Goal: Task Accomplishment & Management: Manage account settings

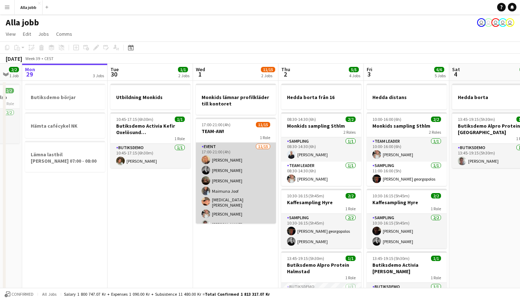
scroll to position [0, 243]
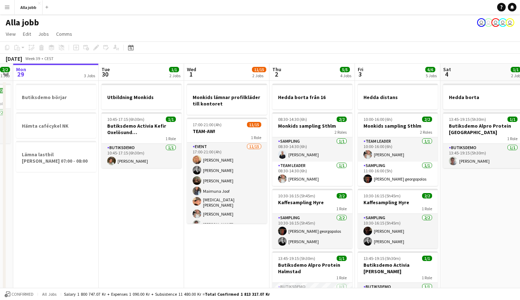
click at [153, 227] on app-date-cell "Utbildning Monkids 10:45-17:15 (6h30m) 1/1 Butiksdemo Activia Kefir Oxelösund (…" at bounding box center [141, 234] width 85 height 307
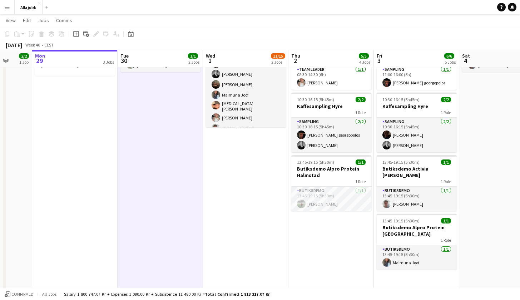
scroll to position [0, 224]
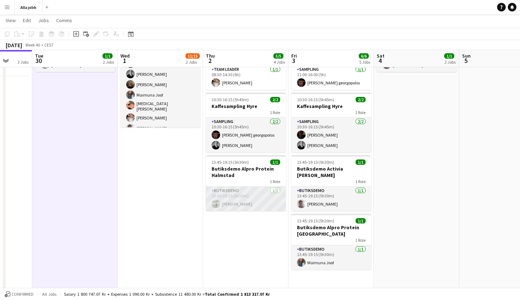
click at [230, 199] on app-card-role "Butiksdemo 1/1 13:45-19:15 (5h30m) Emil Lautin" at bounding box center [246, 198] width 80 height 24
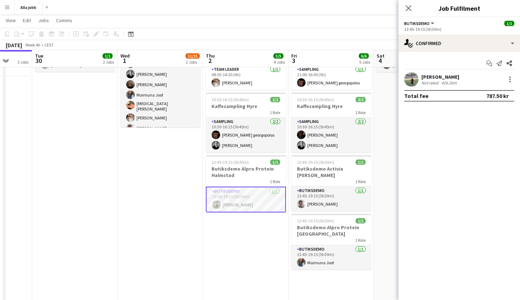
click at [414, 83] on app-user-avatar at bounding box center [411, 79] width 14 height 14
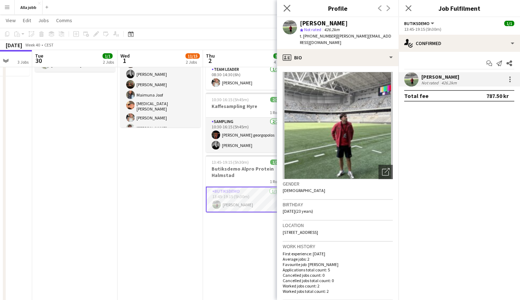
click at [290, 10] on app-icon "Close pop-in" at bounding box center [287, 8] width 10 height 10
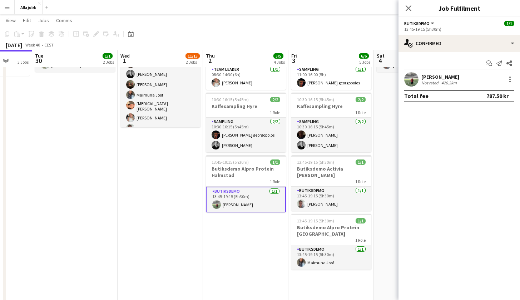
click at [412, 83] on app-user-avatar at bounding box center [411, 79] width 14 height 14
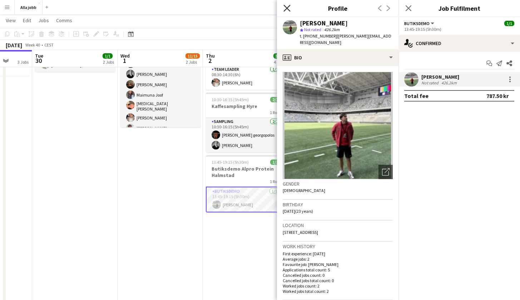
click at [289, 9] on icon "Close pop-in" at bounding box center [286, 8] width 7 height 7
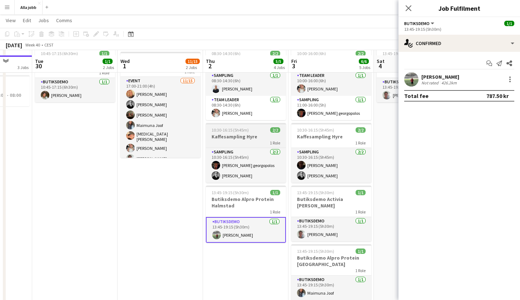
scroll to position [71, 0]
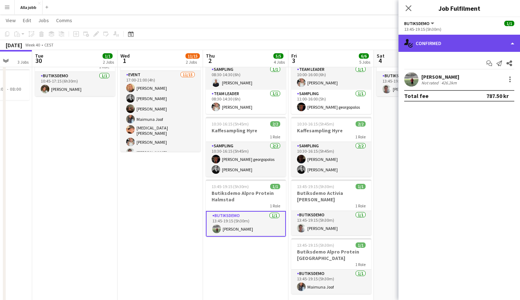
click at [441, 45] on div "single-neutral-actions-check-2 Confirmed" at bounding box center [458, 43] width 121 height 17
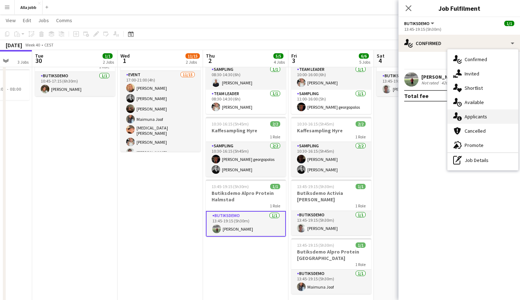
click at [480, 120] on div "single-neutral-actions-information Applicants" at bounding box center [482, 116] width 71 height 14
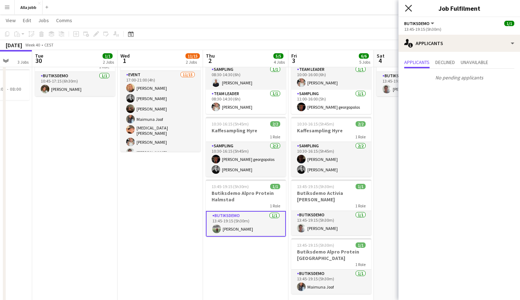
click at [409, 8] on icon "Close pop-in" at bounding box center [408, 8] width 7 height 7
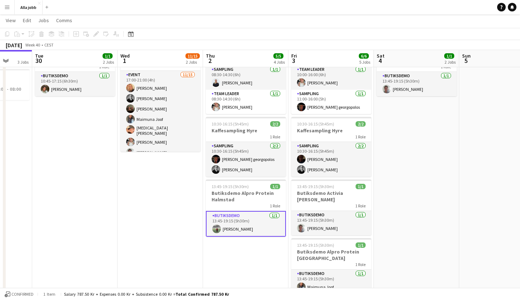
click at [254, 225] on app-card-role "Butiksdemo 1/1 13:45-19:15 (5h30m) Emil Lautin" at bounding box center [246, 224] width 80 height 26
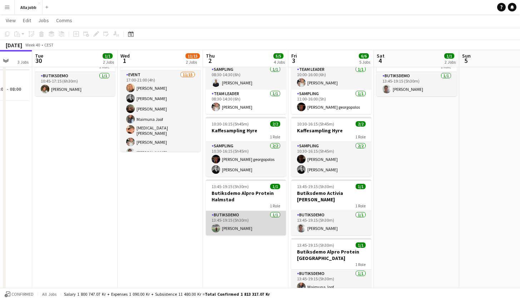
click at [257, 221] on app-card-role "Butiksdemo 1/1 13:45-19:15 (5h30m) Emil Lautin" at bounding box center [246, 223] width 80 height 24
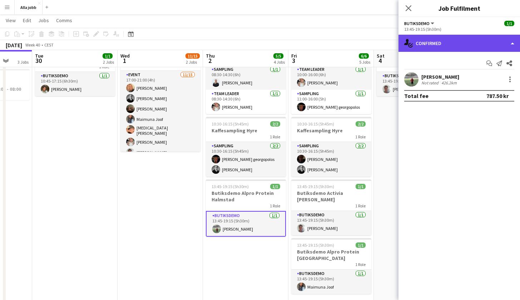
click at [454, 51] on div "single-neutral-actions-check-2 Confirmed" at bounding box center [458, 43] width 121 height 17
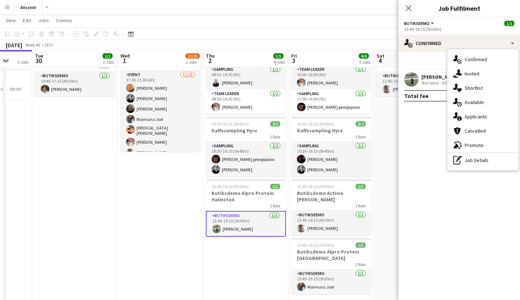
click at [215, 256] on app-date-cell "Hedda borta från 16 08:30-14:30 (6h) 2/2 Monkids sampling Sthlm 2 Roles Samplin…" at bounding box center [245, 223] width 85 height 428
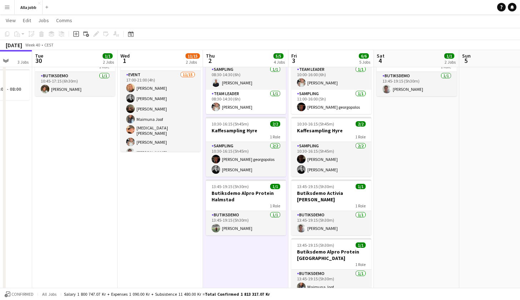
click at [113, 213] on app-date-cell "Utbildning Monkids 10:45-17:15 (6h30m) 1/1 Butiksdemo Activia Kefir Oxelösund (…" at bounding box center [74, 223] width 85 height 428
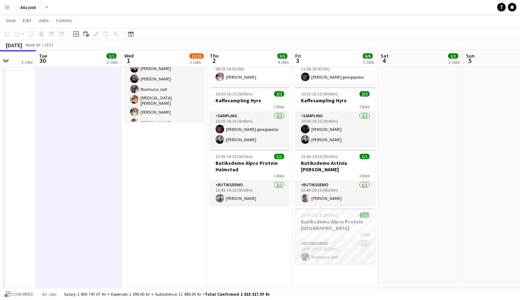
scroll to position [101, 0]
click at [320, 259] on app-card-role "Butiksdemo 1/1 13:45-19:15 (5h30m) Maimuna Joof" at bounding box center [335, 251] width 80 height 24
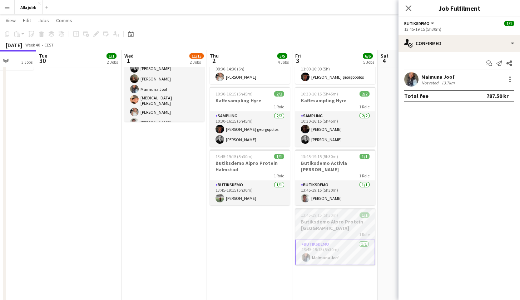
click at [337, 217] on div "13:45-19:15 (5h30m) 1/1" at bounding box center [335, 214] width 80 height 5
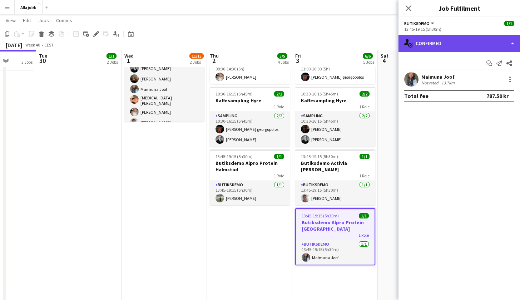
click at [436, 39] on div "single-neutral-actions-check-2 Confirmed" at bounding box center [458, 43] width 121 height 17
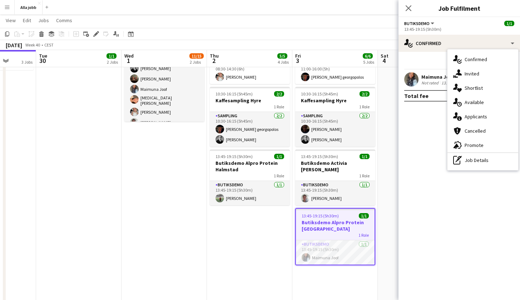
click at [261, 240] on app-date-cell "Hedda borta från 16 08:30-14:30 (6h) 2/2 Monkids sampling Sthlm 2 Roles Samplin…" at bounding box center [249, 193] width 85 height 428
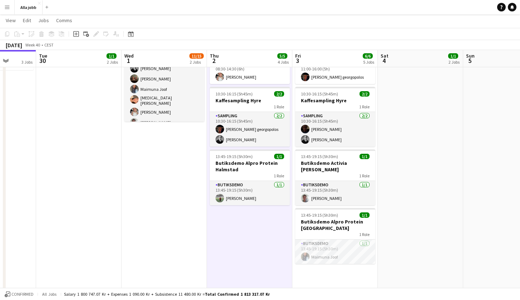
click at [261, 240] on app-date-cell "Hedda borta från 16 08:30-14:30 (6h) 2/2 Monkids sampling Sthlm 2 Roles Samplin…" at bounding box center [249, 193] width 85 height 428
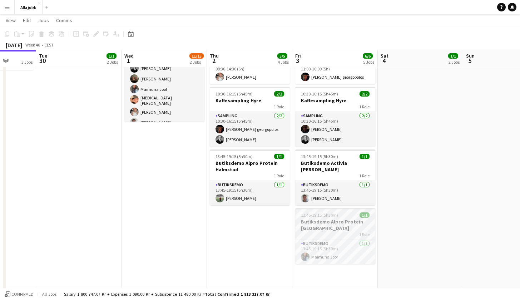
click at [342, 216] on div "13:45-19:15 (5h30m) 1/1" at bounding box center [335, 214] width 80 height 5
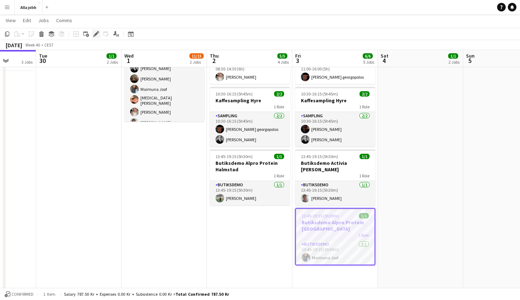
click at [95, 36] on icon at bounding box center [96, 34] width 4 height 4
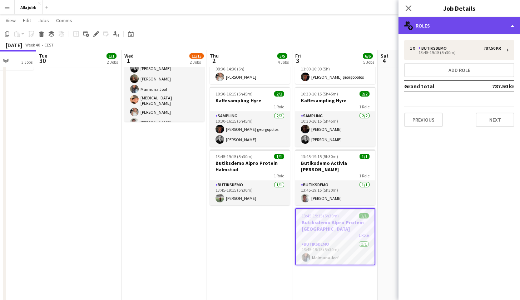
click at [451, 27] on div "multiple-users-add Roles" at bounding box center [458, 25] width 121 height 17
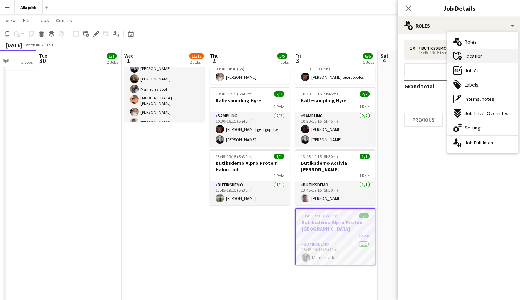
click at [480, 60] on div "maps-pin-1 Location" at bounding box center [482, 56] width 71 height 14
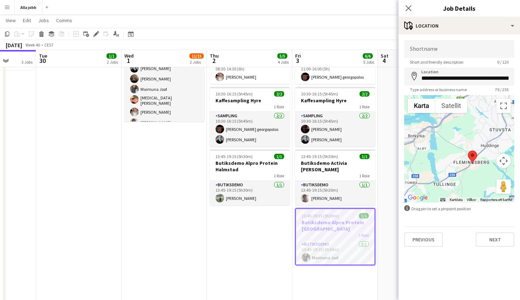
click at [276, 241] on app-date-cell "Hedda borta från 16 08:30-14:30 (6h) 2/2 Monkids sampling Sthlm 2 Roles Samplin…" at bounding box center [249, 193] width 85 height 428
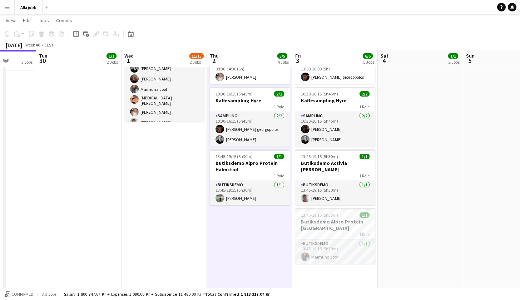
click at [276, 241] on app-date-cell "Hedda borta från 16 08:30-14:30 (6h) 2/2 Monkids sampling Sthlm 2 Roles Samplin…" at bounding box center [249, 193] width 85 height 428
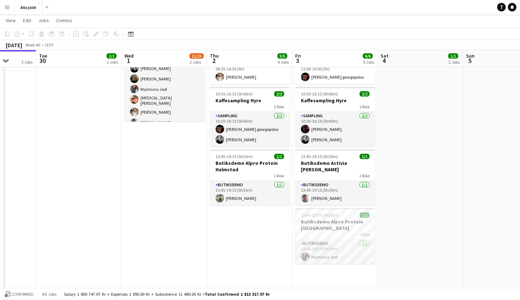
click at [154, 248] on app-date-cell "Monkids lämnar profilkläder till kontoret 17:00-21:00 (4h) 11/15 TEAM-AW! 1 Rol…" at bounding box center [163, 193] width 85 height 428
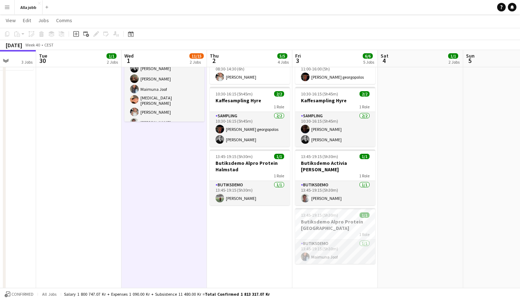
click at [154, 248] on app-date-cell "Monkids lämnar profilkläder till kontoret 17:00-21:00 (4h) 11/15 TEAM-AW! 1 Rol…" at bounding box center [163, 193] width 85 height 428
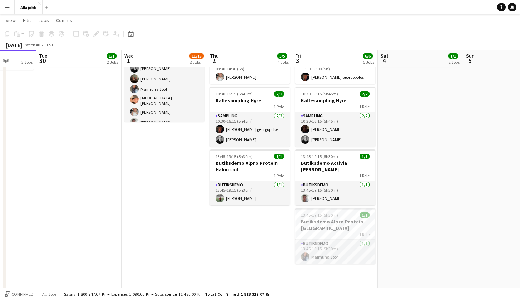
click at [409, 177] on app-date-cell "Hedda borta 13:45-19:15 (5h30m) 1/1 Butiksdemo Alpro Protein Göteborg 1 Role Bu…" at bounding box center [419, 193] width 85 height 428
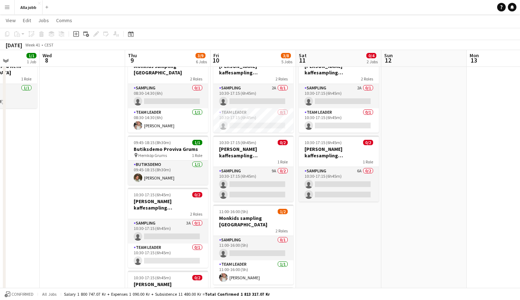
scroll to position [30, 0]
click at [165, 146] on h3 "Butiksdemo Proviva Grums" at bounding box center [168, 149] width 80 height 6
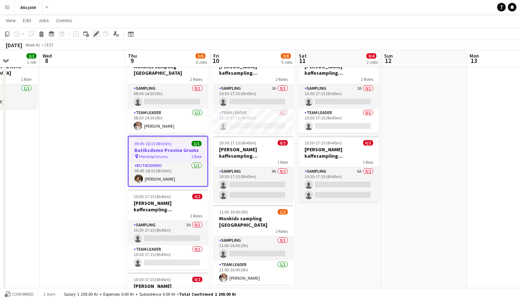
click at [97, 36] on icon "Edit" at bounding box center [96, 34] width 6 height 6
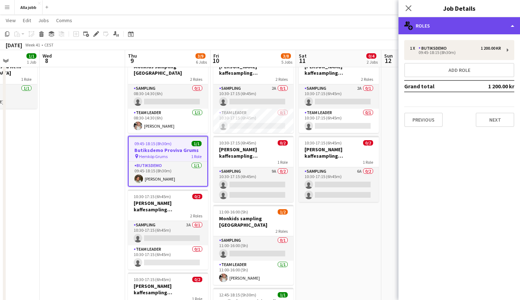
click at [475, 26] on div "multiple-users-add Roles" at bounding box center [458, 25] width 121 height 17
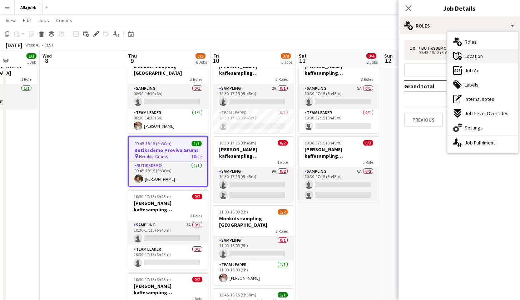
click at [482, 57] on div "maps-pin-1 Location" at bounding box center [482, 56] width 71 height 14
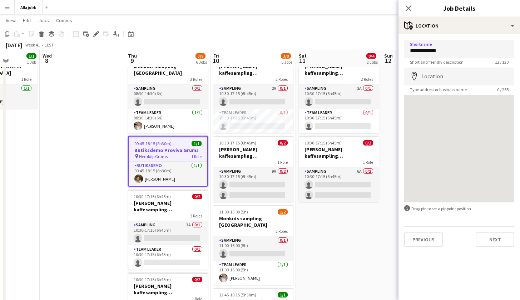
click at [67, 176] on app-date-cell at bounding box center [82, 264] width 85 height 428
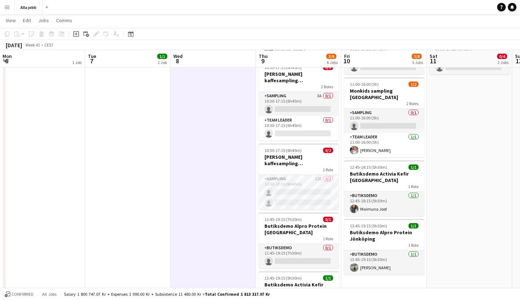
scroll to position [158, 0]
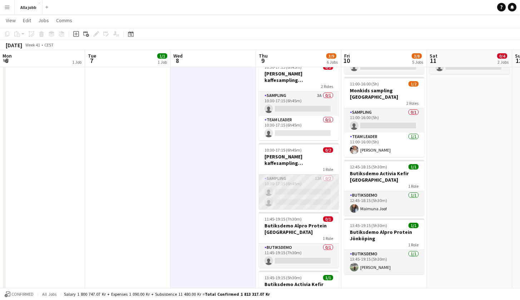
click at [307, 181] on app-card-role "Sampling 12A 0/2 10:30-17:15 (6h45m) single-neutral-actions single-neutral-acti…" at bounding box center [299, 191] width 80 height 35
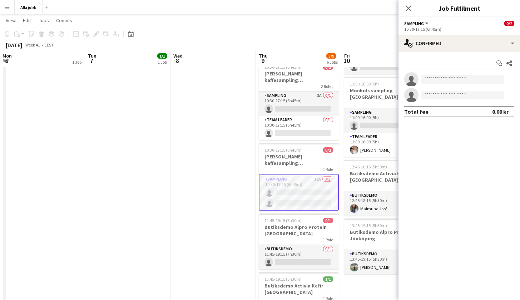
click at [236, 137] on app-date-cell at bounding box center [212, 136] width 85 height 428
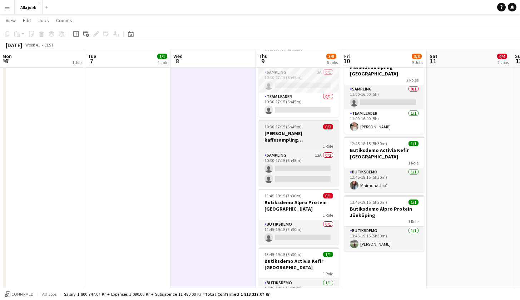
scroll to position [181, 0]
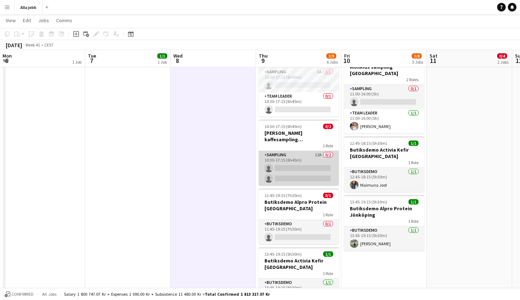
click at [307, 153] on app-card-role "Sampling 12A 0/2 10:30-17:15 (6h45m) single-neutral-actions single-neutral-acti…" at bounding box center [299, 168] width 80 height 35
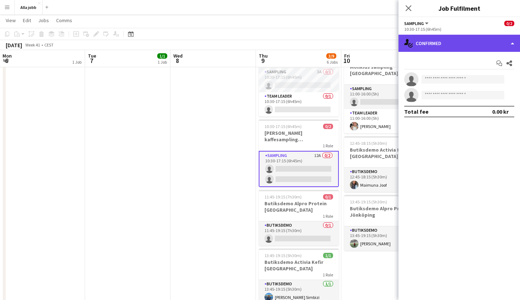
click at [435, 48] on div "single-neutral-actions-check-2 Confirmed" at bounding box center [458, 43] width 121 height 17
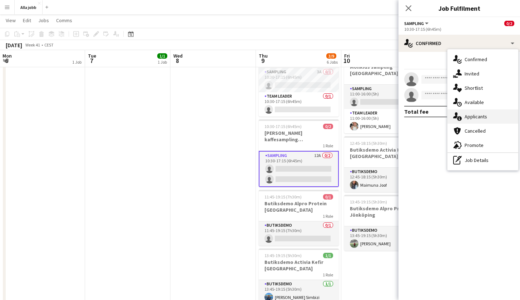
click at [481, 123] on div "single-neutral-actions-information Applicants" at bounding box center [482, 116] width 71 height 14
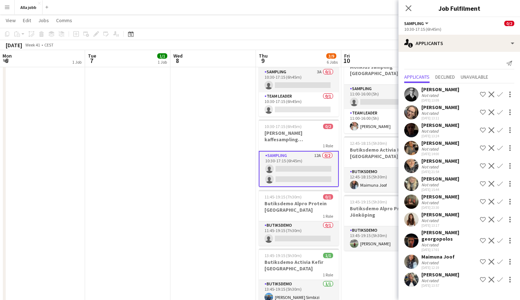
click at [209, 212] on app-date-cell at bounding box center [212, 113] width 85 height 428
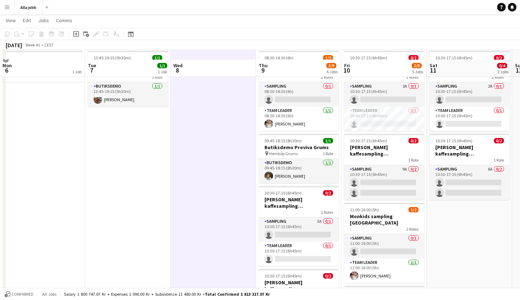
scroll to position [26, 0]
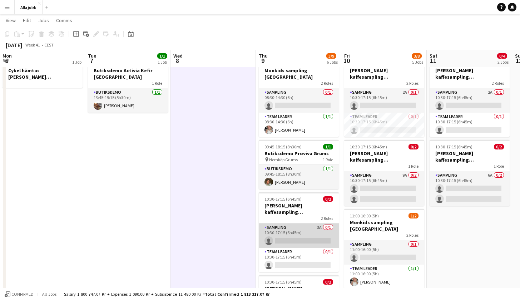
click at [291, 231] on app-card-role "Sampling 3A 0/1 10:30-17:15 (6h45m) single-neutral-actions" at bounding box center [299, 235] width 80 height 24
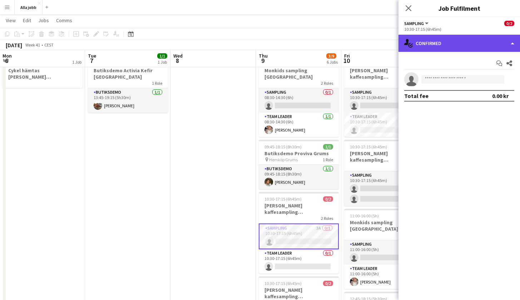
click at [483, 40] on div "single-neutral-actions-check-2 Confirmed" at bounding box center [458, 43] width 121 height 17
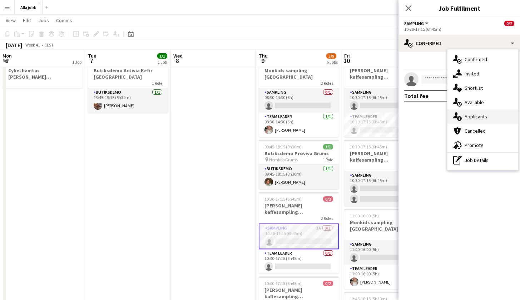
click at [478, 112] on div "single-neutral-actions-information Applicants" at bounding box center [482, 116] width 71 height 14
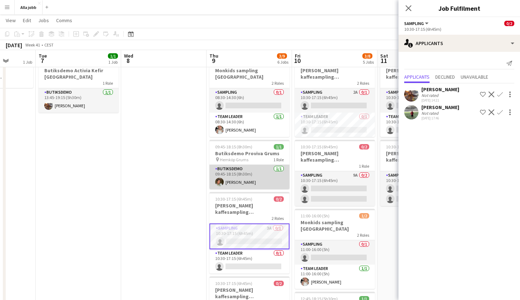
scroll to position [0, 222]
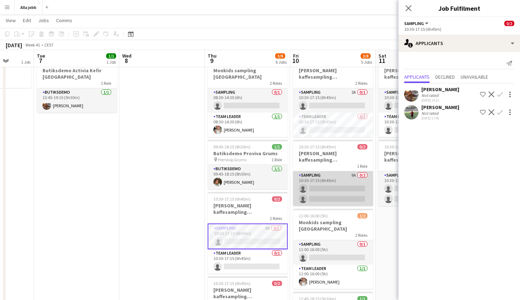
click at [319, 192] on app-card-role "Sampling 9A 0/2 10:30-17:15 (6h45m) single-neutral-actions single-neutral-actio…" at bounding box center [333, 188] width 80 height 35
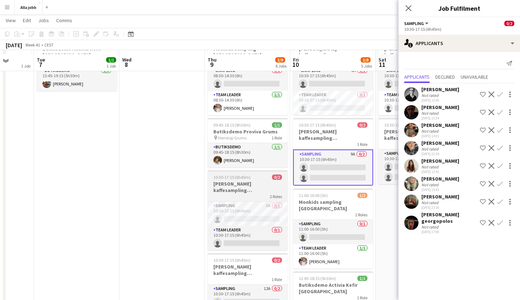
scroll to position [52, 0]
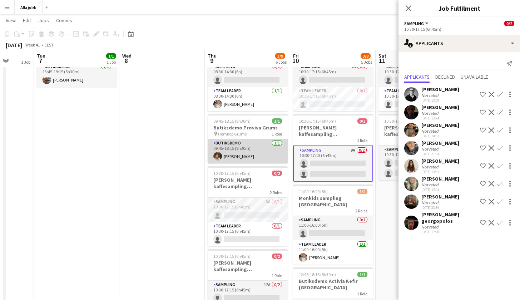
click at [259, 145] on app-card-role "Butiksdemo 1/1 09:45-18:15 (8h30m) Lauren Lamptey" at bounding box center [247, 151] width 80 height 24
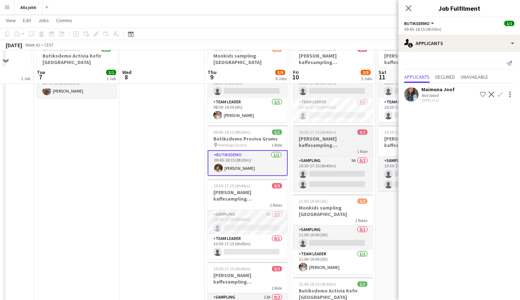
scroll to position [34, 0]
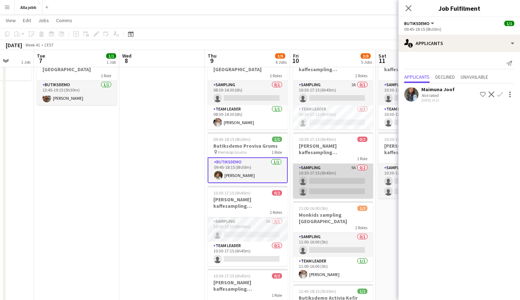
click at [330, 181] on app-card-role "Sampling 9A 0/2 10:30-17:15 (6h45m) single-neutral-actions single-neutral-actio…" at bounding box center [333, 181] width 80 height 35
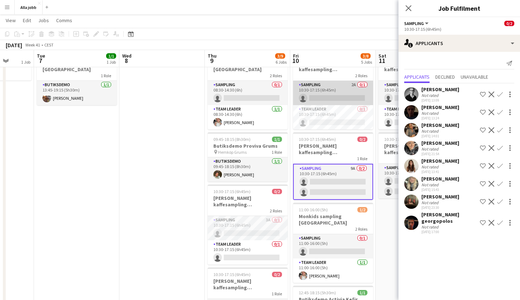
click at [350, 105] on app-card-role "Sampling 2A 0/1 10:30-17:15 (6h45m) single-neutral-actions" at bounding box center [333, 93] width 80 height 24
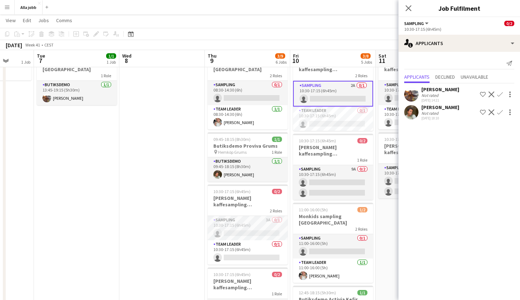
click at [350, 95] on app-card-role "Sampling 2A 0/1 10:30-17:15 (6h45m) single-neutral-actions" at bounding box center [333, 94] width 80 height 26
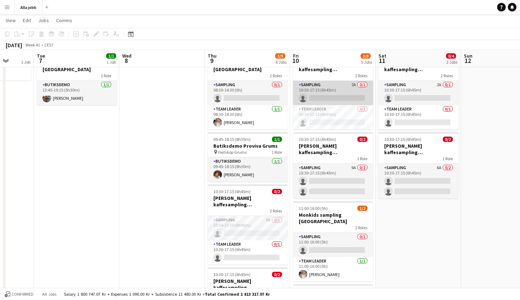
click at [350, 85] on app-card-role "Sampling 2A 0/1 10:30-17:15 (6h45m) single-neutral-actions" at bounding box center [333, 93] width 80 height 24
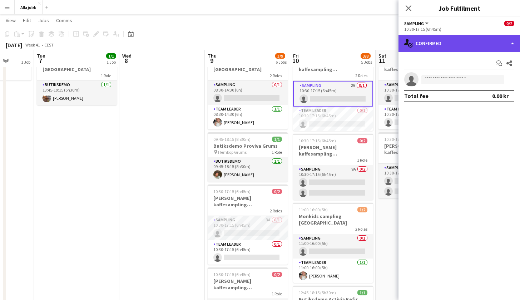
click at [457, 44] on div "single-neutral-actions-check-2 Confirmed" at bounding box center [458, 43] width 121 height 17
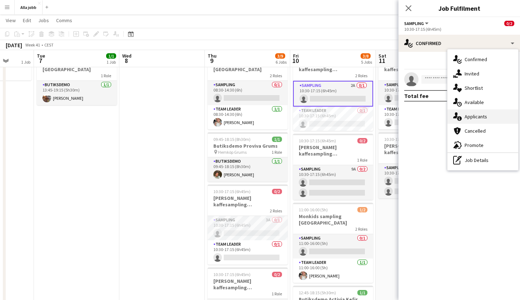
click at [487, 118] on div "single-neutral-actions-information Applicants" at bounding box center [482, 116] width 71 height 14
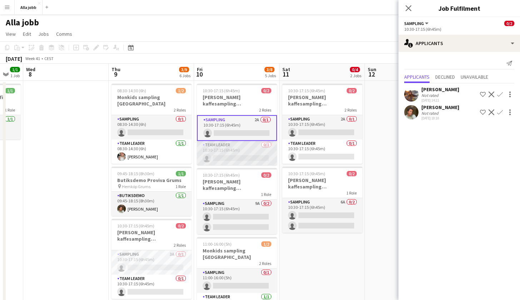
scroll to position [0, 327]
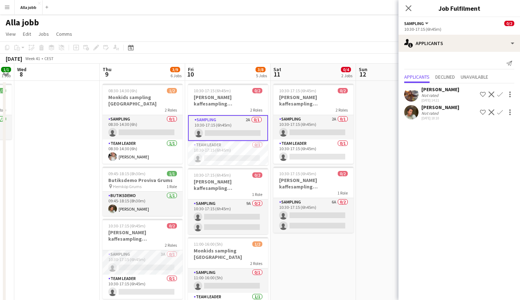
click at [370, 134] on app-date-cell at bounding box center [398, 295] width 85 height 428
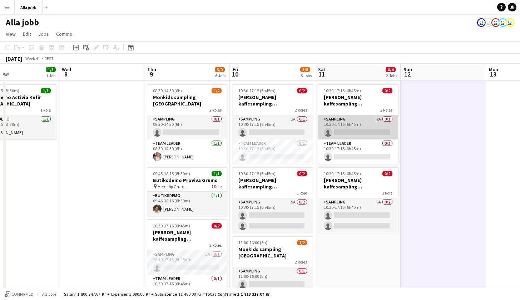
scroll to position [0, 270]
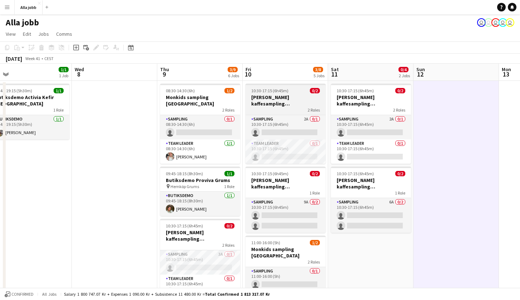
click at [280, 101] on h3 "[PERSON_NAME] kaffesampling [GEOGRAPHIC_DATA]" at bounding box center [285, 100] width 80 height 13
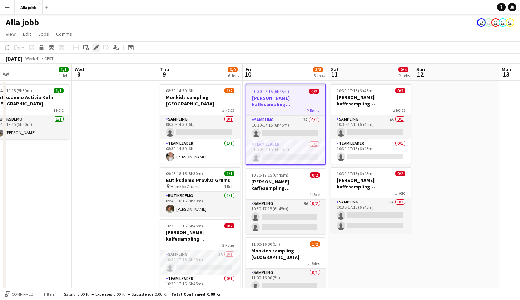
click at [99, 47] on icon "Edit" at bounding box center [96, 48] width 6 height 6
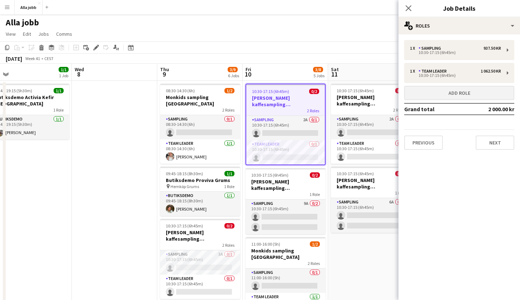
click at [440, 96] on button "Add role" at bounding box center [459, 93] width 110 height 14
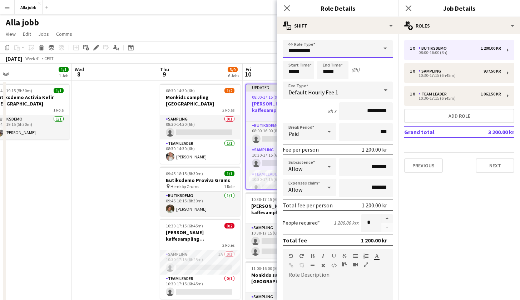
click at [333, 50] on input "**********" at bounding box center [337, 49] width 110 height 18
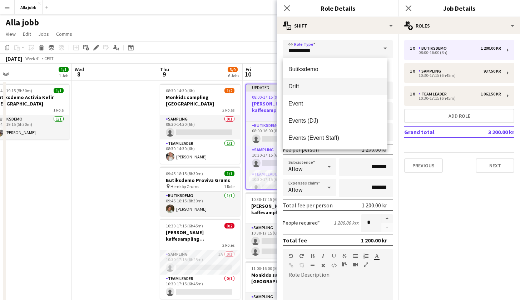
click at [312, 84] on span "Drift" at bounding box center [334, 86] width 93 height 7
type input "*****"
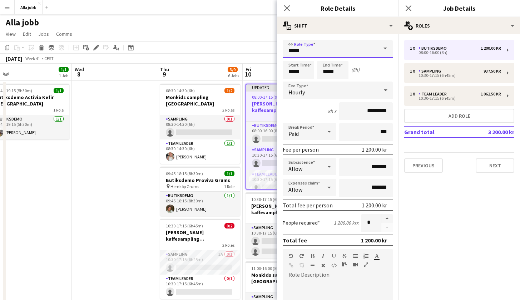
scroll to position [0, 0]
click at [302, 74] on input "*****" at bounding box center [297, 70] width 31 height 18
click at [309, 104] on div "8h x *********" at bounding box center [337, 111] width 110 height 18
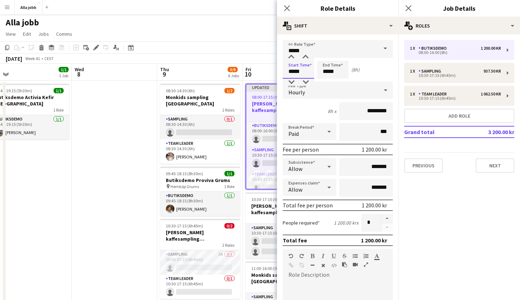
click at [305, 66] on input "*****" at bounding box center [297, 70] width 31 height 18
click at [310, 72] on input "*****" at bounding box center [297, 70] width 31 height 18
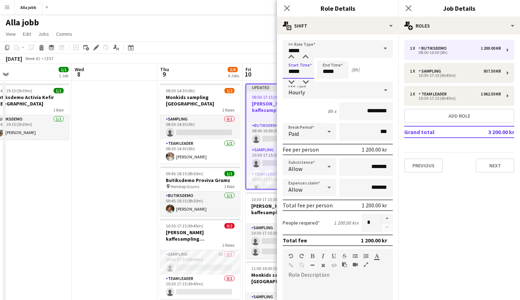
click at [310, 72] on input "*****" at bounding box center [297, 70] width 31 height 18
type input "*****"
click at [336, 74] on input "*****" at bounding box center [332, 70] width 31 height 18
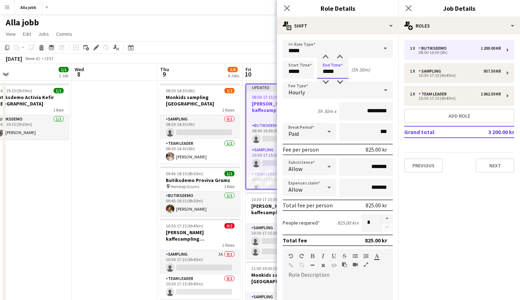
click at [336, 74] on input "*****" at bounding box center [332, 70] width 31 height 18
type input "*****"
click at [248, 34] on app-page-menu "View Day view expanded Day view collapsed Month view Date picker Jump to [DATE]…" at bounding box center [260, 35] width 520 height 14
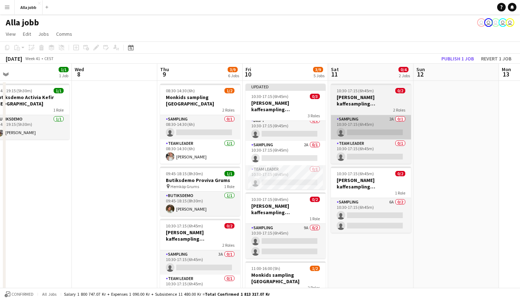
scroll to position [4, 0]
click at [360, 89] on span "10:30-17:15 (6h45m)" at bounding box center [354, 90] width 37 height 5
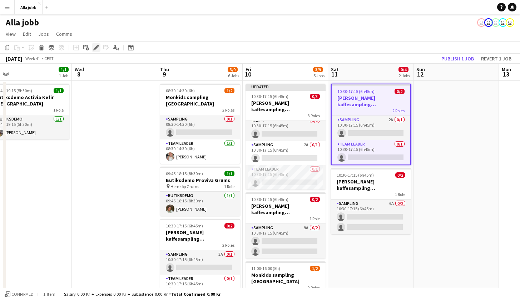
click at [93, 47] on div "Edit" at bounding box center [96, 47] width 9 height 9
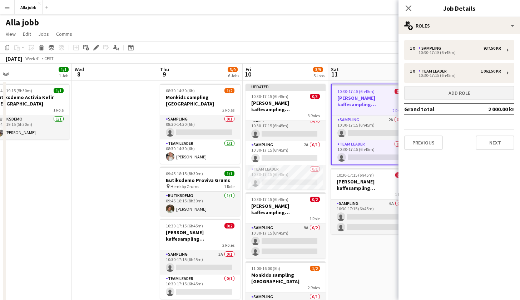
click at [427, 91] on button "Add role" at bounding box center [459, 93] width 110 height 14
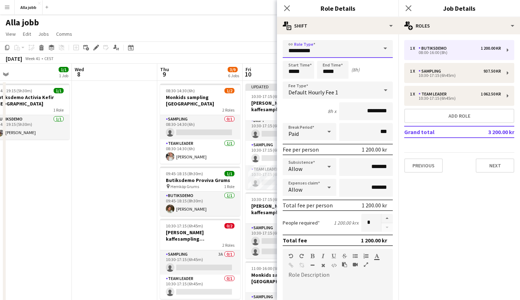
click at [366, 50] on input "**********" at bounding box center [337, 49] width 110 height 18
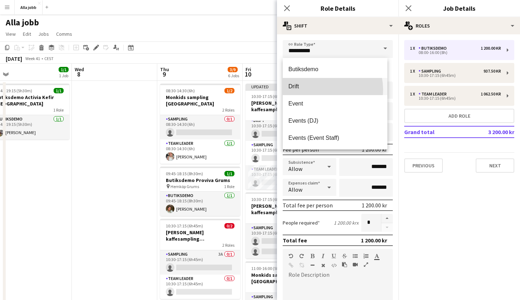
click at [319, 90] on span "Drift" at bounding box center [334, 86] width 93 height 7
type input "*****"
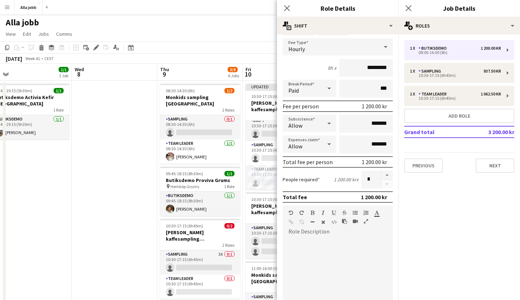
scroll to position [61, 0]
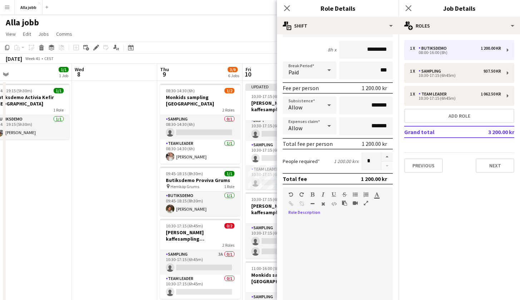
click at [300, 239] on div at bounding box center [337, 262] width 110 height 86
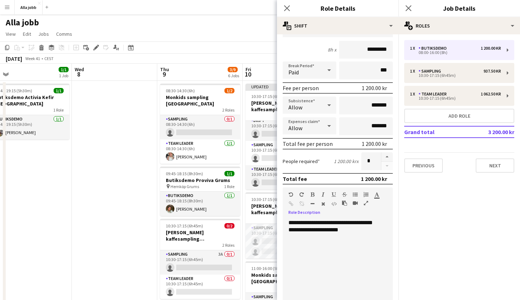
click at [326, 229] on div "**********" at bounding box center [334, 262] width 105 height 86
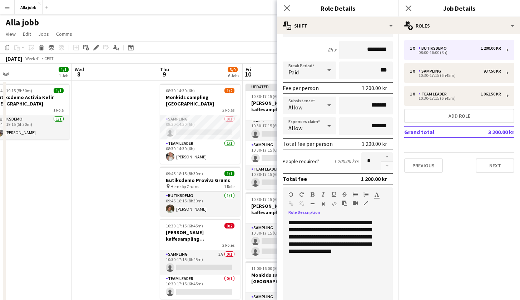
click at [359, 254] on div "**********" at bounding box center [334, 262] width 105 height 86
drag, startPoint x: 337, startPoint y: 263, endPoint x: 354, endPoint y: 252, distance: 20.2
click at [354, 252] on div "**********" at bounding box center [334, 262] width 105 height 86
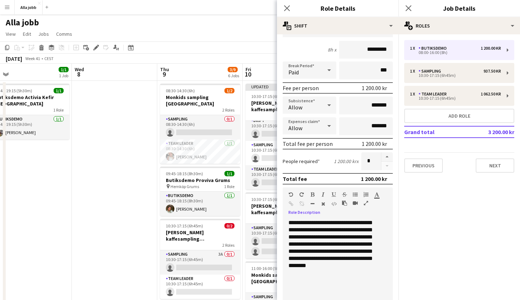
click at [300, 255] on div "**********" at bounding box center [334, 262] width 105 height 86
drag, startPoint x: 296, startPoint y: 262, endPoint x: 306, endPoint y: 257, distance: 10.7
click at [306, 257] on div "**********" at bounding box center [334, 262] width 105 height 86
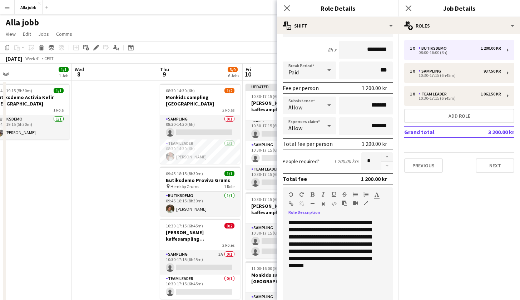
click at [296, 260] on div "**********" at bounding box center [334, 262] width 105 height 86
click at [378, 267] on div "**********" at bounding box center [334, 262] width 105 height 86
click at [350, 266] on div "**********" at bounding box center [334, 262] width 105 height 86
click at [376, 266] on div "**********" at bounding box center [334, 262] width 105 height 86
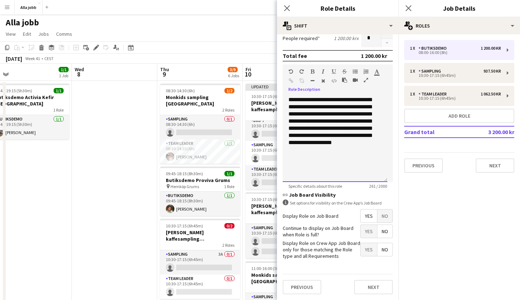
scroll to position [184, 0]
click at [362, 235] on span "Yes" at bounding box center [368, 231] width 16 height 13
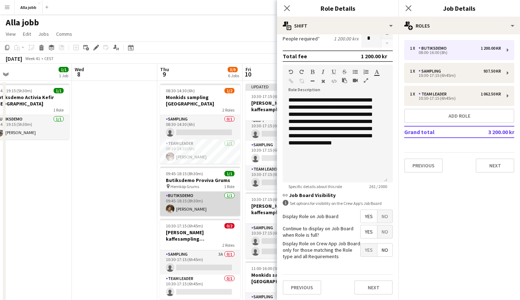
click at [177, 199] on app-card-role "Butiksdemo 1/1 09:45-18:15 (8h30m) Lauren Lamptey" at bounding box center [200, 203] width 80 height 24
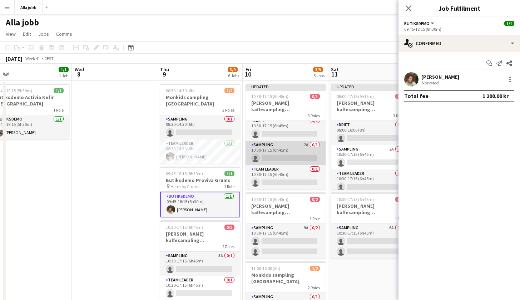
click at [277, 162] on app-card-role "Sampling 2A 0/1 10:30-17:15 (6h45m) single-neutral-actions" at bounding box center [285, 153] width 80 height 24
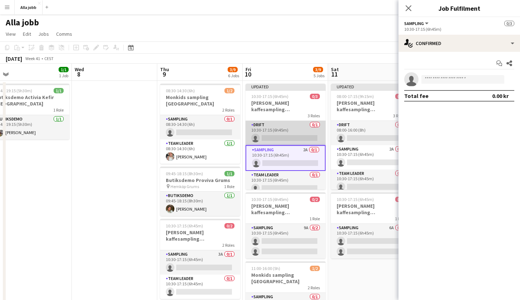
scroll to position [0, 0]
click at [280, 139] on app-card-role "Drift 0/1 10:30-17:15 (6h45m) single-neutral-actions" at bounding box center [285, 133] width 80 height 24
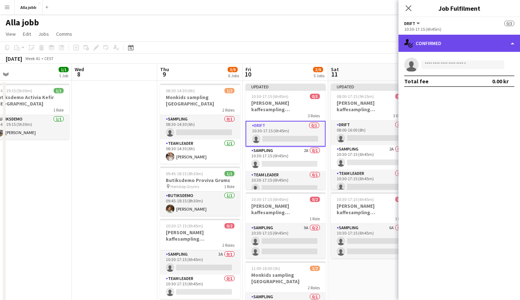
click at [434, 47] on div "single-neutral-actions-check-2 Confirmed" at bounding box center [458, 43] width 121 height 17
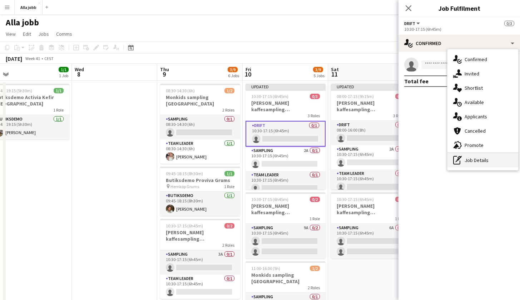
click at [458, 159] on icon at bounding box center [457, 158] width 3 height 3
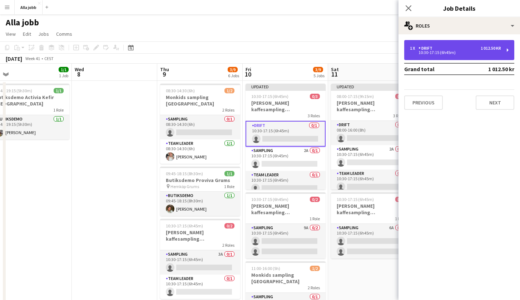
click at [443, 53] on div "10:30-17:15 (6h45m)" at bounding box center [455, 53] width 91 height 4
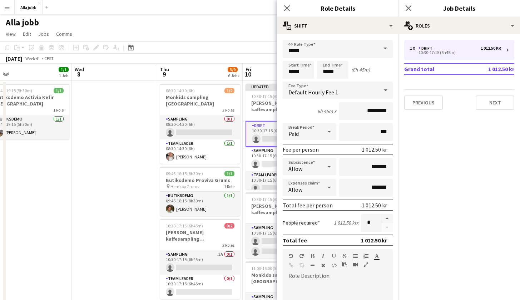
click at [110, 230] on app-date-cell at bounding box center [114, 295] width 85 height 428
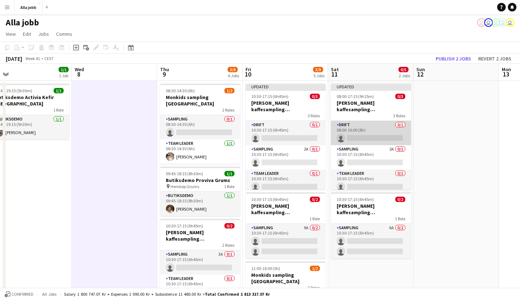
click at [364, 138] on app-card-role "Drift 0/1 08:00-16:00 (8h) single-neutral-actions" at bounding box center [371, 133] width 80 height 24
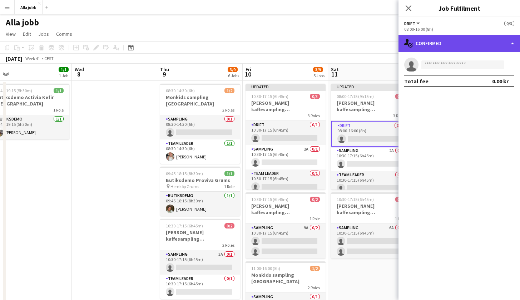
click at [454, 44] on div "single-neutral-actions-check-2 Confirmed" at bounding box center [458, 43] width 121 height 17
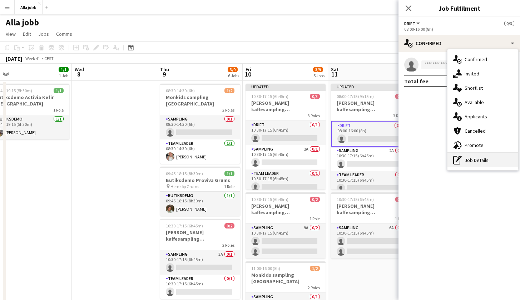
click at [466, 163] on div "pen-write Job Details" at bounding box center [482, 160] width 71 height 14
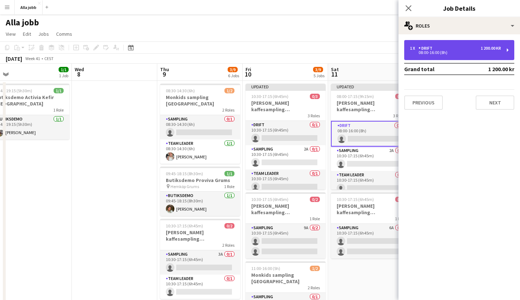
click at [428, 54] on div "08:00-16:00 (8h)" at bounding box center [455, 53] width 91 height 4
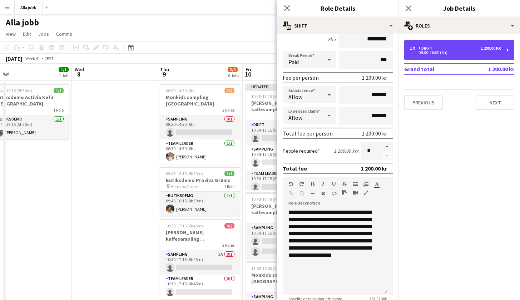
scroll to position [87, 0]
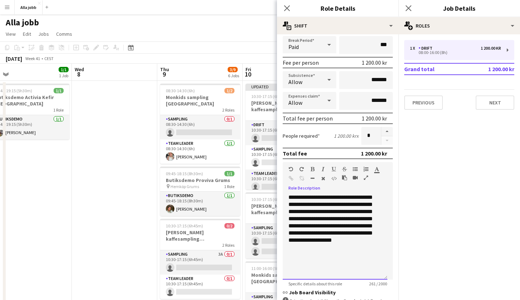
click at [318, 220] on div "**********" at bounding box center [334, 237] width 105 height 86
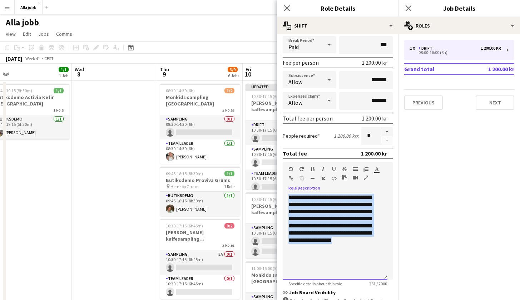
click at [318, 220] on div "**********" at bounding box center [334, 237] width 105 height 86
copy div "***"
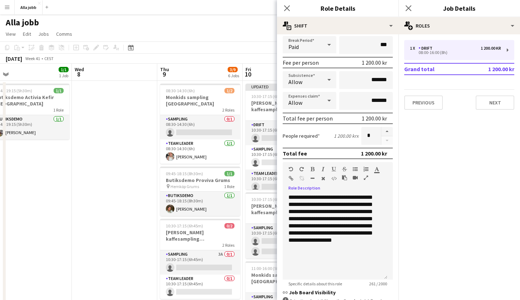
click at [147, 220] on app-date-cell at bounding box center [114, 295] width 85 height 428
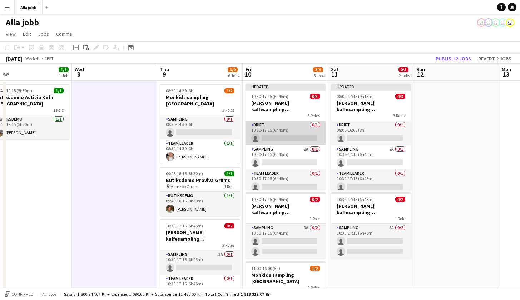
click at [281, 133] on app-card-role "Drift 0/1 10:30-17:15 (6h45m) single-neutral-actions" at bounding box center [285, 133] width 80 height 24
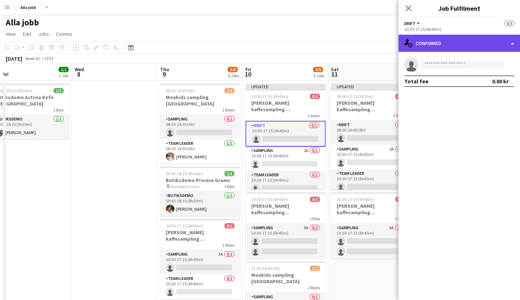
click at [453, 45] on div "single-neutral-actions-check-2 Confirmed" at bounding box center [458, 43] width 121 height 17
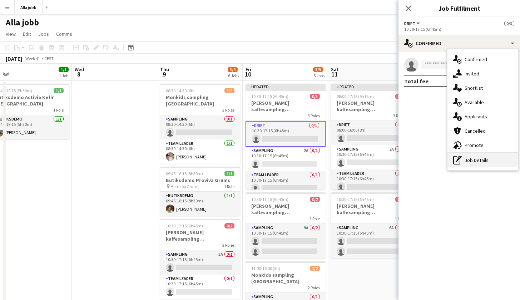
click at [461, 158] on icon "pen-write" at bounding box center [457, 160] width 9 height 9
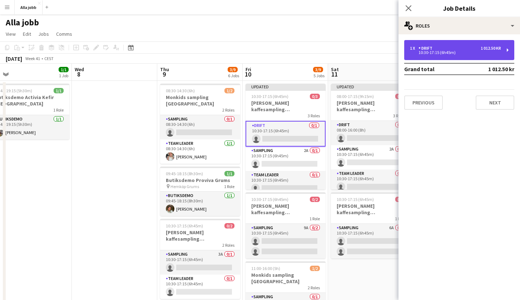
click at [455, 47] on div "1 x Drift 1 012.50 kr" at bounding box center [455, 48] width 91 height 5
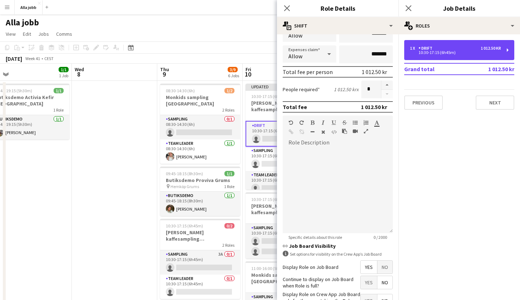
scroll to position [147, 0]
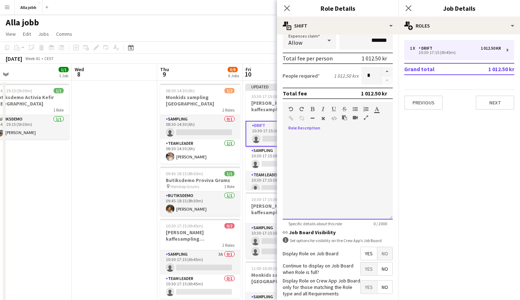
click at [322, 176] on div at bounding box center [337, 177] width 110 height 86
paste div
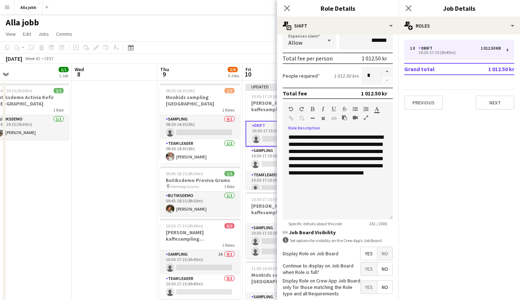
click at [365, 269] on span "Yes" at bounding box center [368, 268] width 16 height 13
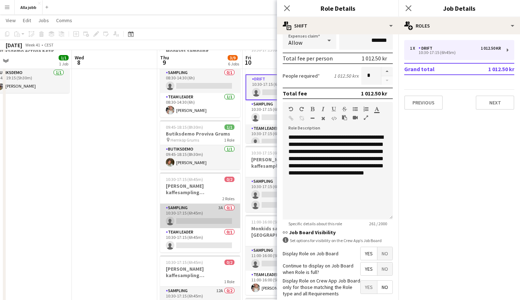
scroll to position [52, 0]
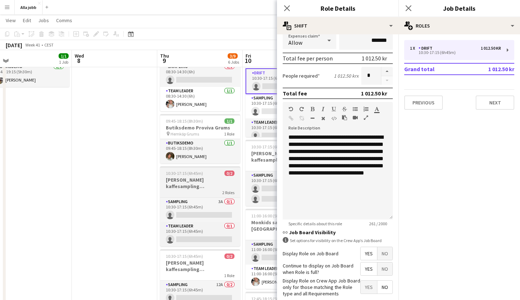
click at [198, 177] on h3 "[PERSON_NAME] kaffesampling [GEOGRAPHIC_DATA]" at bounding box center [200, 182] width 80 height 13
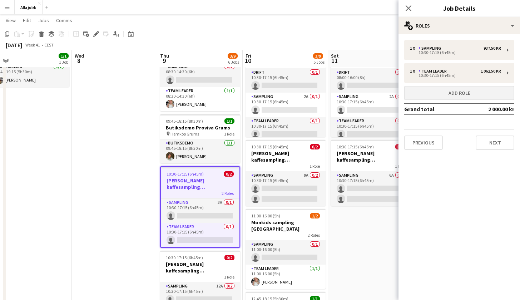
click at [431, 97] on button "Add role" at bounding box center [459, 93] width 110 height 14
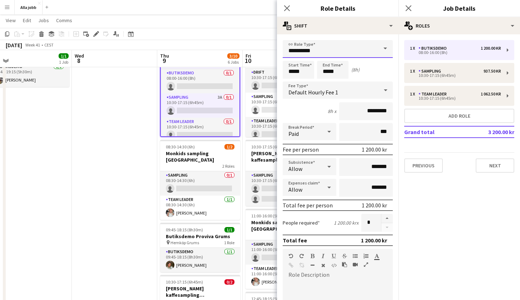
click at [357, 50] on input "**********" at bounding box center [337, 49] width 110 height 18
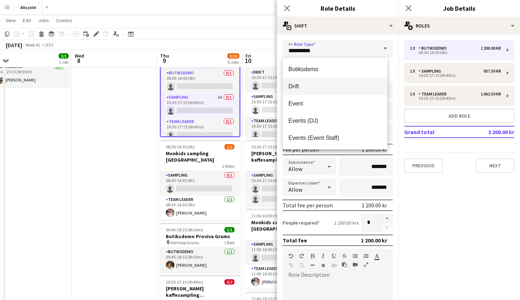
click at [320, 87] on span "Drift" at bounding box center [334, 86] width 93 height 7
type input "*****"
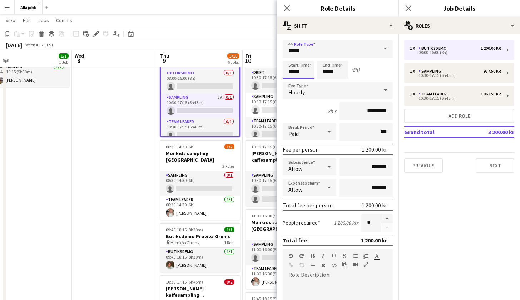
click at [304, 73] on input "*****" at bounding box center [297, 70] width 31 height 18
type input "*****"
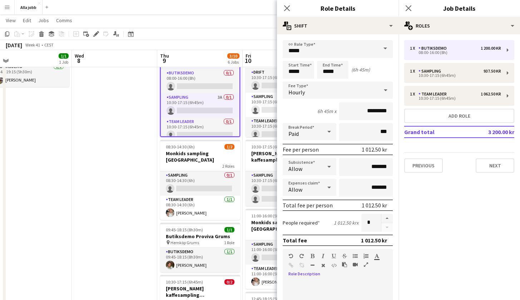
click at [309, 271] on div "default Heading 1 Heading 2 Heading 3 Heading 4 Heading 5 Heading 6 Heading 7 P…" at bounding box center [337, 262] width 110 height 27
click at [308, 272] on div "default Heading 1 Heading 2 Heading 3 Heading 4 Heading 5 Heading 6 Heading 7 P…" at bounding box center [337, 262] width 110 height 27
paste div
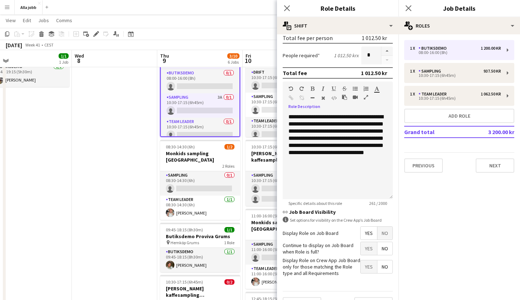
click at [365, 250] on span "Yes" at bounding box center [368, 248] width 16 height 13
click at [82, 194] on app-date-cell at bounding box center [114, 254] width 85 height 453
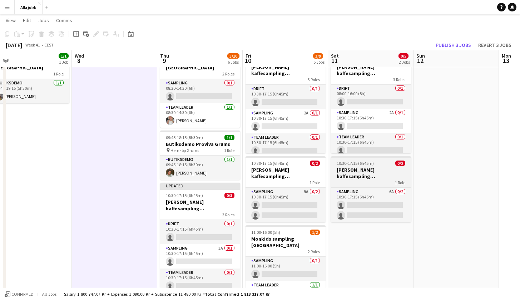
scroll to position [1, 0]
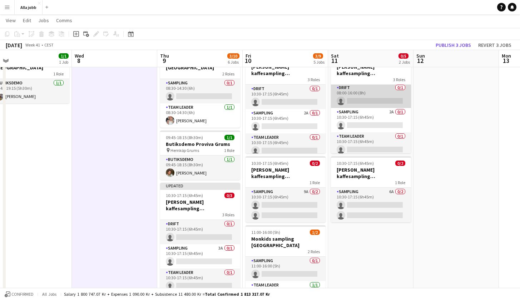
click at [363, 94] on app-card-role "Drift 0/1 08:00-16:00 (8h) single-neutral-actions" at bounding box center [371, 96] width 80 height 24
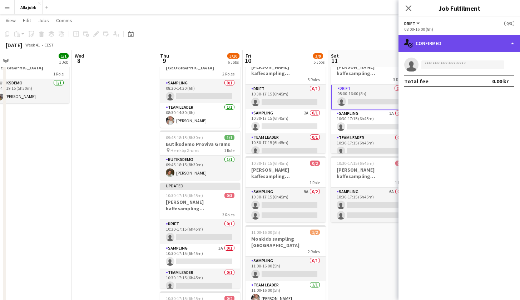
click at [458, 45] on div "single-neutral-actions-check-2 Confirmed" at bounding box center [458, 43] width 121 height 17
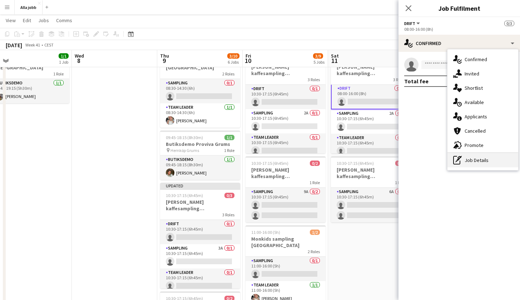
click at [473, 157] on div "pen-write Job Details" at bounding box center [482, 160] width 71 height 14
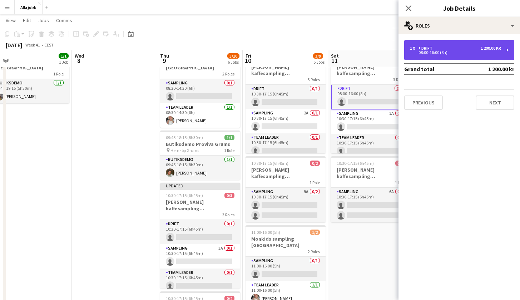
click at [418, 53] on div "08:00-16:00 (8h)" at bounding box center [455, 53] width 91 height 4
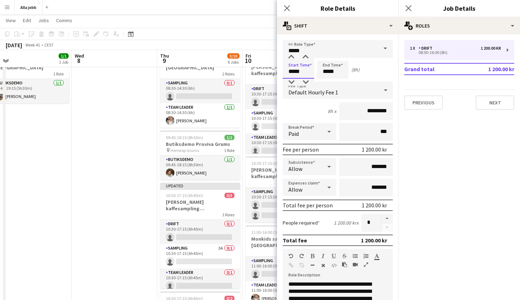
click at [309, 72] on input "*****" at bounding box center [297, 70] width 31 height 18
click at [292, 74] on input "*****" at bounding box center [297, 70] width 31 height 18
type input "*****"
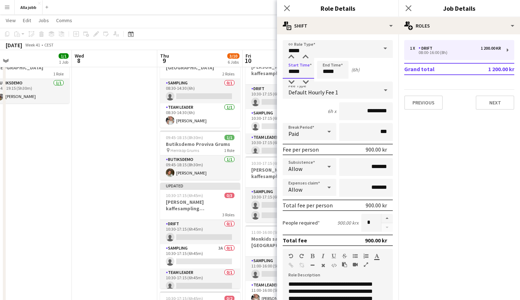
type input "*****"
click at [341, 73] on input "*****" at bounding box center [332, 70] width 31 height 18
type input "*****"
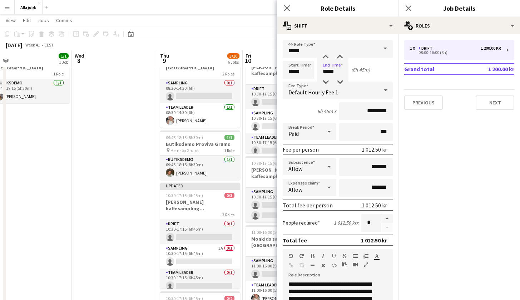
click at [122, 139] on app-date-cell at bounding box center [114, 271] width 85 height 453
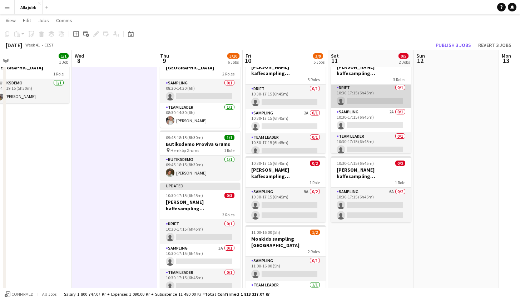
click at [362, 101] on app-card-role "Drift 0/1 10:30-17:15 (6h45m) single-neutral-actions" at bounding box center [371, 96] width 80 height 24
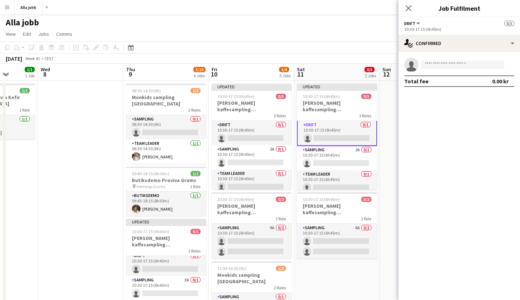
scroll to position [0, 0]
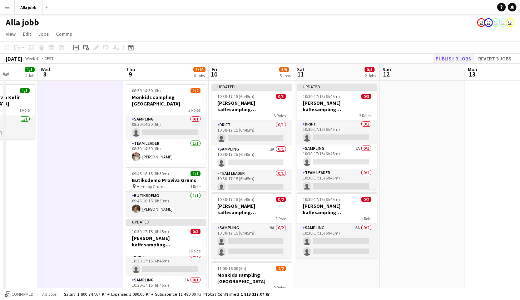
click at [453, 59] on button "Publish 3 jobs" at bounding box center [452, 58] width 41 height 9
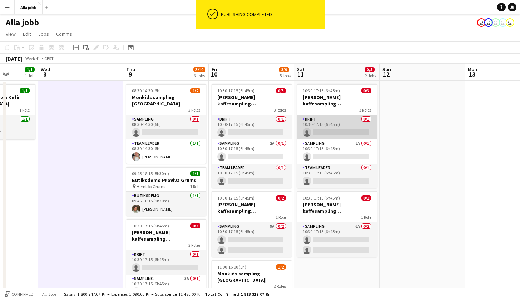
click at [333, 128] on app-card-role "Drift 0/1 10:30-17:15 (6h45m) single-neutral-actions" at bounding box center [337, 127] width 80 height 24
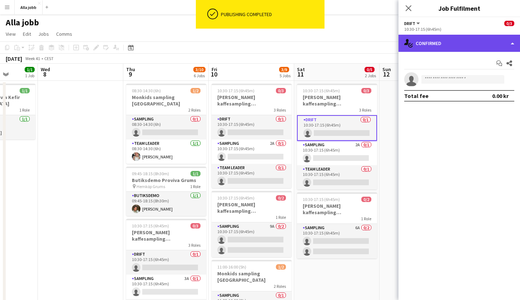
click at [457, 50] on div "single-neutral-actions-check-2 Confirmed" at bounding box center [458, 43] width 121 height 17
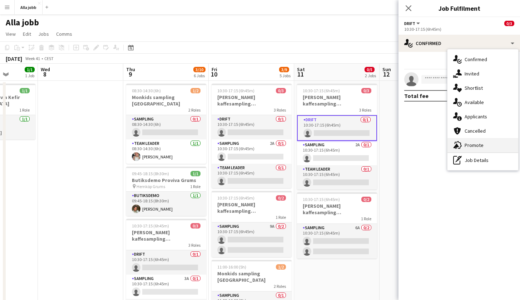
click at [470, 149] on div "advertising-megaphone Promote" at bounding box center [482, 145] width 71 height 14
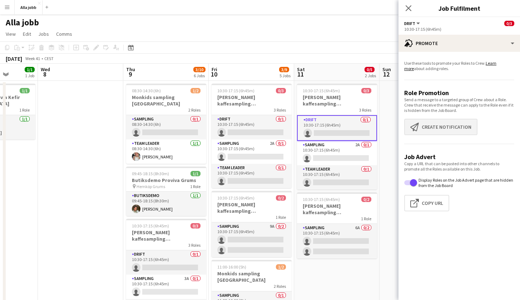
click at [430, 126] on button "Create notification Create notification" at bounding box center [440, 127] width 73 height 16
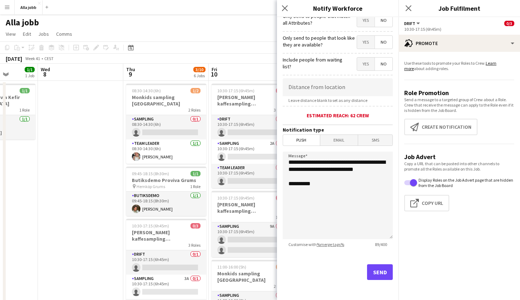
click at [380, 271] on button "Send" at bounding box center [380, 272] width 26 height 16
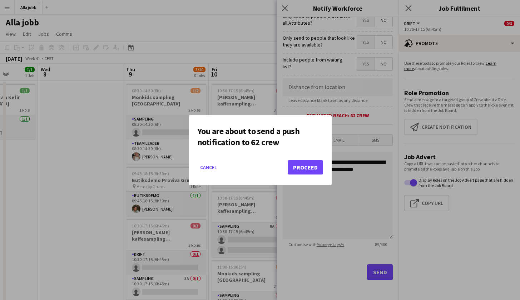
click at [307, 166] on button "Proceed" at bounding box center [304, 167] width 35 height 14
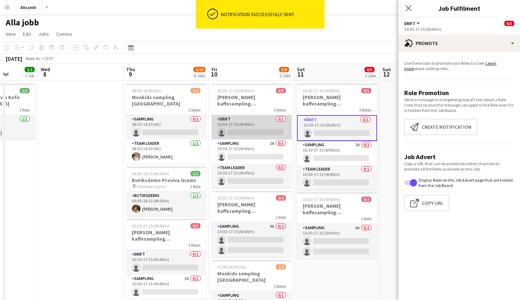
click at [253, 125] on app-card-role "Drift 0/1 10:30-17:15 (6h45m) single-neutral-actions" at bounding box center [251, 127] width 80 height 24
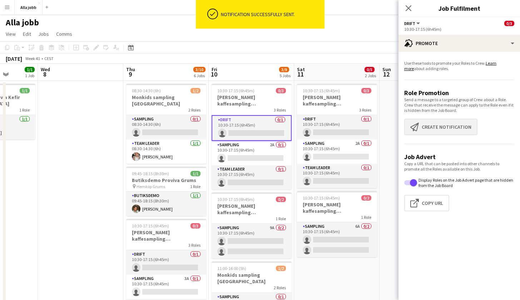
click at [418, 127] on app-icon "Create notification" at bounding box center [415, 126] width 11 height 9
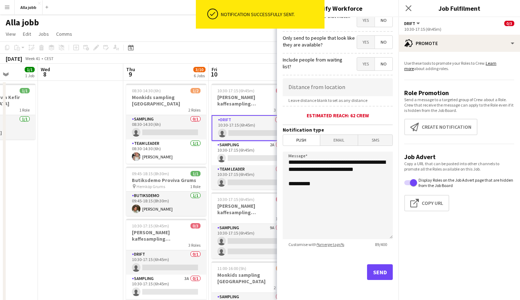
click at [373, 267] on button "Send" at bounding box center [380, 272] width 26 height 16
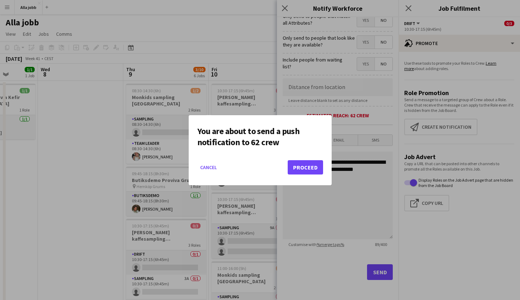
click at [315, 171] on button "Proceed" at bounding box center [304, 167] width 35 height 14
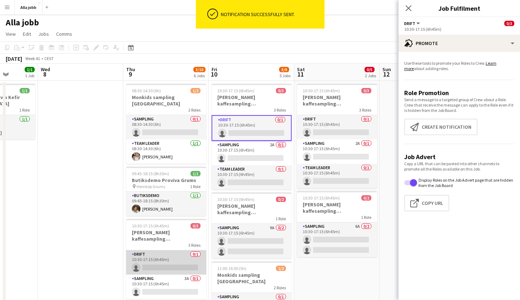
click at [165, 256] on app-card-role "Drift 0/1 10:30-17:15 (6h45m) single-neutral-actions" at bounding box center [166, 262] width 80 height 24
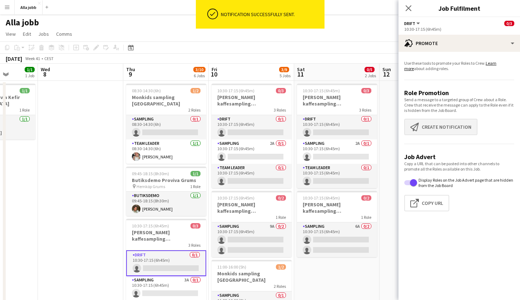
click at [443, 129] on button "Create notification Create notification" at bounding box center [440, 127] width 73 height 16
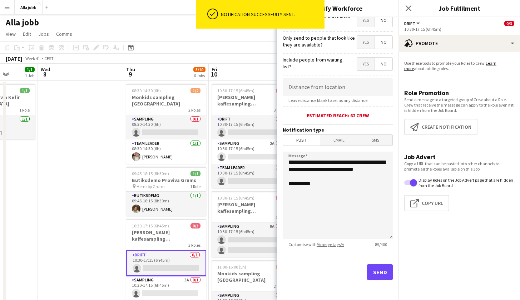
click at [374, 269] on button "Send" at bounding box center [380, 272] width 26 height 16
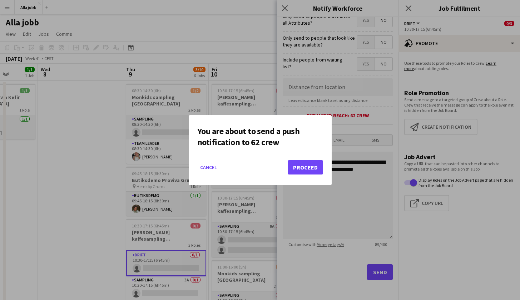
click at [318, 171] on button "Proceed" at bounding box center [304, 167] width 35 height 14
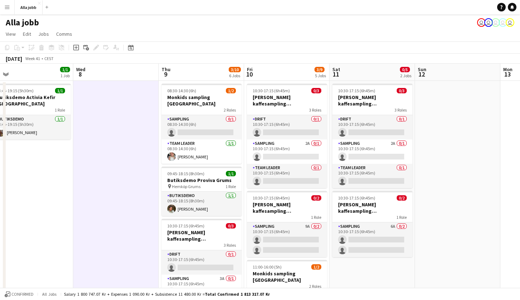
scroll to position [0, 0]
click at [192, 125] on app-card-role "Sampling 0/1 08:30-14:30 (6h) single-neutral-actions" at bounding box center [201, 127] width 80 height 24
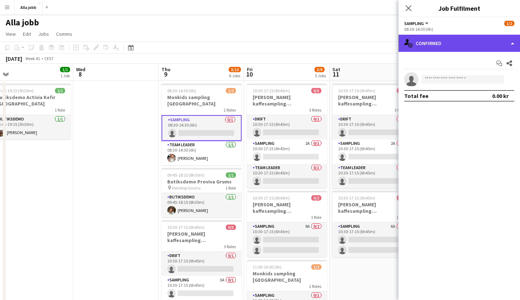
click at [471, 44] on div "single-neutral-actions-check-2 Confirmed" at bounding box center [458, 43] width 121 height 17
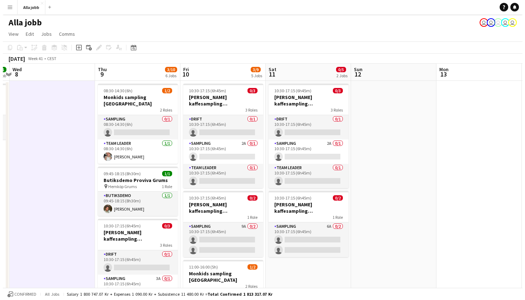
scroll to position [0, 200]
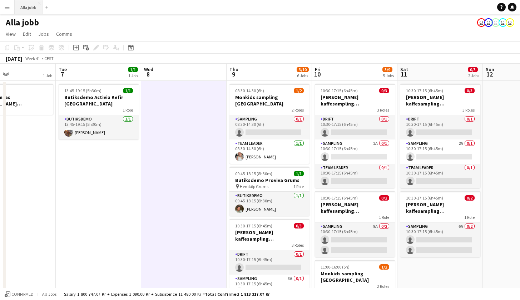
click at [32, 5] on button "Alla jobb Close" at bounding box center [29, 7] width 28 height 14
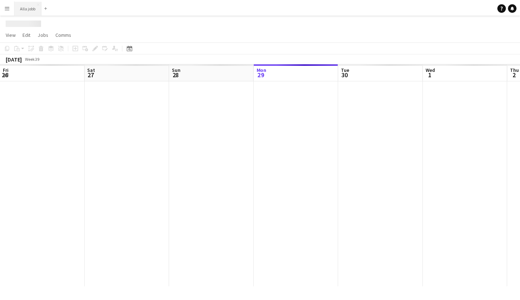
scroll to position [0, 171]
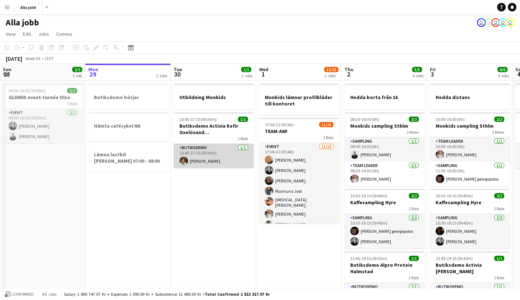
click at [231, 155] on app-card-role "Butiksdemo 1/1 10:45-17:15 (6h30m) Lauren Lamptey" at bounding box center [214, 156] width 80 height 24
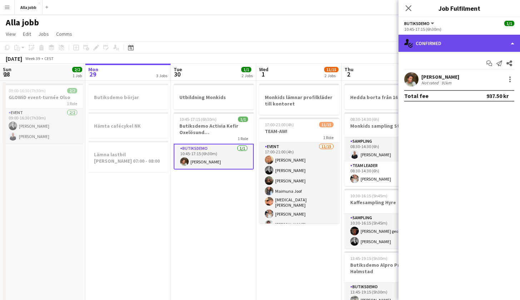
click at [451, 45] on div "single-neutral-actions-check-2 Confirmed" at bounding box center [458, 43] width 121 height 17
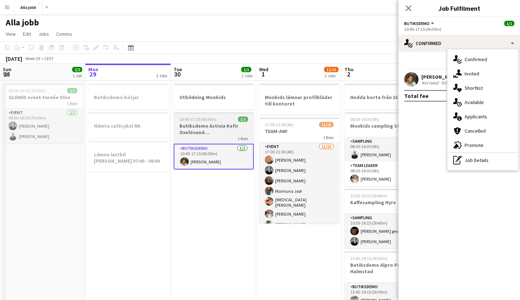
click at [235, 119] on div "10:45-17:15 (6h30m) 1/1" at bounding box center [214, 118] width 80 height 5
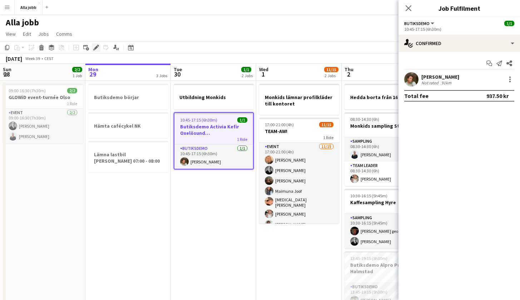
click at [96, 45] on icon "Edit" at bounding box center [96, 48] width 6 height 6
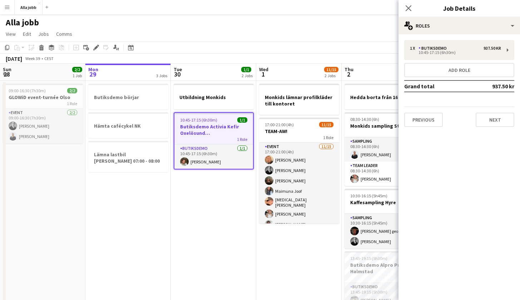
click at [430, 36] on div "1 x Butiksdemo 937.50 kr 10:45-17:15 (6h30m) Add role Grand total 937.50 kr Pre…" at bounding box center [458, 83] width 121 height 98
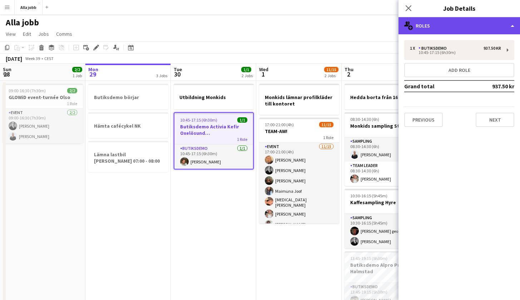
click at [430, 26] on div "multiple-users-add Roles" at bounding box center [458, 25] width 121 height 17
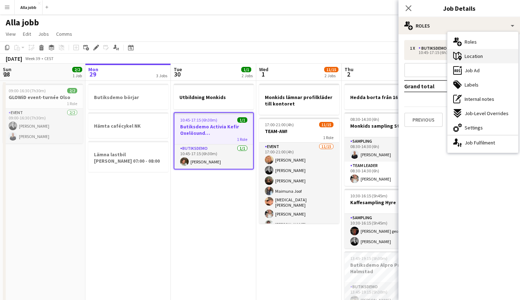
click at [469, 57] on span "Location" at bounding box center [473, 56] width 18 height 6
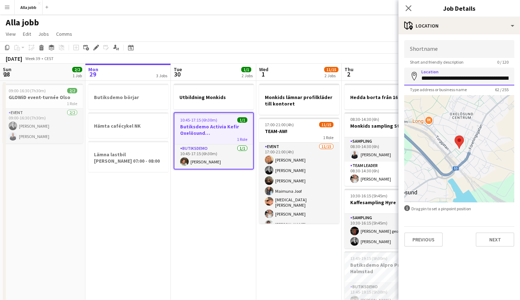
click at [435, 79] on input "**********" at bounding box center [459, 76] width 110 height 18
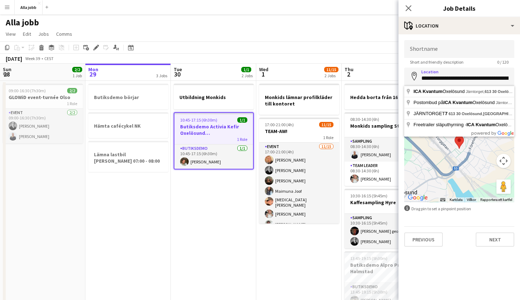
click at [188, 218] on app-date-cell "Utbildning Monkids 10:45-17:15 (6h30m) 1/1 Butiksdemo Activia Kefir Oxelösund (…" at bounding box center [213, 234] width 85 height 307
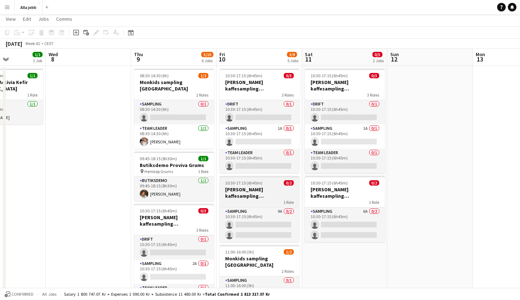
scroll to position [0, 296]
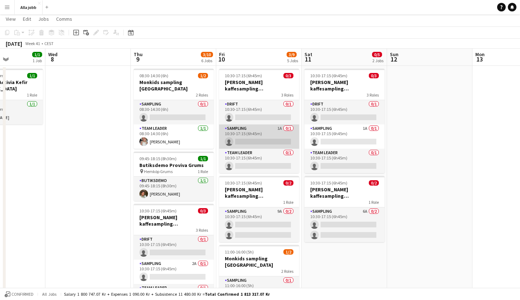
click at [275, 136] on app-card-role "Sampling 1A 0/1 10:30-17:15 (6h45m) single-neutral-actions" at bounding box center [259, 136] width 80 height 24
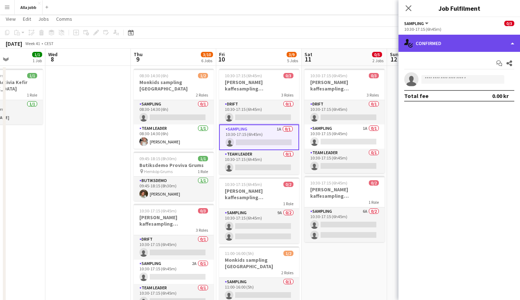
click at [445, 51] on div "single-neutral-actions-check-2 Confirmed" at bounding box center [458, 43] width 121 height 17
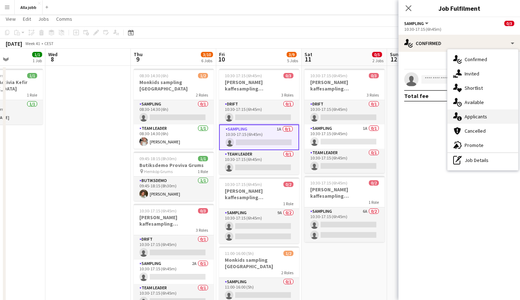
click at [467, 116] on span "Applicants" at bounding box center [475, 116] width 22 height 6
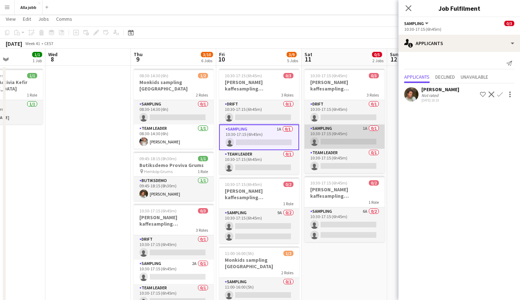
click at [352, 132] on app-card-role "Sampling 1A 0/1 10:30-17:15 (6h45m) single-neutral-actions" at bounding box center [344, 136] width 80 height 24
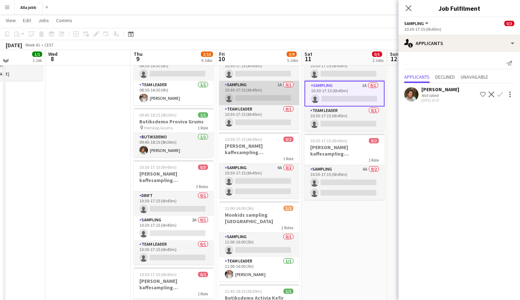
scroll to position [62, 0]
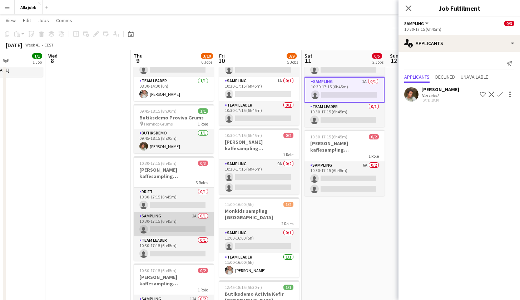
click at [177, 224] on app-card-role "Sampling 2A 0/1 10:30-17:15 (6h45m) single-neutral-actions" at bounding box center [174, 224] width 80 height 24
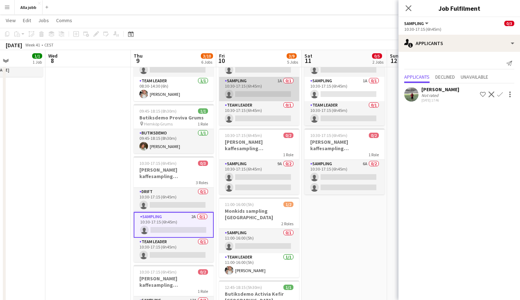
click at [283, 95] on app-card-role "Sampling 1A 0/1 10:30-17:15 (6h45m) single-neutral-actions" at bounding box center [259, 89] width 80 height 24
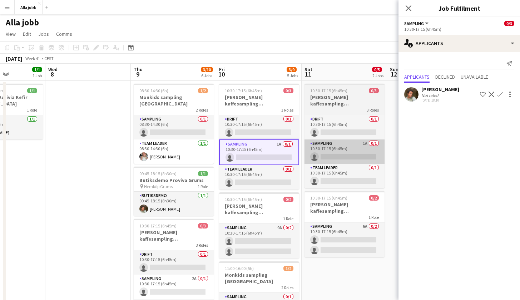
scroll to position [0, 0]
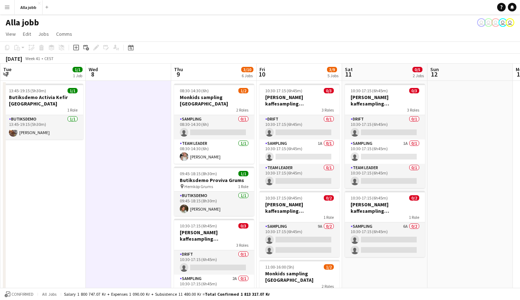
scroll to position [0, 170]
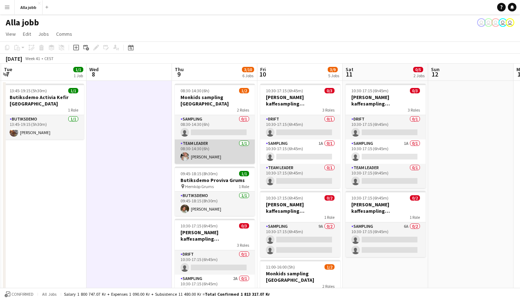
click at [216, 147] on app-card-role "Team Leader 1/1 08:30-14:30 (6h) Ida Malmborg" at bounding box center [215, 151] width 80 height 24
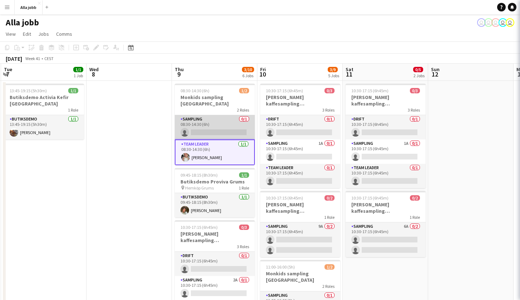
click at [220, 123] on app-card-role "Sampling 0/1 08:30-14:30 (6h) single-neutral-actions" at bounding box center [215, 127] width 80 height 24
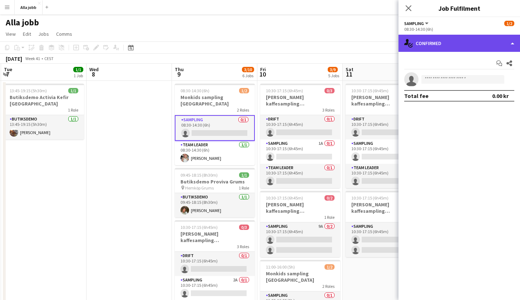
click at [460, 46] on div "single-neutral-actions-check-2 Confirmed" at bounding box center [458, 43] width 121 height 17
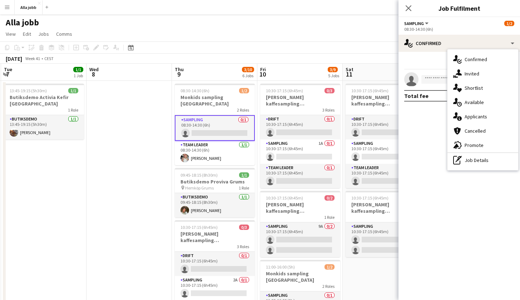
click at [466, 160] on div "pen-write Job Details" at bounding box center [482, 160] width 71 height 14
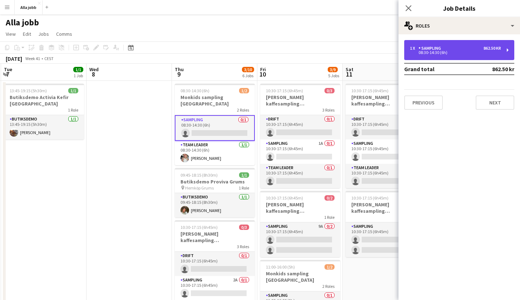
click at [465, 51] on div "08:30-14:30 (6h)" at bounding box center [455, 53] width 91 height 4
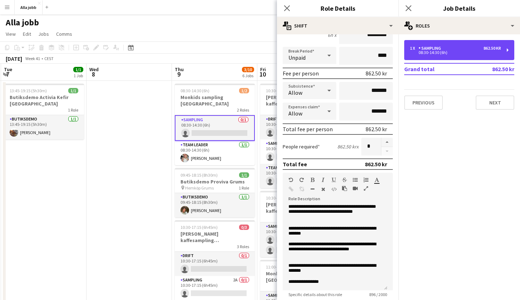
scroll to position [145, 0]
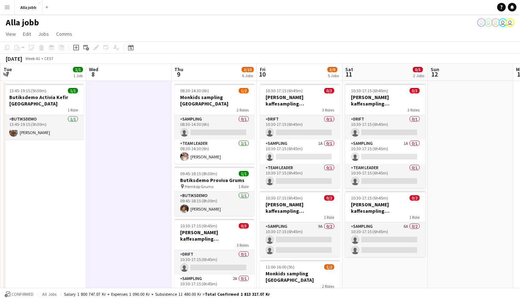
scroll to position [0, 0]
click at [206, 124] on app-card-role "Sampling 0/1 08:30-14:30 (6h) single-neutral-actions" at bounding box center [214, 127] width 80 height 24
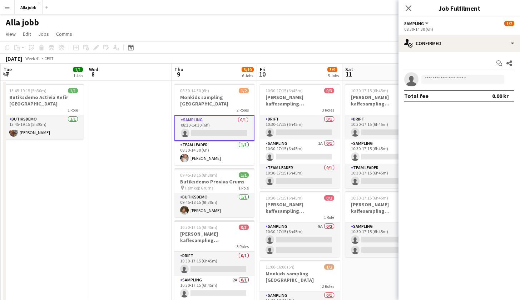
click at [236, 51] on app-toolbar "Copy Paste Paste Command V Paste with crew Command Shift V Paste linked Job [GE…" at bounding box center [260, 47] width 520 height 12
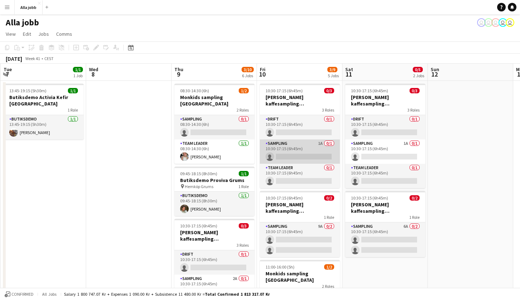
click at [286, 152] on app-card-role "Sampling 1A 0/1 10:30-17:15 (6h45m) single-neutral-actions" at bounding box center [300, 151] width 80 height 24
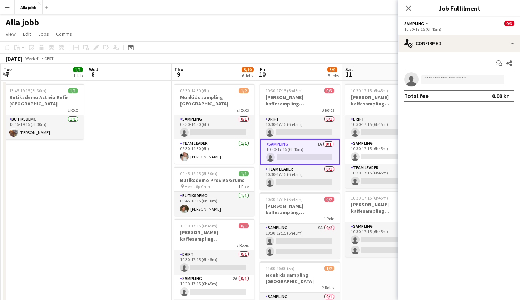
click at [335, 51] on app-toolbar "Copy Paste Paste Command V Paste with crew Command Shift V Paste linked Job [GE…" at bounding box center [260, 47] width 520 height 12
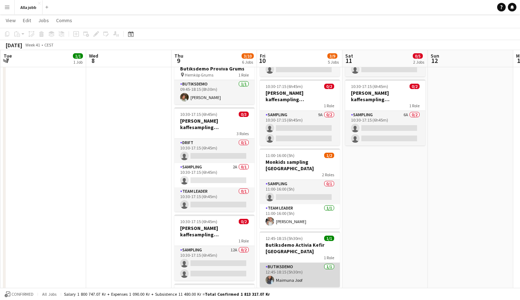
click at [315, 269] on app-card-role "Butiksdemo 1/1 12:45-18:15 (5h30m) Maimuna Joof" at bounding box center [300, 274] width 80 height 24
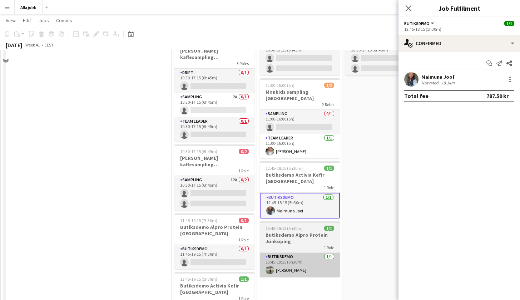
scroll to position [188, 0]
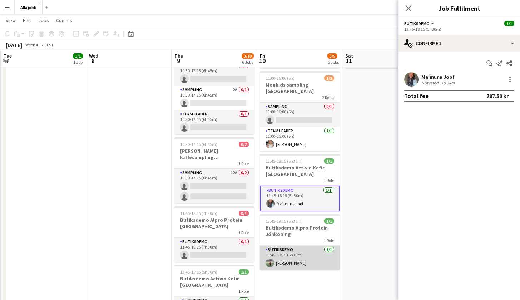
click at [314, 254] on app-card-role "Butiksdemo 1/1 13:45-19:15 (5h30m) Emil Lautin" at bounding box center [300, 257] width 80 height 24
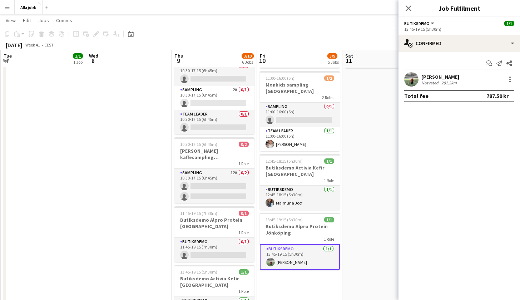
click at [467, 31] on div "13:45-19:15 (5h30m)" at bounding box center [459, 28] width 110 height 5
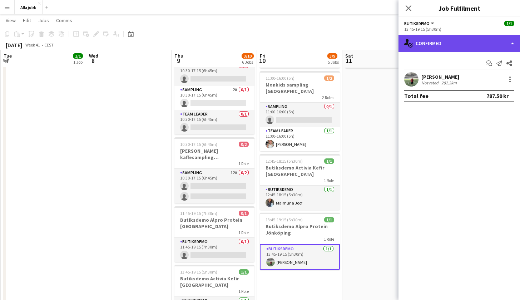
click at [467, 43] on div "single-neutral-actions-check-2 Confirmed" at bounding box center [458, 43] width 121 height 17
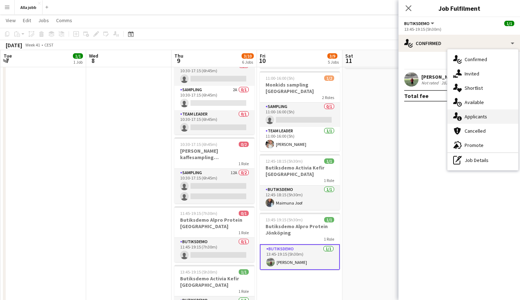
click at [477, 114] on span "Applicants" at bounding box center [475, 116] width 22 height 6
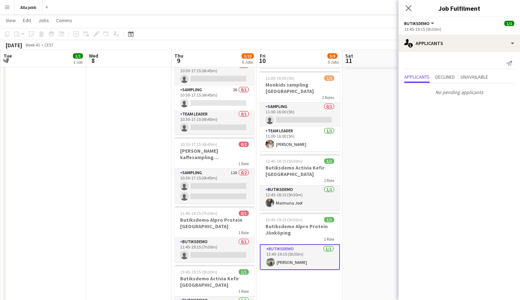
click at [369, 116] on app-date-cell "10:30-17:15 (6h45m) 0/3 Barbour kaffesampling Köpenhamn 3 Roles Drift 0/1 10:30…" at bounding box center [384, 118] width 85 height 452
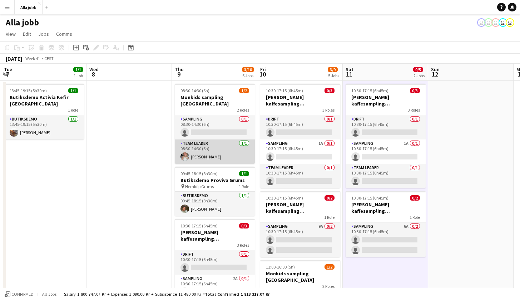
scroll to position [0, 0]
click at [215, 139] on app-card-role "Team Leader 1/1 08:30-14:30 (6h) Ida Malmborg" at bounding box center [215, 151] width 80 height 24
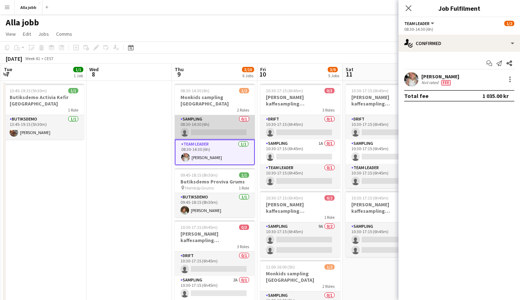
click at [219, 117] on app-card-role "Sampling 0/1 08:30-14:30 (6h) single-neutral-actions" at bounding box center [215, 127] width 80 height 24
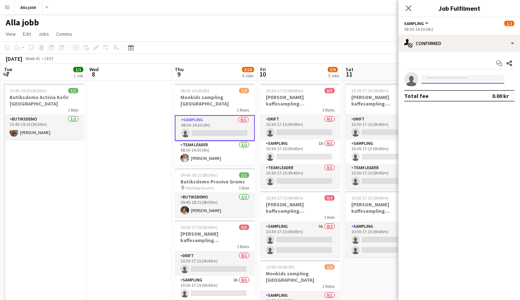
click at [462, 77] on input at bounding box center [462, 79] width 83 height 9
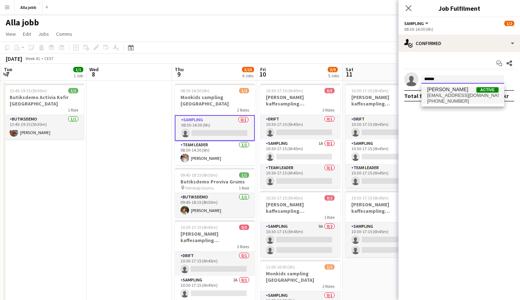
type input "******"
click at [483, 92] on span "[EMAIL_ADDRESS][DOMAIN_NAME]" at bounding box center [462, 95] width 71 height 6
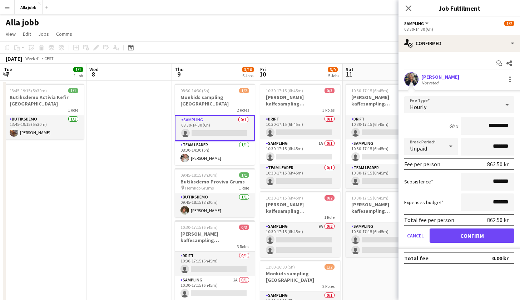
click at [464, 239] on button "Confirm" at bounding box center [471, 235] width 85 height 14
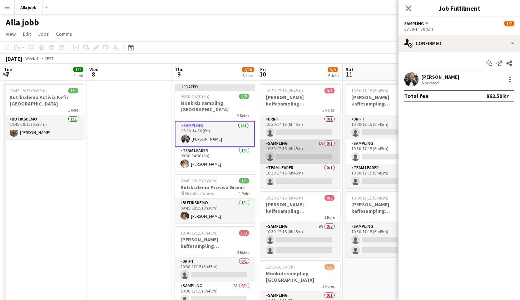
click at [315, 154] on app-card-role "Sampling 1A 0/1 10:30-17:15 (6h45m) single-neutral-actions" at bounding box center [300, 151] width 80 height 24
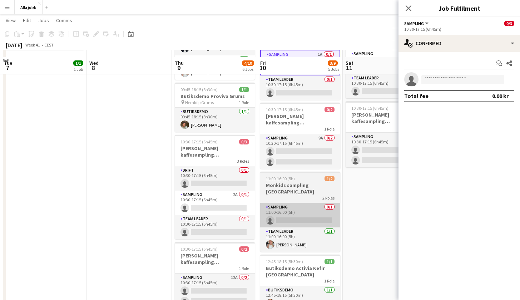
scroll to position [96, 0]
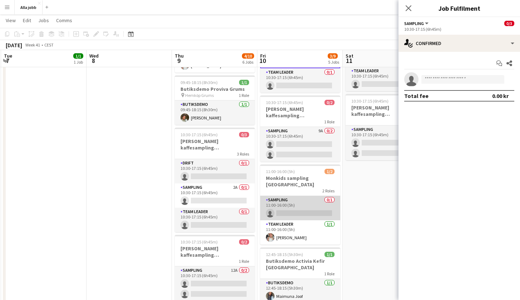
click at [295, 197] on app-card-role "Sampling 0/1 11:00-16:00 (5h) single-neutral-actions" at bounding box center [300, 208] width 80 height 24
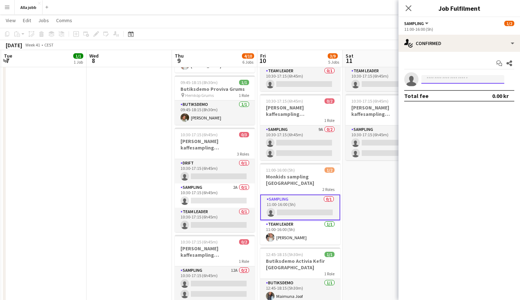
click at [433, 81] on input at bounding box center [462, 79] width 83 height 9
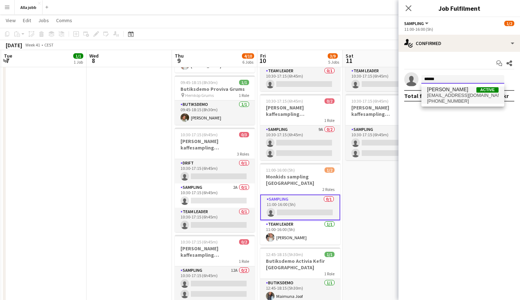
type input "******"
click at [449, 96] on span "[EMAIL_ADDRESS][DOMAIN_NAME]" at bounding box center [462, 95] width 71 height 6
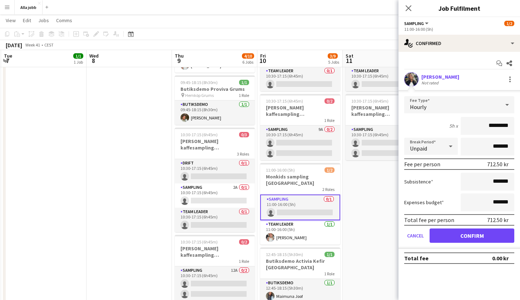
click at [468, 232] on button "Confirm" at bounding box center [471, 235] width 85 height 14
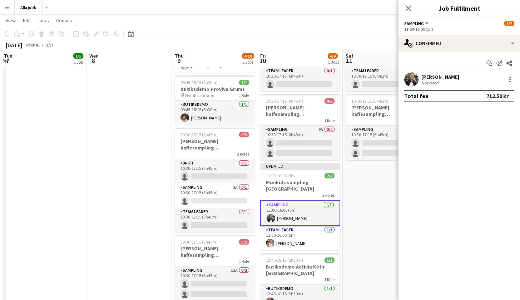
click at [122, 161] on app-date-cell at bounding box center [128, 213] width 85 height 458
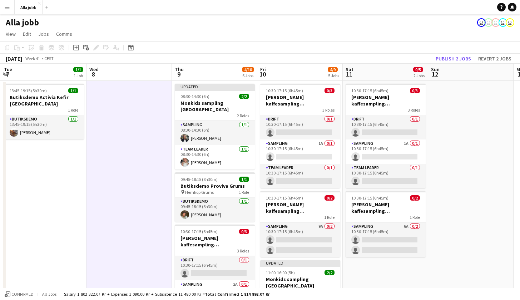
scroll to position [0, 0]
click at [442, 57] on button "Publish 2 jobs" at bounding box center [452, 58] width 41 height 9
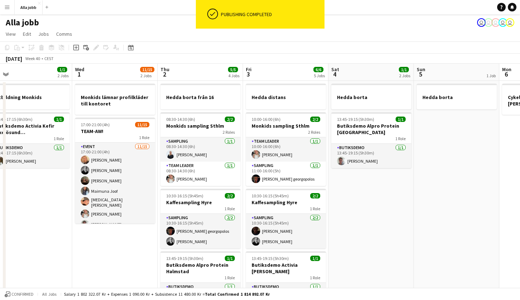
scroll to position [0, 184]
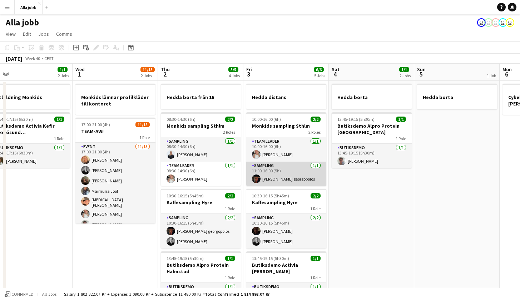
click at [278, 180] on app-card-role "Sampling 1/1 11:00-16:00 (5h) Leo Fogelberg georgopolos" at bounding box center [286, 173] width 80 height 24
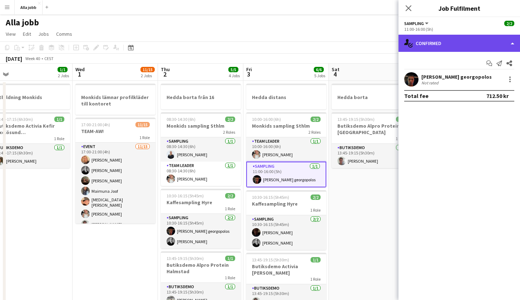
click at [444, 46] on div "single-neutral-actions-check-2 Confirmed" at bounding box center [458, 43] width 121 height 17
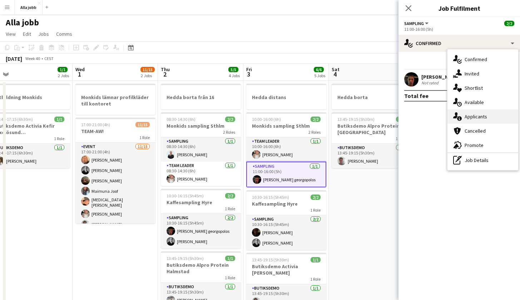
click at [463, 112] on div "single-neutral-actions-information Applicants" at bounding box center [482, 116] width 71 height 14
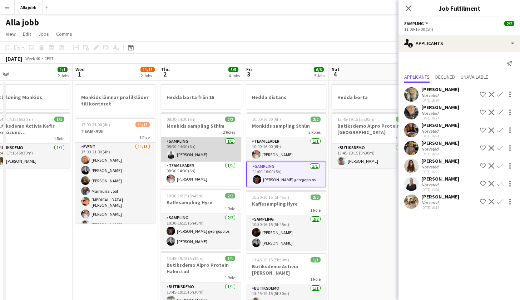
click at [195, 151] on app-card-role "Sampling 1/1 08:30-14:30 (6h) Evelina Modh" at bounding box center [201, 149] width 80 height 24
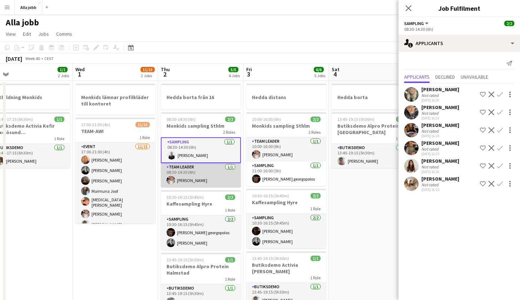
click at [195, 169] on app-card-role "Team Leader 1/1 08:30-14:30 (6h) Ida Malmborg" at bounding box center [201, 175] width 80 height 24
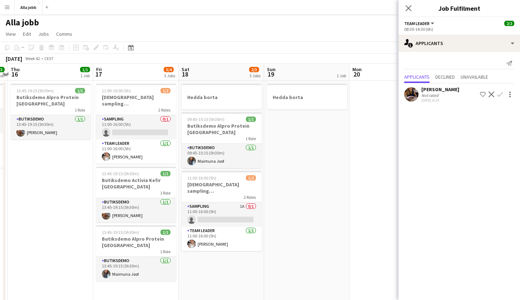
scroll to position [0, 346]
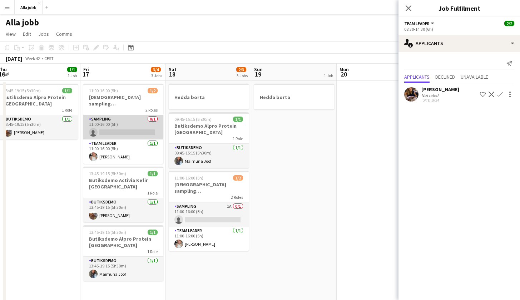
click at [135, 116] on app-card-role "Sampling 0/1 11:00-16:00 (5h) single-neutral-actions" at bounding box center [123, 127] width 80 height 24
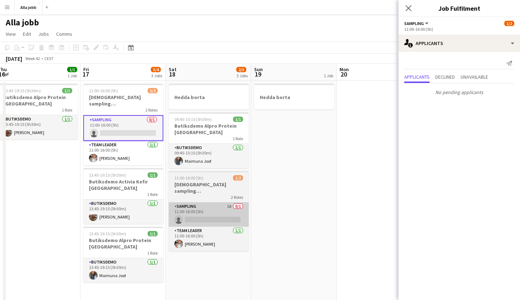
click at [200, 202] on app-card-role "Sampling 1A 0/1 11:00-16:00 (5h) single-neutral-actions" at bounding box center [209, 214] width 80 height 24
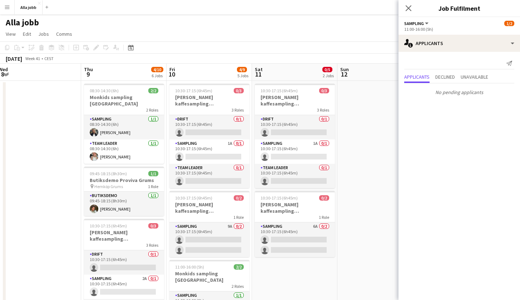
scroll to position [0, 171]
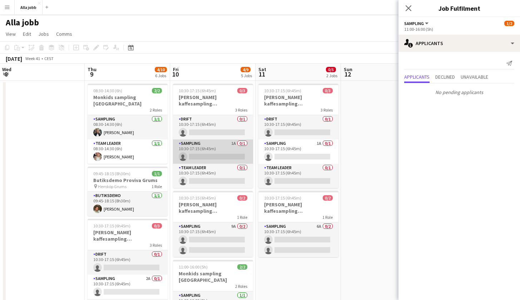
click at [220, 153] on app-card-role "Sampling 1A 0/1 10:30-17:15 (6h45m) single-neutral-actions" at bounding box center [213, 151] width 80 height 24
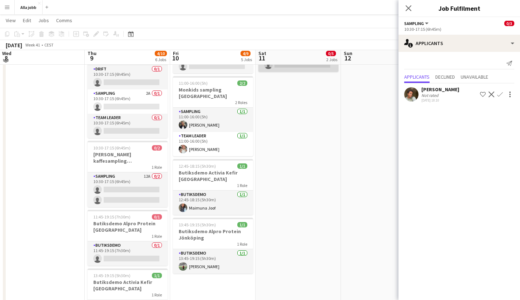
scroll to position [190, 0]
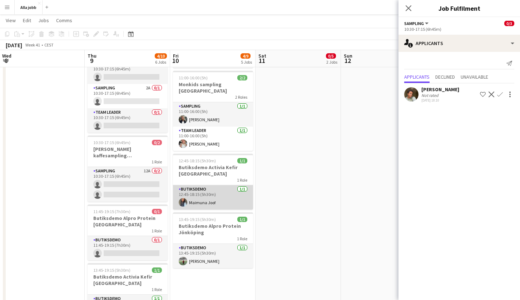
click at [224, 185] on app-card-role "Butiksdemo 1/1 12:45-18:15 (5h30m) Maimuna Joof" at bounding box center [213, 197] width 80 height 24
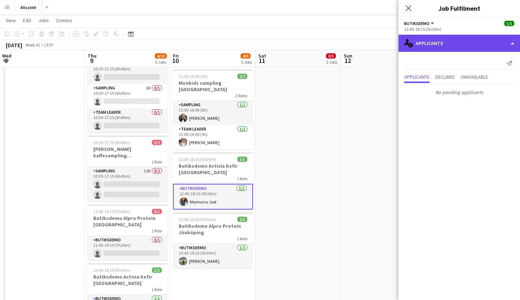
click at [443, 39] on div "single-neutral-actions-information Applicants" at bounding box center [458, 43] width 121 height 17
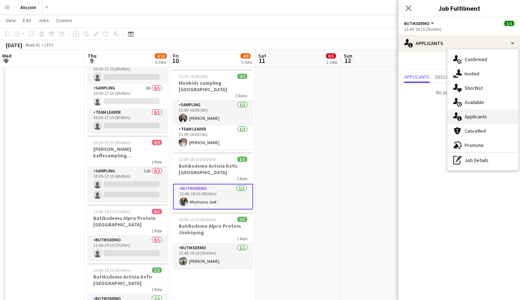
click at [465, 115] on span "Applicants" at bounding box center [475, 116] width 22 height 6
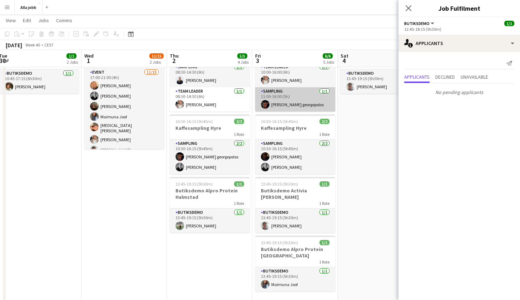
scroll to position [0, 261]
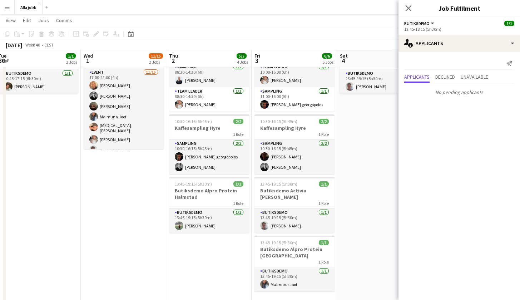
click at [123, 197] on app-date-cell "Monkids lämnar profilkläder till kontoret 17:00-21:00 (4h) 11/15 TEAM-AW! 1 Rol…" at bounding box center [123, 232] width 85 height 452
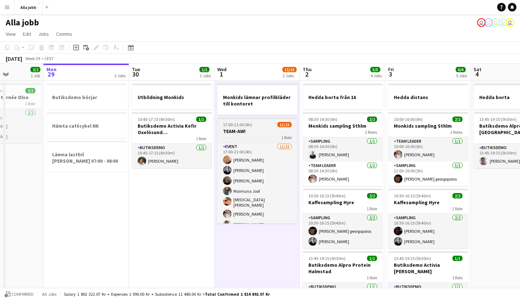
scroll to position [0, 206]
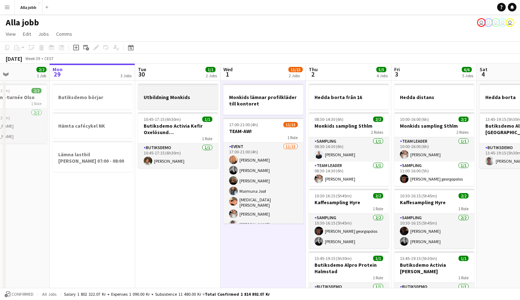
click at [188, 102] on div at bounding box center [178, 103] width 80 height 6
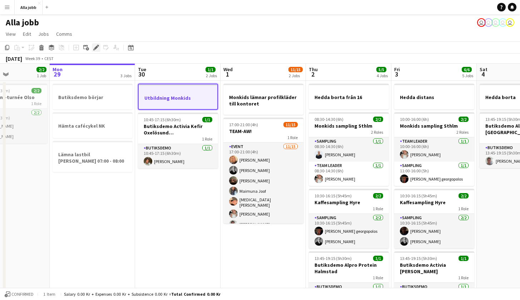
click at [96, 49] on icon "Edit" at bounding box center [96, 48] width 6 height 6
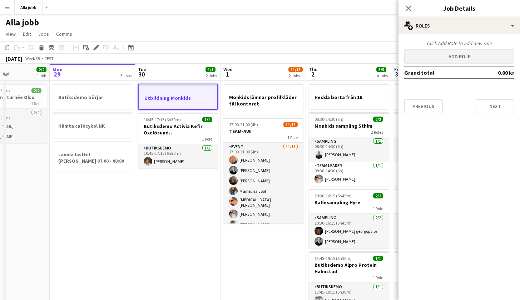
click at [460, 53] on button "Add role" at bounding box center [459, 56] width 110 height 14
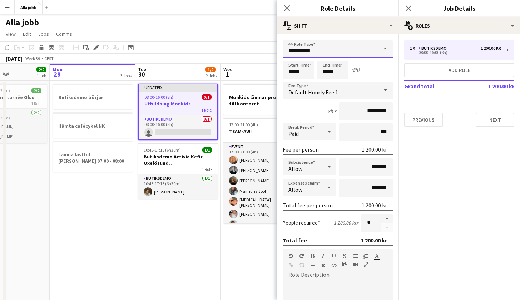
click at [332, 45] on input "**********" at bounding box center [337, 49] width 110 height 18
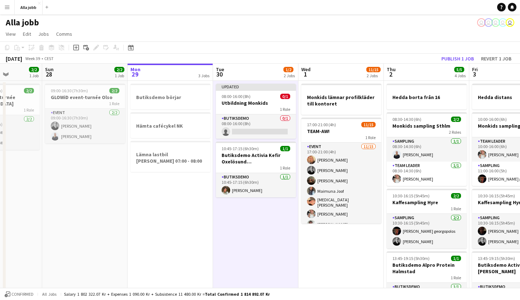
scroll to position [0, 217]
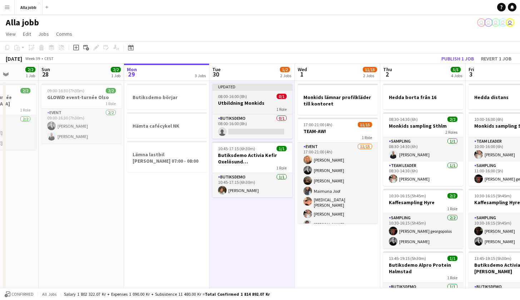
click at [259, 106] on div "1 Role" at bounding box center [252, 109] width 80 height 6
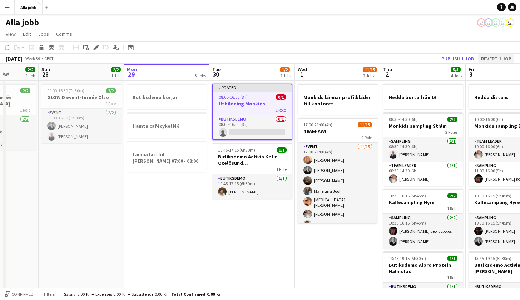
click at [500, 59] on button "Revert 1 job" at bounding box center [496, 58] width 36 height 9
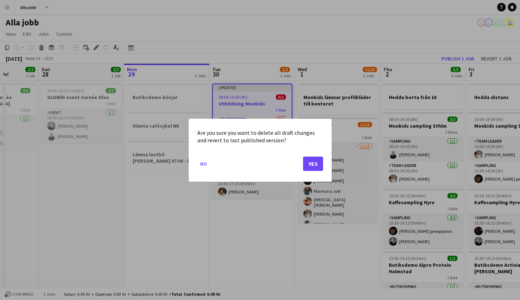
click at [315, 164] on button "Yes" at bounding box center [313, 163] width 20 height 14
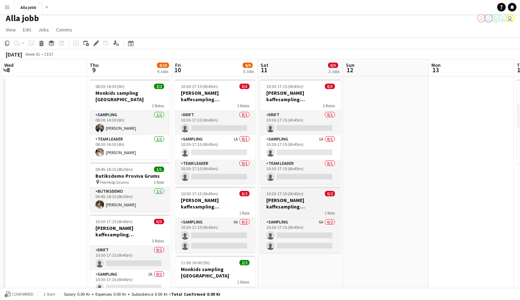
scroll to position [5, 0]
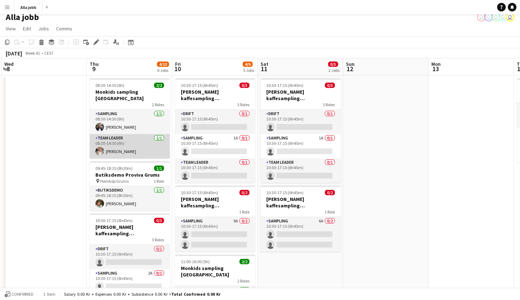
click at [112, 134] on app-card-role "Team Leader 1/1 08:30-14:30 (6h) Ida Malmborg" at bounding box center [130, 146] width 80 height 24
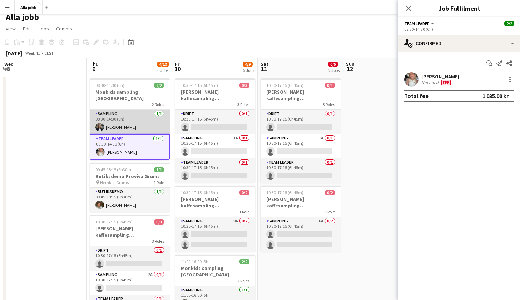
click at [117, 119] on app-card-role "Sampling 1/1 08:30-14:30 (6h) Smilla Nordenfridh" at bounding box center [130, 122] width 80 height 24
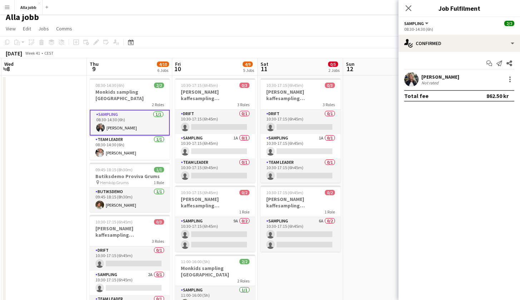
click at [416, 79] on app-user-avatar at bounding box center [411, 79] width 14 height 14
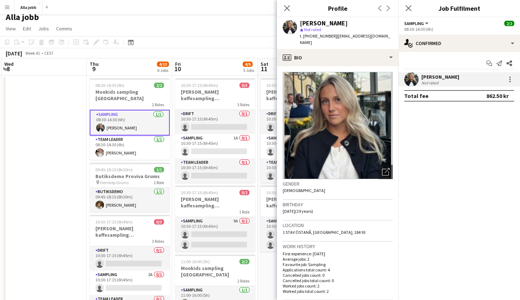
click at [42, 183] on app-date-cell at bounding box center [43, 301] width 85 height 452
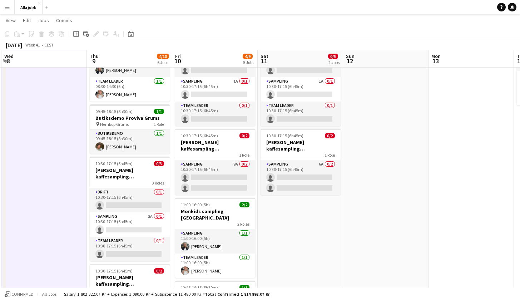
scroll to position [62, 0]
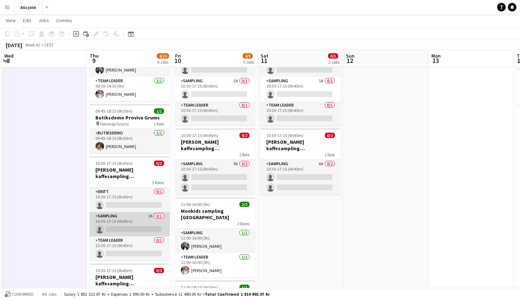
click at [126, 212] on app-card-role "Sampling 2A 0/1 10:30-17:15 (6h45m) single-neutral-actions" at bounding box center [130, 224] width 80 height 24
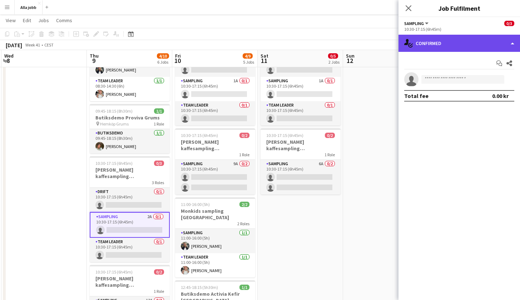
click at [444, 39] on div "single-neutral-actions-check-2 Confirmed" at bounding box center [458, 43] width 121 height 17
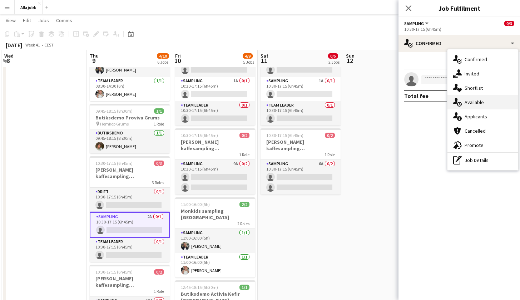
click at [463, 103] on div "single-neutral-actions-upload Available" at bounding box center [482, 102] width 71 height 14
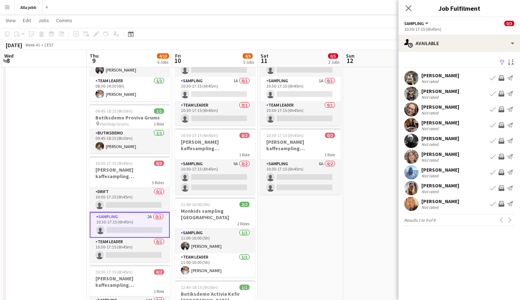
click at [291, 243] on app-date-cell "10:30-17:15 (6h45m) 0/3 Barbour kaffesampling Köpenhamn 3 Roles Drift 0/1 10:30…" at bounding box center [299, 244] width 85 height 452
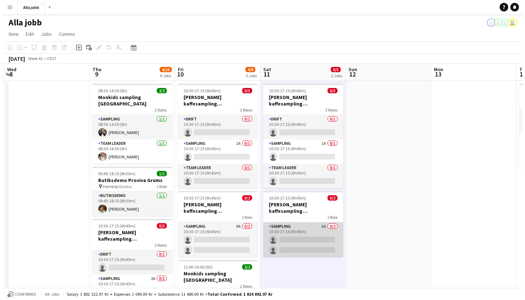
scroll to position [0, 0]
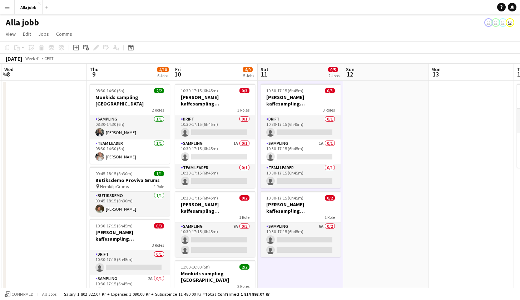
click at [6, 8] on app-icon "Menu" at bounding box center [7, 7] width 6 height 6
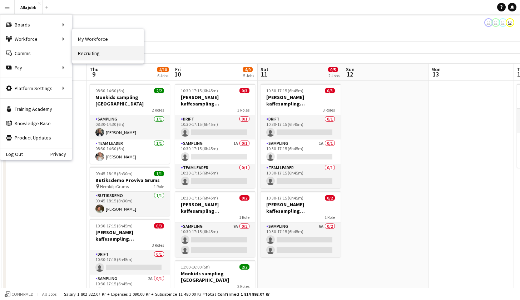
click at [85, 54] on link "Recruiting" at bounding box center [107, 53] width 71 height 14
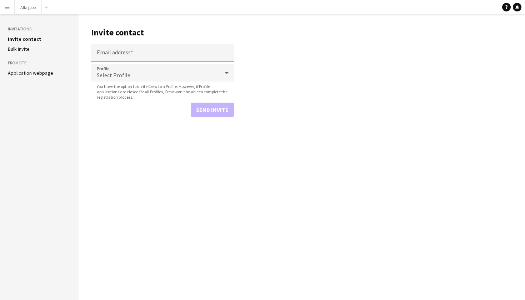
click at [151, 59] on input "Email address" at bounding box center [162, 53] width 143 height 18
paste input "**********"
type input "**********"
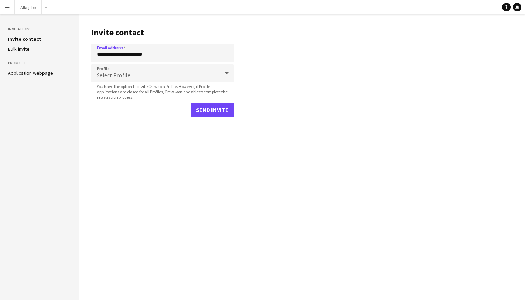
click at [151, 73] on div "Select Profile" at bounding box center [155, 72] width 129 height 17
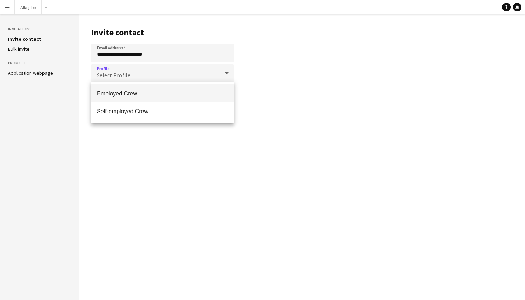
click at [135, 89] on mat-option "Employed Crew" at bounding box center [162, 93] width 143 height 18
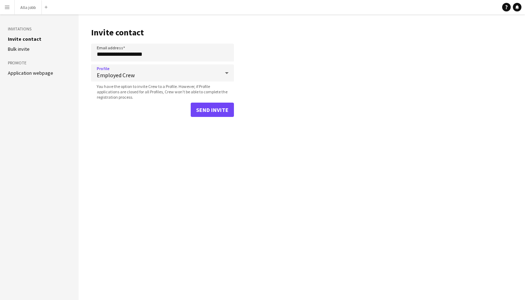
click at [224, 108] on button "Send invite" at bounding box center [212, 109] width 43 height 14
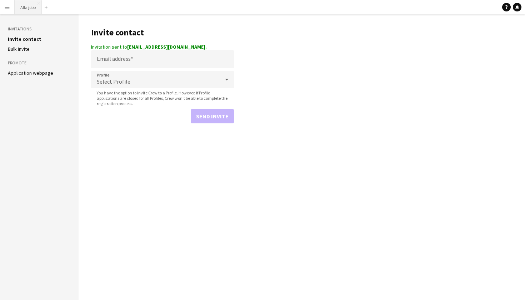
click at [29, 5] on button "Alla jobb Close" at bounding box center [28, 7] width 27 height 14
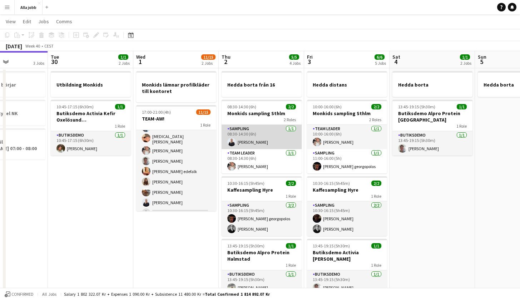
scroll to position [14, 0]
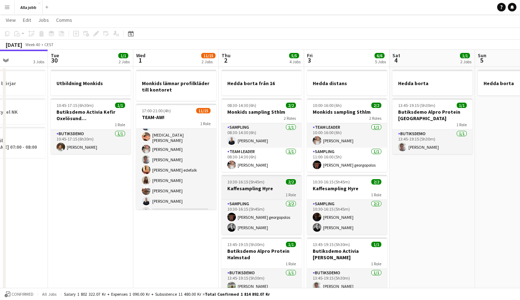
click at [261, 189] on h3 "Kaffesampling Hyre" at bounding box center [261, 188] width 80 height 6
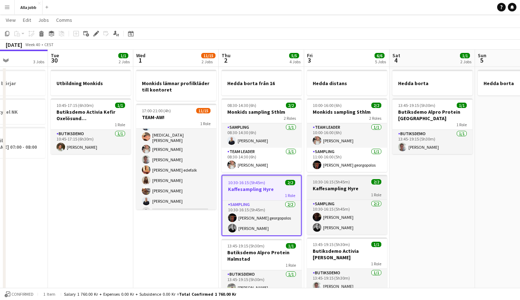
click at [357, 187] on h3 "Kaffesampling Hyre" at bounding box center [347, 188] width 80 height 6
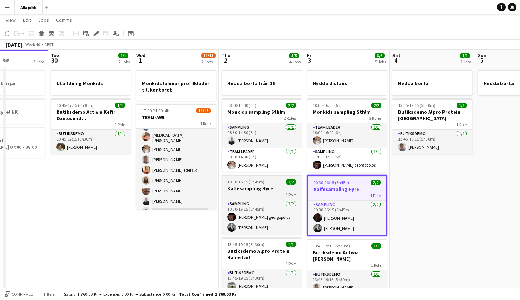
click at [278, 182] on div "10:30-16:15 (5h45m) 2/2" at bounding box center [261, 181] width 80 height 5
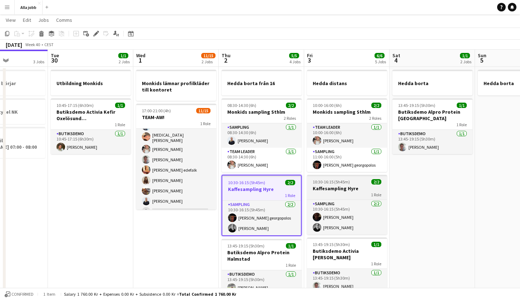
click at [337, 186] on h3 "Kaffesampling Hyre" at bounding box center [347, 188] width 80 height 6
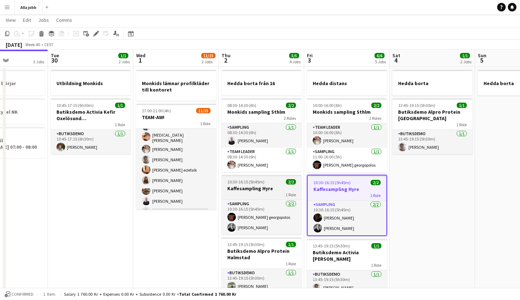
click at [291, 185] on app-job-card "10:30-16:15 (5h45m) 2/2 Kaffesampling Hyre 1 Role Sampling 2/2 10:30-16:15 (5h4…" at bounding box center [261, 205] width 80 height 60
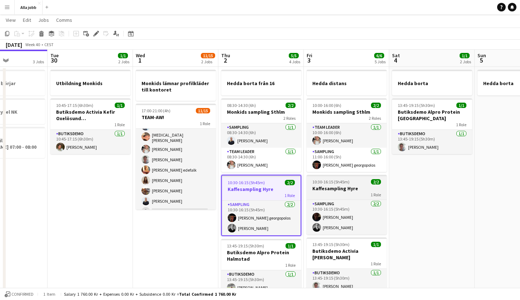
click at [349, 185] on app-job-card "10:30-16:15 (5h45m) 2/2 Kaffesampling Hyre 1 Role Sampling 2/2 10:30-16:15 (5h4…" at bounding box center [346, 205] width 80 height 60
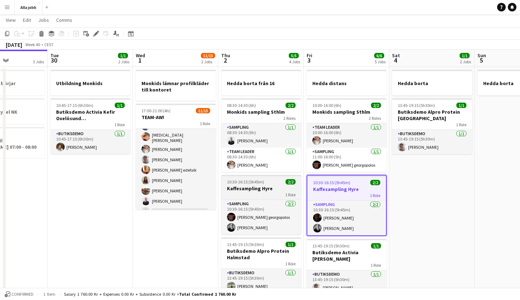
click at [285, 185] on app-job-card "10:30-16:15 (5h45m) 2/2 Kaffesampling Hyre 1 Role Sampling 2/2 10:30-16:15 (5h4…" at bounding box center [261, 205] width 80 height 60
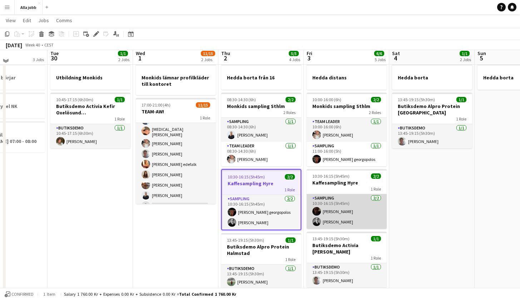
scroll to position [27, 0]
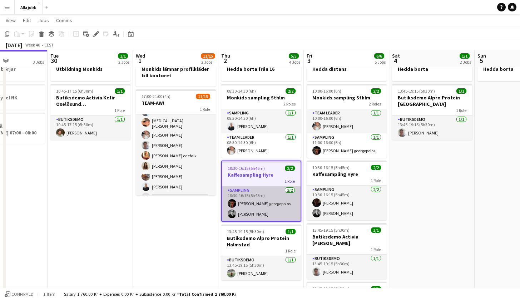
click at [235, 206] on app-card-role "Sampling [DATE] 10:30-16:15 (5h45m) [PERSON_NAME] georgopolos [PERSON_NAME]" at bounding box center [261, 203] width 79 height 35
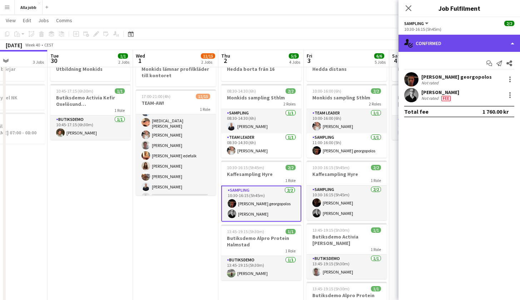
click at [455, 46] on div "single-neutral-actions-check-2 Confirmed" at bounding box center [458, 43] width 121 height 17
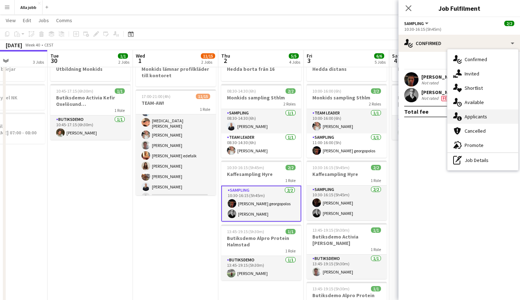
click at [479, 119] on span "Applicants" at bounding box center [475, 116] width 22 height 6
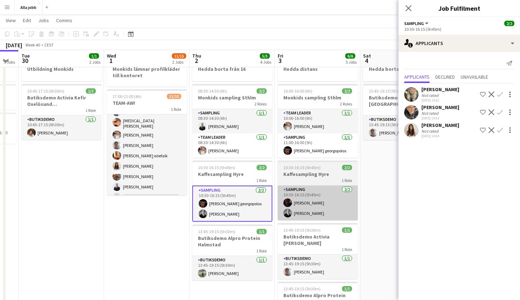
scroll to position [0, 243]
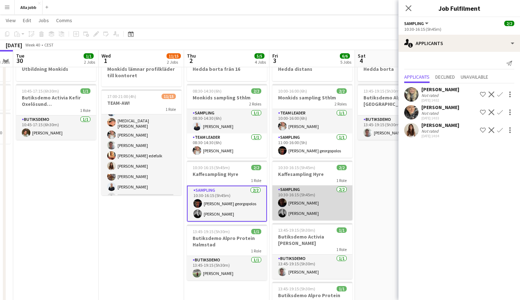
click at [318, 198] on app-card-role "Sampling [DATE] 10:30-16:15 (5h45m) [PERSON_NAME] [PERSON_NAME]" at bounding box center [312, 202] width 80 height 35
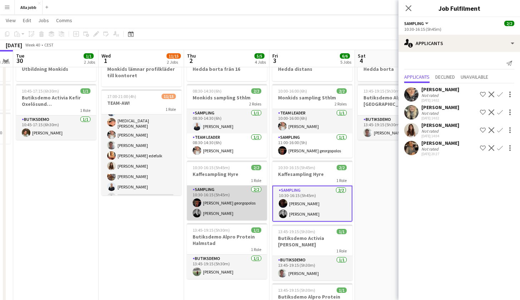
click at [229, 212] on app-card-role "Sampling [DATE] 10:30-16:15 (5h45m) [PERSON_NAME] georgopolos [PERSON_NAME]" at bounding box center [227, 202] width 80 height 35
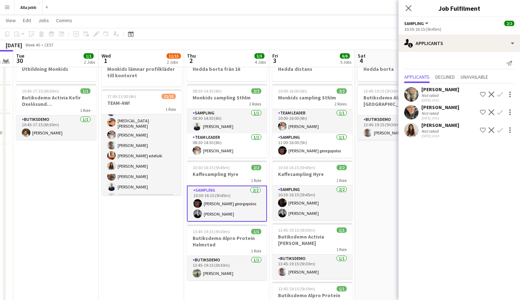
click at [372, 190] on app-date-cell "Hedda borta 13:45-19:15 (5h30m) 1/1 Butiksdemo Alpro Protein Göteborg 1 Role Bu…" at bounding box center [397, 278] width 85 height 452
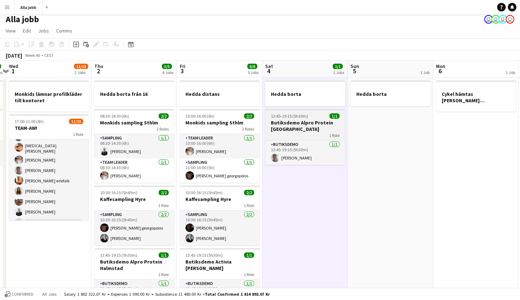
scroll to position [0, 164]
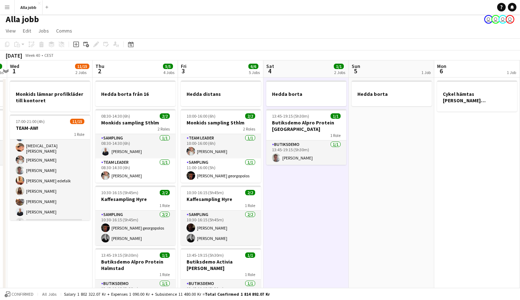
click at [277, 198] on app-date-cell "Hedda borta 13:45-19:15 (5h30m) 1/1 Butiksdemo Alpro Protein Göteborg 1 Role Bu…" at bounding box center [305, 303] width 85 height 452
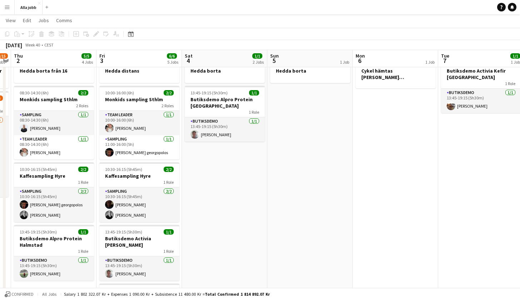
scroll to position [0, 206]
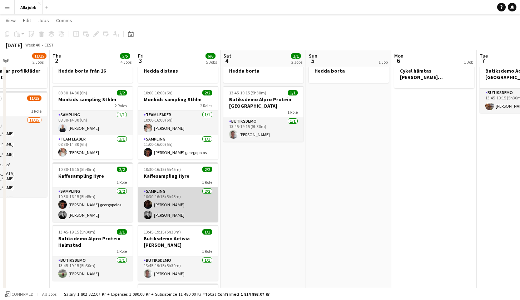
click at [173, 204] on app-card-role "Sampling [DATE] 10:30-16:15 (5h45m) [PERSON_NAME] [PERSON_NAME]" at bounding box center [178, 204] width 80 height 35
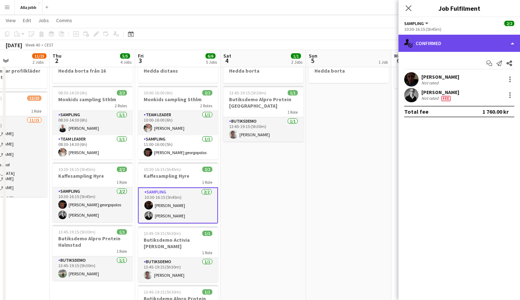
click at [446, 42] on div "single-neutral-actions-check-2 Confirmed" at bounding box center [458, 43] width 121 height 17
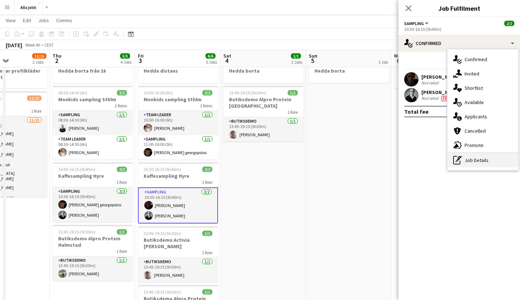
click at [453, 157] on icon at bounding box center [456, 160] width 7 height 9
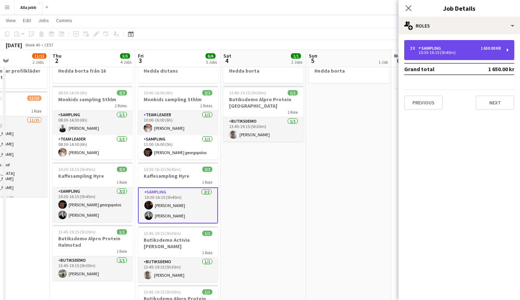
click at [446, 55] on div "2 x Sampling 1 650.00 kr 10:30-16:15 (5h45m)" at bounding box center [459, 50] width 110 height 20
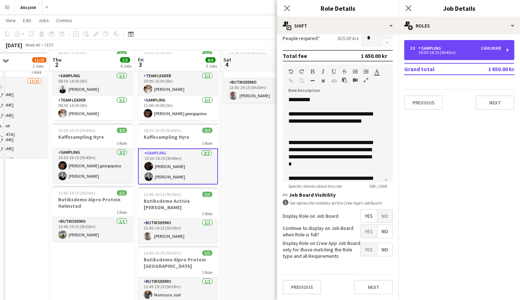
scroll to position [184, 0]
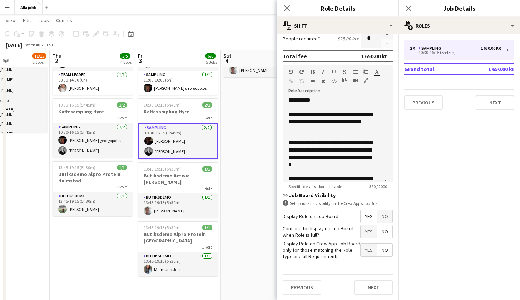
click at [250, 185] on app-date-cell "Hedda borta 13:45-19:15 (5h30m) 1/1 Butiksdemo Alpro Protein Göteborg 1 Role Bu…" at bounding box center [262, 216] width 85 height 452
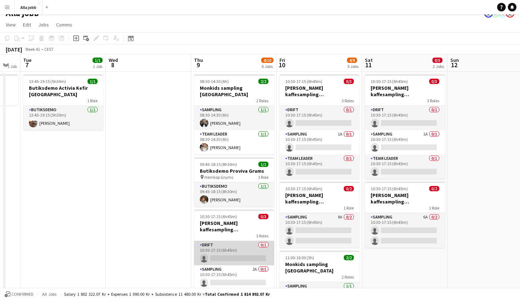
scroll to position [9, 0]
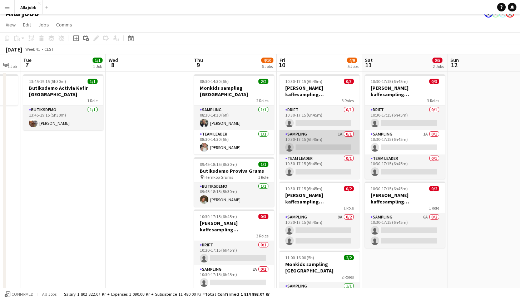
click at [313, 141] on app-card-role "Sampling 1A 0/1 10:30-17:15 (6h45m) single-neutral-actions" at bounding box center [319, 142] width 80 height 24
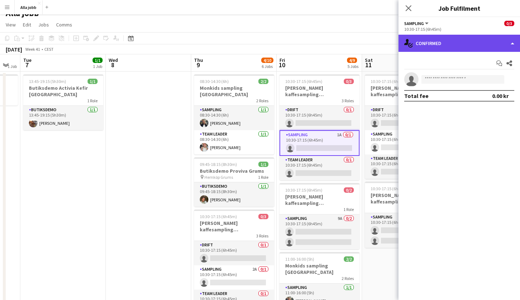
click at [436, 48] on div "single-neutral-actions-check-2 Confirmed" at bounding box center [458, 43] width 121 height 17
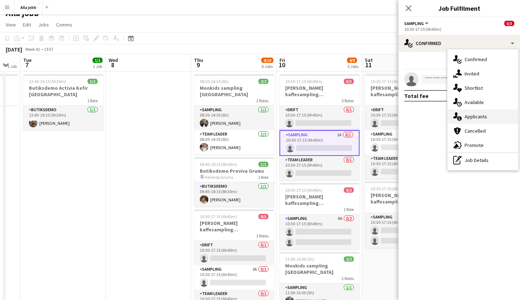
click at [467, 117] on span "Applicants" at bounding box center [475, 116] width 22 height 6
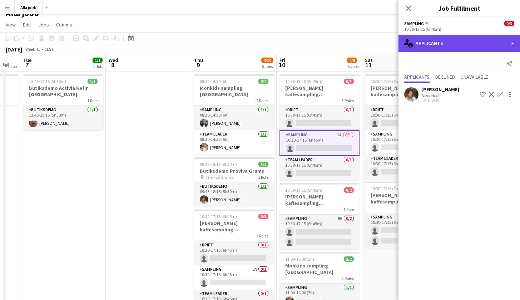
click at [438, 47] on div "single-neutral-actions-information Applicants" at bounding box center [458, 43] width 121 height 17
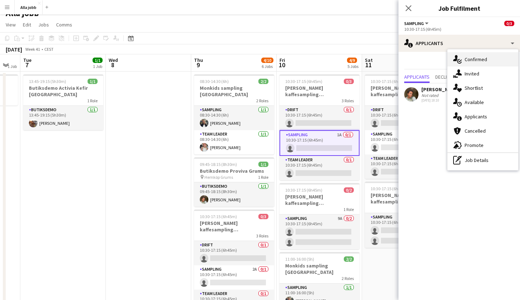
click at [468, 55] on div "single-neutral-actions-check-2 Confirmed" at bounding box center [482, 59] width 71 height 14
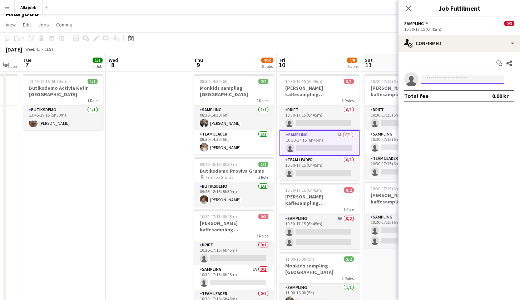
click at [444, 75] on input at bounding box center [462, 79] width 83 height 9
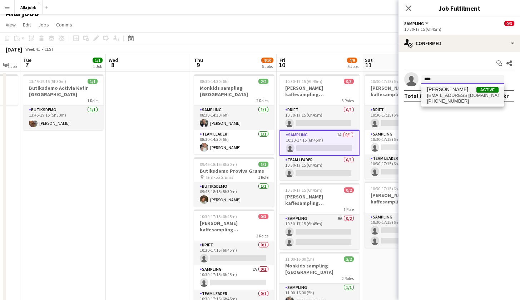
type input "****"
click at [432, 93] on span "[EMAIL_ADDRESS][DOMAIN_NAME]" at bounding box center [462, 95] width 71 height 6
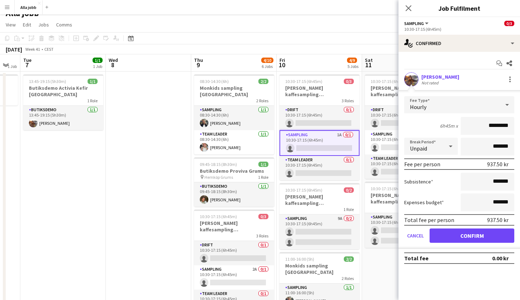
click at [413, 81] on app-user-avatar at bounding box center [411, 79] width 14 height 14
click at [506, 82] on div at bounding box center [509, 79] width 9 height 9
click at [418, 235] on div at bounding box center [260, 150] width 520 height 300
click at [413, 235] on button "Cancel" at bounding box center [415, 235] width 22 height 14
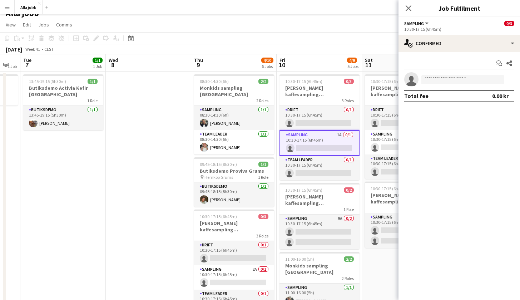
click at [350, 39] on app-toolbar "Copy Paste Paste Command V Paste with crew Command Shift V Paste linked Job [GE…" at bounding box center [260, 38] width 520 height 12
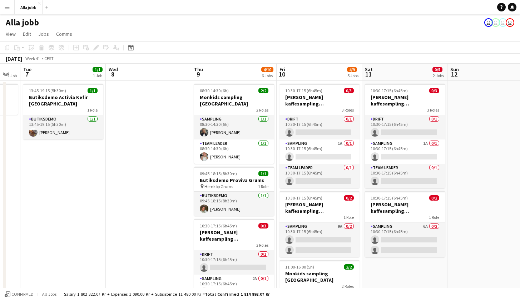
scroll to position [0, 0]
click at [318, 148] on app-card-role "Sampling 1A 0/1 10:30-17:15 (6h45m) single-neutral-actions" at bounding box center [319, 151] width 80 height 24
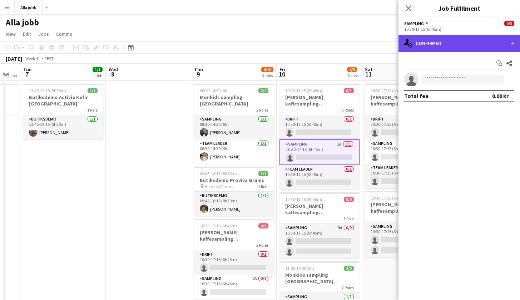
click at [453, 41] on div "single-neutral-actions-check-2 Confirmed" at bounding box center [458, 43] width 121 height 17
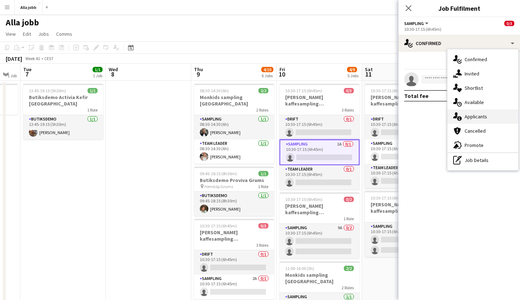
click at [463, 115] on div "single-neutral-actions-information Applicants" at bounding box center [482, 116] width 71 height 14
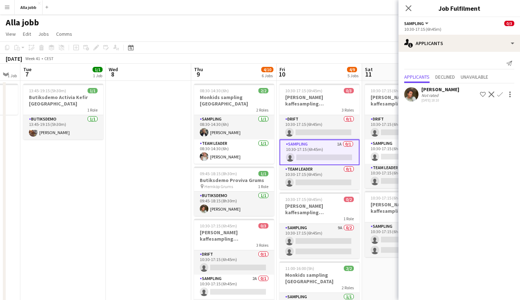
click at [340, 42] on app-toolbar "Copy Paste Paste Command V Paste with crew Command Shift V Paste linked Job [GE…" at bounding box center [260, 47] width 520 height 12
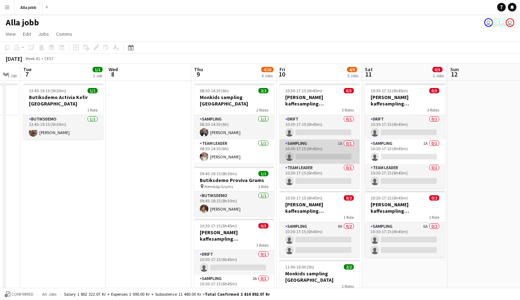
click at [317, 151] on app-card-role "Sampling 1A 0/1 10:30-17:15 (6h45m) single-neutral-actions" at bounding box center [319, 151] width 80 height 24
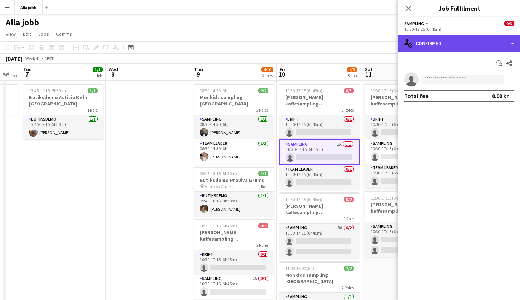
click at [448, 44] on div "single-neutral-actions-check-2 Confirmed" at bounding box center [458, 43] width 121 height 17
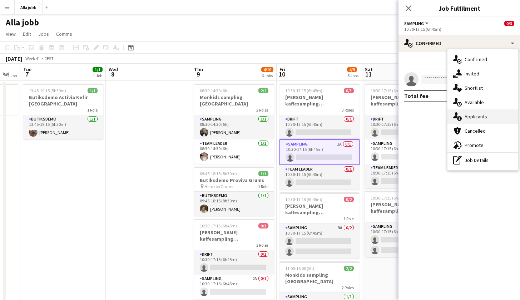
click at [471, 117] on span "Applicants" at bounding box center [475, 116] width 22 height 6
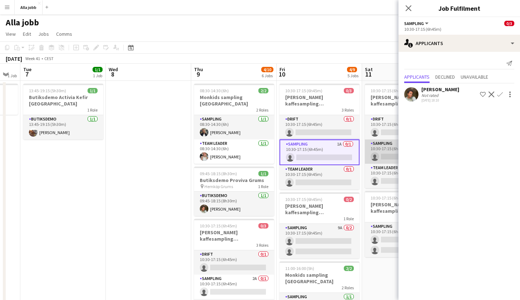
click at [377, 153] on app-card-role "Sampling 1A 0/1 10:30-17:15 (6h45m) single-neutral-actions" at bounding box center [405, 151] width 80 height 24
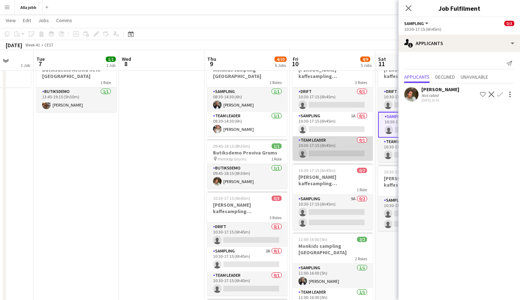
scroll to position [32, 0]
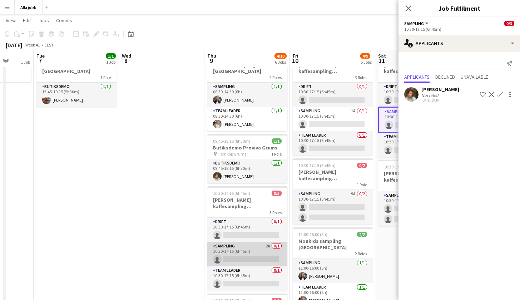
click at [260, 246] on app-card-role "Sampling 2A 0/1 10:30-17:15 (6h45m) single-neutral-actions" at bounding box center [247, 254] width 80 height 24
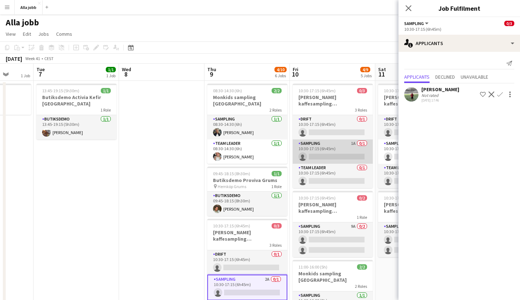
scroll to position [0, 0]
click at [330, 155] on app-card-role "Sampling 1A 0/1 10:30-17:15 (6h45m) single-neutral-actions" at bounding box center [332, 151] width 80 height 24
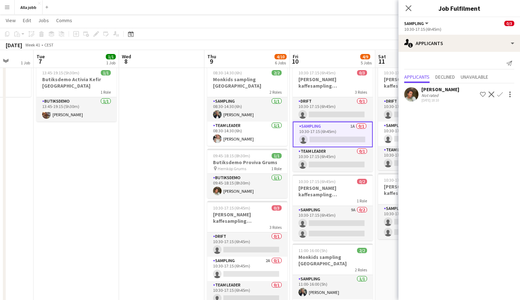
scroll to position [18, 0]
click at [178, 135] on app-date-cell at bounding box center [161, 288] width 85 height 452
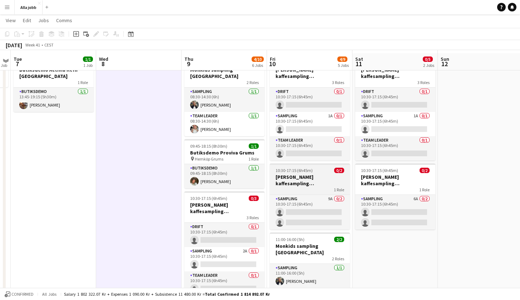
scroll to position [30, 0]
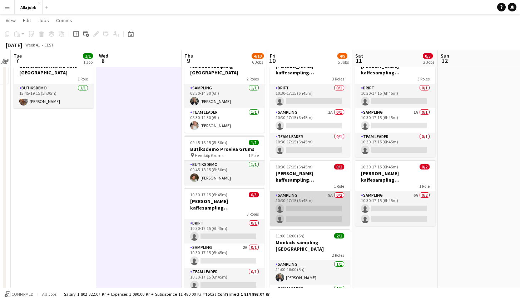
click at [328, 207] on app-card-role "Sampling 9A 0/2 10:30-17:15 (6h45m) single-neutral-actions single-neutral-actio…" at bounding box center [310, 208] width 80 height 35
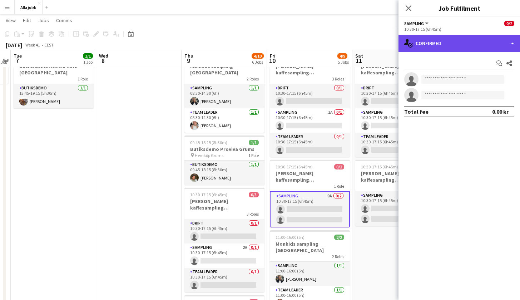
click at [445, 44] on div "single-neutral-actions-check-2 Confirmed" at bounding box center [458, 43] width 121 height 17
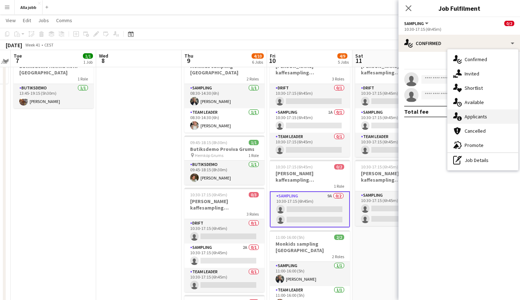
click at [469, 118] on span "Applicants" at bounding box center [475, 116] width 22 height 6
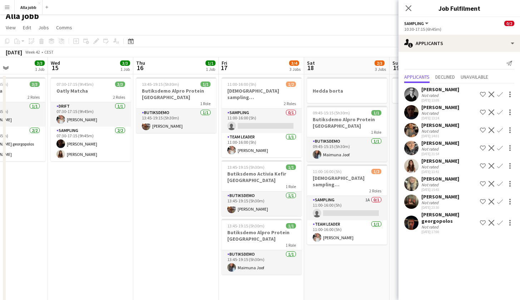
scroll to position [0, 0]
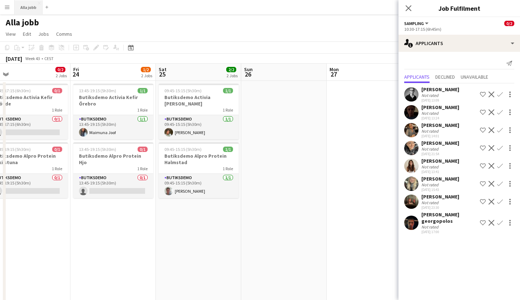
click at [28, 2] on button "Alla jobb Close" at bounding box center [29, 7] width 28 height 14
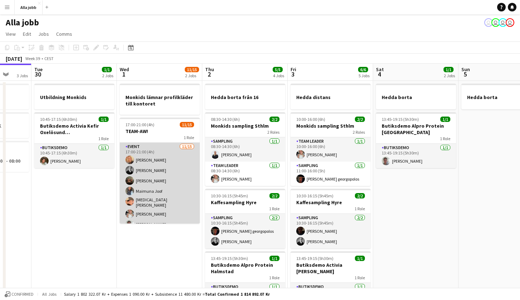
scroll to position [0, 317]
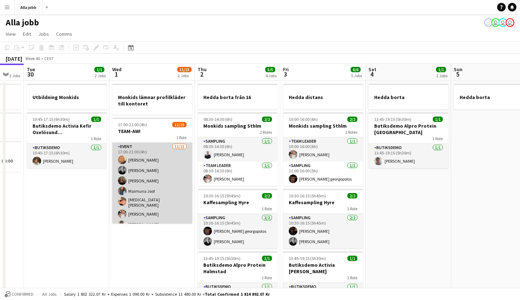
click at [167, 182] on app-card-role "Event 11/15 17:00-21:00 (4h) Ellen Forsberg Casper Lewin Ellen Dybeck Maimuna J…" at bounding box center [152, 227] width 80 height 171
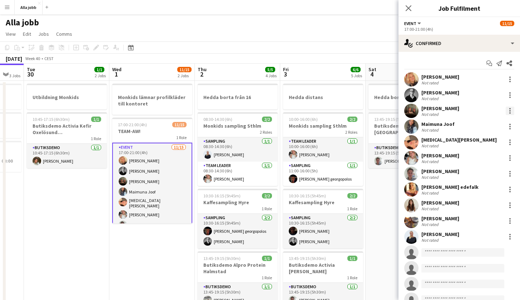
click at [506, 111] on div at bounding box center [509, 110] width 9 height 9
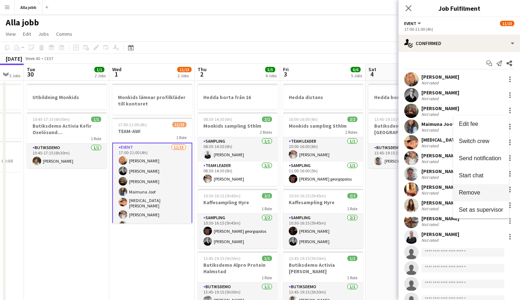
click at [460, 196] on button "Remove" at bounding box center [481, 192] width 56 height 17
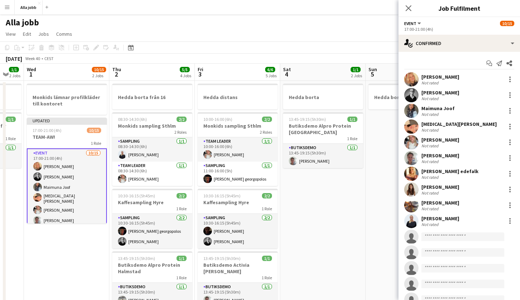
click at [358, 220] on app-date-cell "Hedda borta 13:45-19:15 (5h30m) 1/1 Butiksdemo Alpro Protein Göteborg 1 Role Bu…" at bounding box center [322, 234] width 85 height 307
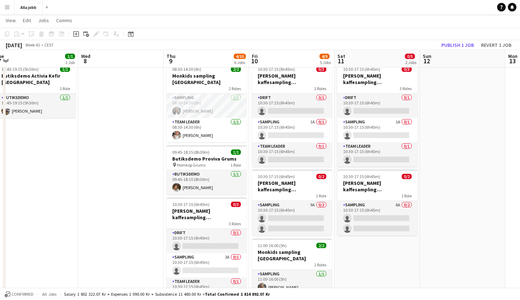
scroll to position [21, 0]
click at [301, 129] on app-card-role "Sampling 1A 0/1 10:30-17:15 (6h45m) single-neutral-actions" at bounding box center [292, 129] width 80 height 24
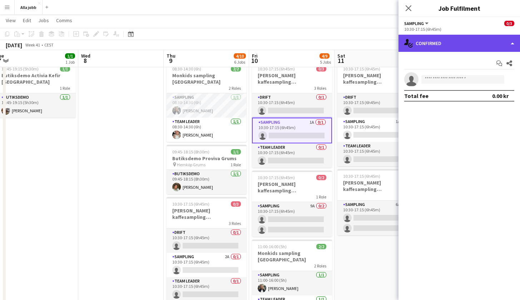
click at [466, 41] on div "single-neutral-actions-check-2 Confirmed" at bounding box center [458, 43] width 121 height 17
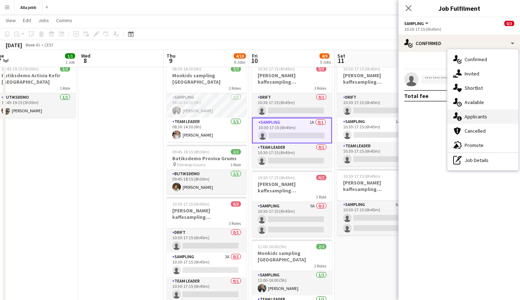
click at [483, 116] on span "Applicants" at bounding box center [475, 116] width 22 height 6
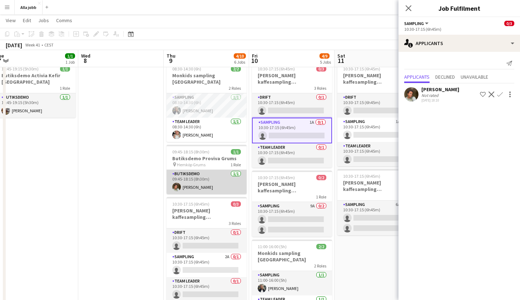
click at [214, 175] on app-card-role "Butiksdemo 1/1 09:45-18:15 (8h30m) Lauren Lamptey" at bounding box center [206, 182] width 80 height 24
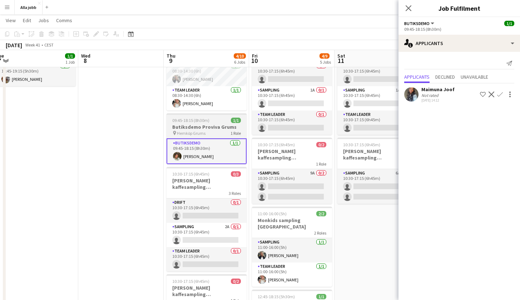
scroll to position [60, 0]
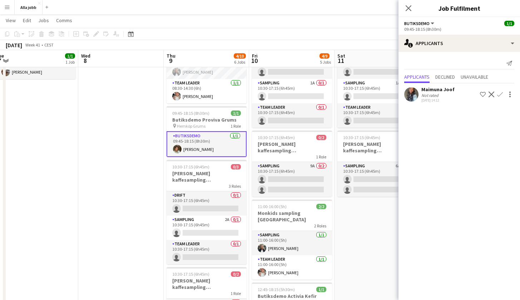
click at [121, 184] on app-date-cell at bounding box center [120, 246] width 85 height 452
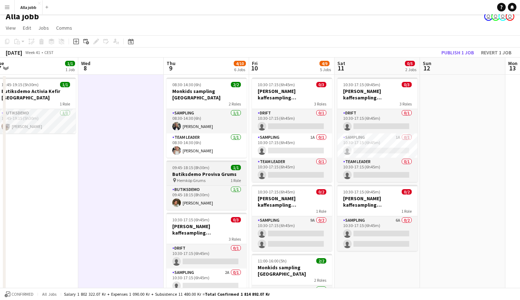
scroll to position [11, 0]
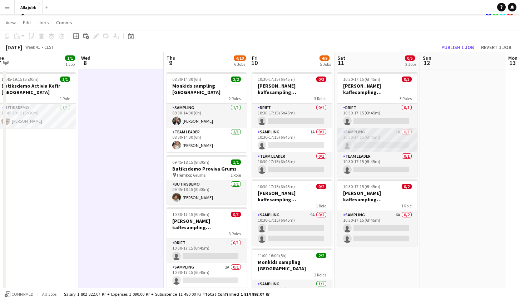
click at [353, 143] on app-card-role "Sampling 1A 0/1 10:30-17:15 (6h45m) single-neutral-actions" at bounding box center [377, 140] width 80 height 24
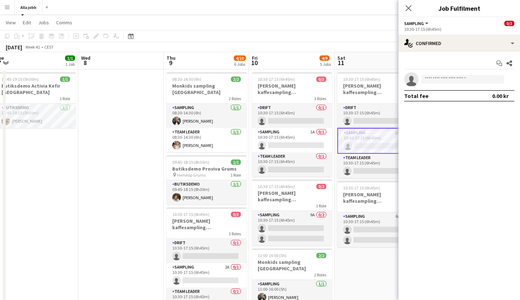
click at [134, 159] on app-date-cell at bounding box center [120, 295] width 85 height 452
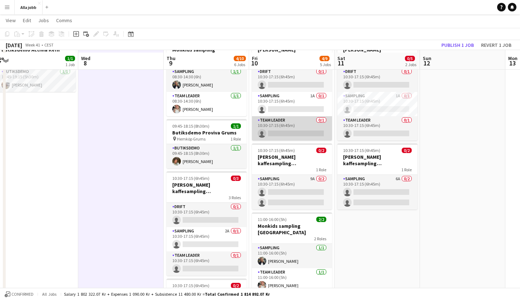
scroll to position [49, 0]
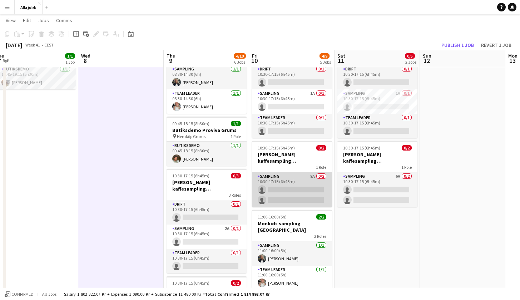
click at [301, 184] on app-card-role "Sampling 9A 0/2 10:30-17:15 (6h45m) single-neutral-actions single-neutral-actio…" at bounding box center [292, 189] width 80 height 35
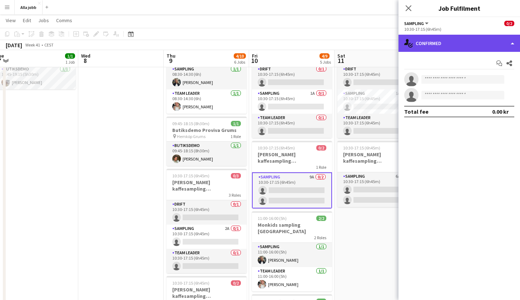
click at [447, 45] on div "single-neutral-actions-check-2 Confirmed" at bounding box center [458, 43] width 121 height 17
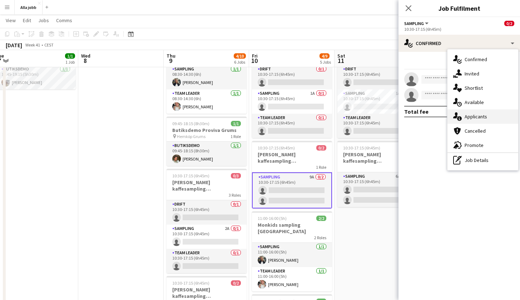
click at [468, 113] on span "Applicants" at bounding box center [475, 116] width 22 height 6
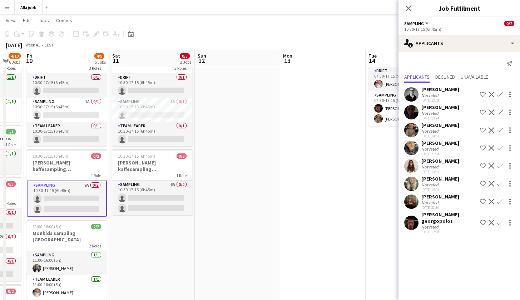
scroll to position [0, 185]
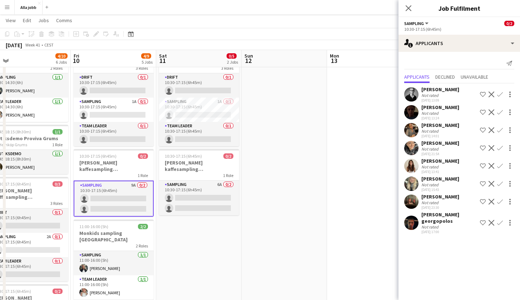
click at [261, 182] on app-date-cell at bounding box center [283, 265] width 85 height 452
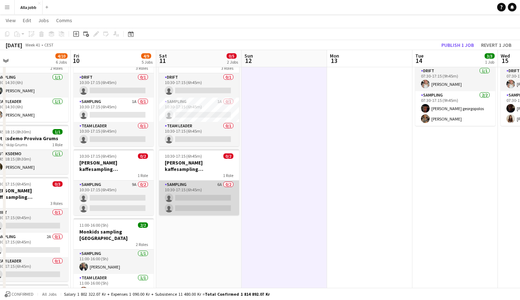
click at [207, 199] on app-card-role "Sampling 6A 0/2 10:30-17:15 (6h45m) single-neutral-actions single-neutral-actio…" at bounding box center [199, 197] width 80 height 35
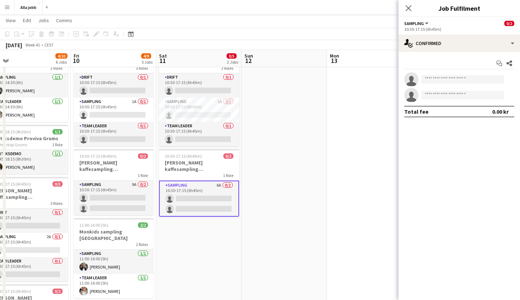
click at [347, 142] on app-date-cell at bounding box center [369, 265] width 85 height 452
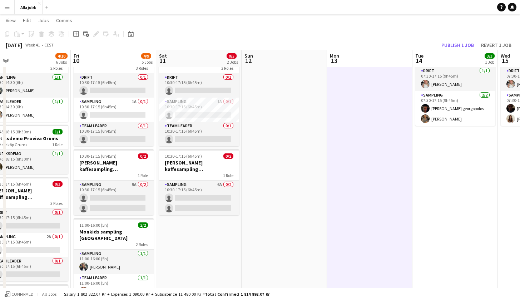
click at [14, 6] on div "Alla jobb Close Add" at bounding box center [32, 7] width 37 height 14
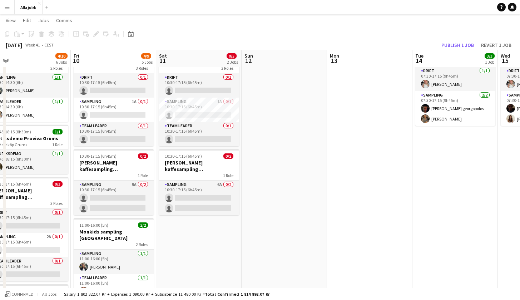
click at [7, 11] on button "Menu" at bounding box center [7, 7] width 14 height 14
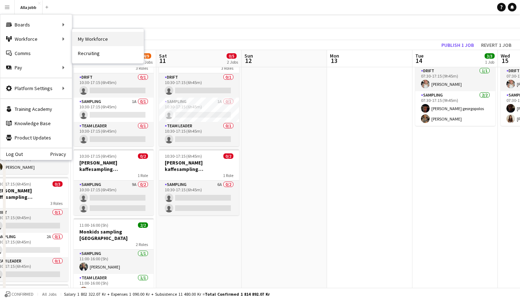
click at [91, 41] on link "My Workforce" at bounding box center [107, 39] width 71 height 14
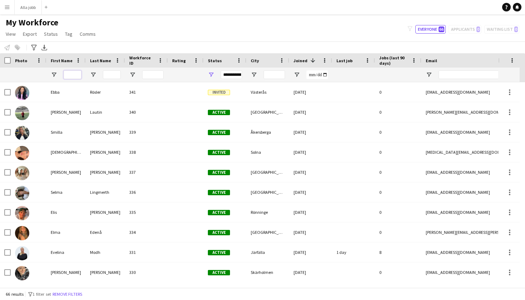
click at [77, 73] on input "First Name Filter Input" at bounding box center [73, 74] width 18 height 9
type input "*"
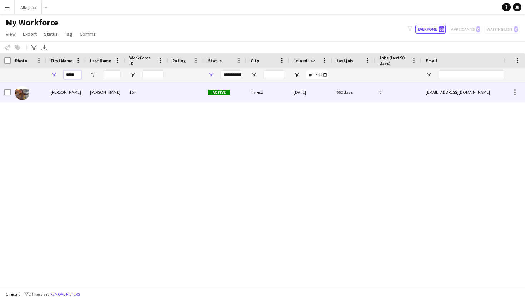
type input "*****"
click at [56, 96] on div "[PERSON_NAME]" at bounding box center [65, 92] width 39 height 20
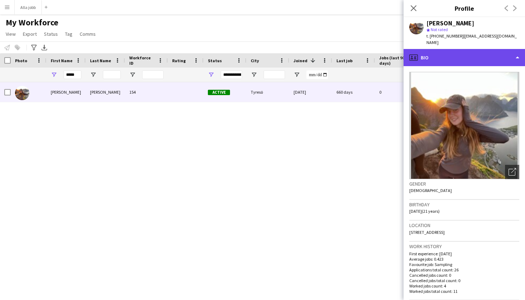
click at [445, 49] on div "profile Bio" at bounding box center [463, 57] width 121 height 17
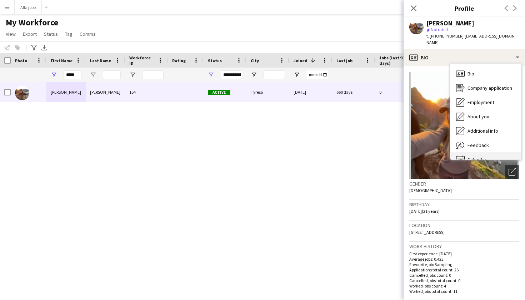
click at [467, 152] on div "Calendar Calendar" at bounding box center [485, 159] width 71 height 14
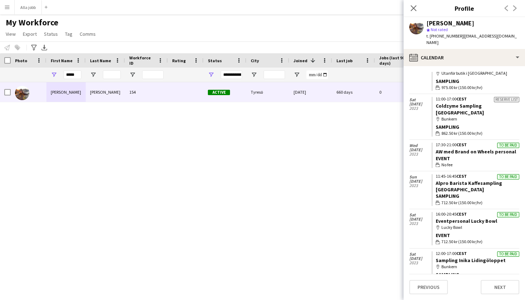
scroll to position [654, 0]
click at [23, 7] on button "Alla jobb Close" at bounding box center [28, 7] width 27 height 14
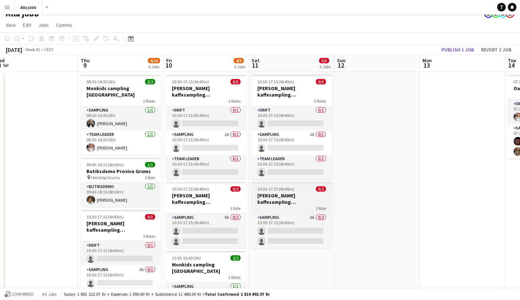
scroll to position [11, 0]
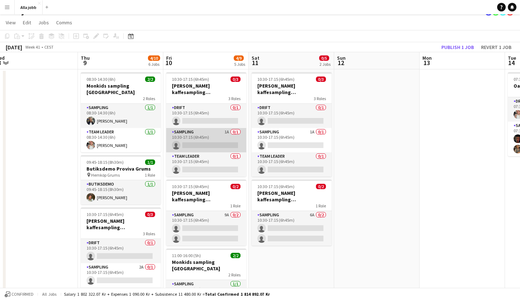
click at [225, 136] on app-card-role "Sampling 1A 0/1 10:30-17:15 (6h45m) single-neutral-actions" at bounding box center [206, 140] width 80 height 24
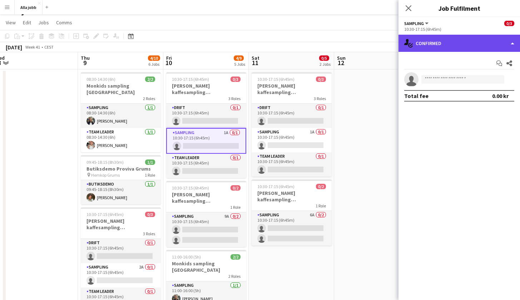
click at [449, 43] on div "single-neutral-actions-check-2 Confirmed" at bounding box center [458, 43] width 121 height 17
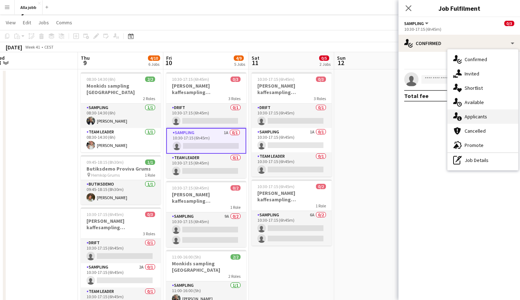
click at [464, 119] on div "single-neutral-actions-information Applicants" at bounding box center [482, 116] width 71 height 14
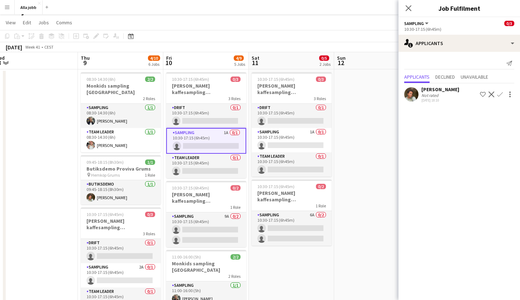
click at [384, 104] on app-date-cell at bounding box center [376, 295] width 85 height 452
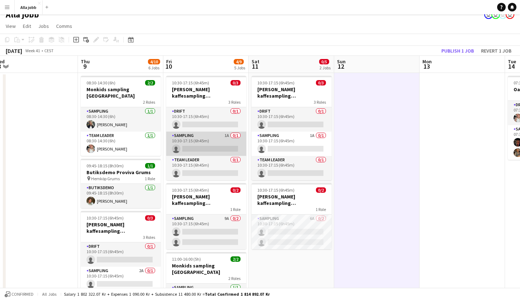
scroll to position [0, 0]
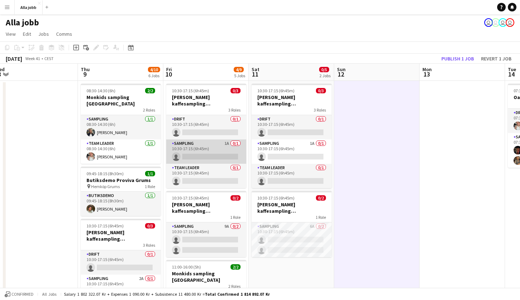
click at [185, 160] on app-card-role "Sampling 1A 0/1 10:30-17:15 (6h45m) single-neutral-actions" at bounding box center [206, 151] width 80 height 24
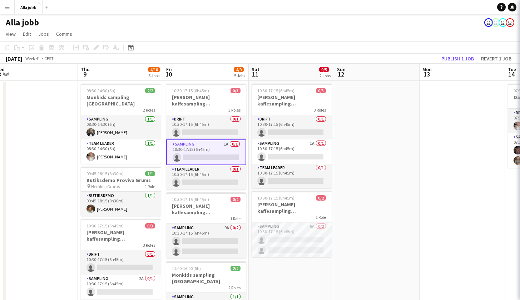
scroll to position [0, 348]
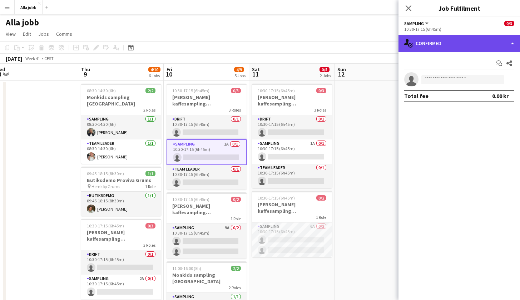
click at [449, 46] on div "single-neutral-actions-check-2 Confirmed" at bounding box center [458, 43] width 121 height 17
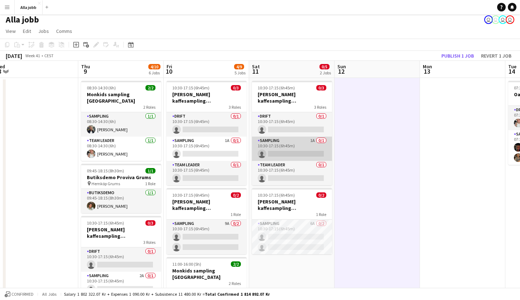
scroll to position [4, 0]
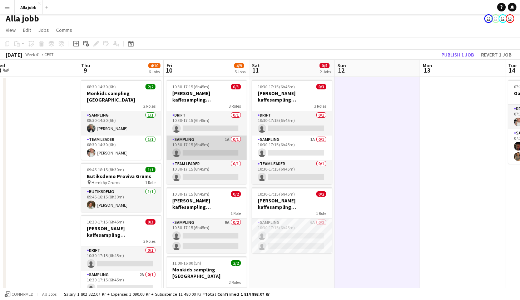
click at [218, 146] on app-card-role "Sampling 1A 0/1 10:30-17:15 (6h45m) single-neutral-actions" at bounding box center [206, 147] width 80 height 24
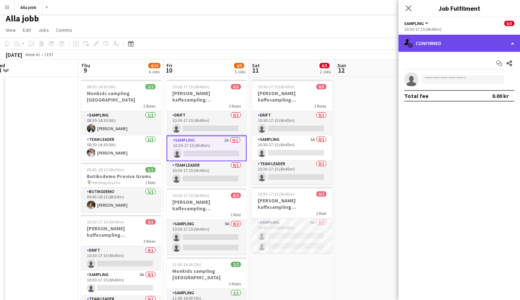
click at [456, 42] on div "single-neutral-actions-check-2 Confirmed" at bounding box center [458, 43] width 121 height 17
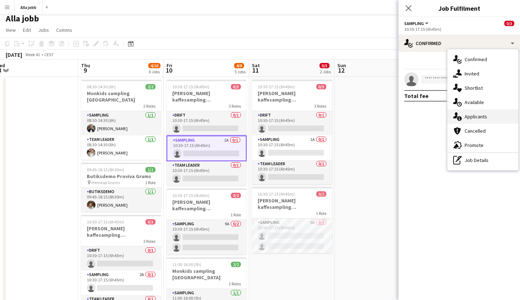
click at [491, 114] on div "single-neutral-actions-information Applicants" at bounding box center [482, 116] width 71 height 14
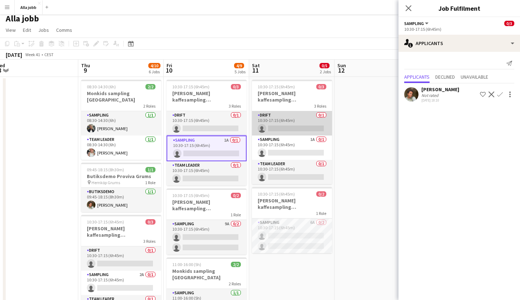
click at [313, 135] on app-card-role "Drift 0/1 10:30-17:15 (6h45m) single-neutral-actions" at bounding box center [292, 123] width 80 height 24
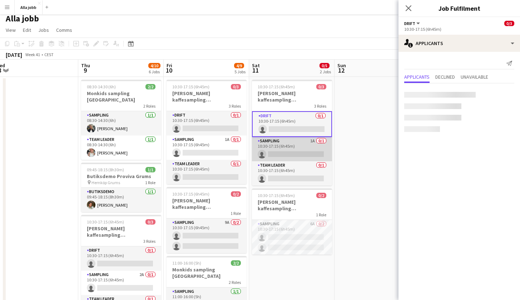
click at [311, 147] on app-card-role "Sampling 1A 0/1 10:30-17:15 (6h45m) single-neutral-actions" at bounding box center [292, 149] width 80 height 24
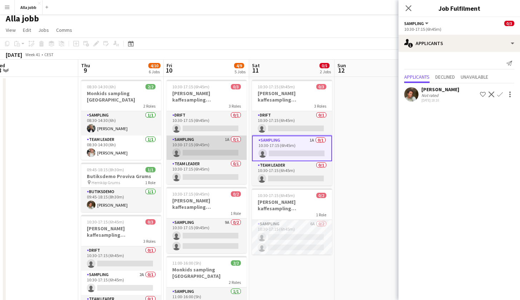
click at [225, 143] on app-card-role "Sampling 1A 0/1 10:30-17:15 (6h45m) single-neutral-actions" at bounding box center [206, 147] width 80 height 24
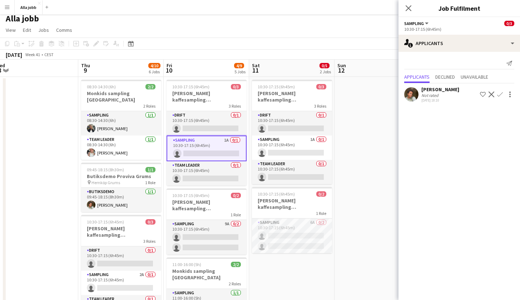
click at [376, 139] on app-date-cell at bounding box center [376, 303] width 85 height 452
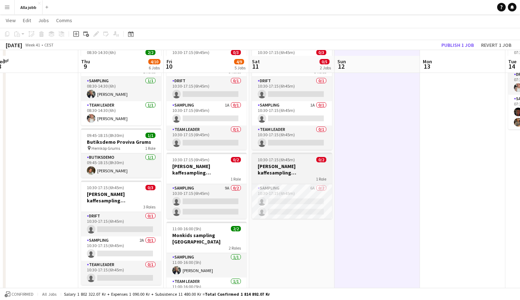
scroll to position [21, 0]
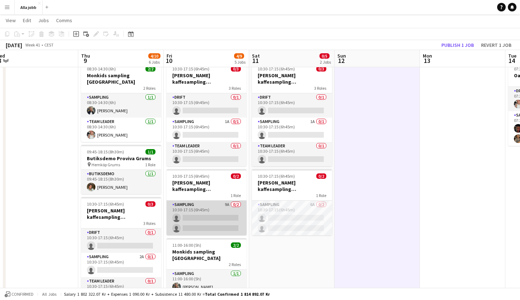
click at [222, 209] on app-card-role "Sampling 9A 0/2 10:30-17:15 (6h45m) single-neutral-actions single-neutral-actio…" at bounding box center [206, 217] width 80 height 35
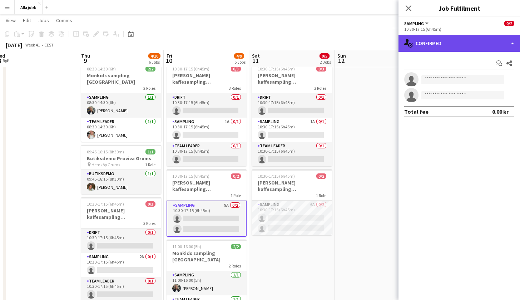
click at [474, 47] on div "single-neutral-actions-check-2 Confirmed" at bounding box center [458, 43] width 121 height 17
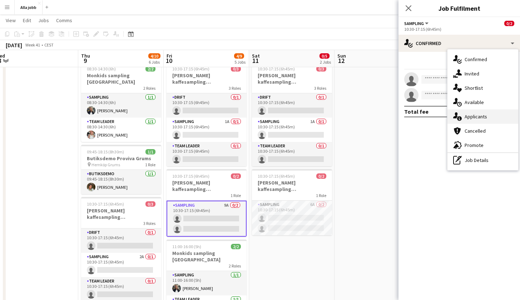
click at [472, 119] on span "Applicants" at bounding box center [475, 116] width 22 height 6
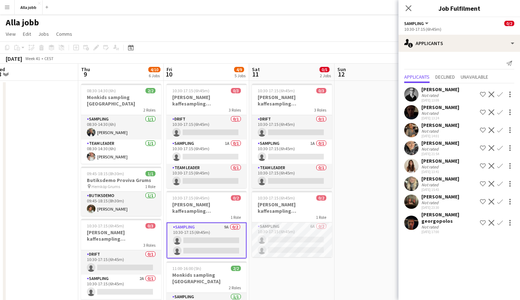
scroll to position [0, 0]
click at [296, 235] on app-card-role "Sampling 6A 0/2 10:30-17:15 (6h45m) single-neutral-actions single-neutral-actio…" at bounding box center [292, 239] width 80 height 35
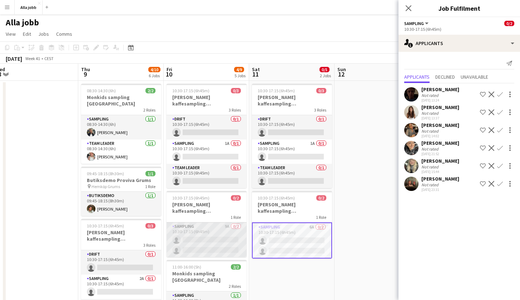
click at [223, 247] on app-card-role "Sampling 9A 0/2 10:30-17:15 (6h45m) single-neutral-actions single-neutral-actio…" at bounding box center [206, 239] width 80 height 35
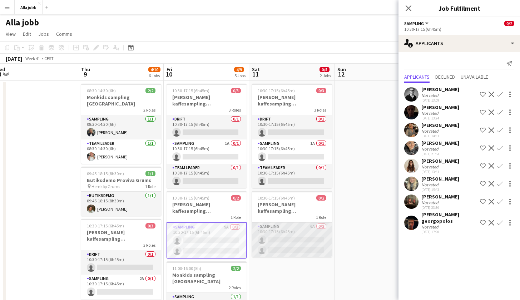
click at [288, 240] on app-card-role "Sampling 6A 0/2 10:30-17:15 (6h45m) single-neutral-actions single-neutral-actio…" at bounding box center [292, 239] width 80 height 35
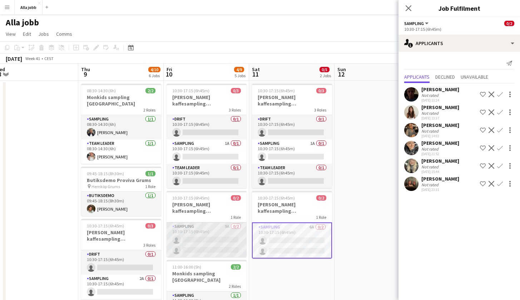
click at [210, 237] on app-card-role "Sampling 9A 0/2 10:30-17:15 (6h45m) single-neutral-actions single-neutral-actio…" at bounding box center [206, 239] width 80 height 35
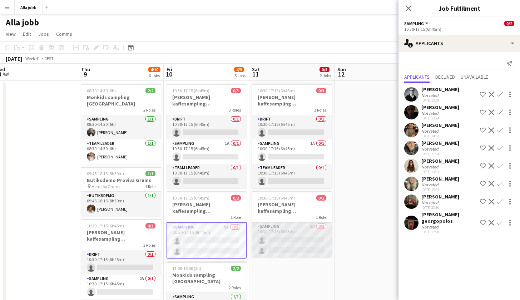
click at [279, 239] on app-card-role "Sampling 6A 0/2 10:30-17:15 (6h45m) single-neutral-actions single-neutral-actio…" at bounding box center [292, 239] width 80 height 35
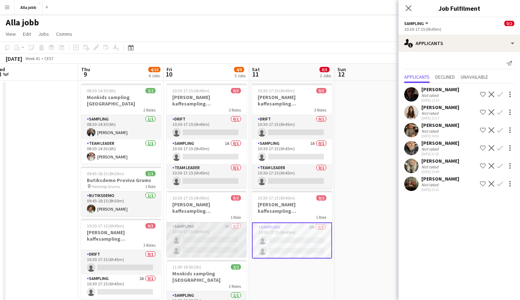
click at [232, 238] on app-card-role "Sampling 9A 0/2 10:30-17:15 (6h45m) single-neutral-actions single-neutral-actio…" at bounding box center [206, 239] width 80 height 35
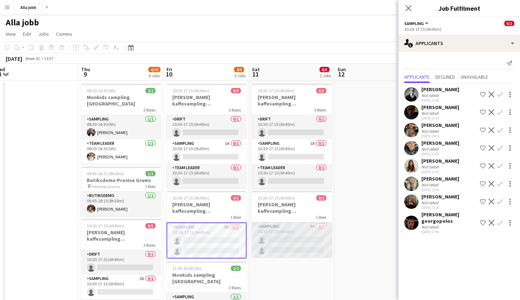
click at [300, 240] on app-card-role "Sampling 6A 0/2 10:30-17:15 (6h45m) single-neutral-actions single-neutral-actio…" at bounding box center [292, 239] width 80 height 35
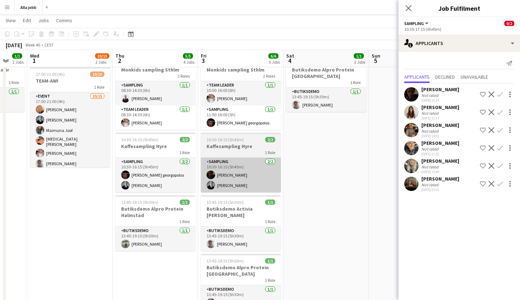
scroll to position [0, 230]
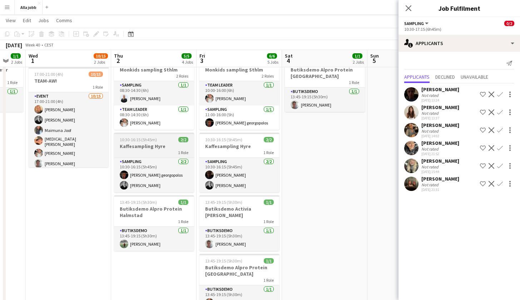
click at [157, 155] on div "1 Role" at bounding box center [154, 152] width 80 height 6
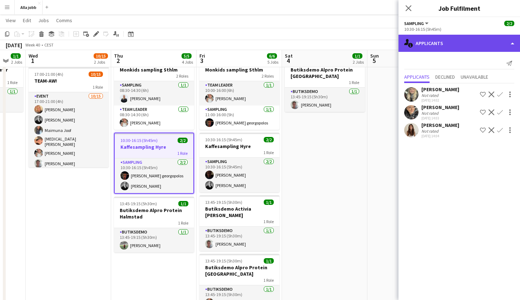
click at [459, 47] on div "single-neutral-actions-information Applicants" at bounding box center [458, 43] width 121 height 17
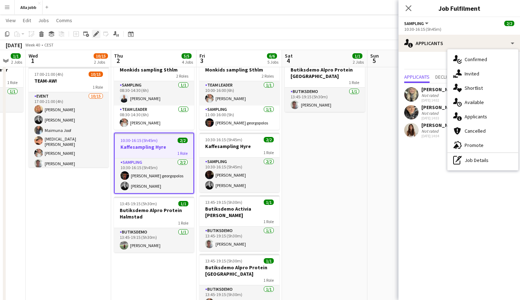
click at [98, 35] on icon "Edit" at bounding box center [96, 34] width 6 height 6
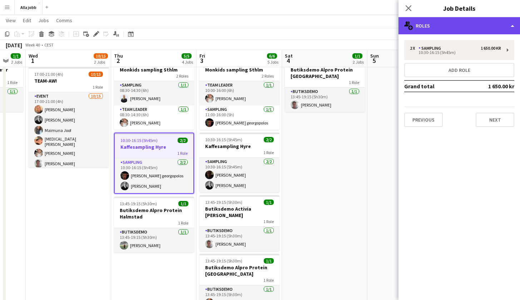
click at [478, 20] on div "multiple-users-add Roles" at bounding box center [458, 25] width 121 height 17
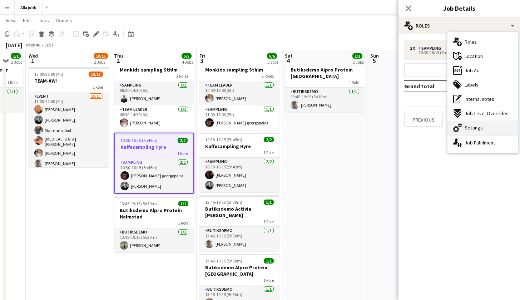
click at [472, 126] on span "Settings" at bounding box center [473, 127] width 18 height 6
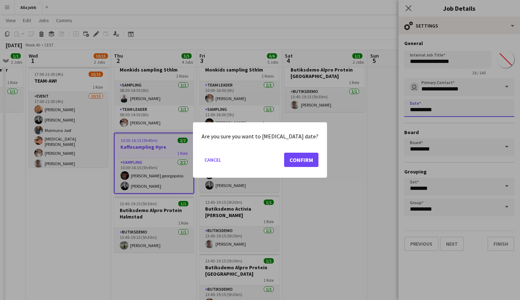
scroll to position [0, 0]
click at [447, 113] on body "Menu Boards Boards Boards All jobs Status Workforce Workforce My Workforce Recr…" at bounding box center [260, 217] width 520 height 544
click at [291, 158] on button "Confirm" at bounding box center [301, 159] width 34 height 14
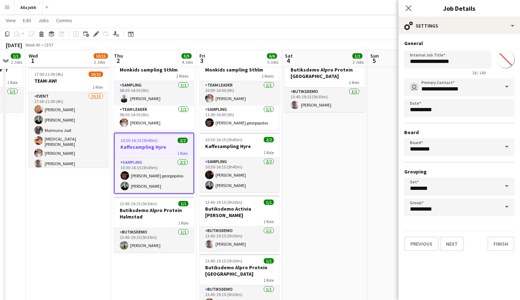
scroll to position [55, 0]
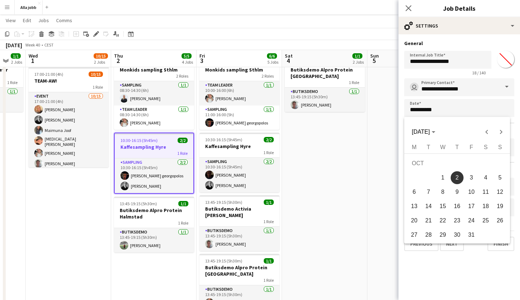
click at [486, 178] on span "4" at bounding box center [485, 177] width 13 height 13
type input "**********"
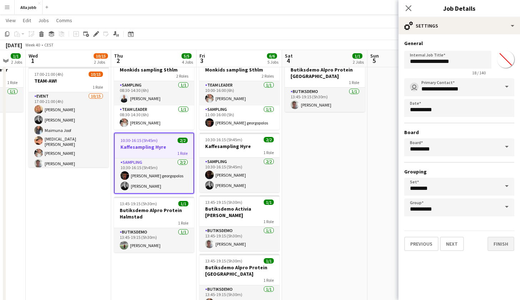
click at [497, 247] on button "Finish" at bounding box center [500, 243] width 27 height 14
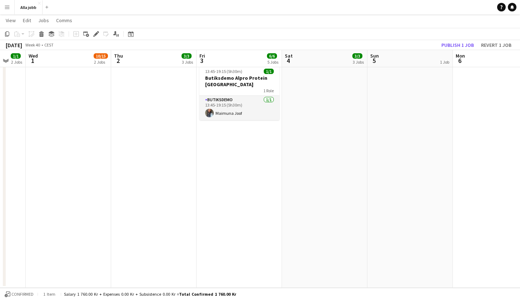
click at [418, 192] on app-date-cell "Hedda borta" at bounding box center [409, 61] width 85 height 452
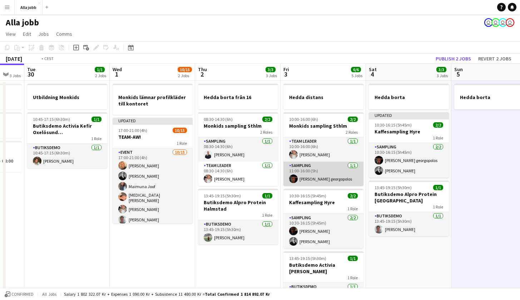
scroll to position [0, 227]
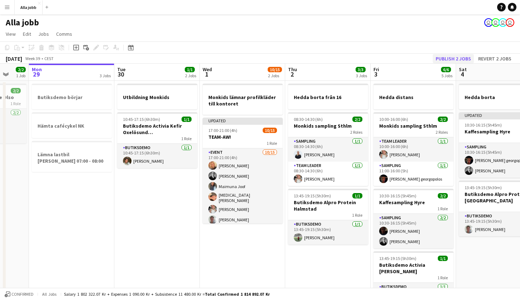
click at [458, 60] on button "Publish 2 jobs" at bounding box center [452, 58] width 41 height 9
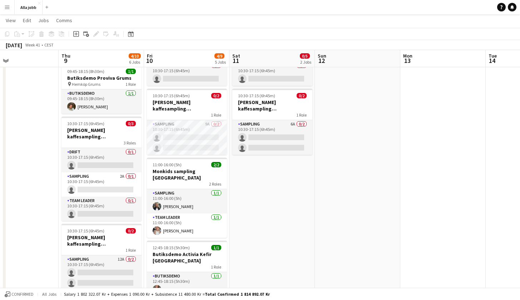
scroll to position [96, 0]
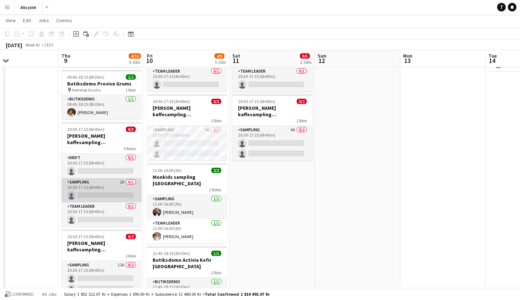
click at [105, 182] on app-card-role "Sampling 2A 0/1 10:30-17:15 (6h45m) single-neutral-actions" at bounding box center [101, 190] width 80 height 24
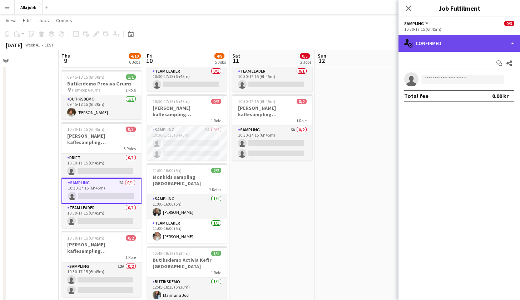
click at [428, 46] on div "single-neutral-actions-check-2 Confirmed" at bounding box center [458, 43] width 121 height 17
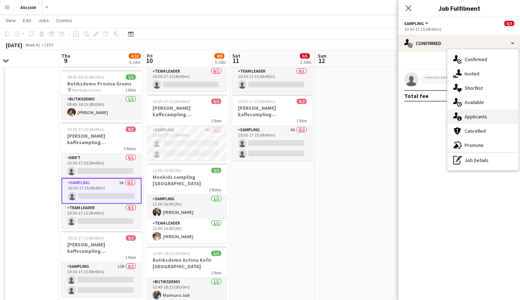
click at [462, 119] on div "single-neutral-actions-information Applicants" at bounding box center [482, 116] width 71 height 14
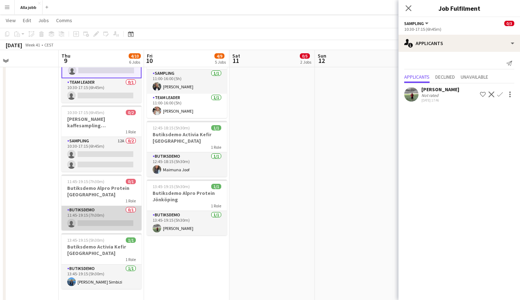
scroll to position [214, 0]
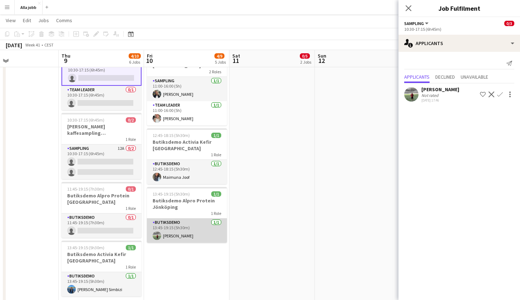
click at [170, 229] on app-card-role "Butiksdemo 1/1 13:45-19:15 (5h30m) Emil Lautin" at bounding box center [187, 230] width 80 height 24
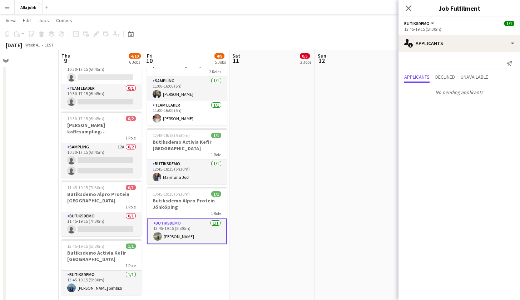
click at [305, 198] on app-date-cell "10:30-17:15 (6h45m) 0/3 Barbour kaffesampling Köpenhamn 3 Roles Drift 0/1 10:30…" at bounding box center [271, 92] width 85 height 452
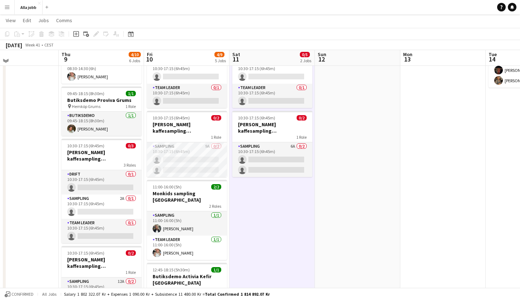
scroll to position [77, 0]
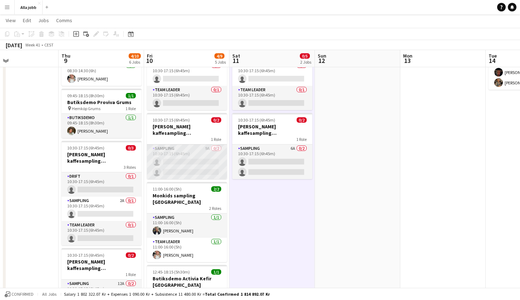
click at [188, 163] on app-card-role "Sampling 9A 0/2 10:30-17:15 (6h45m) single-neutral-actions single-neutral-actio…" at bounding box center [187, 161] width 80 height 35
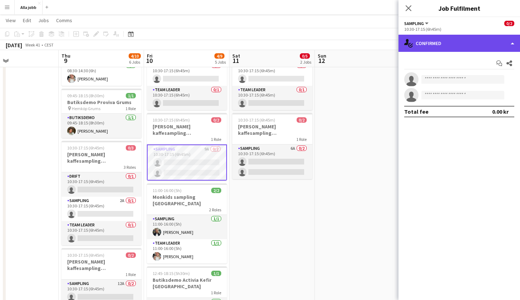
click at [436, 50] on div "single-neutral-actions-check-2 Confirmed" at bounding box center [458, 43] width 121 height 17
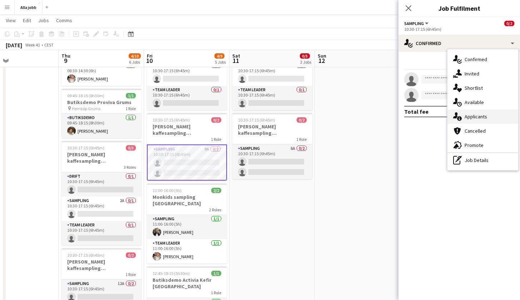
click at [469, 117] on span "Applicants" at bounding box center [475, 116] width 22 height 6
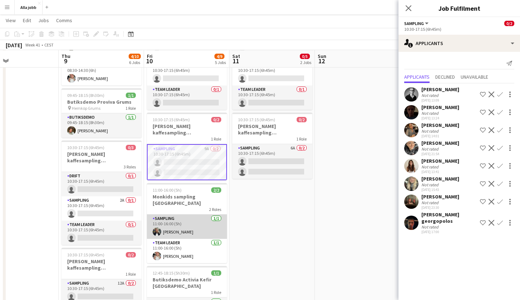
scroll to position [78, 0]
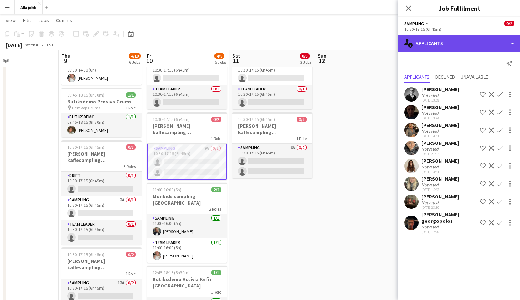
click at [430, 46] on div "single-neutral-actions-information Applicants" at bounding box center [458, 43] width 121 height 17
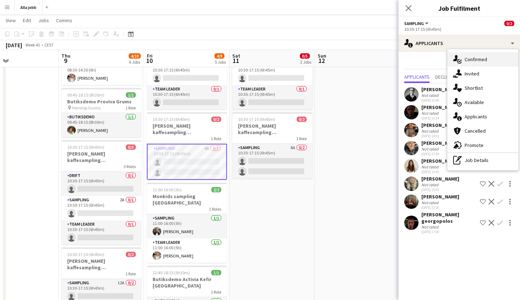
click at [479, 62] on span "Confirmed" at bounding box center [475, 59] width 22 height 6
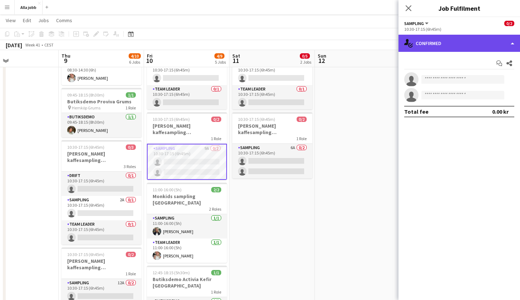
click at [448, 39] on div "single-neutral-actions-check-2 Confirmed" at bounding box center [458, 43] width 121 height 17
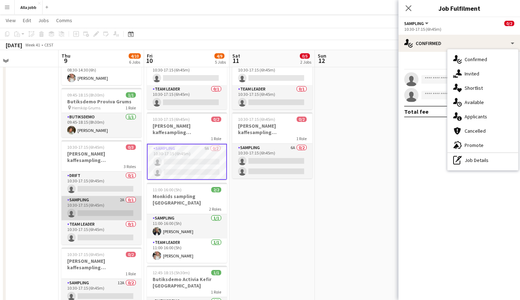
click at [106, 199] on app-card-role "Sampling 2A 0/1 10:30-17:15 (6h45m) single-neutral-actions" at bounding box center [101, 208] width 80 height 24
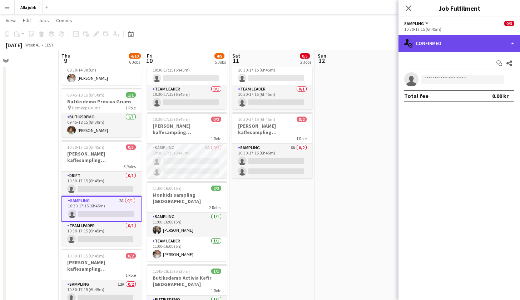
click at [422, 50] on div "single-neutral-actions-check-2 Confirmed" at bounding box center [458, 43] width 121 height 17
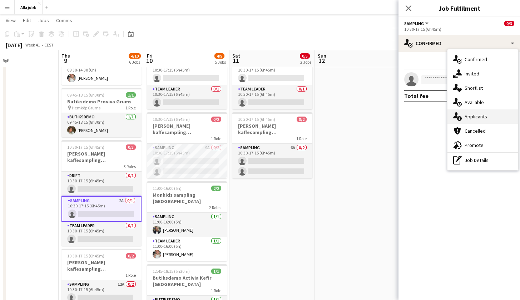
click at [465, 112] on div "single-neutral-actions-information Applicants" at bounding box center [482, 116] width 71 height 14
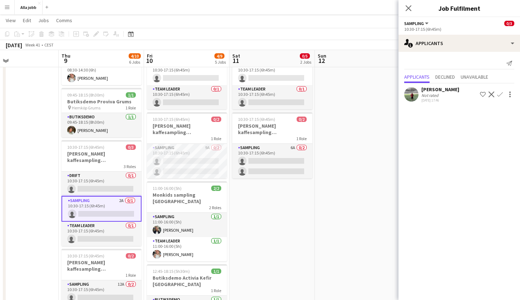
click at [412, 99] on app-user-avatar at bounding box center [411, 94] width 14 height 14
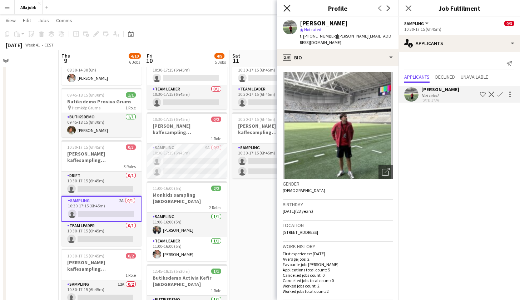
click at [286, 8] on icon at bounding box center [286, 8] width 7 height 7
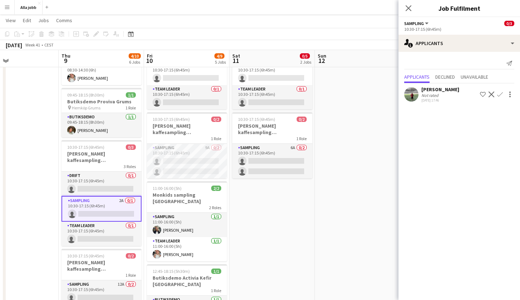
click at [278, 245] on app-date-cell "10:30-17:15 (6h45m) 0/3 Barbour kaffesampling Köpenhamn 3 Roles Drift 0/1 10:30…" at bounding box center [271, 228] width 85 height 452
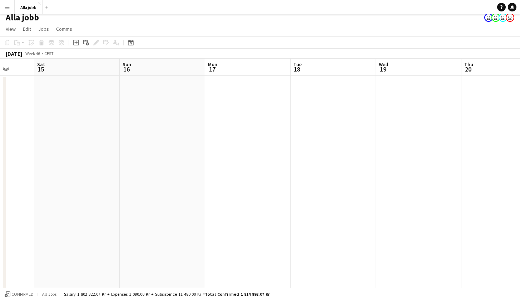
scroll to position [0, 242]
click at [27, 1] on button "Alla jobb Close" at bounding box center [29, 7] width 28 height 14
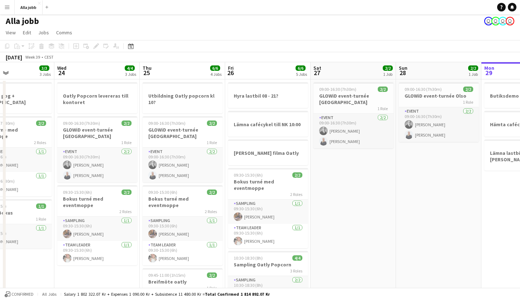
scroll to position [0, 201]
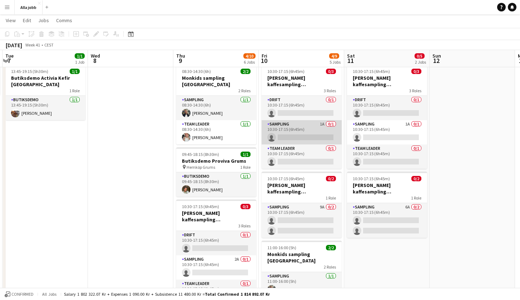
scroll to position [0, 260]
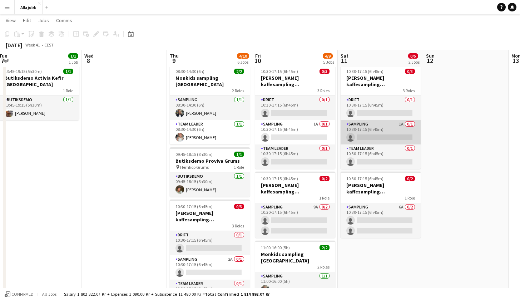
click at [407, 129] on app-card-role "Sampling 1A 0/1 10:30-17:15 (6h45m) single-neutral-actions" at bounding box center [380, 132] width 80 height 24
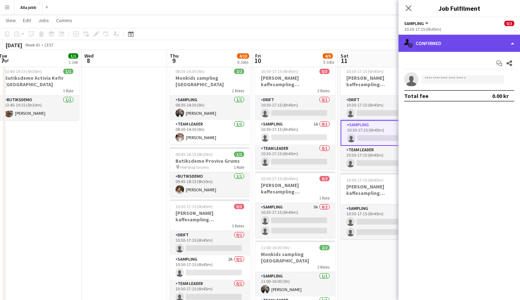
click at [465, 47] on div "single-neutral-actions-check-2 Confirmed" at bounding box center [458, 43] width 121 height 17
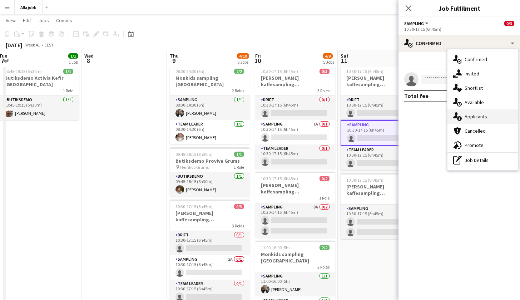
click at [480, 115] on span "Applicants" at bounding box center [475, 116] width 22 height 6
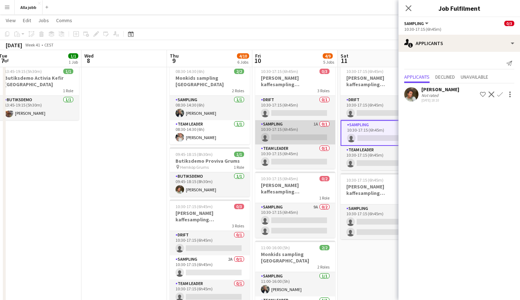
click at [318, 141] on app-card-role "Sampling 1A 0/1 10:30-17:15 (6h45m) single-neutral-actions" at bounding box center [295, 132] width 80 height 24
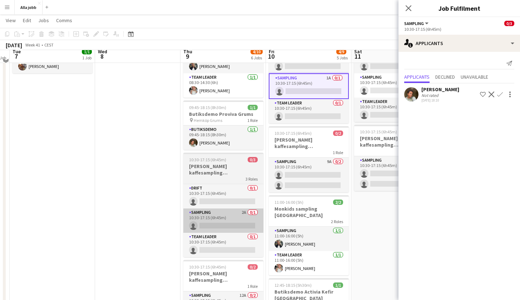
scroll to position [69, 0]
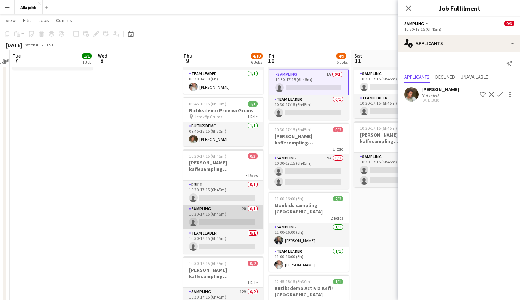
click at [229, 209] on app-card-role "Sampling 2A 0/1 10:30-17:15 (6h45m) single-neutral-actions" at bounding box center [223, 217] width 80 height 24
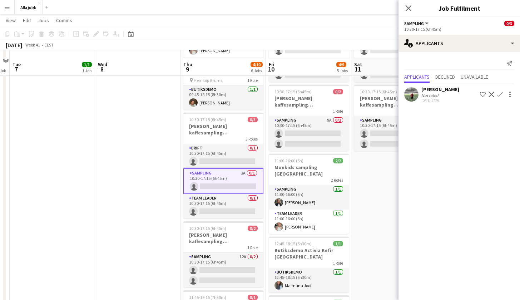
scroll to position [119, 0]
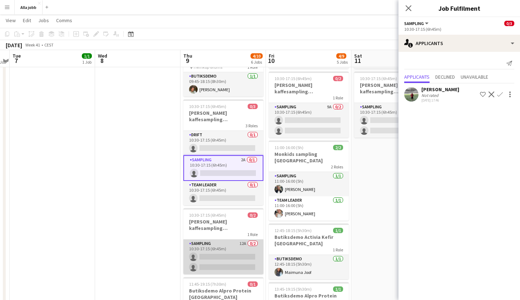
click at [235, 246] on app-card-role "Sampling 12A 0/2 10:30-17:15 (6h45m) single-neutral-actions single-neutral-acti…" at bounding box center [223, 256] width 80 height 35
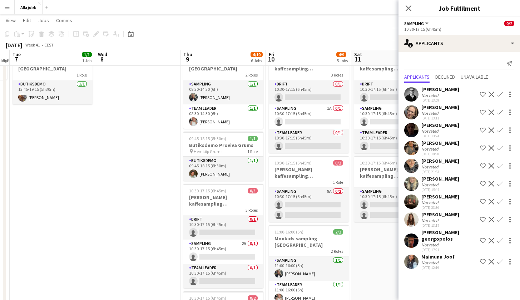
scroll to position [33, 0]
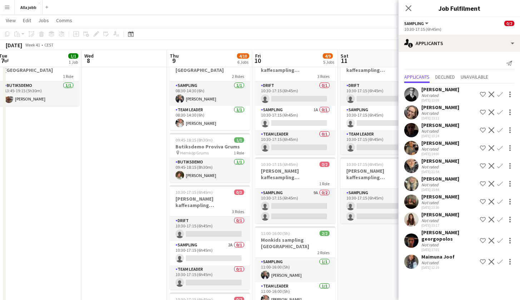
click at [357, 242] on app-date-cell "10:30-17:15 (6h45m) 0/3 Barbour kaffesampling Köpenhamn 3 Roles Drift 0/1 10:30…" at bounding box center [379, 273] width 85 height 452
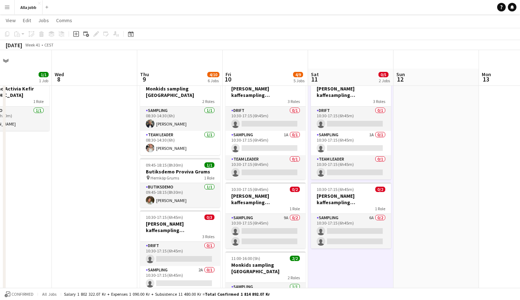
scroll to position [5, 0]
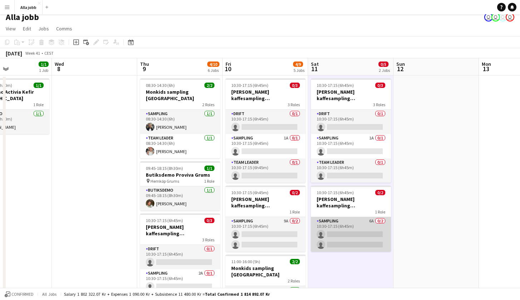
click at [363, 234] on app-card-role "Sampling 6A 0/2 10:30-17:15 (6h45m) single-neutral-actions single-neutral-actio…" at bounding box center [351, 234] width 80 height 35
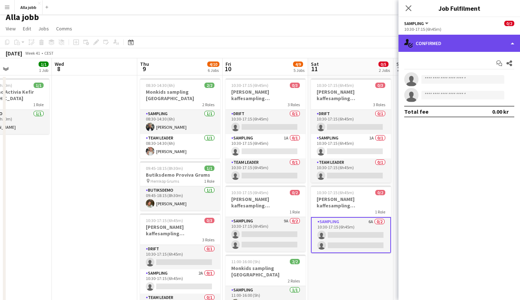
click at [470, 48] on div "single-neutral-actions-check-2 Confirmed" at bounding box center [458, 43] width 121 height 17
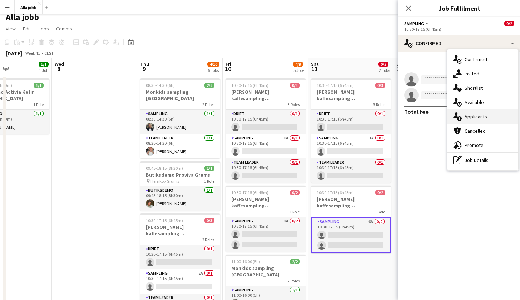
click at [472, 114] on span "Applicants" at bounding box center [475, 116] width 22 height 6
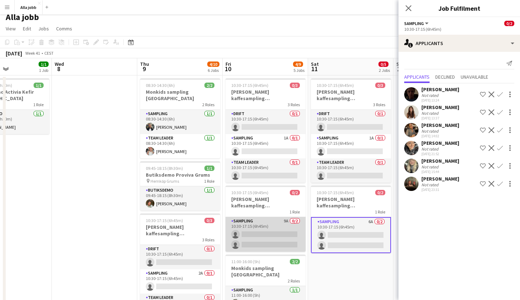
click at [272, 233] on app-card-role "Sampling 9A 0/2 10:30-17:15 (6h45m) single-neutral-actions single-neutral-actio…" at bounding box center [265, 234] width 80 height 35
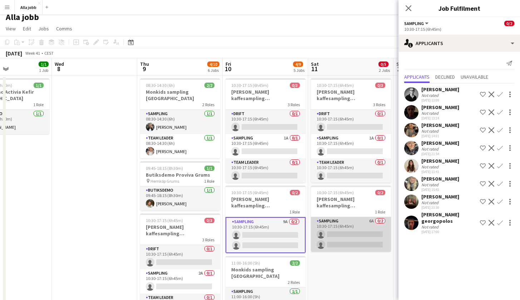
click at [338, 229] on app-card-role "Sampling 6A 0/2 10:30-17:15 (6h45m) single-neutral-actions single-neutral-actio…" at bounding box center [351, 234] width 80 height 35
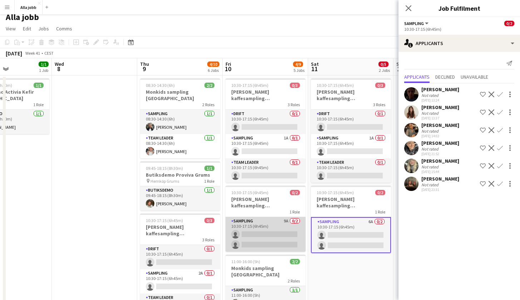
click at [305, 225] on app-card-role "Sampling 9A 0/2 10:30-17:15 (6h45m) single-neutral-actions single-neutral-actio…" at bounding box center [265, 234] width 80 height 35
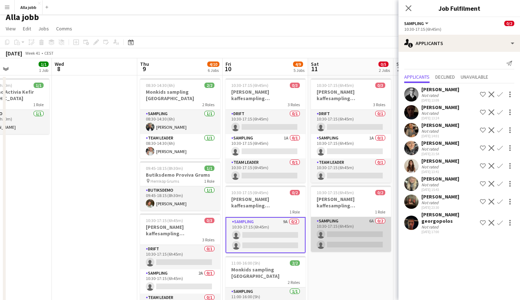
click at [330, 228] on app-card-role "Sampling 6A 0/2 10:30-17:15 (6h45m) single-neutral-actions single-neutral-actio…" at bounding box center [351, 234] width 80 height 35
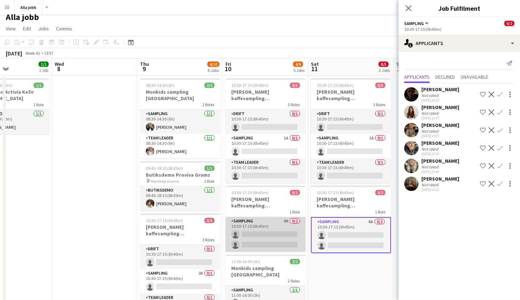
click at [287, 226] on app-card-role "Sampling 9A 0/2 10:30-17:15 (6h45m) single-neutral-actions single-neutral-actio…" at bounding box center [265, 234] width 80 height 35
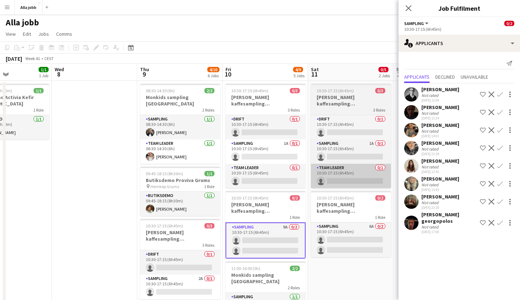
scroll to position [0, 0]
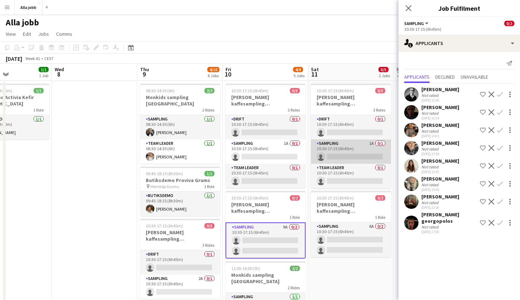
click at [330, 160] on app-card-role "Sampling 1A 0/1 10:30-17:15 (6h45m) single-neutral-actions" at bounding box center [351, 151] width 80 height 24
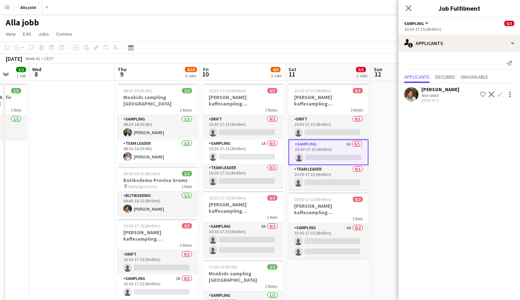
scroll to position [0, 320]
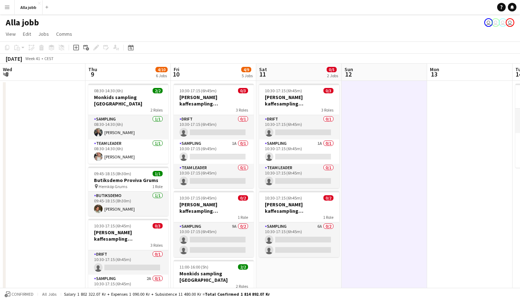
scroll to position [0, 342]
click at [222, 157] on app-card-role "Sampling 1A 0/1 10:30-17:15 (6h45m) single-neutral-actions" at bounding box center [213, 151] width 80 height 24
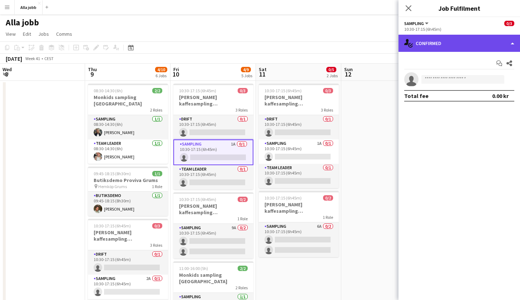
click at [446, 44] on div "single-neutral-actions-check-2 Confirmed" at bounding box center [458, 43] width 121 height 17
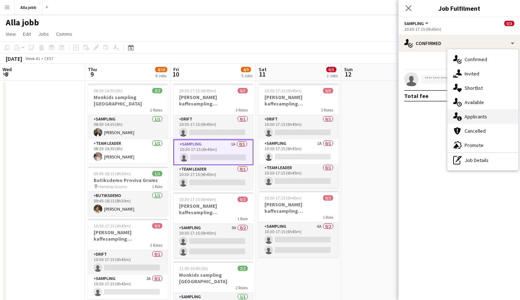
click at [466, 119] on span "Applicants" at bounding box center [475, 116] width 22 height 6
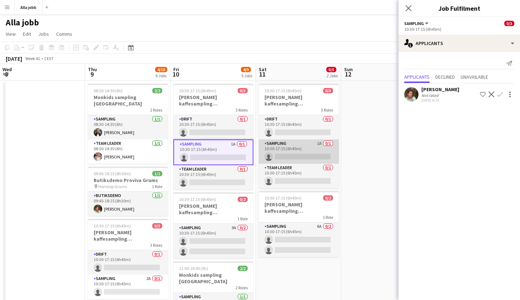
click at [298, 154] on app-card-role "Sampling 1A 0/1 10:30-17:15 (6h45m) single-neutral-actions" at bounding box center [299, 151] width 80 height 24
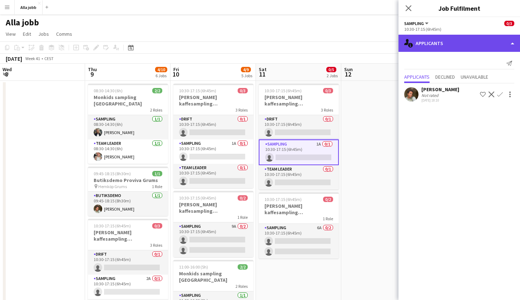
click at [448, 45] on div "single-neutral-actions-information Applicants" at bounding box center [458, 43] width 121 height 17
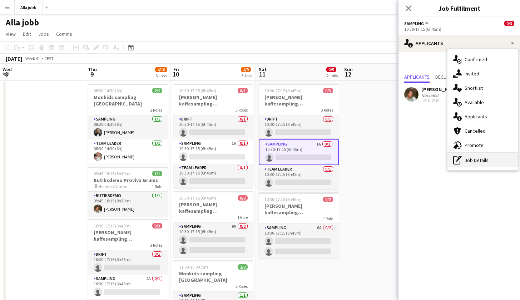
click at [471, 162] on div "pen-write Job Details" at bounding box center [482, 160] width 71 height 14
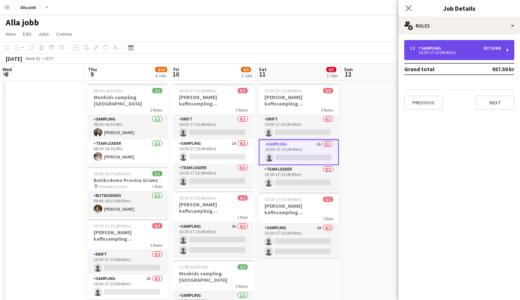
click at [462, 55] on div "1 x Sampling 937.50 kr 10:30-17:15 (6h45m)" at bounding box center [459, 50] width 110 height 20
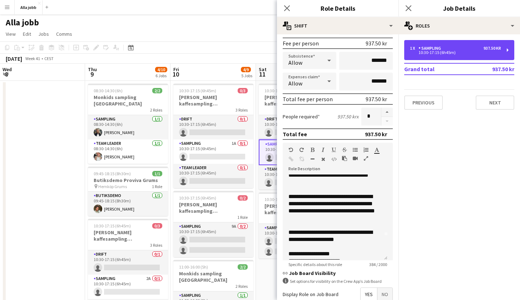
scroll to position [25, 0]
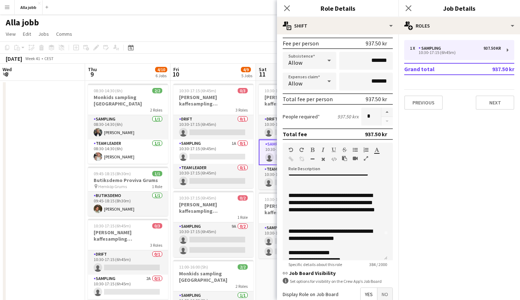
click at [234, 42] on app-toolbar "Copy Paste Paste Command V Paste with crew Command Shift V Paste linked Job [GE…" at bounding box center [260, 47] width 520 height 12
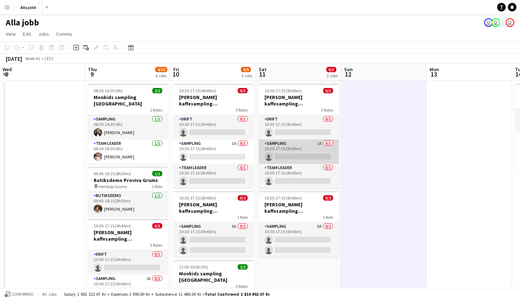
click at [307, 155] on app-card-role "Sampling 1A 0/1 10:30-17:15 (6h45m) single-neutral-actions" at bounding box center [299, 151] width 80 height 24
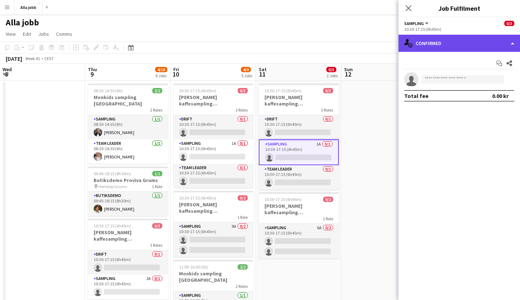
click at [435, 43] on div "single-neutral-actions-check-2 Confirmed" at bounding box center [458, 43] width 121 height 17
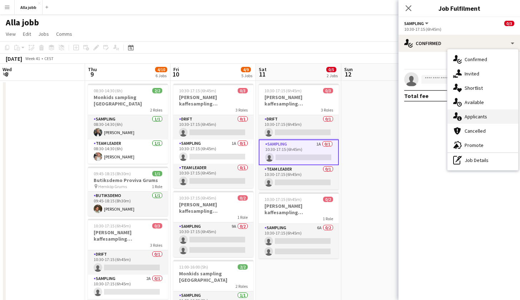
click at [466, 121] on div "single-neutral-actions-information Applicants" at bounding box center [482, 116] width 71 height 14
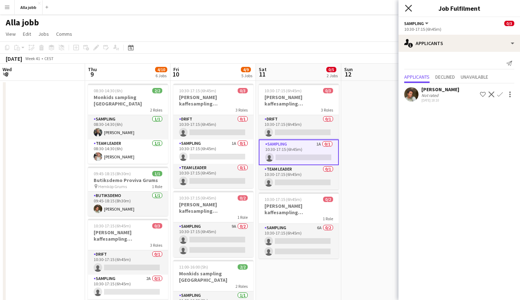
click at [409, 9] on icon at bounding box center [408, 8] width 7 height 7
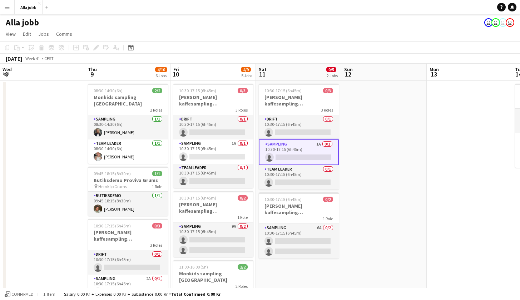
click at [322, 148] on app-card-role "Sampling 1A 0/1 10:30-17:15 (6h45m) single-neutral-actions" at bounding box center [299, 152] width 80 height 26
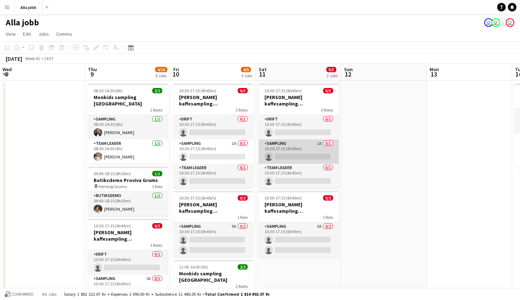
scroll to position [0, 342]
click at [310, 154] on app-card-role "Sampling 1A 0/1 10:30-17:15 (6h45m) single-neutral-actions" at bounding box center [298, 151] width 80 height 24
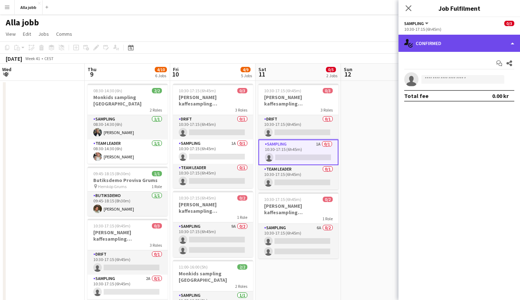
click at [449, 49] on div "single-neutral-actions-check-2 Confirmed" at bounding box center [458, 43] width 121 height 17
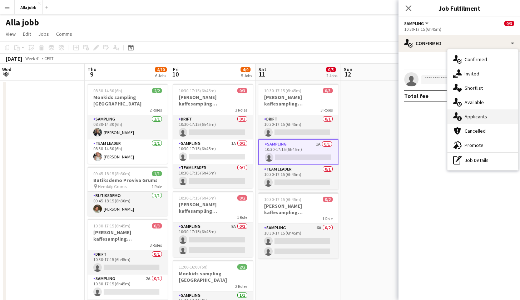
click at [461, 121] on div "single-neutral-actions-information Applicants" at bounding box center [482, 116] width 71 height 14
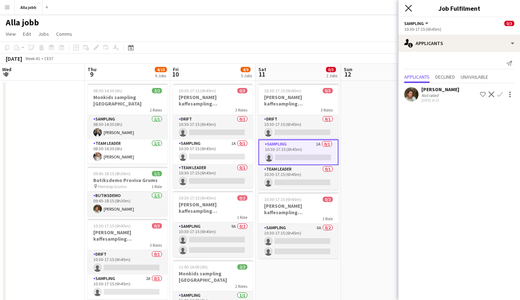
click at [406, 11] on icon "Close pop-in" at bounding box center [408, 8] width 7 height 7
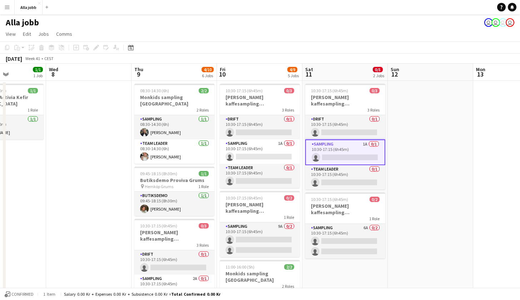
scroll to position [0, 265]
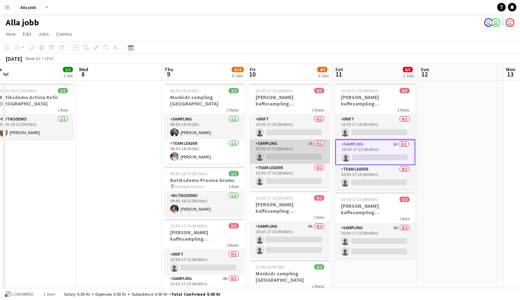
click at [305, 142] on app-card-role "Sampling 1A 0/1 10:30-17:15 (6h45m) single-neutral-actions" at bounding box center [290, 151] width 80 height 24
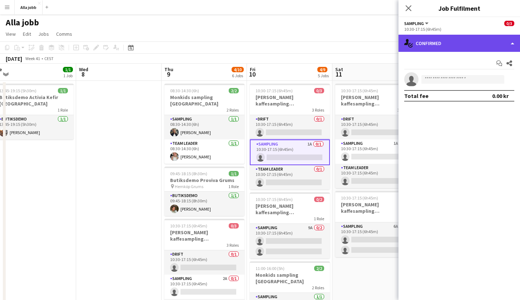
click at [444, 42] on div "single-neutral-actions-check-2 Confirmed" at bounding box center [458, 43] width 121 height 17
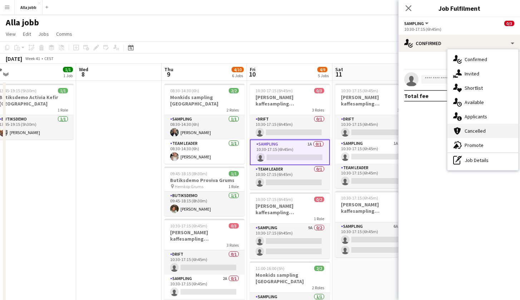
click at [462, 124] on div "cancellation Cancelled" at bounding box center [482, 131] width 71 height 14
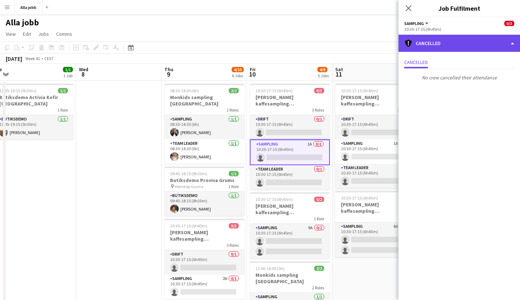
click at [448, 36] on div "cancellation Cancelled" at bounding box center [458, 43] width 121 height 17
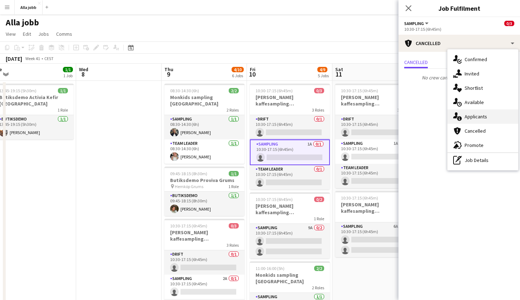
click at [458, 119] on icon at bounding box center [459, 118] width 5 height 5
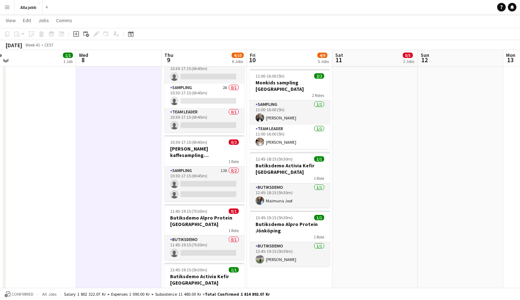
scroll to position [191, 0]
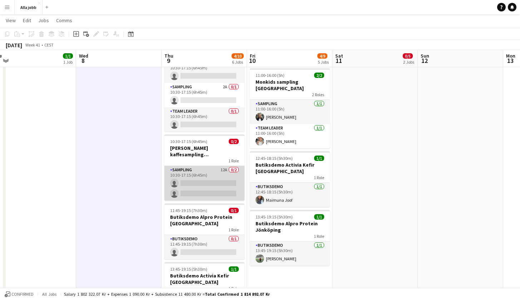
click at [220, 184] on app-card-role "Sampling 12A 0/2 10:30-17:15 (6h45m) single-neutral-actions single-neutral-acti…" at bounding box center [204, 183] width 80 height 35
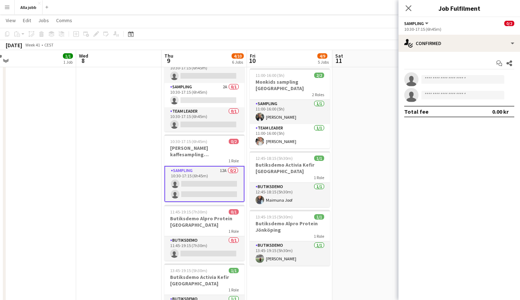
click at [373, 167] on app-date-cell "10:30-17:15 (6h45m) 0/3 Barbour kaffesampling Köpenhamn 3 Roles Drift 0/1 10:30…" at bounding box center [374, 115] width 85 height 452
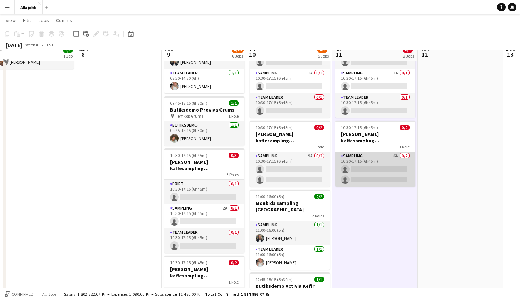
scroll to position [61, 0]
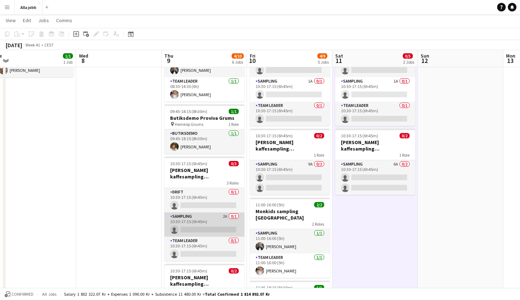
click at [189, 224] on app-card-role "Sampling 2A 0/1 10:30-17:15 (6h45m) single-neutral-actions" at bounding box center [204, 224] width 80 height 24
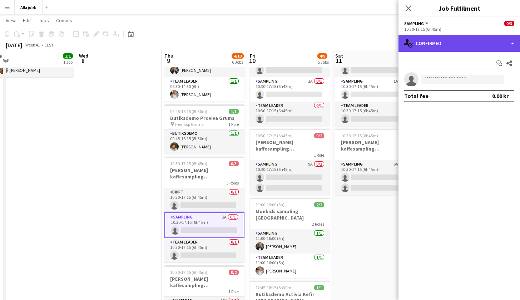
click at [466, 39] on div "single-neutral-actions-check-2 Confirmed" at bounding box center [458, 43] width 121 height 17
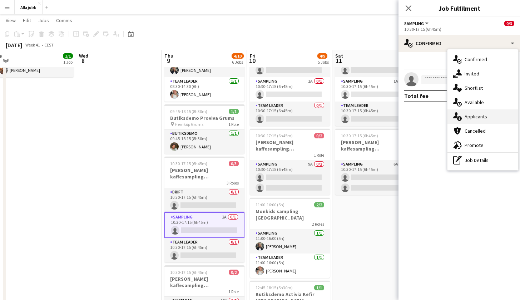
click at [465, 115] on span "Applicants" at bounding box center [475, 116] width 22 height 6
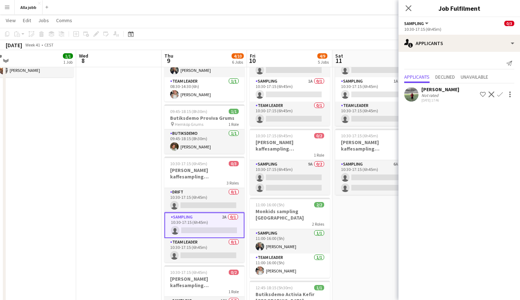
click at [128, 154] on app-date-cell at bounding box center [118, 245] width 85 height 452
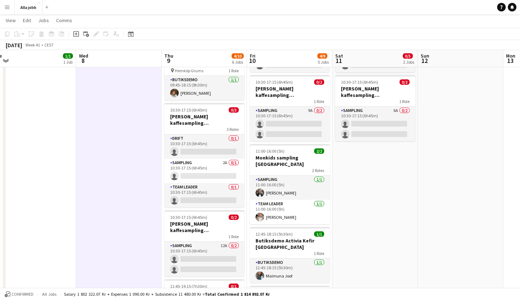
scroll to position [114, 0]
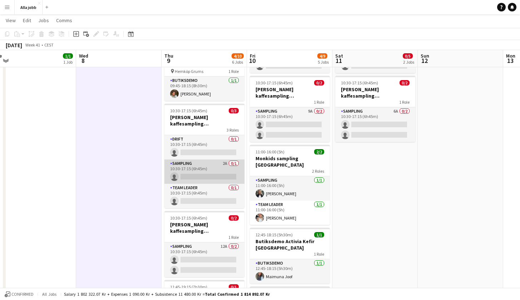
click at [227, 159] on app-card-role "Sampling 2A 0/1 10:30-17:15 (6h45m) single-neutral-actions" at bounding box center [204, 171] width 80 height 24
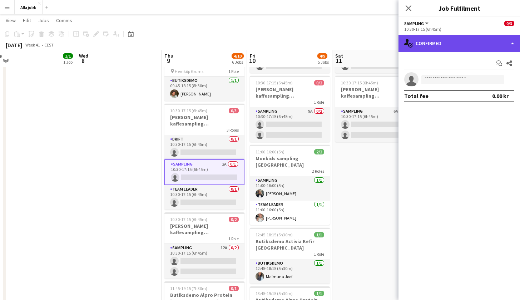
click at [448, 48] on div "single-neutral-actions-check-2 Confirmed" at bounding box center [458, 43] width 121 height 17
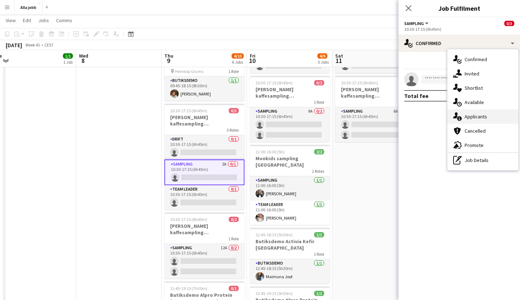
click at [476, 112] on div "single-neutral-actions-information Applicants" at bounding box center [482, 116] width 71 height 14
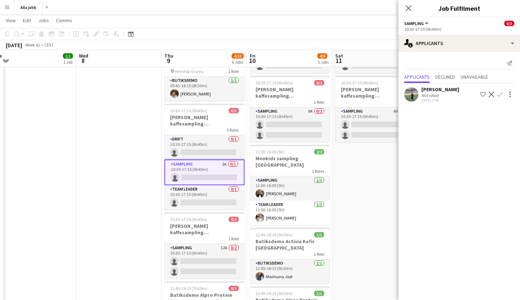
click at [411, 90] on app-user-avatar at bounding box center [411, 94] width 14 height 14
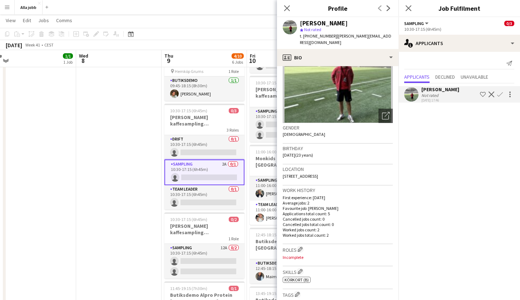
scroll to position [63, 0]
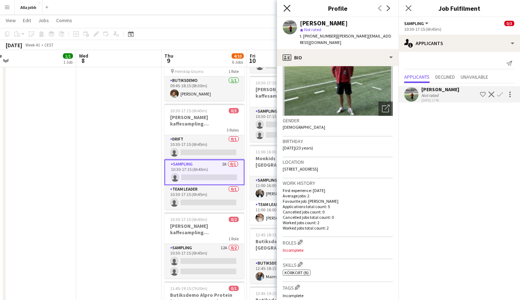
click at [290, 7] on icon "Close pop-in" at bounding box center [286, 8] width 7 height 7
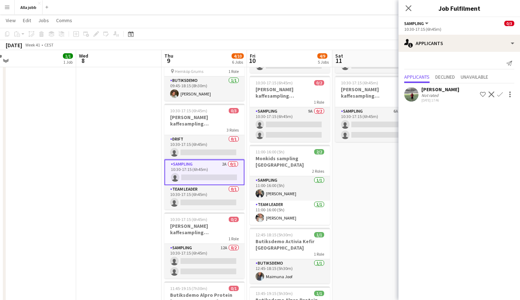
click at [383, 178] on app-date-cell "10:30-17:15 (6h45m) 0/3 Barbour kaffesampling Köpenhamn 3 Roles Drift 0/1 10:30…" at bounding box center [374, 192] width 85 height 452
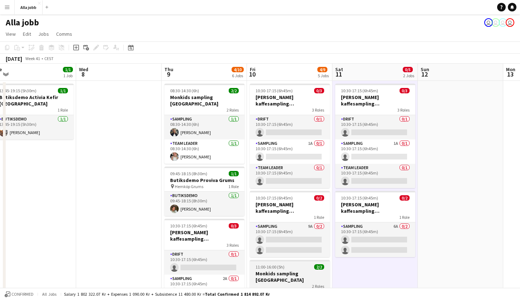
scroll to position [0, 0]
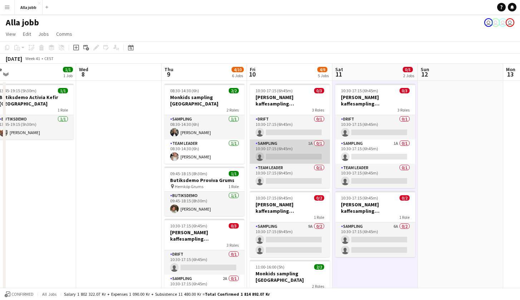
click at [291, 152] on app-card-role "Sampling 1A 0/1 10:30-17:15 (6h45m) single-neutral-actions" at bounding box center [290, 151] width 80 height 24
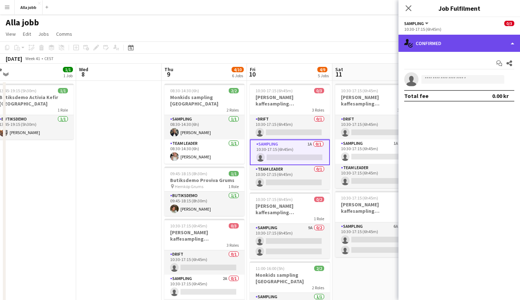
click at [471, 44] on div "single-neutral-actions-check-2 Confirmed" at bounding box center [458, 43] width 121 height 17
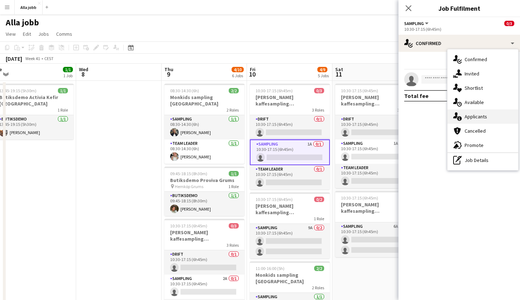
click at [475, 113] on div "single-neutral-actions-information Applicants" at bounding box center [482, 116] width 71 height 14
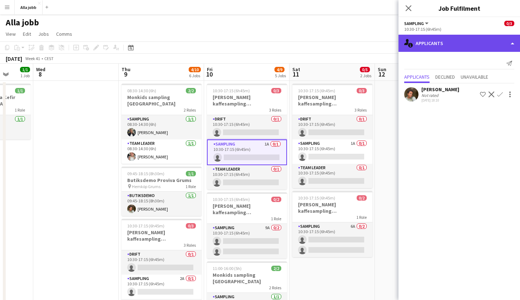
click at [423, 42] on div "single-neutral-actions-information Applicants" at bounding box center [458, 43] width 121 height 17
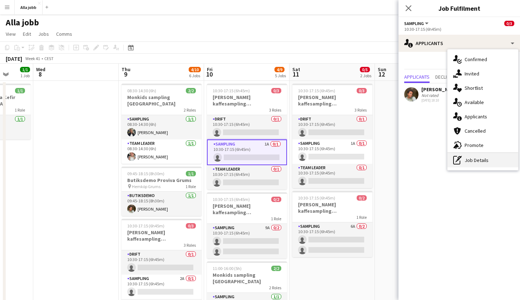
click at [458, 158] on icon at bounding box center [457, 158] width 3 height 3
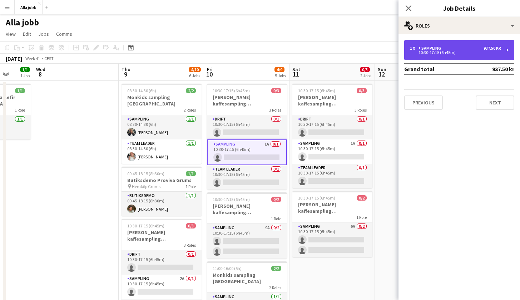
click at [454, 51] on div "10:30-17:15 (6h45m)" at bounding box center [455, 53] width 91 height 4
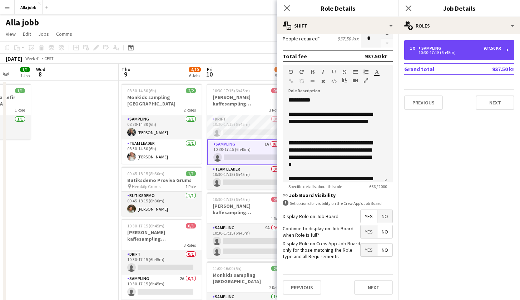
scroll to position [177, 0]
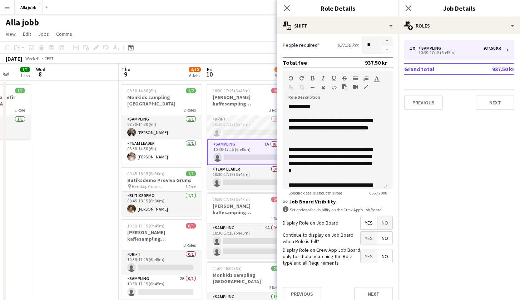
click at [225, 146] on app-card-role "Sampling 1A 0/1 10:30-17:15 (6h45m) single-neutral-actions" at bounding box center [247, 152] width 80 height 26
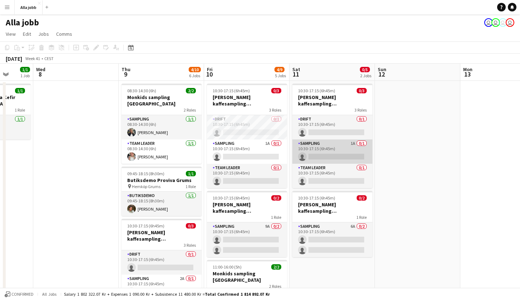
click at [316, 155] on app-card-role "Sampling 1A 0/1 10:30-17:15 (6h45m) single-neutral-actions" at bounding box center [332, 151] width 80 height 24
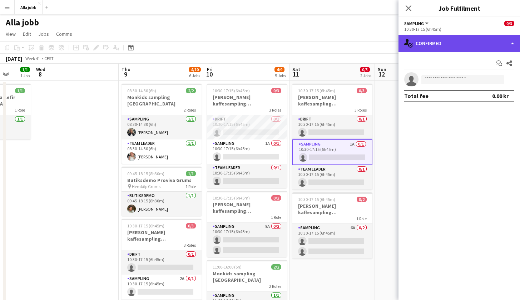
click at [432, 47] on div "single-neutral-actions-check-2 Confirmed" at bounding box center [458, 43] width 121 height 17
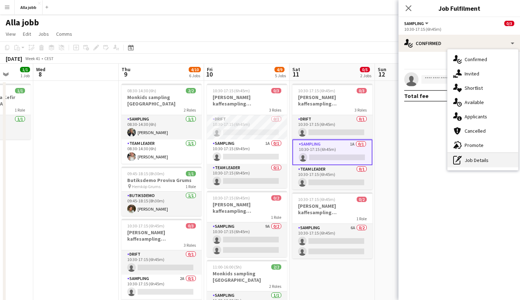
click at [460, 165] on div "pen-write Job Details" at bounding box center [482, 160] width 71 height 14
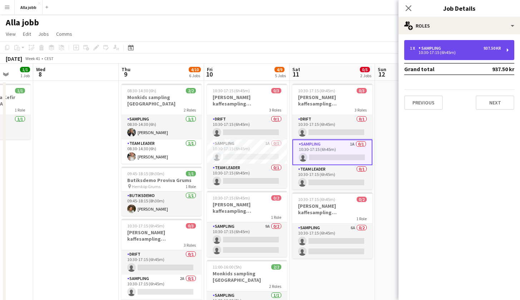
click at [452, 56] on div "1 x Sampling 937.50 kr 10:30-17:15 (6h45m)" at bounding box center [459, 50] width 110 height 20
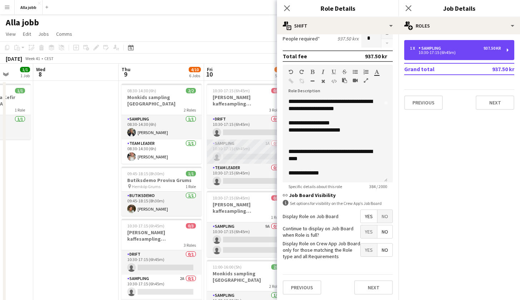
scroll to position [77, 0]
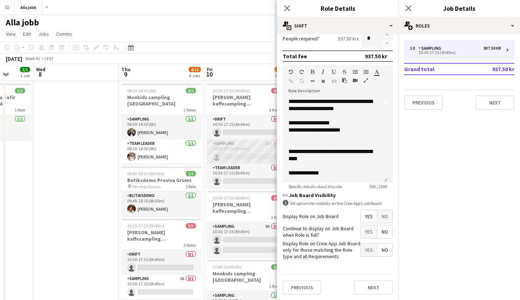
click at [260, 154] on app-card-role "Sampling 1A 0/1 10:30-17:15 (6h45m) single-neutral-actions" at bounding box center [247, 151] width 80 height 24
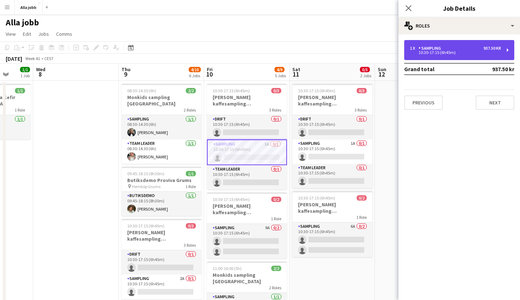
click at [459, 53] on div "10:30-17:15 (6h45m)" at bounding box center [455, 53] width 91 height 4
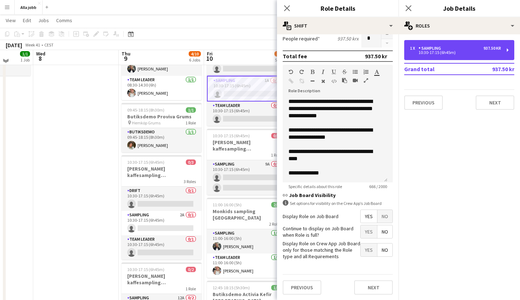
scroll to position [65, 0]
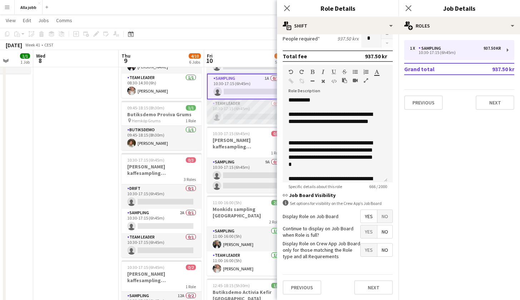
click at [242, 122] on app-card-role "Team Leader 0/1 10:30-17:15 (6h45m) single-neutral-actions" at bounding box center [247, 111] width 80 height 24
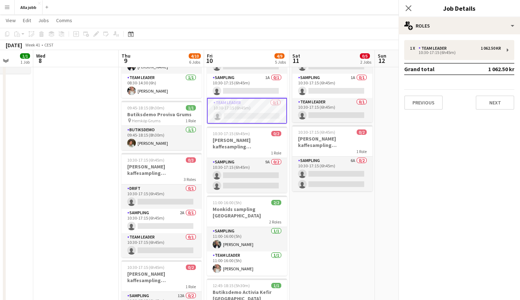
scroll to position [0, 0]
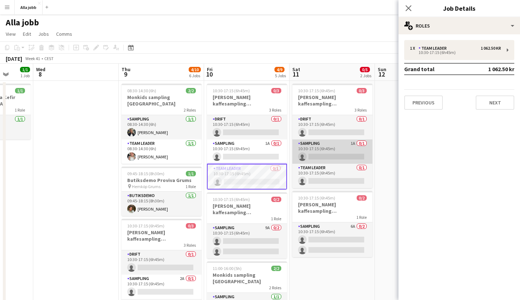
click at [327, 161] on app-card-role "Sampling 1A 0/1 10:30-17:15 (6h45m) single-neutral-actions" at bounding box center [332, 151] width 80 height 24
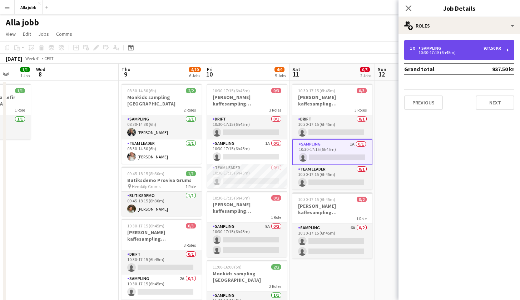
click at [435, 57] on div "1 x Sampling 937.50 kr 10:30-17:15 (6h45m)" at bounding box center [459, 50] width 110 height 20
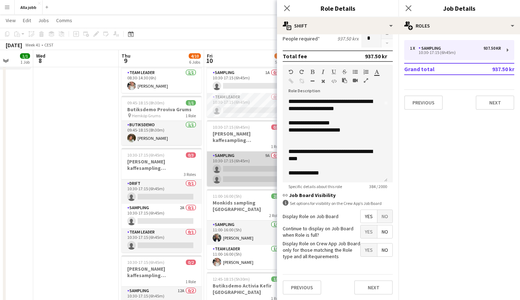
click at [223, 163] on app-card-role "Sampling 9A 0/2 10:30-17:15 (6h45m) single-neutral-actions single-neutral-actio…" at bounding box center [247, 168] width 80 height 35
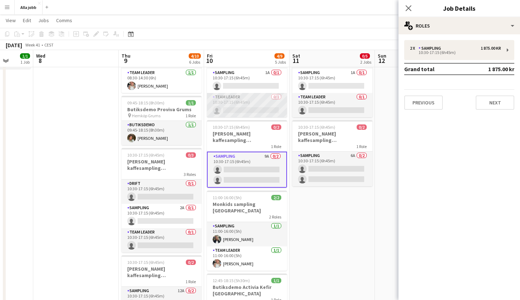
click at [255, 109] on app-card-role "Team Leader 0/1 10:30-17:15 (6h45m) single-neutral-actions" at bounding box center [247, 105] width 80 height 24
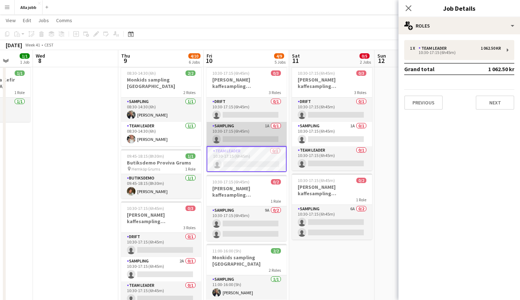
click at [246, 133] on app-card-role "Sampling 1A 0/1 10:30-17:15 (6h45m) single-neutral-actions" at bounding box center [246, 134] width 80 height 24
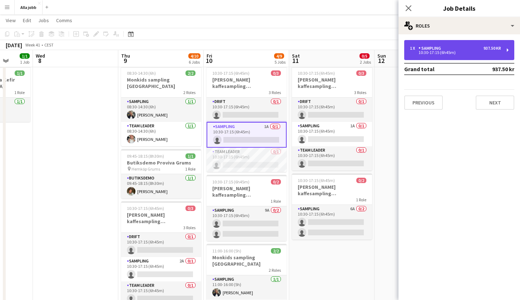
click at [439, 56] on div "1 x Sampling 937.50 kr 10:30-17:15 (6h45m)" at bounding box center [459, 50] width 110 height 20
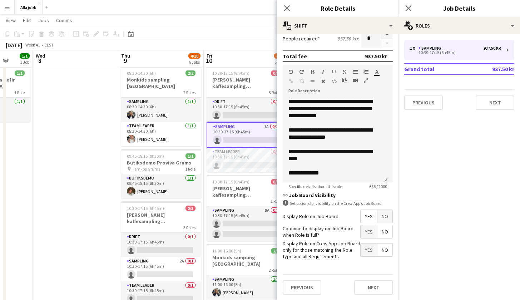
click at [236, 37] on app-toolbar "Copy Paste Paste Command V Paste with crew Command Shift V Paste linked Job [GE…" at bounding box center [260, 34] width 520 height 12
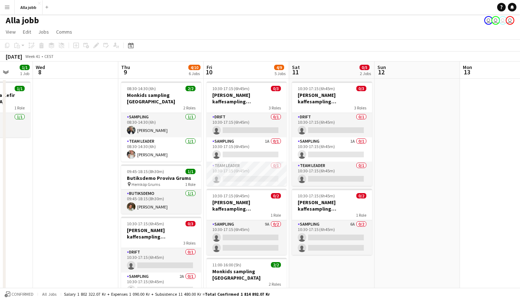
click at [270, 44] on app-toolbar "Copy Paste Paste Command V Paste with crew Command Shift V Paste linked Job [GE…" at bounding box center [260, 45] width 520 height 12
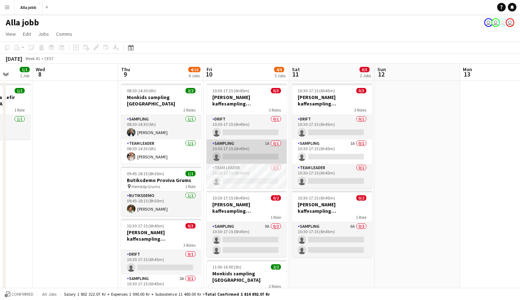
click at [264, 152] on app-card-role "Sampling 1A 0/1 10:30-17:15 (6h45m) single-neutral-actions" at bounding box center [246, 151] width 80 height 24
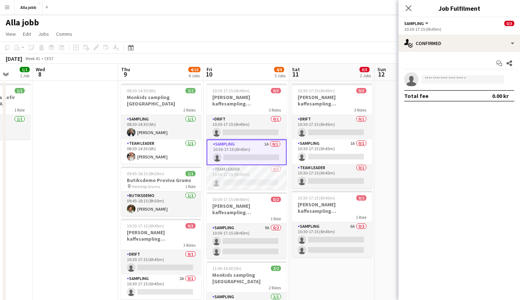
click at [451, 52] on div "Start chat Share single-neutral-actions Total fee 0.00 kr" at bounding box center [458, 79] width 121 height 55
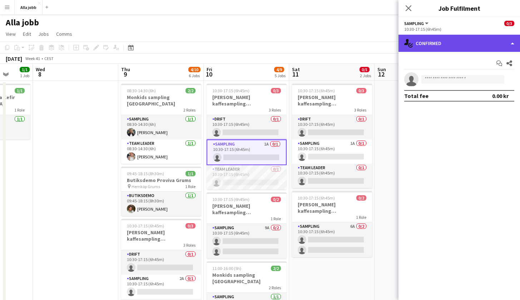
click at [453, 46] on div "single-neutral-actions-check-2 Confirmed" at bounding box center [458, 43] width 121 height 17
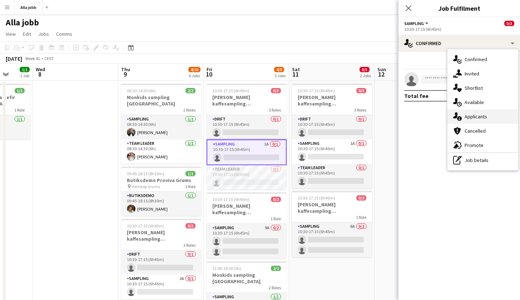
click at [477, 113] on div "single-neutral-actions-information Applicants" at bounding box center [482, 116] width 71 height 14
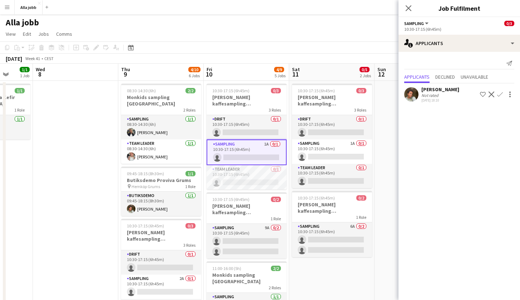
click at [411, 98] on app-user-avatar at bounding box center [411, 94] width 14 height 14
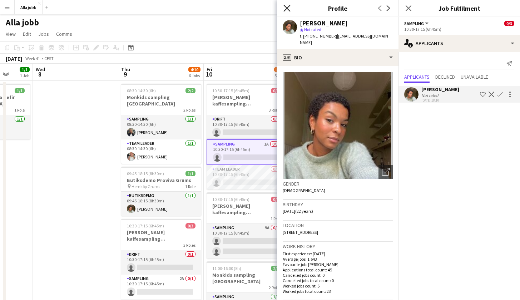
click at [287, 6] on icon "Close pop-in" at bounding box center [286, 8] width 7 height 7
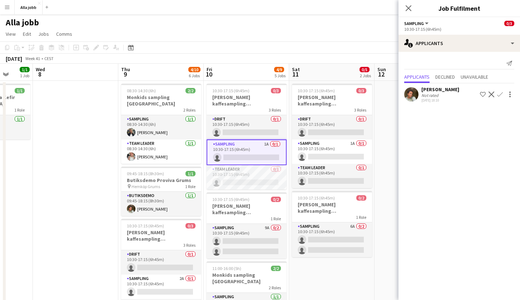
click at [307, 40] on app-page-menu "View Day view expanded Day view collapsed Month view Date picker Jump to [DATE]…" at bounding box center [260, 35] width 520 height 14
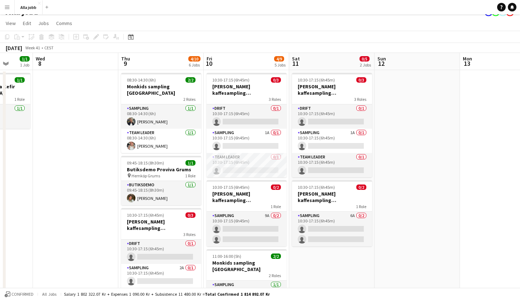
scroll to position [17, 0]
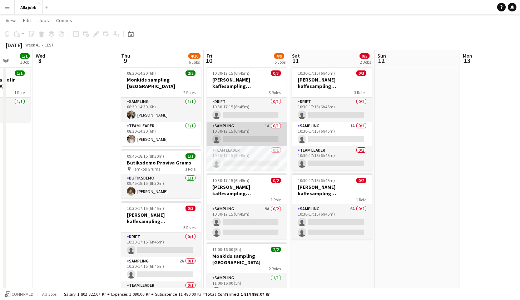
click at [269, 124] on app-card-role "Sampling 1A 0/1 10:30-17:15 (6h45m) single-neutral-actions" at bounding box center [246, 134] width 80 height 24
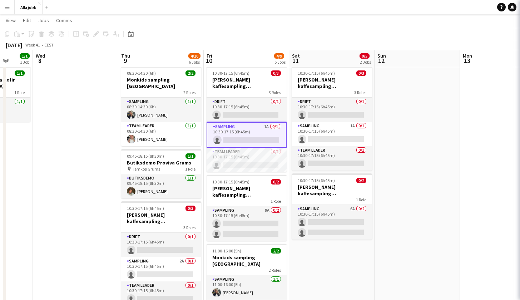
scroll to position [0, 309]
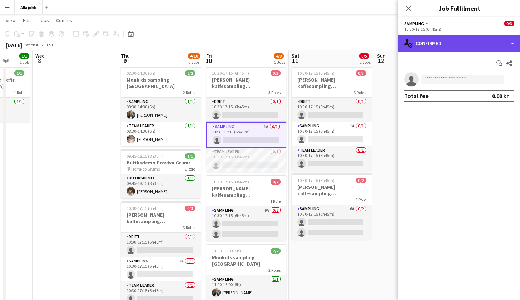
click at [426, 48] on div "single-neutral-actions-check-2 Confirmed" at bounding box center [458, 43] width 121 height 17
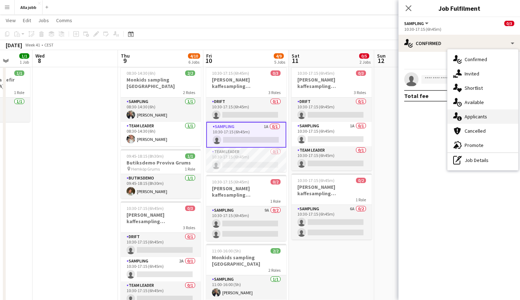
click at [467, 116] on span "Applicants" at bounding box center [475, 116] width 22 height 6
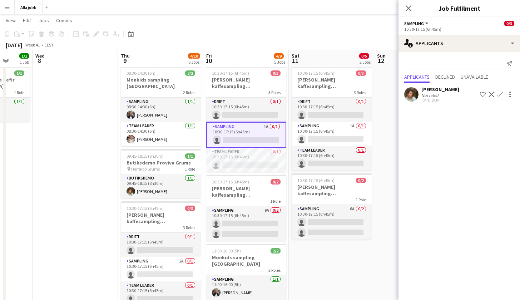
click at [412, 92] on app-user-avatar at bounding box center [411, 94] width 14 height 14
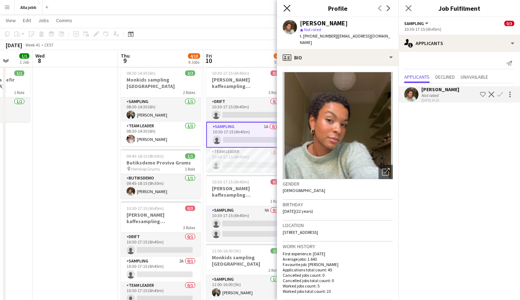
click at [287, 9] on icon "Close pop-in" at bounding box center [286, 8] width 7 height 7
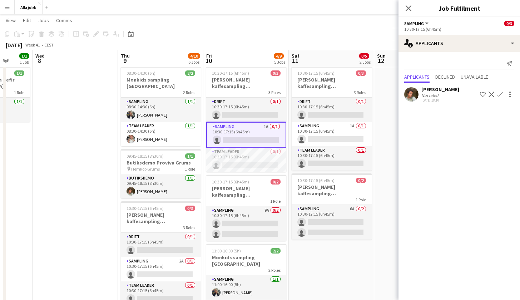
click at [326, 52] on app-board-header-date "Sat 11 0/5 2 Jobs" at bounding box center [331, 58] width 85 height 17
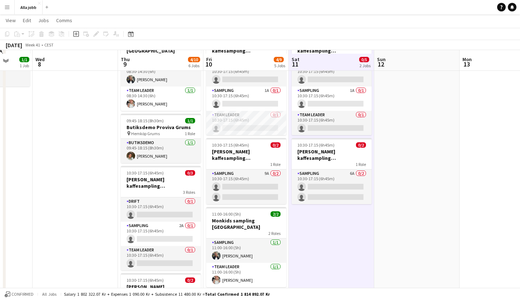
scroll to position [56, 0]
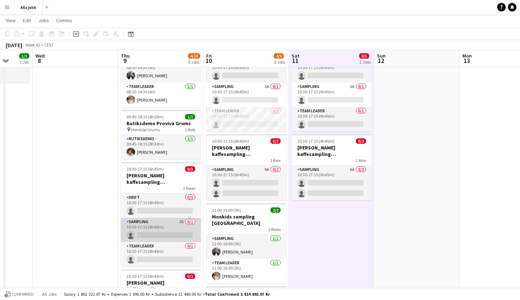
click at [191, 221] on app-card-role "Sampling 2A 0/1 10:30-17:15 (6h45m) single-neutral-actions" at bounding box center [161, 229] width 80 height 24
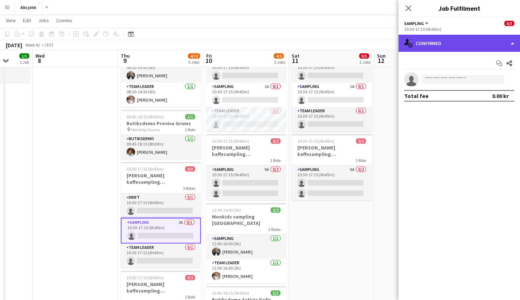
click at [422, 41] on div "single-neutral-actions-check-2 Confirmed" at bounding box center [458, 43] width 121 height 17
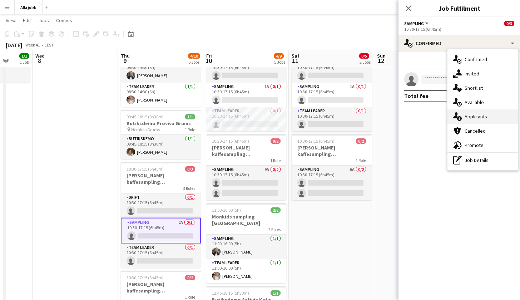
click at [453, 117] on icon "single-neutral-actions-information" at bounding box center [457, 116] width 9 height 9
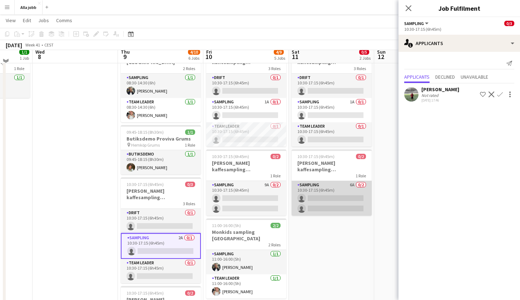
scroll to position [34, 0]
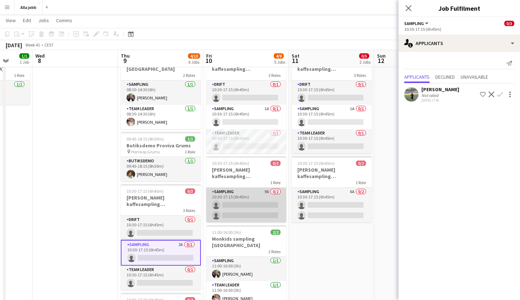
click at [268, 207] on app-card-role "Sampling 9A 0/2 10:30-17:15 (6h45m) single-neutral-actions single-neutral-actio…" at bounding box center [246, 204] width 80 height 35
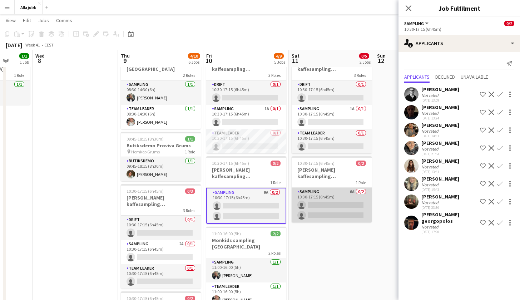
click at [327, 201] on app-card-role "Sampling 6A 0/2 10:30-17:15 (6h45m) single-neutral-actions single-neutral-actio…" at bounding box center [331, 204] width 80 height 35
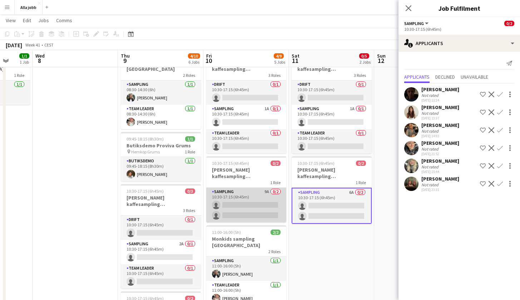
click at [270, 202] on app-card-role "Sampling 9A 0/2 10:30-17:15 (6h45m) single-neutral-actions single-neutral-actio…" at bounding box center [246, 204] width 80 height 35
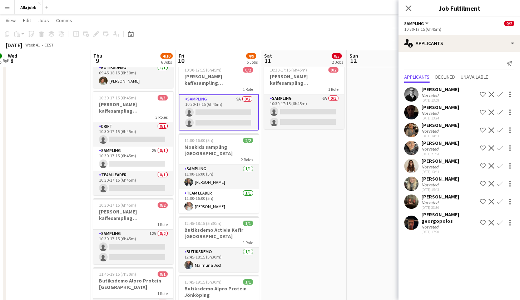
scroll to position [128, 0]
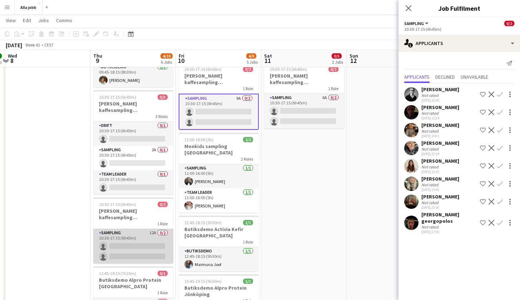
click at [145, 242] on app-card-role "Sampling 12A 0/2 10:30-17:15 (6h45m) single-neutral-actions single-neutral-acti…" at bounding box center [133, 246] width 80 height 35
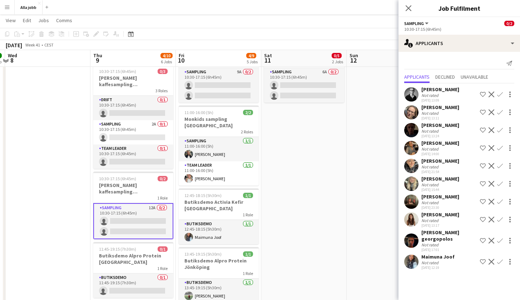
scroll to position [154, 0]
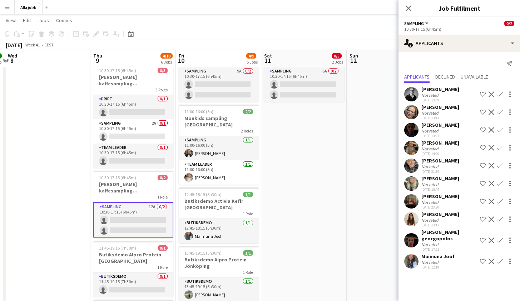
click at [315, 155] on app-date-cell "10:30-17:15 (6h45m) 0/3 Barbour kaffesampling Köpenhamn 3 Roles Drift 0/1 10:30…" at bounding box center [303, 152] width 85 height 452
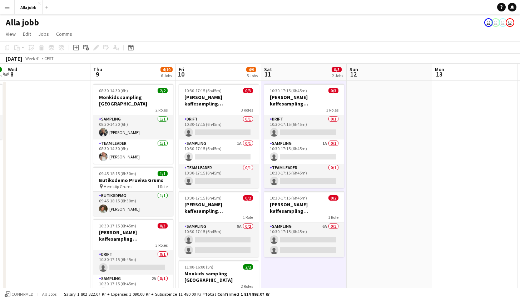
scroll to position [0, 0]
click at [244, 153] on app-card-role "Sampling 1A 0/1 10:30-17:15 (6h45m) single-neutral-actions" at bounding box center [219, 151] width 80 height 24
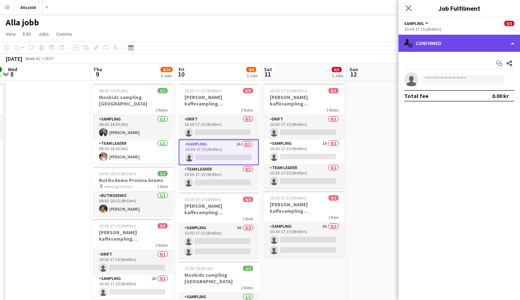
click at [441, 45] on div "single-neutral-actions-check-2 Confirmed" at bounding box center [458, 43] width 121 height 17
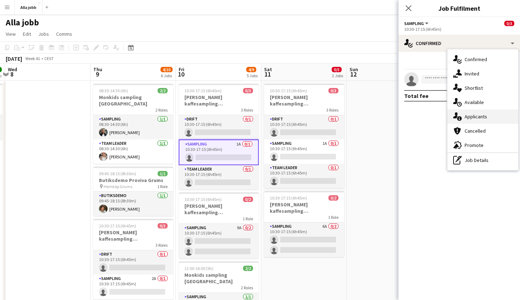
click at [460, 117] on icon at bounding box center [459, 118] width 5 height 5
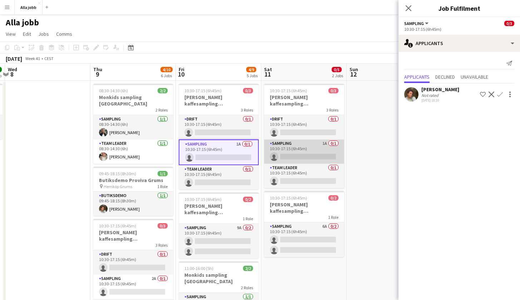
click at [311, 150] on app-card-role "Sampling 1A 0/1 10:30-17:15 (6h45m) single-neutral-actions" at bounding box center [304, 151] width 80 height 24
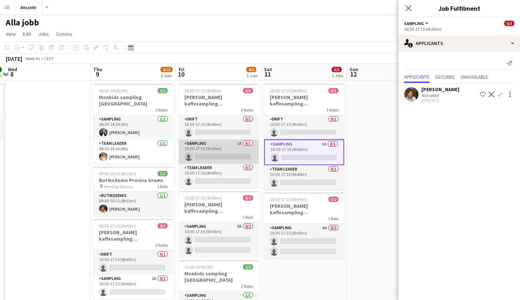
click at [224, 156] on app-card-role "Sampling 1A 0/1 10:30-17:15 (6h45m) single-neutral-actions" at bounding box center [219, 151] width 80 height 24
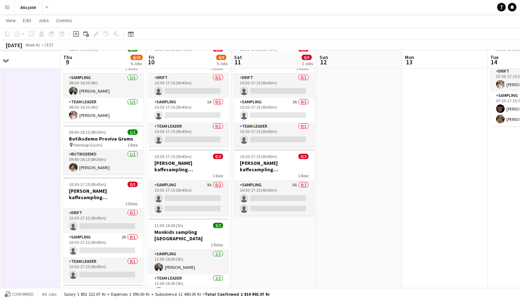
scroll to position [44, 0]
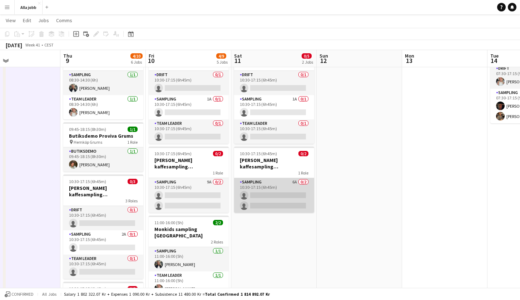
click at [276, 194] on app-card-role "Sampling 6A 0/2 10:30-17:15 (6h45m) single-neutral-actions single-neutral-actio…" at bounding box center [274, 195] width 80 height 35
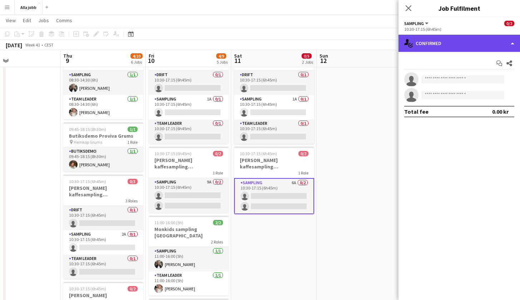
click at [453, 42] on div "single-neutral-actions-check-2 Confirmed" at bounding box center [458, 43] width 121 height 17
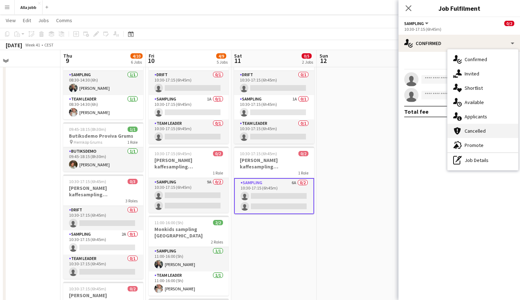
click at [467, 125] on div "cancellation Cancelled" at bounding box center [482, 131] width 71 height 14
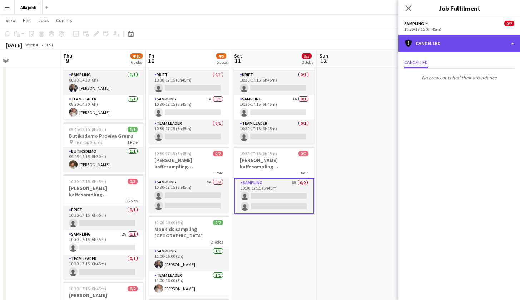
click at [461, 45] on div "cancellation Cancelled" at bounding box center [458, 43] width 121 height 17
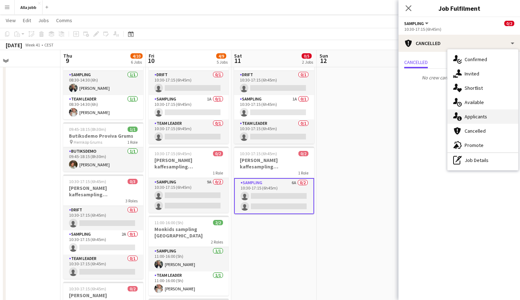
click at [465, 112] on div "single-neutral-actions-information Applicants" at bounding box center [482, 116] width 71 height 14
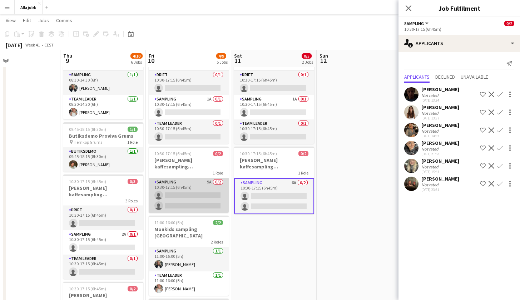
click at [197, 197] on app-card-role "Sampling 9A 0/2 10:30-17:15 (6h45m) single-neutral-actions single-neutral-actio…" at bounding box center [189, 195] width 80 height 35
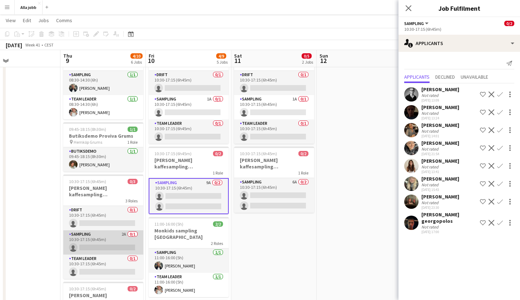
click at [116, 236] on app-card-role "Sampling 2A 0/1 10:30-17:15 (6h45m) single-neutral-actions" at bounding box center [103, 242] width 80 height 24
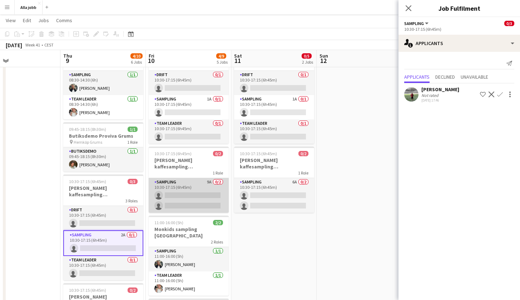
click at [189, 187] on app-card-role "Sampling 9A 0/2 10:30-17:15 (6h45m) single-neutral-actions single-neutral-actio…" at bounding box center [189, 195] width 80 height 35
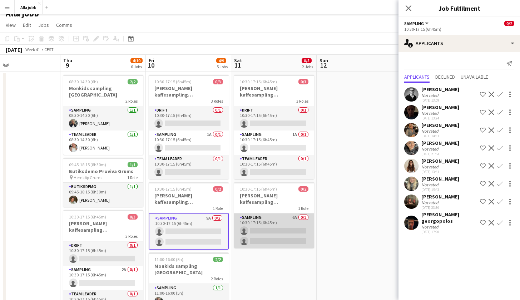
scroll to position [8, 0]
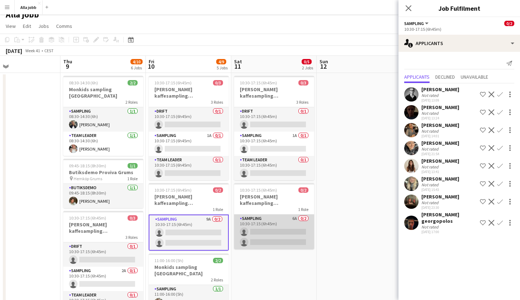
click at [284, 228] on app-card-role "Sampling 6A 0/2 10:30-17:15 (6h45m) single-neutral-actions single-neutral-actio…" at bounding box center [274, 231] width 80 height 35
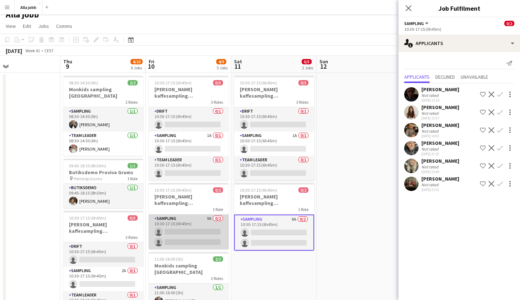
click at [207, 230] on app-card-role "Sampling 9A 0/2 10:30-17:15 (6h45m) single-neutral-actions single-neutral-actio…" at bounding box center [189, 231] width 80 height 35
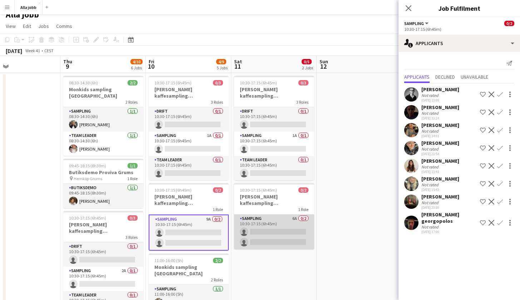
click at [270, 225] on app-card-role "Sampling 6A 0/2 10:30-17:15 (6h45m) single-neutral-actions single-neutral-actio…" at bounding box center [274, 231] width 80 height 35
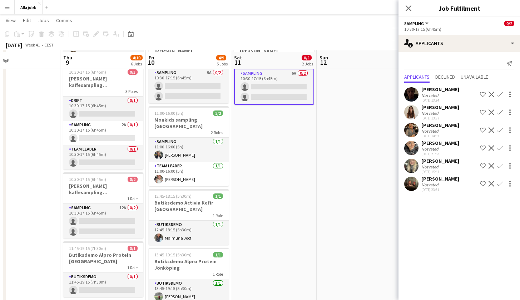
scroll to position [155, 0]
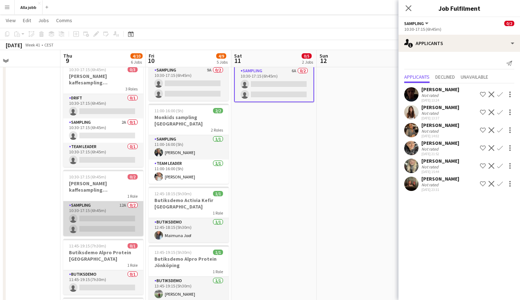
click at [120, 218] on app-card-role "Sampling 12A 0/2 10:30-17:15 (6h45m) single-neutral-actions single-neutral-acti…" at bounding box center [103, 218] width 80 height 35
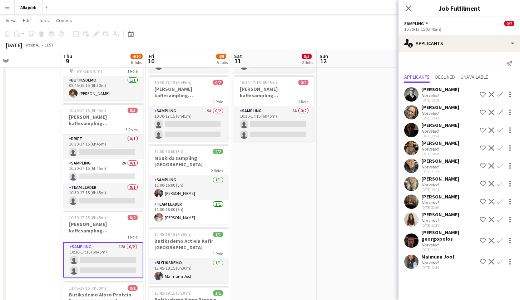
scroll to position [114, 0]
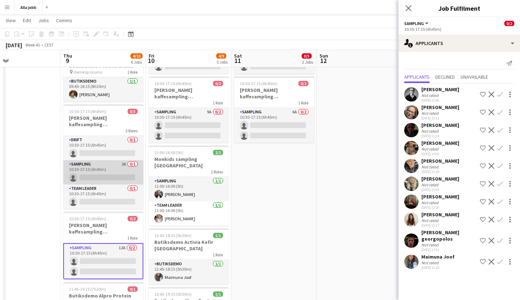
click at [128, 172] on app-card-role "Sampling 2A 0/1 10:30-17:15 (6h45m) single-neutral-actions" at bounding box center [103, 172] width 80 height 24
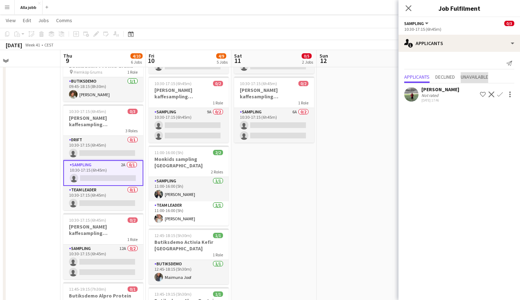
click at [465, 79] on span "Unavailable" at bounding box center [473, 76] width 27 height 5
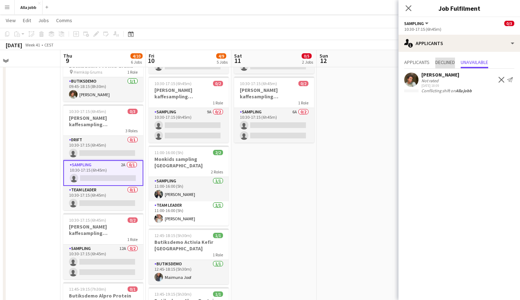
click at [446, 60] on span "Declined" at bounding box center [445, 62] width 20 height 5
click at [425, 62] on span "Applicants" at bounding box center [416, 62] width 25 height 5
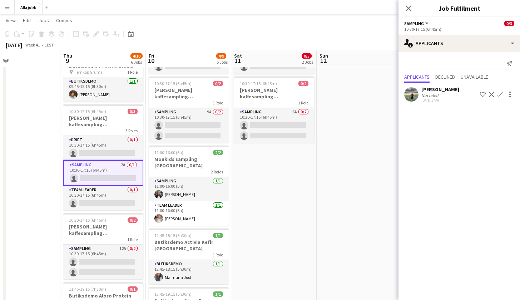
click at [289, 242] on app-date-cell "10:30-17:15 (6h45m) 0/3 Barbour kaffesampling Köpenhamn 3 Roles Drift 0/1 10:30…" at bounding box center [273, 192] width 85 height 452
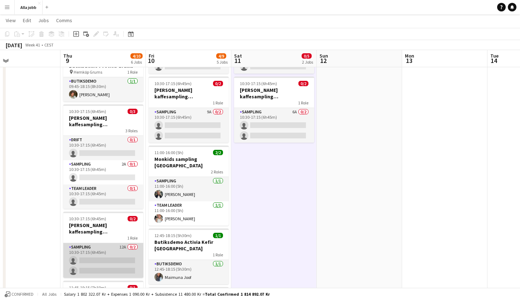
click at [113, 243] on app-card-role "Sampling 12A 0/2 10:30-17:15 (6h45m) single-neutral-actions single-neutral-acti…" at bounding box center [103, 260] width 80 height 35
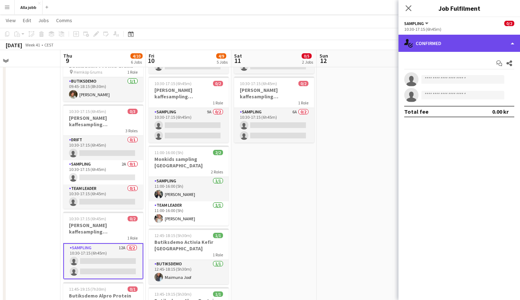
click at [453, 43] on div "single-neutral-actions-check-2 Confirmed" at bounding box center [458, 43] width 121 height 17
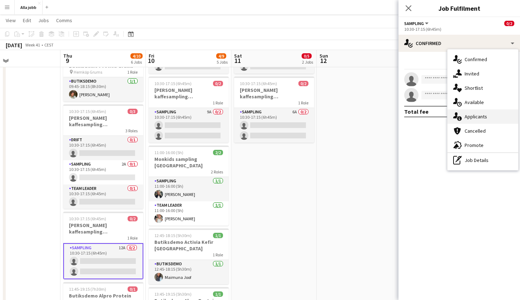
click at [466, 115] on span "Applicants" at bounding box center [475, 116] width 22 height 6
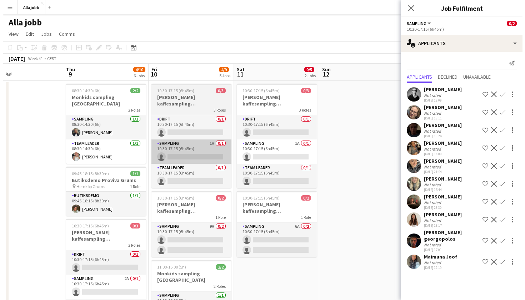
scroll to position [0, 0]
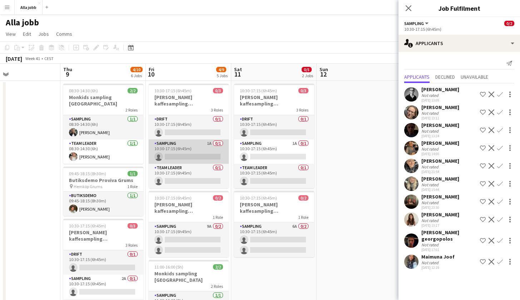
click at [197, 157] on app-card-role "Sampling 1A 0/1 10:30-17:15 (6h45m) single-neutral-actions" at bounding box center [189, 151] width 80 height 24
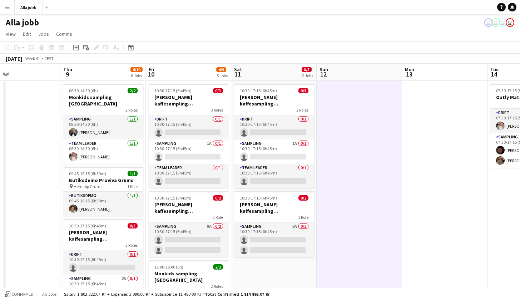
click at [9, 13] on button "Menu" at bounding box center [7, 7] width 14 height 14
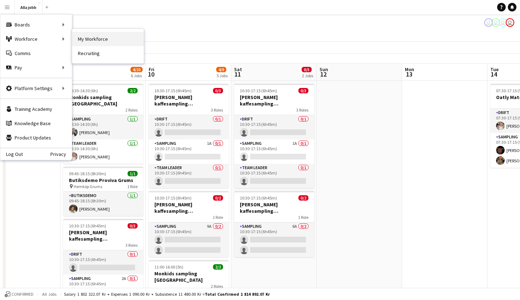
click at [95, 40] on link "My Workforce" at bounding box center [107, 39] width 71 height 14
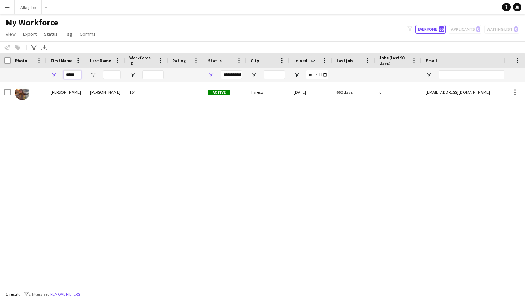
click at [70, 71] on input "*****" at bounding box center [73, 74] width 18 height 9
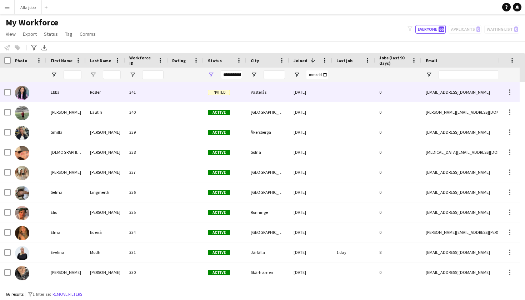
click at [42, 91] on div at bounding box center [29, 92] width 36 height 20
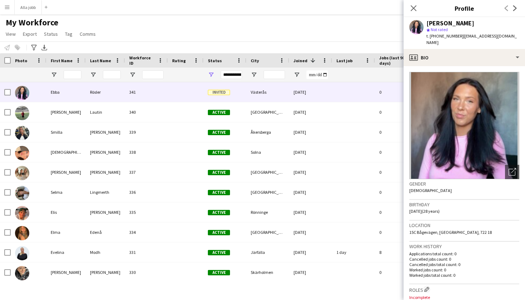
click at [141, 43] on div "Notify workforce Add to tag Select at least one crew to tag him or her. Advance…" at bounding box center [262, 47] width 525 height 12
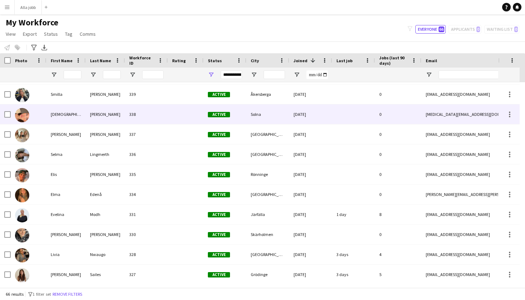
scroll to position [50, 0]
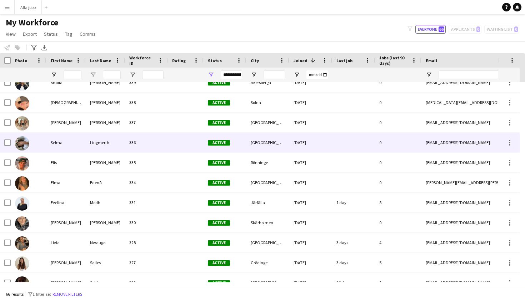
click at [72, 143] on div "Selma" at bounding box center [65, 142] width 39 height 20
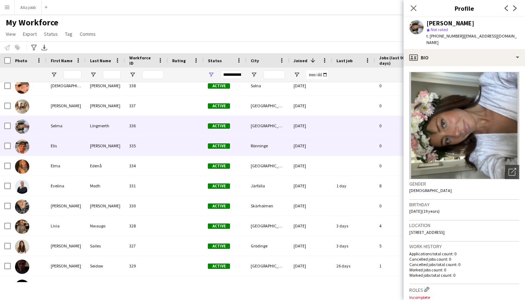
scroll to position [71, 0]
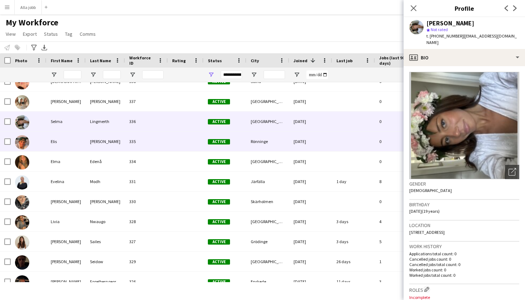
click at [80, 151] on div "Elis" at bounding box center [65, 141] width 39 height 20
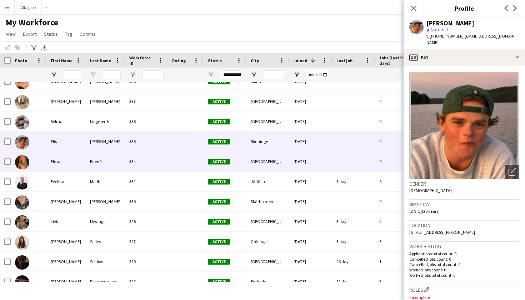
click at [68, 159] on div "Elma" at bounding box center [65, 161] width 39 height 20
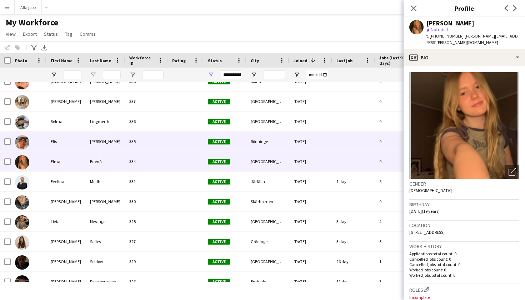
click at [67, 142] on div "Elis" at bounding box center [65, 141] width 39 height 20
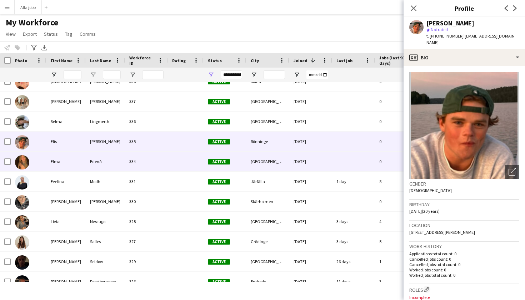
click at [77, 165] on div "Elma" at bounding box center [65, 161] width 39 height 20
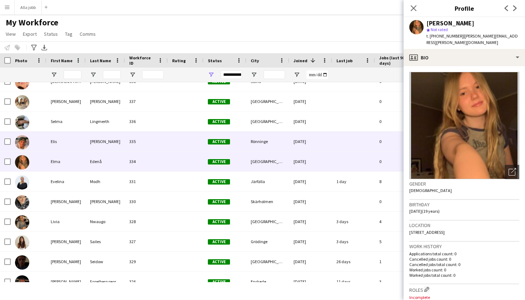
click at [76, 145] on div "Elis" at bounding box center [65, 141] width 39 height 20
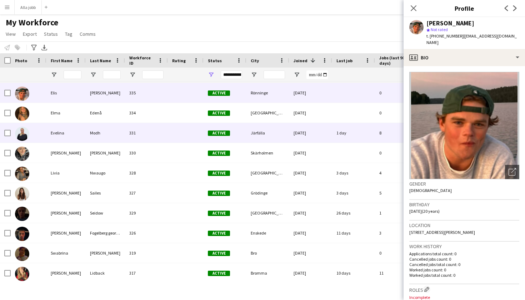
scroll to position [119, 0]
click at [77, 136] on div "Evelina" at bounding box center [65, 133] width 39 height 20
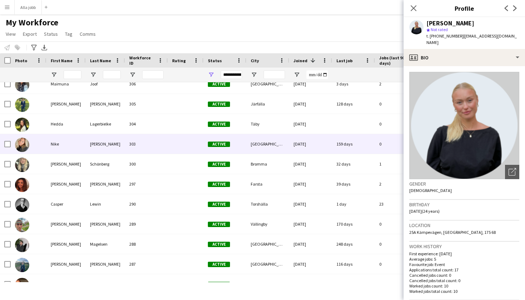
scroll to position [0, 0]
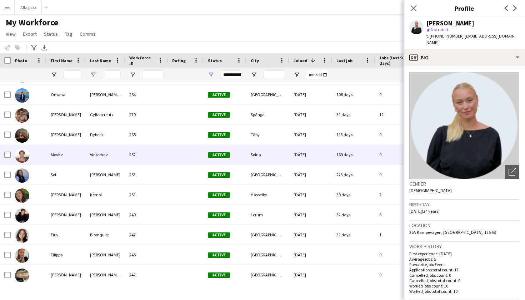
click at [73, 155] on div "Movitz" at bounding box center [65, 155] width 39 height 20
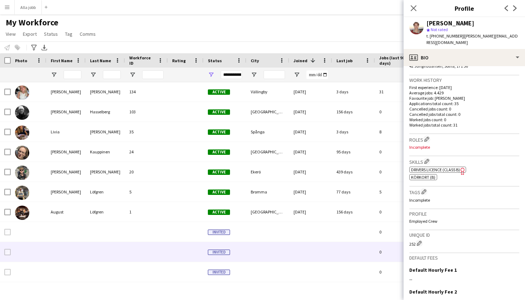
click at [115, 244] on div at bounding box center [105, 252] width 39 height 20
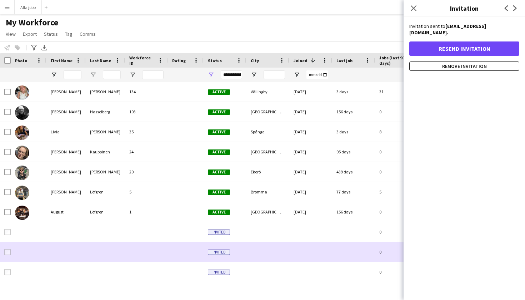
click at [178, 243] on div at bounding box center [186, 252] width 36 height 20
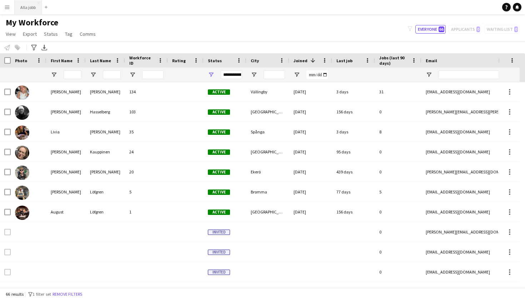
click at [26, 9] on button "Alla jobb Close" at bounding box center [28, 7] width 27 height 14
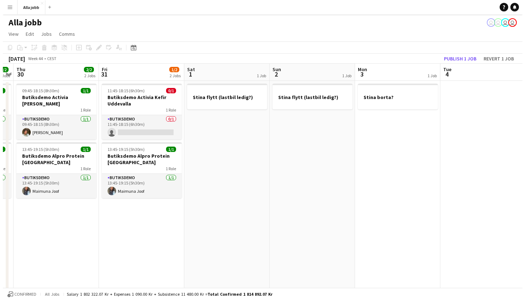
scroll to position [0, 247]
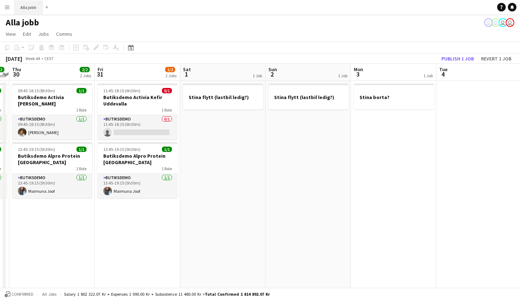
click at [27, 5] on button "Alla jobb Close" at bounding box center [29, 7] width 28 height 14
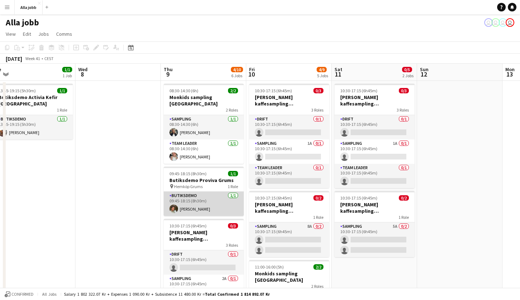
scroll to position [0, 280]
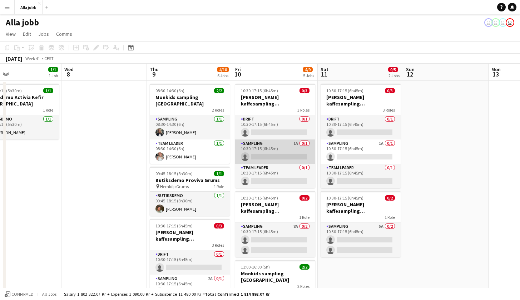
click at [283, 151] on app-card-role "Sampling 1A 0/1 10:30-17:15 (6h45m) single-neutral-actions" at bounding box center [275, 151] width 80 height 24
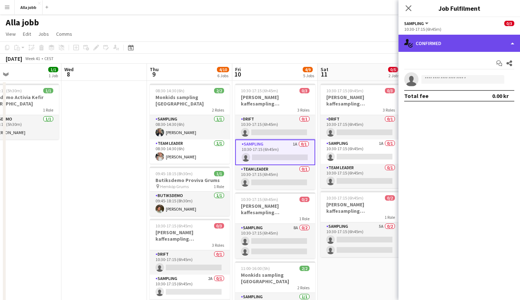
click at [453, 48] on div "single-neutral-actions-check-2 Confirmed" at bounding box center [458, 43] width 121 height 17
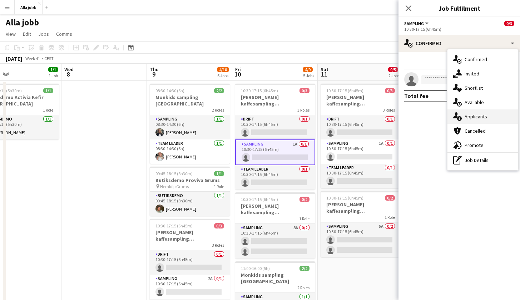
click at [463, 115] on div "single-neutral-actions-information Applicants" at bounding box center [482, 116] width 71 height 14
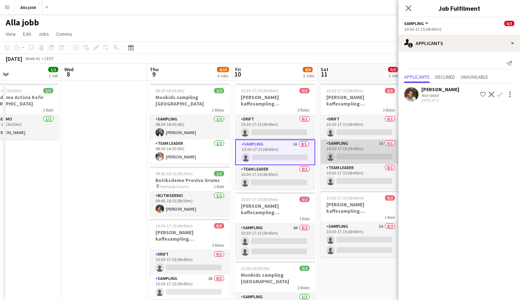
click at [358, 149] on app-card-role "Sampling 1A 0/1 10:30-17:15 (6h45m) single-neutral-actions" at bounding box center [360, 151] width 80 height 24
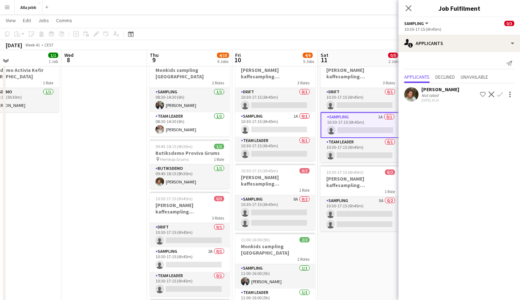
scroll to position [30, 0]
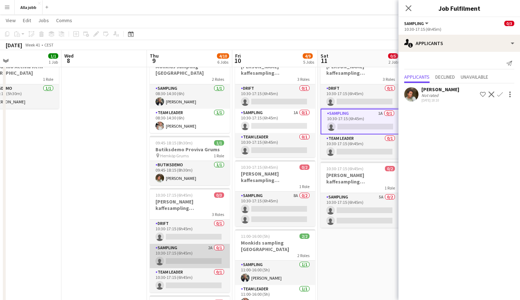
click at [212, 244] on app-card-role "Sampling 2A 0/1 10:30-17:15 (6h45m) single-neutral-actions" at bounding box center [190, 256] width 80 height 24
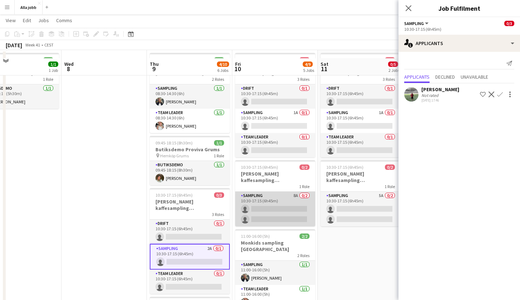
scroll to position [39, 0]
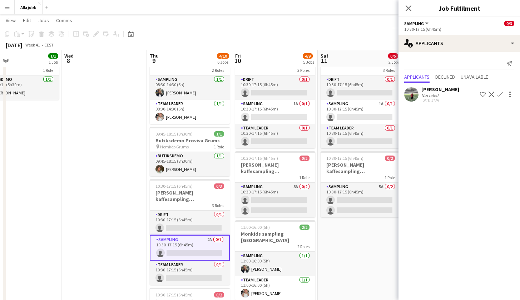
click at [403, 97] on div "[PERSON_NAME] Not rated [DATE] 17:46 Shortlist crew Decline Confirm" at bounding box center [458, 94] width 121 height 16
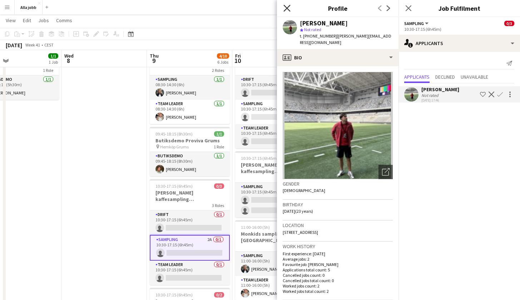
click at [289, 8] on icon "Close pop-in" at bounding box center [286, 8] width 7 height 7
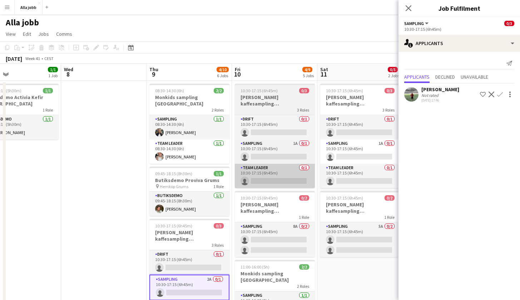
scroll to position [0, 0]
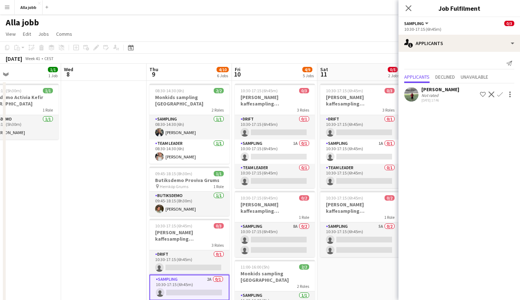
click at [316, 53] on app-toolbar "Copy Paste Paste Command V Paste with crew Command Shift V Paste linked Job [GE…" at bounding box center [260, 47] width 520 height 12
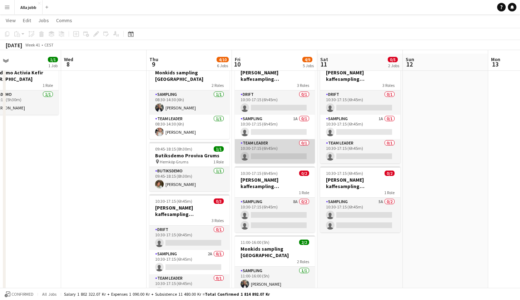
scroll to position [10, 0]
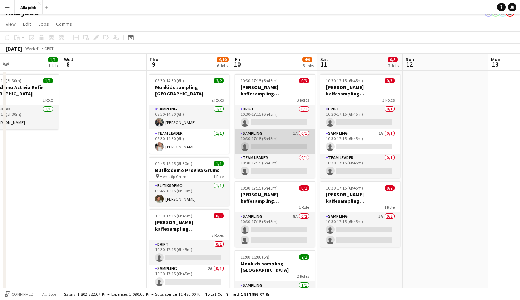
click at [279, 141] on app-card-role "Sampling 1A 0/1 10:30-17:15 (6h45m) single-neutral-actions" at bounding box center [275, 141] width 80 height 24
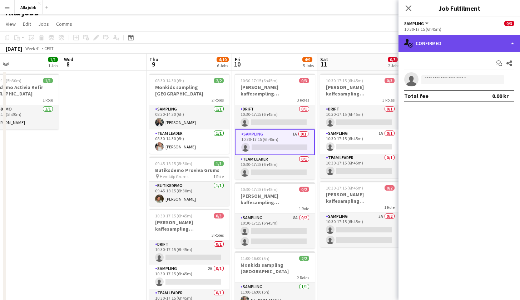
click at [453, 51] on div "single-neutral-actions-check-2 Confirmed" at bounding box center [458, 43] width 121 height 17
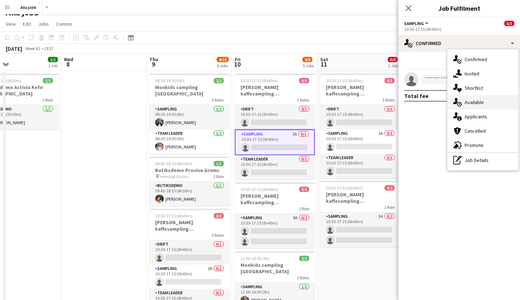
click at [467, 109] on div "single-neutral-actions-upload Available" at bounding box center [482, 102] width 71 height 14
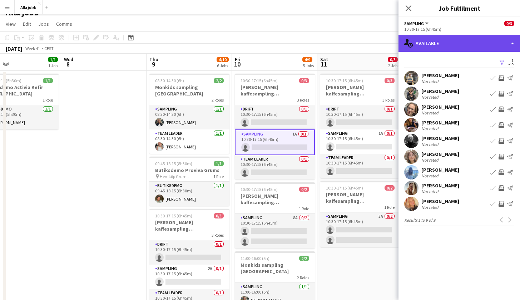
click at [451, 51] on div "single-neutral-actions-upload Available" at bounding box center [458, 43] width 121 height 17
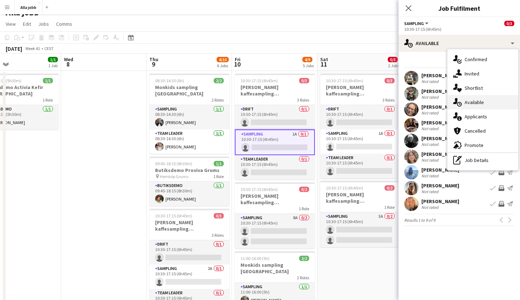
click at [478, 104] on span "Available" at bounding box center [473, 102] width 19 height 6
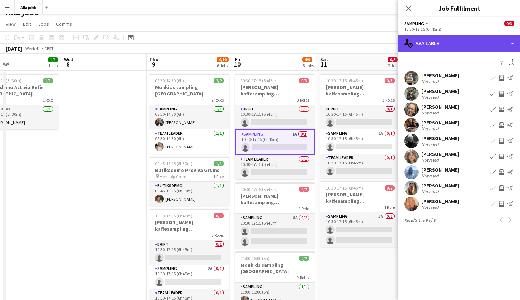
click at [459, 48] on div "single-neutral-actions-upload Available" at bounding box center [458, 43] width 121 height 17
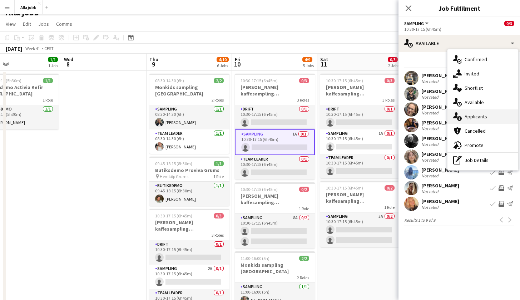
click at [475, 121] on div "single-neutral-actions-information Applicants" at bounding box center [482, 116] width 71 height 14
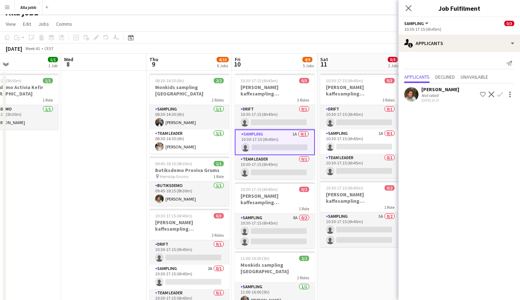
click at [264, 37] on app-toolbar "Copy Paste Paste Command V Paste with crew Command Shift V Paste linked Job [GE…" at bounding box center [260, 37] width 520 height 12
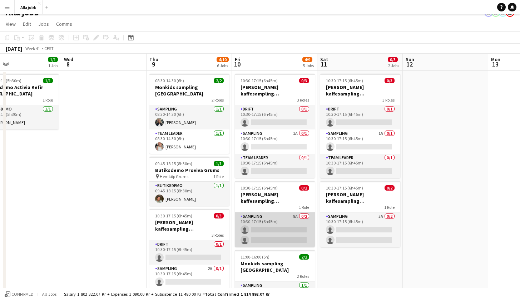
click at [299, 221] on app-card-role "Sampling 8A 0/2 10:30-17:15 (6h45m) single-neutral-actions single-neutral-actio…" at bounding box center [275, 229] width 80 height 35
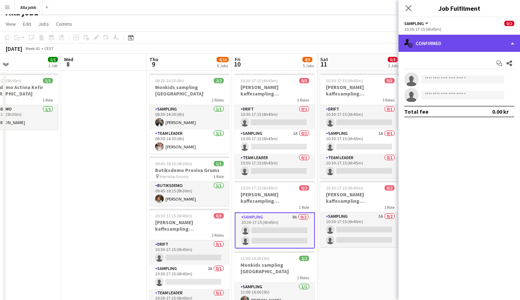
click at [467, 45] on div "single-neutral-actions-check-2 Confirmed" at bounding box center [458, 43] width 121 height 17
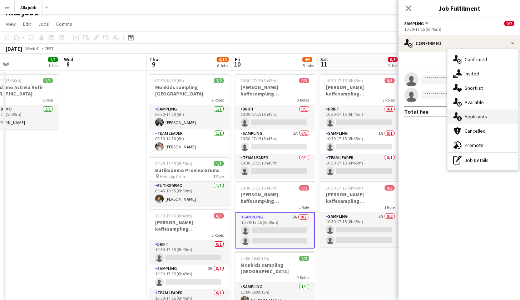
click at [471, 114] on span "Applicants" at bounding box center [475, 116] width 22 height 6
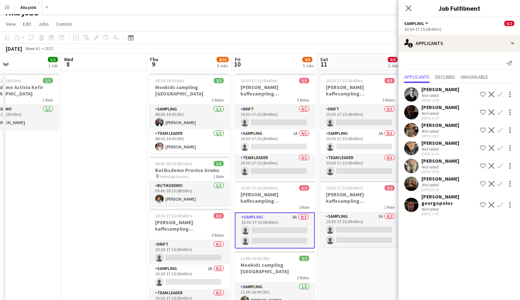
click at [136, 173] on app-date-cell at bounding box center [103, 297] width 85 height 452
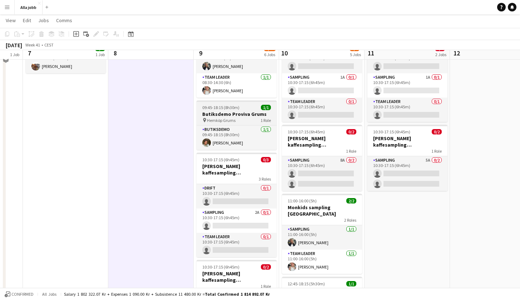
scroll to position [67, 0]
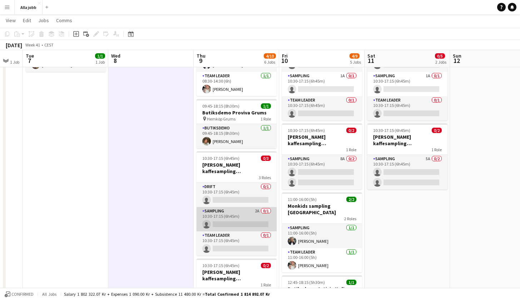
click at [213, 211] on app-card-role "Sampling 2A 0/1 10:30-17:15 (6h45m) single-neutral-actions" at bounding box center [236, 219] width 80 height 24
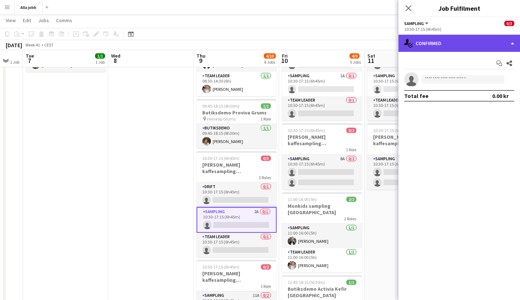
click at [422, 49] on div "single-neutral-actions-check-2 Confirmed" at bounding box center [458, 43] width 121 height 17
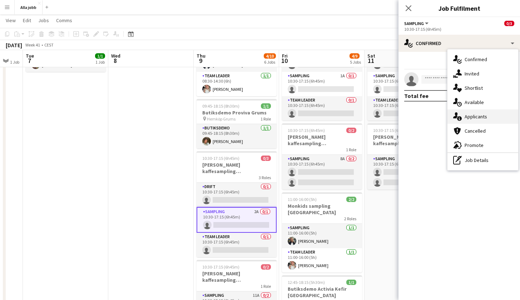
click at [456, 112] on icon at bounding box center [455, 115] width 5 height 6
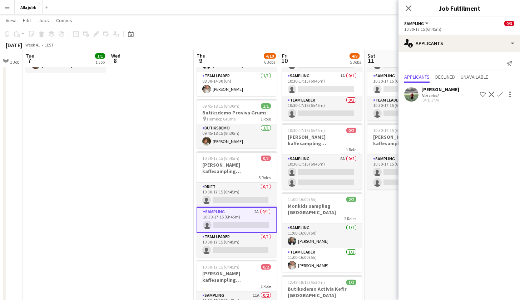
click at [365, 24] on app-page-menu "View Day view expanded Day view collapsed Month view Date picker Jump to [DATE]…" at bounding box center [260, 21] width 520 height 14
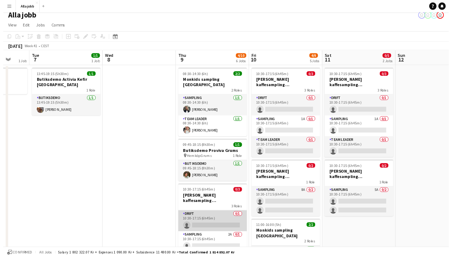
scroll to position [0, 0]
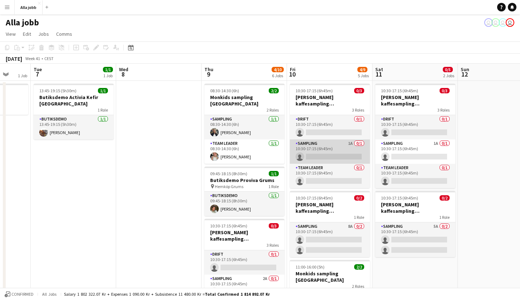
click at [346, 152] on app-card-role "Sampling 1A 0/1 10:30-17:15 (6h45m) single-neutral-actions" at bounding box center [330, 151] width 80 height 24
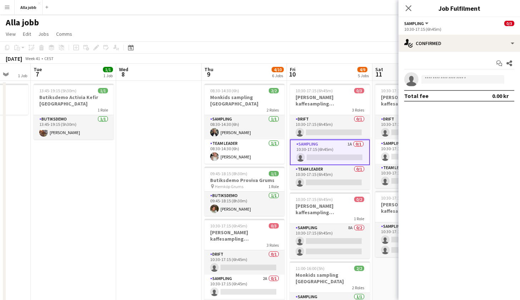
click at [330, 52] on app-toolbar "Copy Paste Paste Command V Paste with crew Command Shift V Paste linked Job [GE…" at bounding box center [260, 47] width 520 height 12
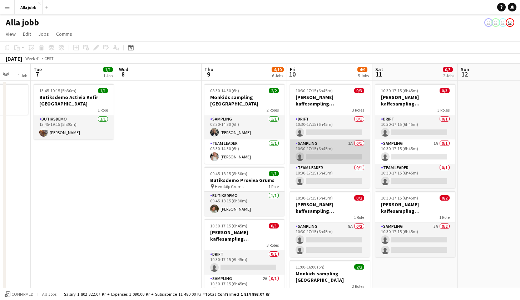
click at [317, 154] on app-card-role "Sampling 1A 0/1 10:30-17:15 (6h45m) single-neutral-actions" at bounding box center [330, 151] width 80 height 24
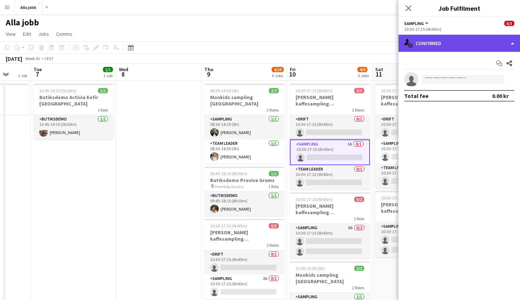
click at [409, 45] on icon "single-neutral-actions-check-2" at bounding box center [408, 43] width 9 height 9
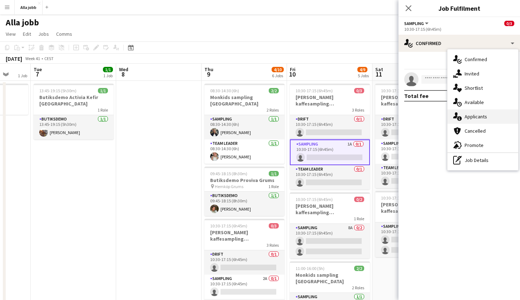
click at [472, 115] on span "Applicants" at bounding box center [475, 116] width 22 height 6
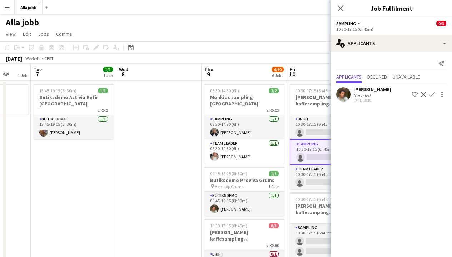
click at [301, 37] on app-page-menu "View Day view expanded Day view collapsed Month view Date picker Jump to [DATE]…" at bounding box center [226, 35] width 452 height 14
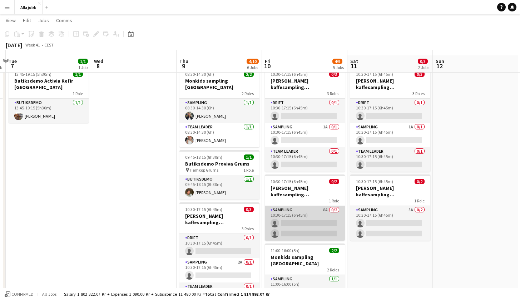
scroll to position [2, 0]
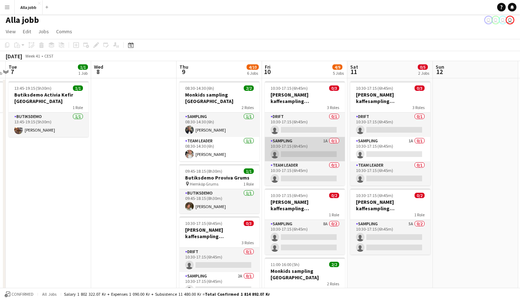
click at [297, 147] on app-card-role "Sampling 1A 0/1 10:30-17:15 (6h45m) single-neutral-actions" at bounding box center [305, 149] width 80 height 24
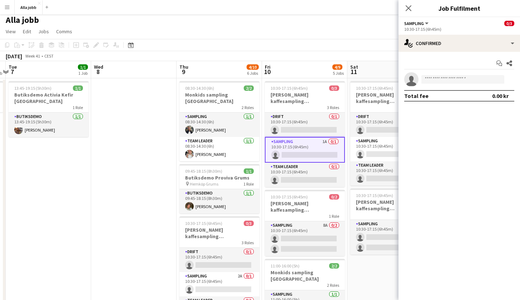
click at [362, 38] on app-page-menu "View Day view expanded Day view collapsed Month view Date picker Jump to [DATE]…" at bounding box center [260, 32] width 520 height 14
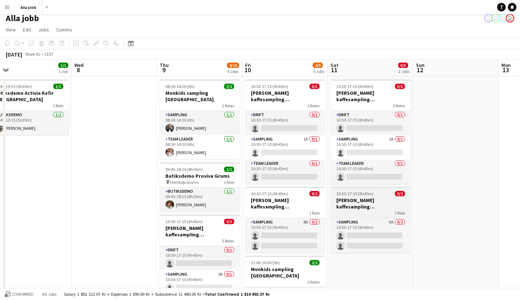
scroll to position [3, 0]
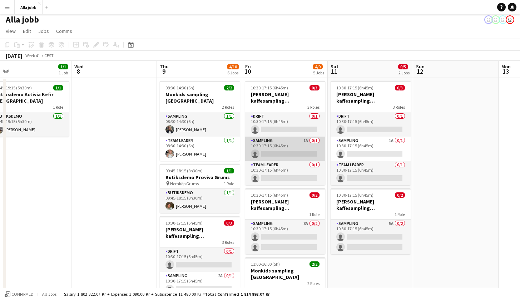
click at [314, 160] on app-card-role "Sampling 1A 0/1 10:30-17:15 (6h45m) single-neutral-actions" at bounding box center [285, 148] width 80 height 24
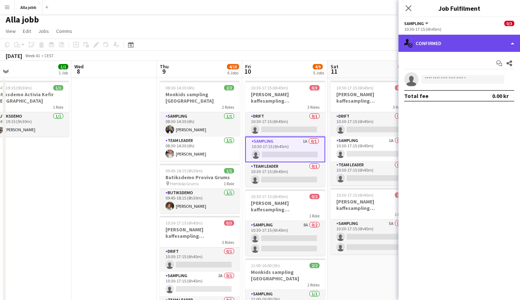
click at [467, 45] on div "single-neutral-actions-check-2 Confirmed" at bounding box center [458, 43] width 121 height 17
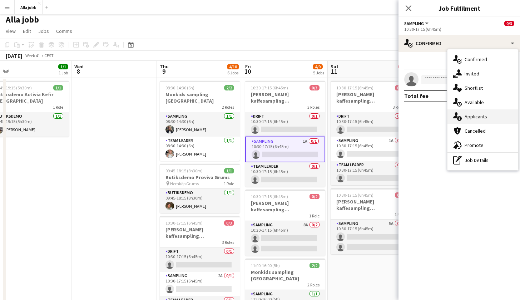
click at [477, 115] on span "Applicants" at bounding box center [475, 116] width 22 height 6
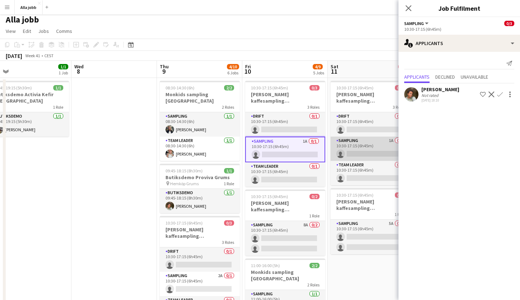
click at [352, 143] on app-card-role "Sampling 1A 0/1 10:30-17:15 (6h45m) single-neutral-actions" at bounding box center [370, 148] width 80 height 24
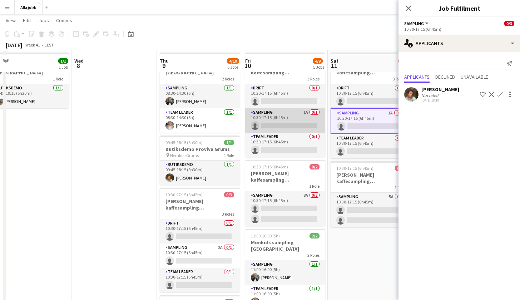
scroll to position [35, 0]
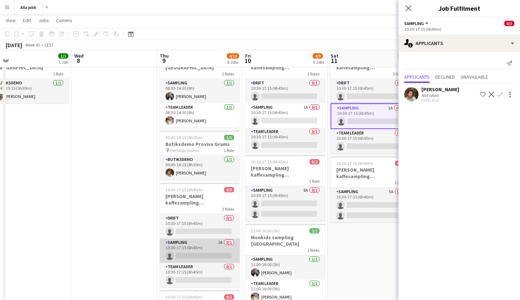
click at [206, 246] on app-card-role "Sampling 2A 0/1 10:30-17:15 (6h45m) single-neutral-actions" at bounding box center [200, 250] width 80 height 24
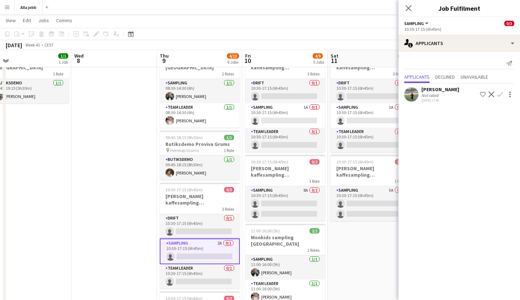
click at [94, 191] on app-date-cell at bounding box center [113, 271] width 85 height 452
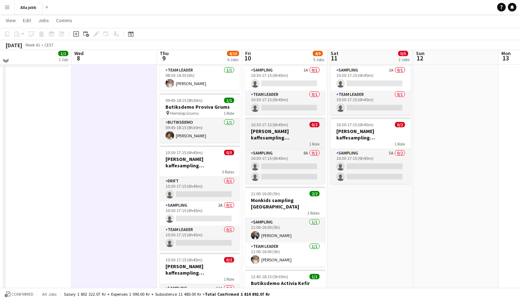
scroll to position [75, 0]
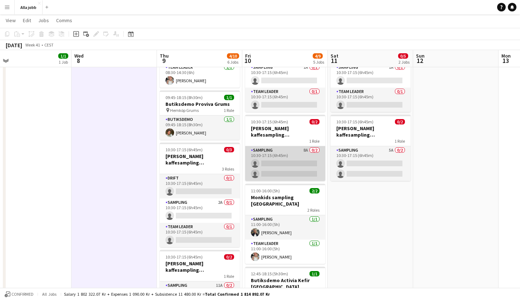
click at [285, 168] on app-card-role "Sampling 8A 0/2 10:30-17:15 (6h45m) single-neutral-actions single-neutral-actio…" at bounding box center [285, 163] width 80 height 35
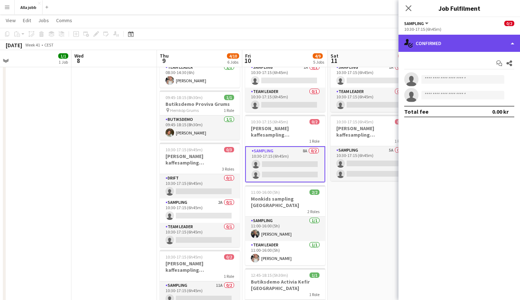
click at [437, 49] on div "single-neutral-actions-check-2 Confirmed" at bounding box center [458, 43] width 121 height 17
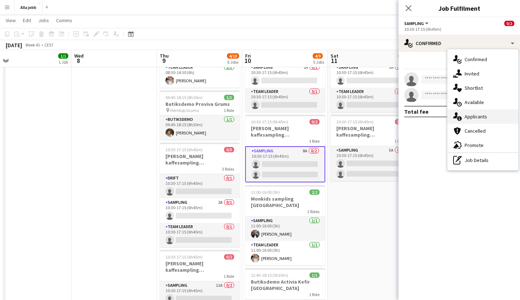
click at [472, 111] on div "single-neutral-actions-information Applicants" at bounding box center [482, 116] width 71 height 14
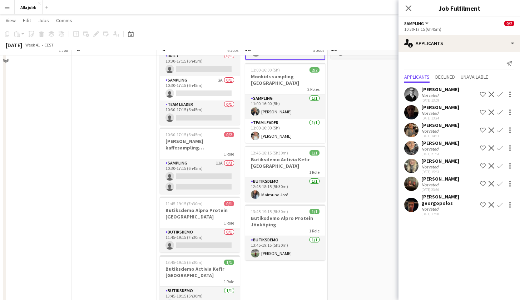
scroll to position [203, 0]
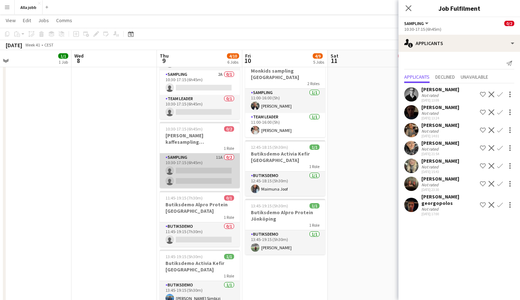
click at [215, 155] on app-card-role "Sampling 11A 0/2 10:30-17:15 (6h45m) single-neutral-actions single-neutral-acti…" at bounding box center [200, 170] width 80 height 35
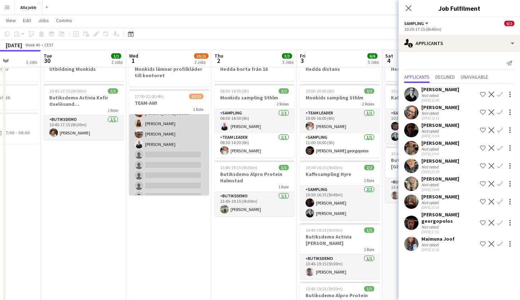
scroll to position [84, 0]
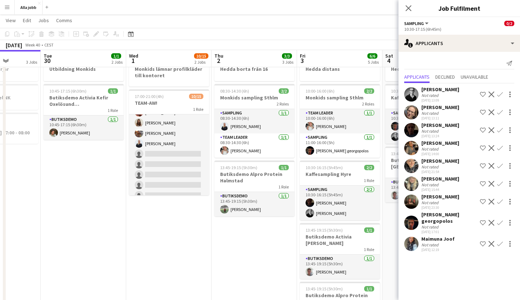
click at [162, 209] on app-date-cell "Monkids lämnar profilkläder till kontoret 17:00-21:00 (4h) 10/15 TEAM-AW! 1 Rol…" at bounding box center [168, 278] width 85 height 452
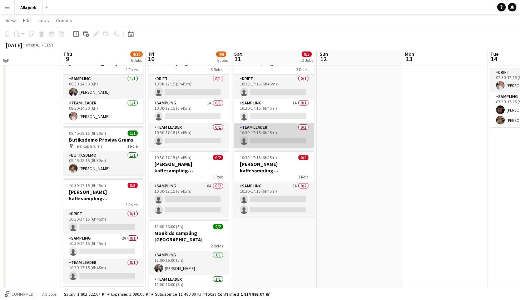
scroll to position [45, 0]
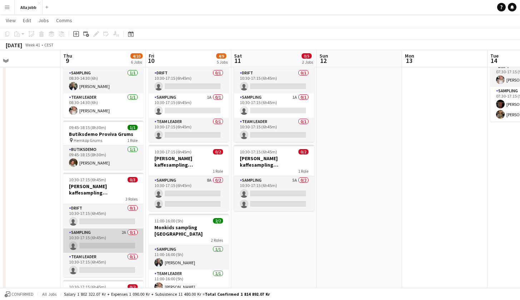
click at [116, 228] on app-card-role "Sampling 2A 0/1 10:30-17:15 (6h45m) single-neutral-actions" at bounding box center [103, 240] width 80 height 24
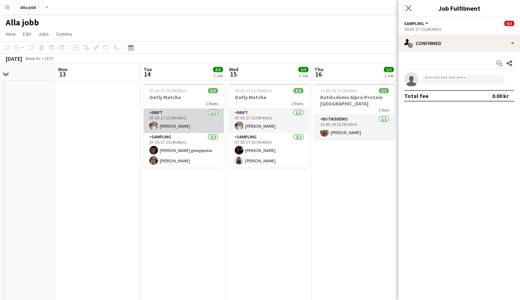
scroll to position [0, 292]
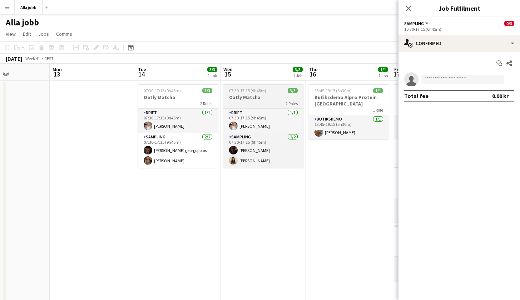
click at [257, 94] on h3 "Oatly Matcha" at bounding box center [263, 97] width 80 height 6
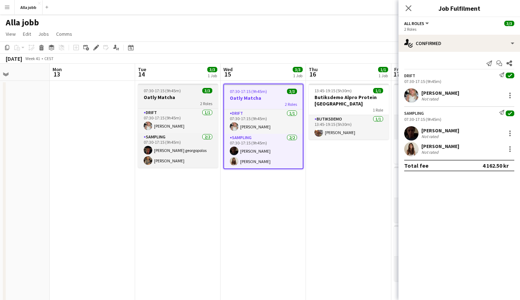
click at [196, 96] on h3 "Oatly Matcha" at bounding box center [178, 97] width 80 height 6
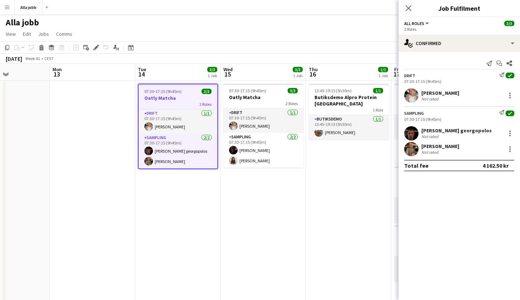
scroll to position [0, 292]
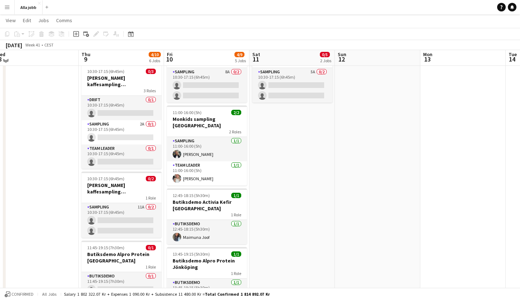
scroll to position [155, 0]
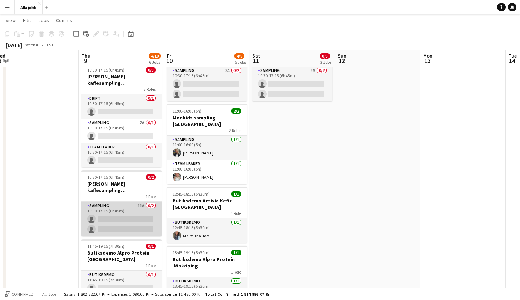
click at [129, 212] on app-card-role "Sampling 11A 0/2 10:30-17:15 (6h45m) single-neutral-actions single-neutral-acti…" at bounding box center [121, 218] width 80 height 35
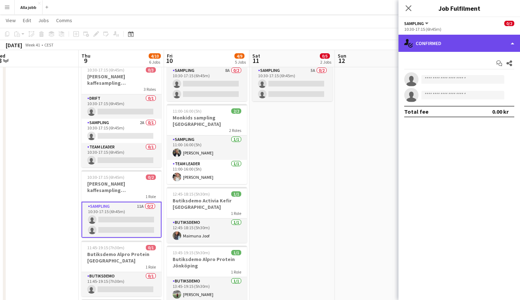
click at [485, 38] on div "single-neutral-actions-check-2 Confirmed" at bounding box center [458, 43] width 121 height 17
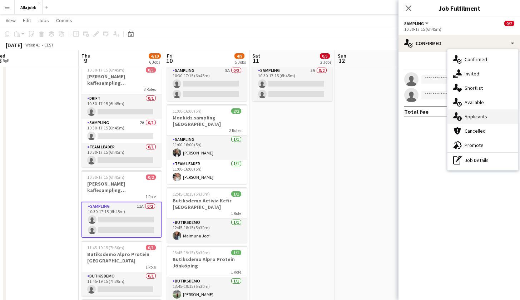
click at [475, 119] on span "Applicants" at bounding box center [475, 116] width 22 height 6
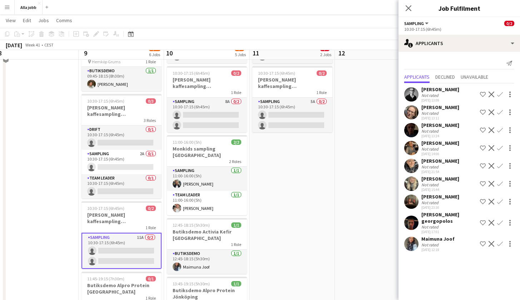
scroll to position [115, 0]
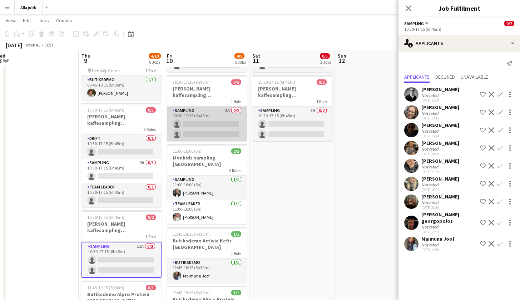
click at [220, 124] on app-card-role "Sampling 8A 0/2 10:30-17:15 (6h45m) single-neutral-actions single-neutral-actio…" at bounding box center [207, 123] width 80 height 35
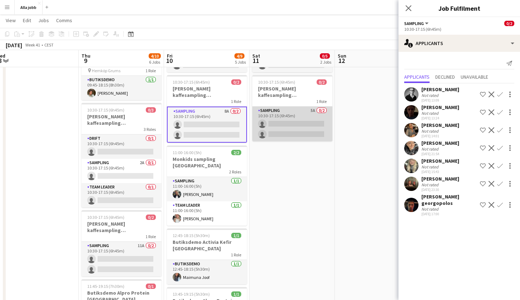
click at [299, 122] on app-card-role "Sampling 5A 0/2 10:30-17:15 (6h45m) single-neutral-actions single-neutral-actio…" at bounding box center [292, 123] width 80 height 35
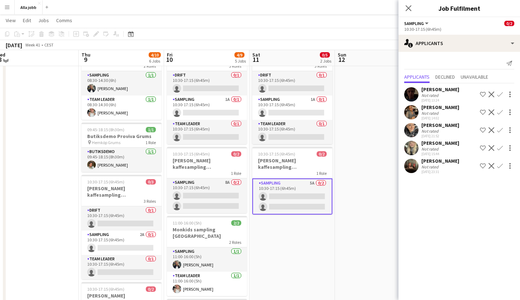
scroll to position [41, 0]
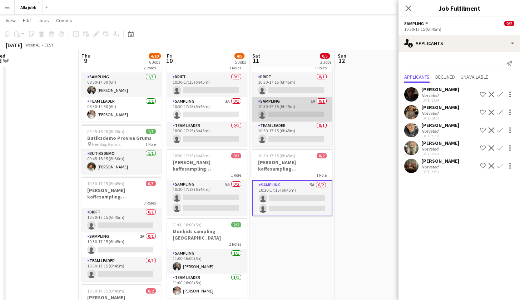
click at [313, 118] on app-card-role "Sampling 1A 0/1 10:30-17:15 (6h45m) single-neutral-actions" at bounding box center [292, 109] width 80 height 24
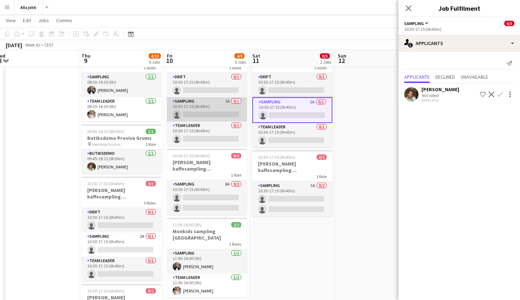
click at [242, 105] on app-card-role "Sampling 1A 0/1 10:30-17:15 (6h45m) single-neutral-actions" at bounding box center [207, 109] width 80 height 24
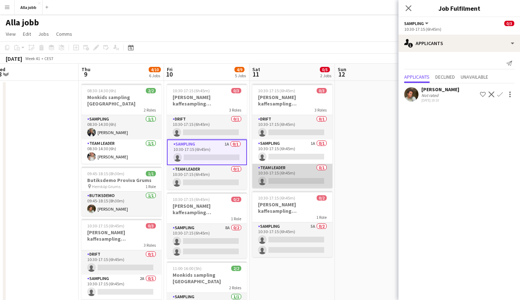
scroll to position [0, 0]
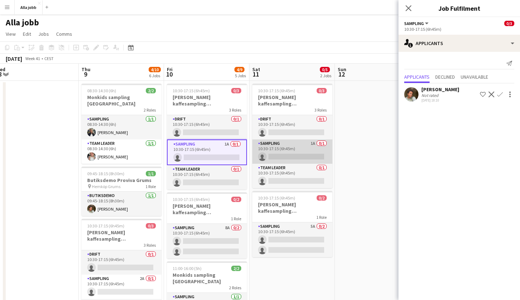
click at [289, 155] on app-card-role "Sampling 1A 0/1 10:30-17:15 (6h45m) single-neutral-actions" at bounding box center [292, 151] width 80 height 24
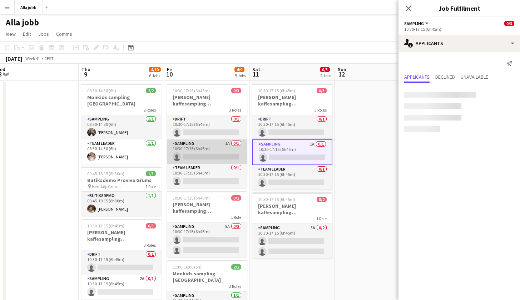
click at [227, 153] on app-card-role "Sampling 1A 0/1 10:30-17:15 (6h45m) single-neutral-actions" at bounding box center [207, 151] width 80 height 24
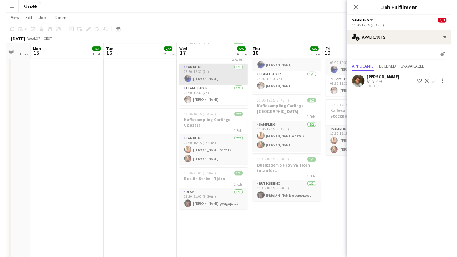
scroll to position [143, 0]
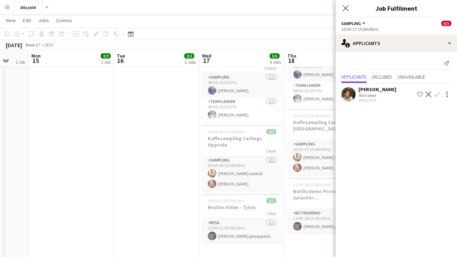
click at [117, 165] on app-date-cell "Fixa lastbil 16/9- 27/9 08:30-15:30 (7h) 2/2 Bokus turné med eventmoppe 2 Roles…" at bounding box center [156, 163] width 85 height 452
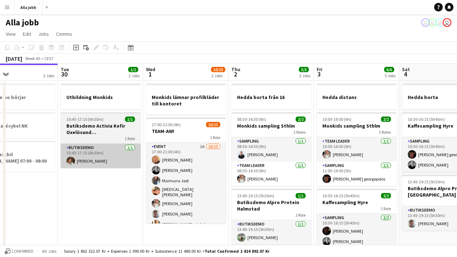
scroll to position [0, 0]
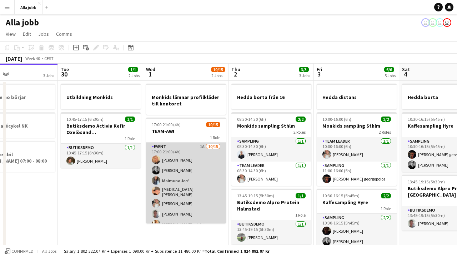
click at [225, 162] on app-card-role "Event 1A [DATE] 17:00-21:00 (4h) [PERSON_NAME] [PERSON_NAME] [PERSON_NAME] [MED…" at bounding box center [186, 227] width 80 height 171
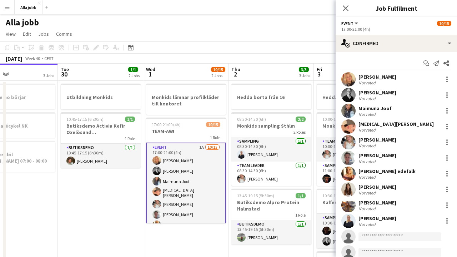
click at [374, 57] on div "Start chat Send notification Share [PERSON_NAME] Not rated [PERSON_NAME] Not ra…" at bounding box center [396, 189] width 121 height 275
click at [374, 52] on div "Start chat Send notification Share [PERSON_NAME] Not rated [PERSON_NAME] Not ra…" at bounding box center [396, 189] width 121 height 275
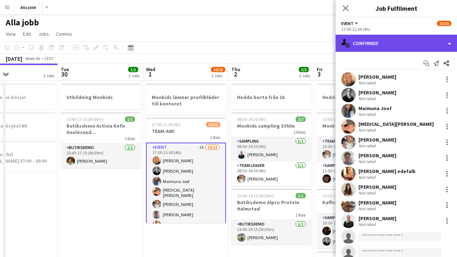
click at [377, 45] on div "single-neutral-actions-check-2 Confirmed" at bounding box center [396, 43] width 121 height 17
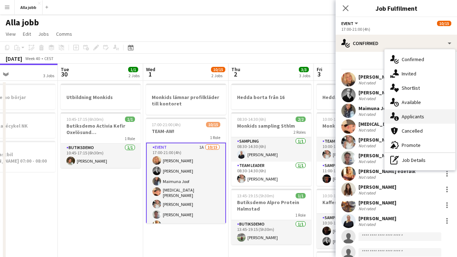
click at [401, 118] on div "single-neutral-actions-information Applicants" at bounding box center [420, 116] width 71 height 14
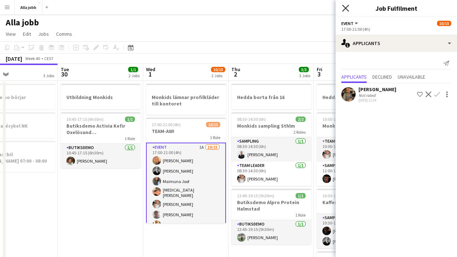
click at [343, 9] on icon "Close pop-in" at bounding box center [345, 8] width 7 height 7
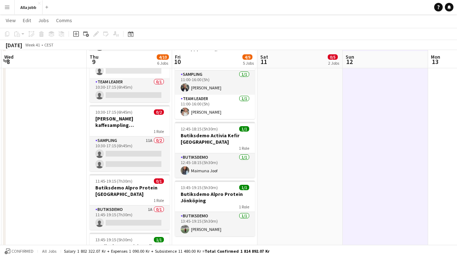
scroll to position [213, 0]
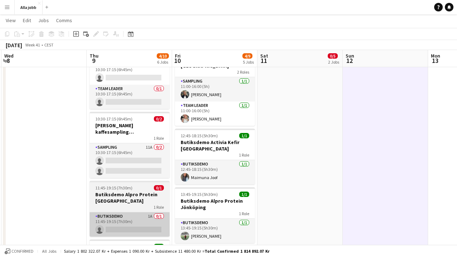
click at [152, 212] on app-card-role "Butiksdemo 1A 0/1 11:45-19:15 (7h30m) single-neutral-actions" at bounding box center [130, 224] width 80 height 24
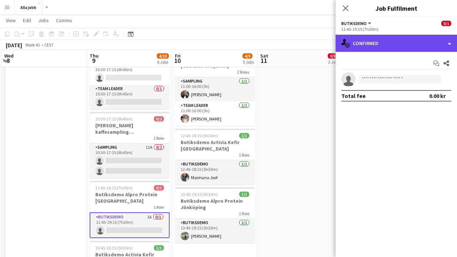
click at [411, 43] on div "single-neutral-actions-check-2 Confirmed" at bounding box center [396, 43] width 121 height 17
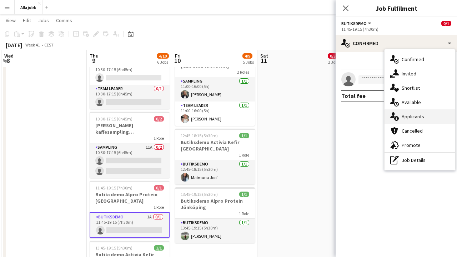
click at [411, 120] on div "single-neutral-actions-information Applicants" at bounding box center [420, 116] width 71 height 14
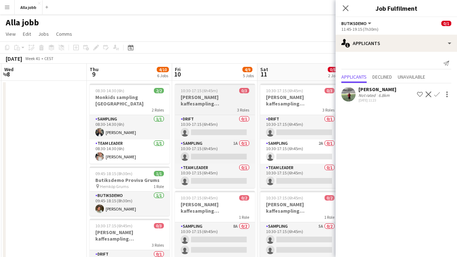
scroll to position [0, 0]
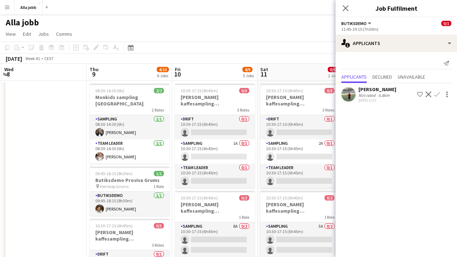
click at [268, 25] on div "[PERSON_NAME] user user user user user" at bounding box center [228, 21] width 457 height 14
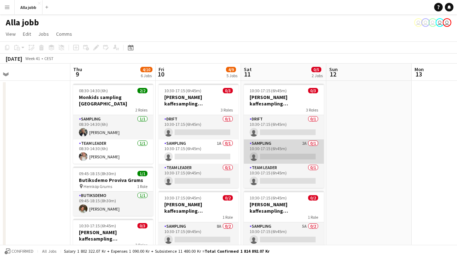
click at [303, 149] on app-card-role "Sampling 2A 0/1 10:30-17:15 (6h45m) single-neutral-actions" at bounding box center [284, 151] width 80 height 24
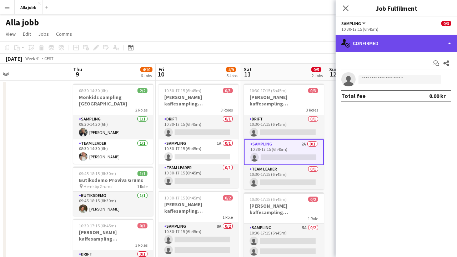
click at [405, 43] on div "single-neutral-actions-check-2 Confirmed" at bounding box center [396, 43] width 121 height 17
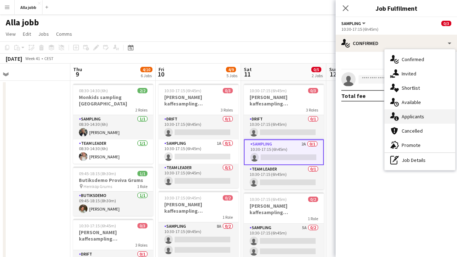
click at [406, 115] on span "Applicants" at bounding box center [413, 116] width 22 height 6
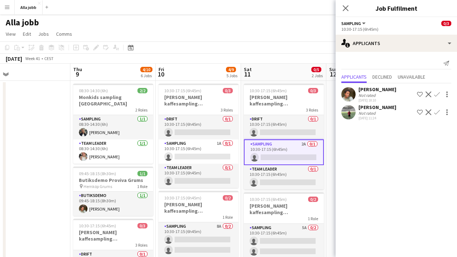
click at [248, 43] on app-toolbar "Copy Paste Paste Command V Paste with crew Command Shift V Paste linked Job [GE…" at bounding box center [228, 47] width 457 height 12
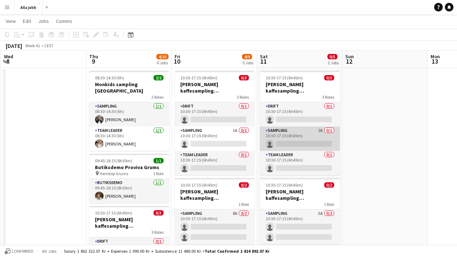
scroll to position [12, 0]
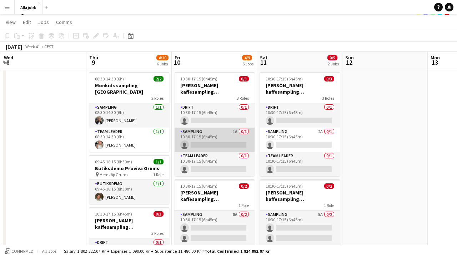
click at [245, 136] on app-card-role "Sampling 1A 0/1 10:30-17:15 (6h45m) single-neutral-actions" at bounding box center [215, 139] width 80 height 24
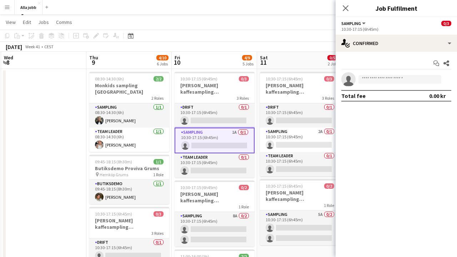
click at [350, 12] on div "Close pop-in" at bounding box center [346, 8] width 20 height 16
click at [344, 9] on icon "Close pop-in" at bounding box center [345, 8] width 7 height 7
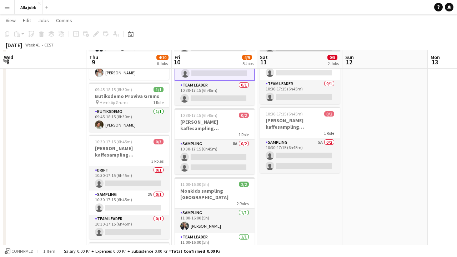
scroll to position [85, 0]
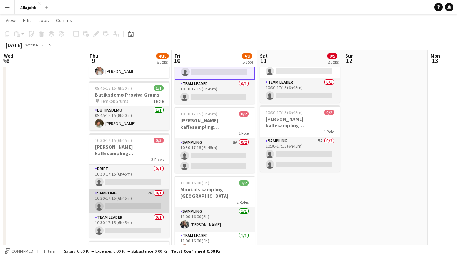
click at [152, 189] on app-card-role "Sampling 2A 0/1 10:30-17:15 (6h45m) single-neutral-actions" at bounding box center [129, 201] width 80 height 24
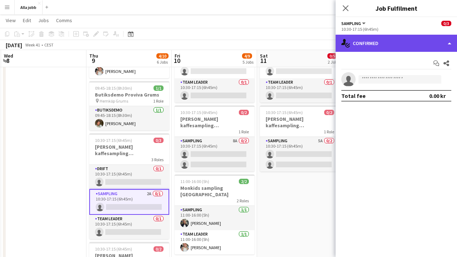
click at [391, 51] on div "single-neutral-actions-check-2 Confirmed" at bounding box center [396, 43] width 121 height 17
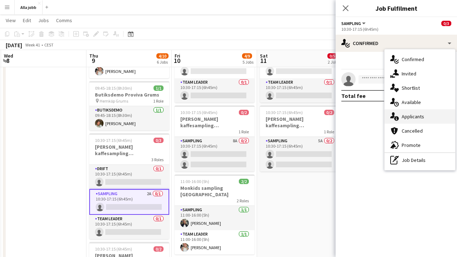
click at [404, 114] on span "Applicants" at bounding box center [413, 116] width 22 height 6
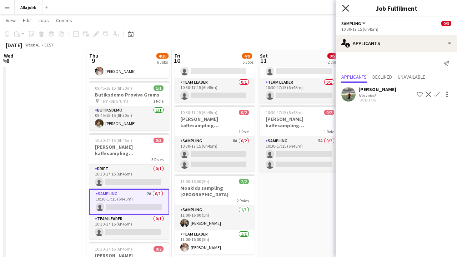
click at [347, 10] on icon at bounding box center [345, 8] width 7 height 7
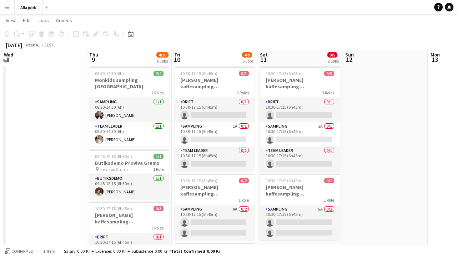
scroll to position [16, 0]
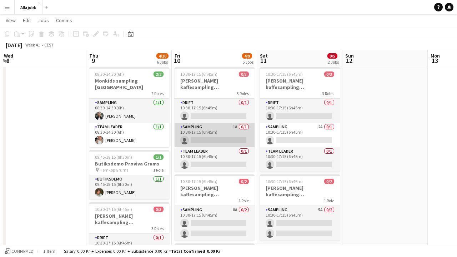
click at [224, 139] on app-card-role "Sampling 1A 0/1 10:30-17:15 (6h45m) single-neutral-actions" at bounding box center [215, 135] width 80 height 24
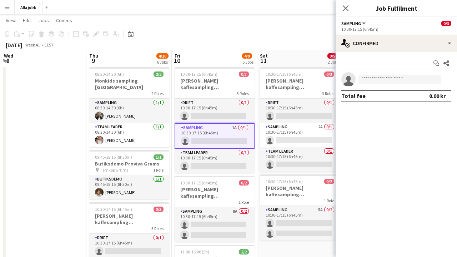
click at [315, 31] on app-toolbar "Copy Paste Paste Command V Paste with crew Command Shift V Paste linked Job [GE…" at bounding box center [228, 34] width 457 height 12
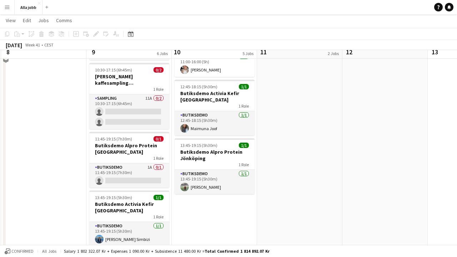
scroll to position [262, 0]
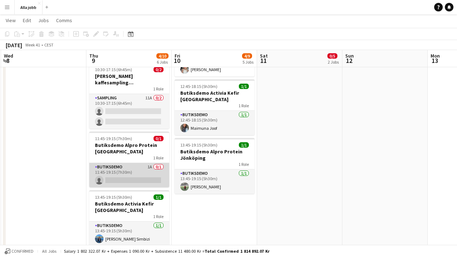
click at [123, 170] on app-card-role "Butiksdemo 1A 0/1 11:45-19:15 (7h30m) single-neutral-actions" at bounding box center [129, 175] width 80 height 24
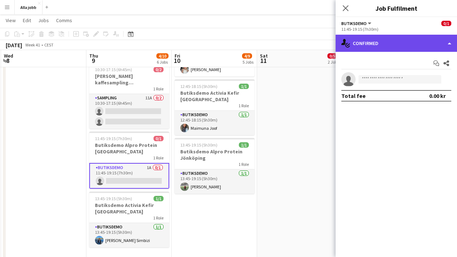
click at [410, 45] on div "single-neutral-actions-check-2 Confirmed" at bounding box center [396, 43] width 121 height 17
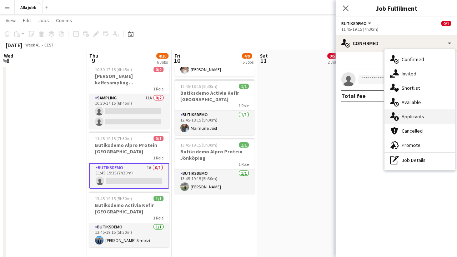
click at [407, 120] on div "single-neutral-actions-information Applicants" at bounding box center [420, 116] width 71 height 14
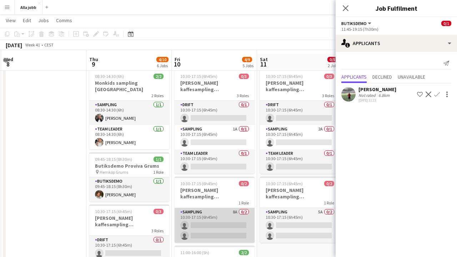
scroll to position [4, 0]
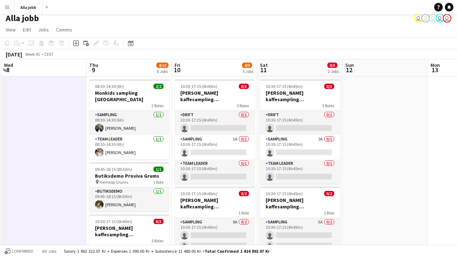
click at [264, 49] on app-toolbar "Copy Paste Paste Command V Paste with crew Command Shift V Paste linked Job [GE…" at bounding box center [228, 43] width 457 height 12
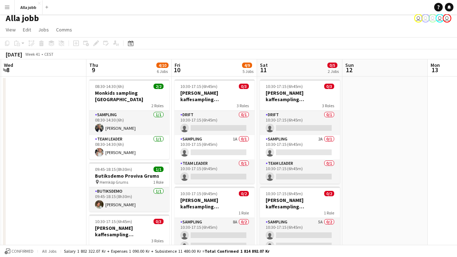
click at [145, 32] on app-page-menu "View Day view expanded Day view collapsed Month view Date picker Jump to [DATE]…" at bounding box center [228, 31] width 457 height 14
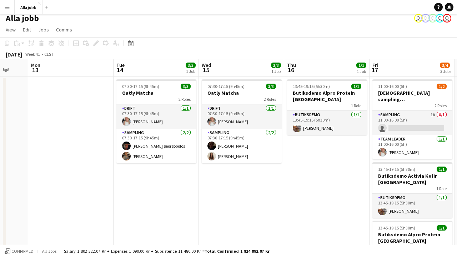
scroll to position [0, 229]
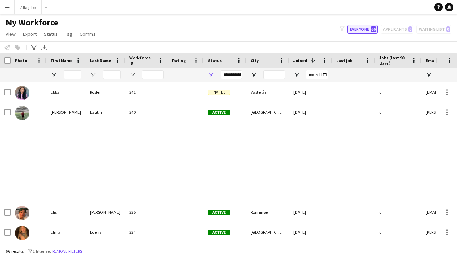
scroll to position [5, 0]
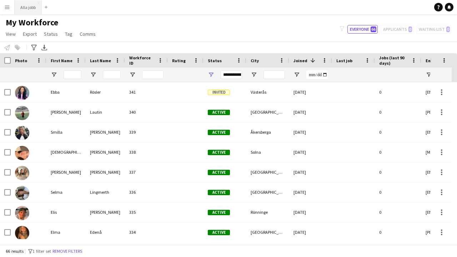
click at [31, 4] on button "Alla jobb Close" at bounding box center [28, 7] width 27 height 14
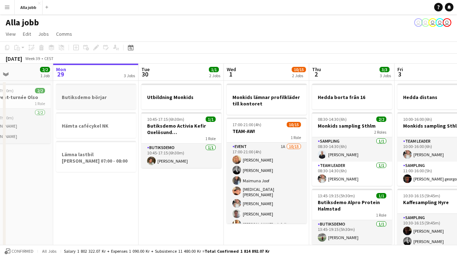
scroll to position [0, 205]
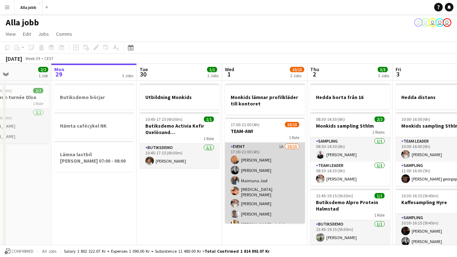
click at [248, 172] on app-card-role "Event 1A [DATE] 17:00-21:00 (4h) [PERSON_NAME] [PERSON_NAME] [PERSON_NAME] [MED…" at bounding box center [265, 227] width 80 height 171
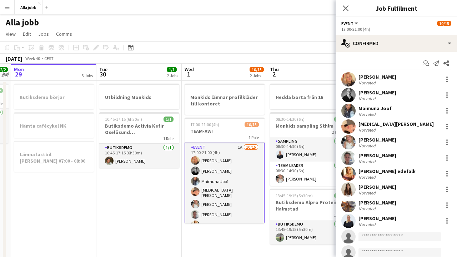
scroll to position [0, 338]
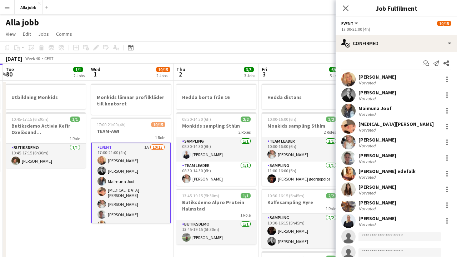
click at [66, 221] on app-date-cell "Utbildning Monkids 10:45-17:15 (6h30m) 1/1 Butiksdemo Activia Kefir Oxelösund (…" at bounding box center [45, 234] width 85 height 307
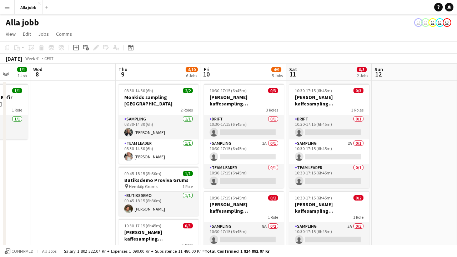
scroll to position [0, 317]
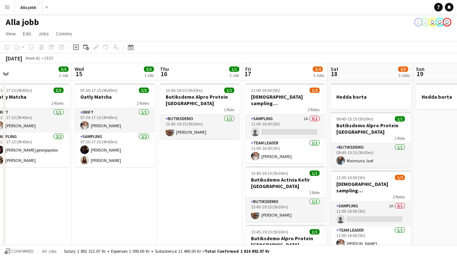
scroll to position [0, 193]
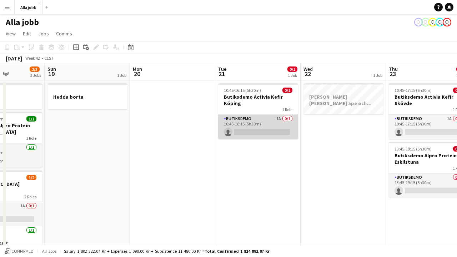
click at [251, 132] on app-card-role "Butiksdemo 1A 0/1 10:45-16:15 (5h30m) single-neutral-actions" at bounding box center [258, 127] width 80 height 24
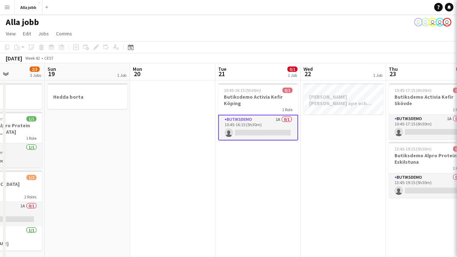
scroll to position [0, 297]
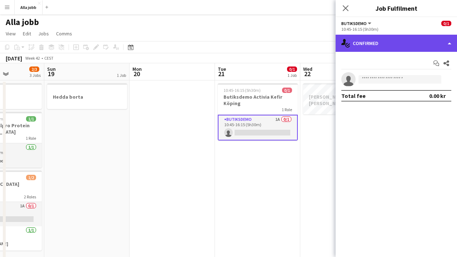
click at [405, 45] on div "single-neutral-actions-check-2 Confirmed" at bounding box center [396, 43] width 121 height 17
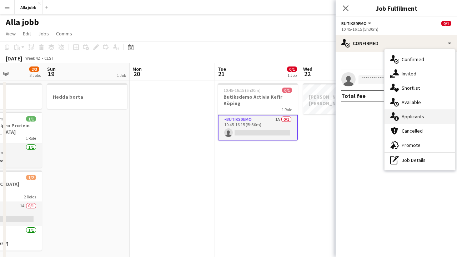
click at [412, 116] on span "Applicants" at bounding box center [413, 116] width 22 height 6
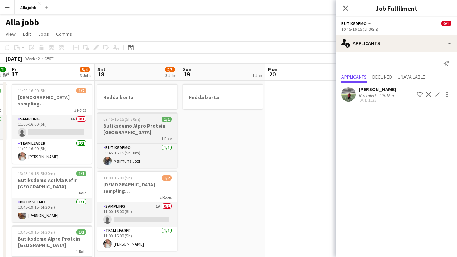
scroll to position [0, 0]
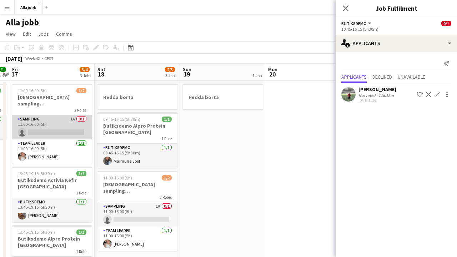
click at [56, 120] on app-card-role "Sampling 1A 0/1 11:00-16:00 (5h) single-neutral-actions" at bounding box center [52, 127] width 80 height 24
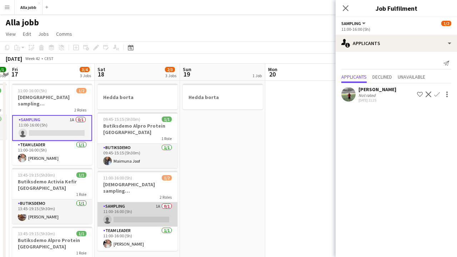
click at [148, 207] on app-card-role "Sampling 1A 0/1 11:00-16:00 (5h) single-neutral-actions" at bounding box center [137, 214] width 80 height 24
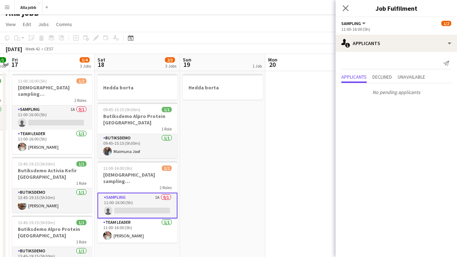
scroll to position [8, 0]
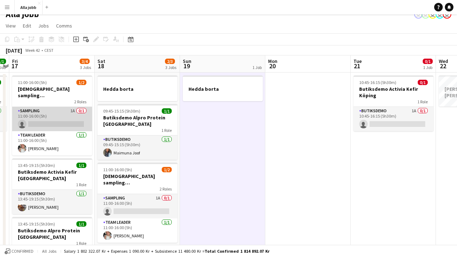
click at [64, 113] on app-card-role "Sampling 1A 0/1 11:00-16:00 (5h) single-neutral-actions" at bounding box center [52, 119] width 80 height 24
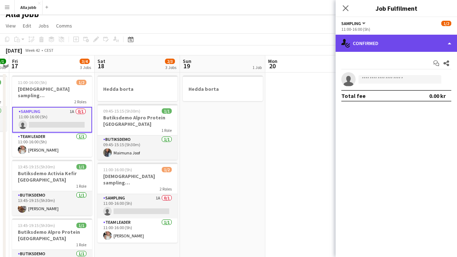
click at [358, 50] on div "single-neutral-actions-check-2 Confirmed" at bounding box center [396, 43] width 121 height 17
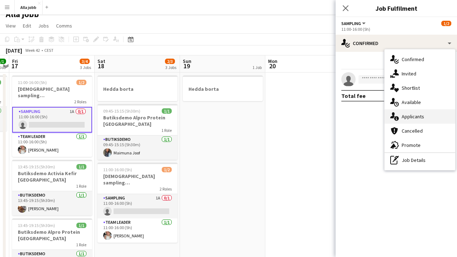
click at [406, 113] on div "single-neutral-actions-information Applicants" at bounding box center [420, 116] width 71 height 14
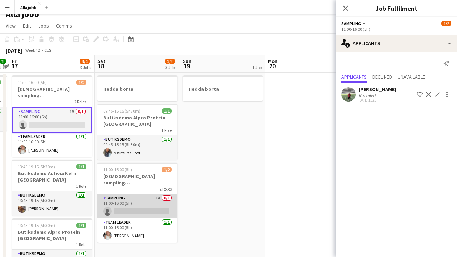
click at [142, 200] on app-card-role "Sampling 1A 0/1 11:00-16:00 (5h) single-neutral-actions" at bounding box center [137, 206] width 80 height 24
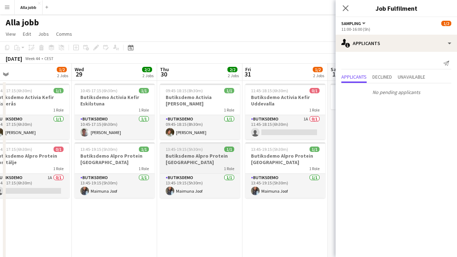
scroll to position [0, 269]
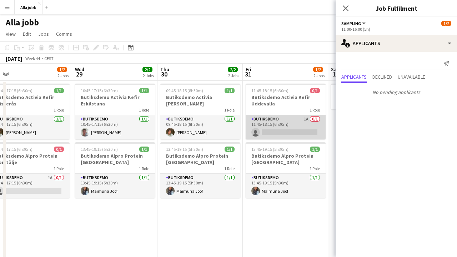
click at [257, 131] on app-card-role "Butiksdemo 1A 0/1 11:45-18:15 (6h30m) single-neutral-actions" at bounding box center [286, 127] width 80 height 24
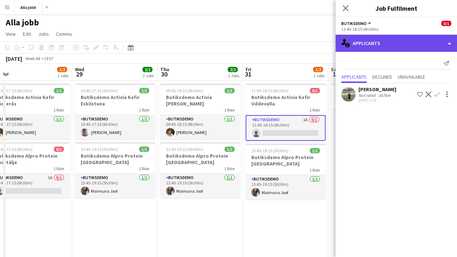
click at [418, 47] on div "single-neutral-actions-information Applicants" at bounding box center [396, 43] width 121 height 17
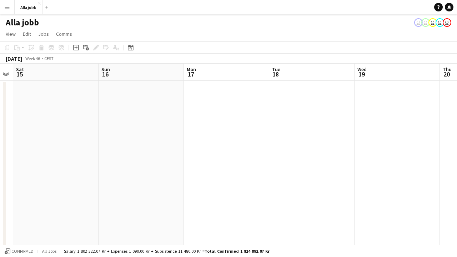
scroll to position [0, 258]
click at [27, 13] on button "Alla jobb Close" at bounding box center [29, 7] width 28 height 14
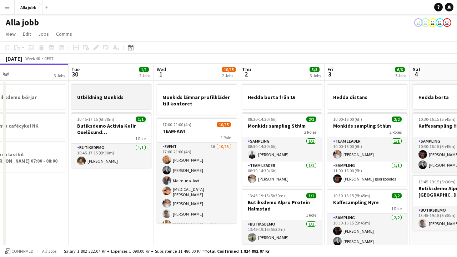
scroll to position [0, 274]
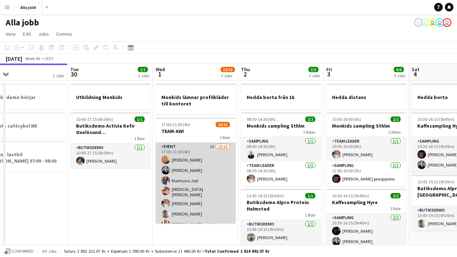
click at [193, 162] on app-card-role "Event 1A [DATE] 17:00-21:00 (4h) [PERSON_NAME] [PERSON_NAME] [PERSON_NAME] [MED…" at bounding box center [196, 227] width 80 height 171
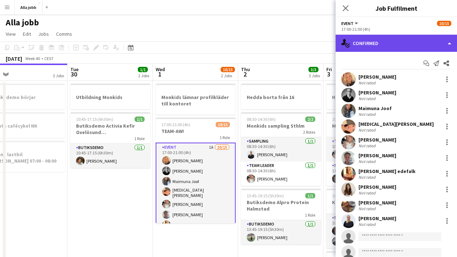
click at [386, 44] on div "single-neutral-actions-check-2 Confirmed" at bounding box center [396, 43] width 121 height 17
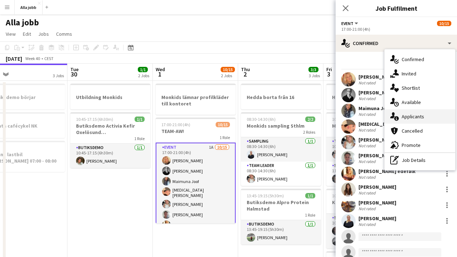
click at [401, 119] on div "single-neutral-actions-information Applicants" at bounding box center [420, 116] width 71 height 14
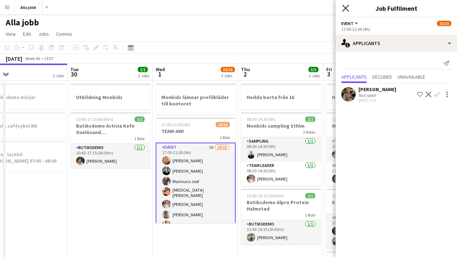
click at [348, 8] on icon "Close pop-in" at bounding box center [345, 8] width 7 height 7
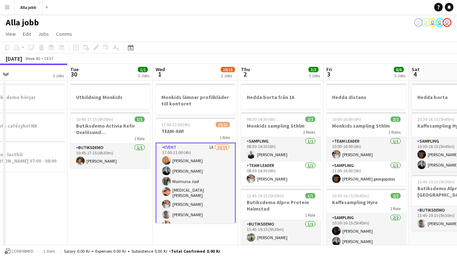
click at [244, 44] on app-toolbar "Copy Paste Paste Command V Paste with crew Command Shift V Paste linked Job [GE…" at bounding box center [228, 47] width 457 height 12
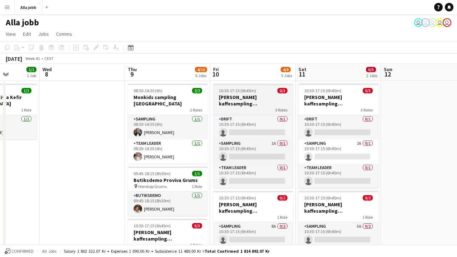
scroll to position [0, 218]
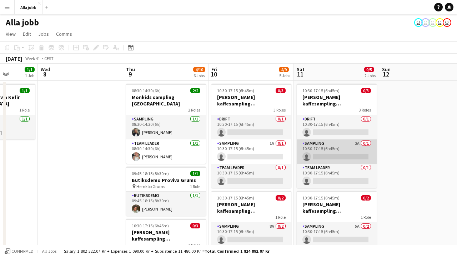
click at [354, 142] on app-card-role "Sampling 2A 0/1 10:30-17:15 (6h45m) single-neutral-actions" at bounding box center [337, 151] width 80 height 24
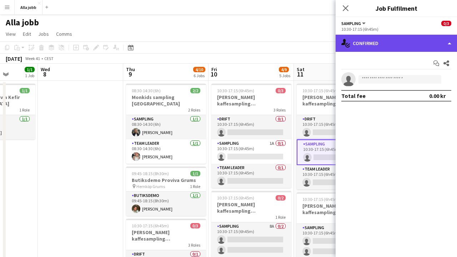
click at [371, 45] on div "single-neutral-actions-check-2 Confirmed" at bounding box center [396, 43] width 121 height 17
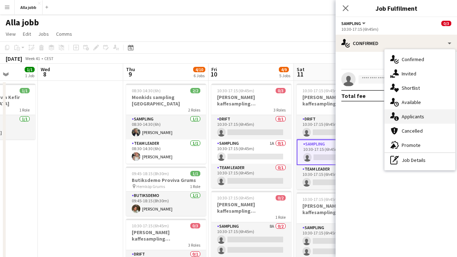
click at [404, 114] on span "Applicants" at bounding box center [413, 116] width 22 height 6
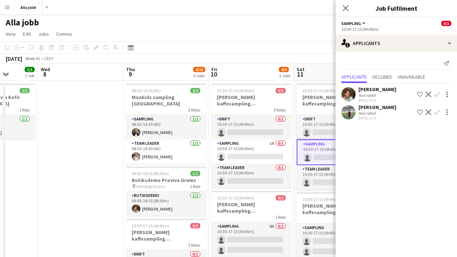
click at [242, 52] on app-toolbar "Copy Paste Paste Command V Paste with crew Command Shift V Paste linked Job [GE…" at bounding box center [228, 47] width 457 height 12
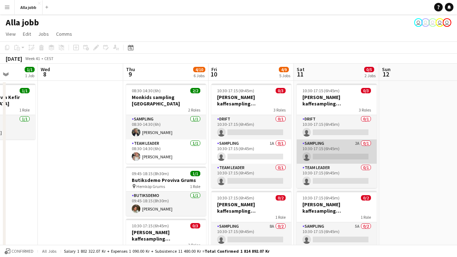
click at [336, 145] on app-card-role "Sampling 2A 0/1 10:30-17:15 (6h45m) single-neutral-actions" at bounding box center [337, 151] width 80 height 24
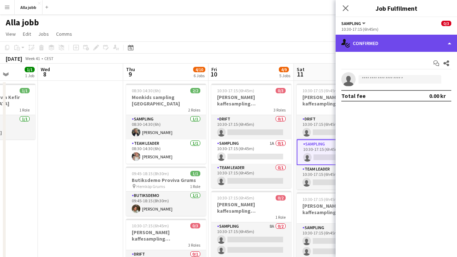
click at [375, 46] on div "single-neutral-actions-check-2 Confirmed" at bounding box center [396, 43] width 121 height 17
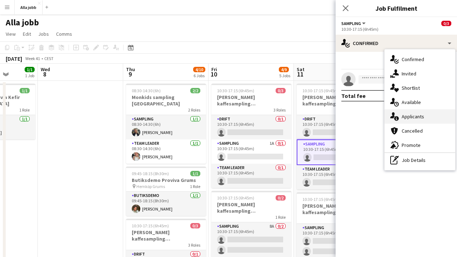
click at [408, 117] on span "Applicants" at bounding box center [413, 116] width 22 height 6
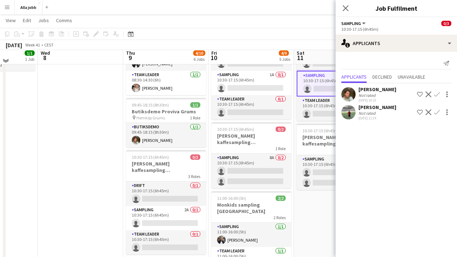
scroll to position [70, 0]
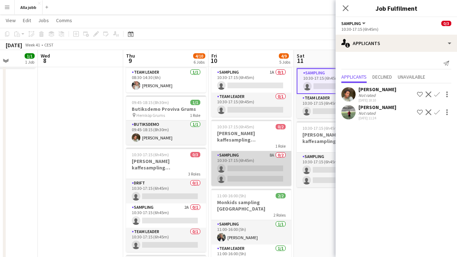
click at [261, 162] on app-card-role "Sampling 8A 0/2 10:30-17:15 (6h45m) single-neutral-actions single-neutral-actio…" at bounding box center [251, 168] width 80 height 35
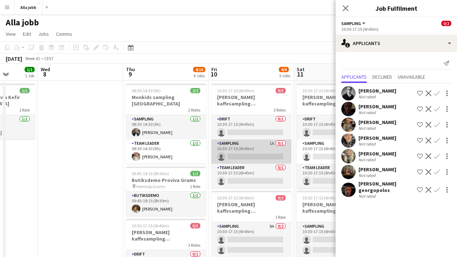
scroll to position [0, 0]
click at [264, 155] on app-card-role "Sampling 1A 0/1 10:30-17:15 (6h45m) single-neutral-actions" at bounding box center [251, 151] width 80 height 24
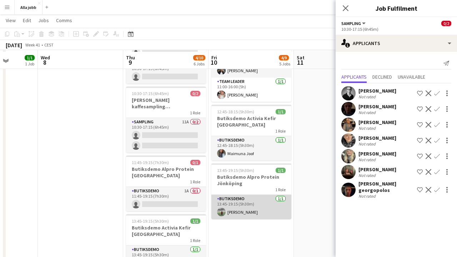
scroll to position [237, 0]
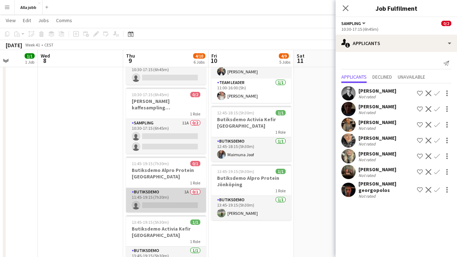
click at [179, 195] on app-card-role "Butiksdemo 1A 0/1 11:45-19:15 (7h30m) single-neutral-actions" at bounding box center [166, 200] width 80 height 24
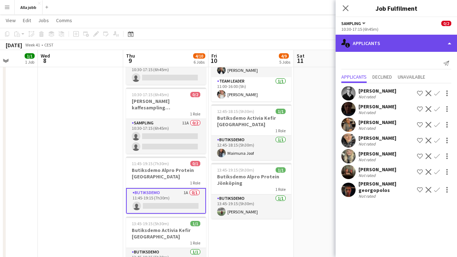
click at [386, 40] on div "single-neutral-actions-information Applicants" at bounding box center [396, 43] width 121 height 17
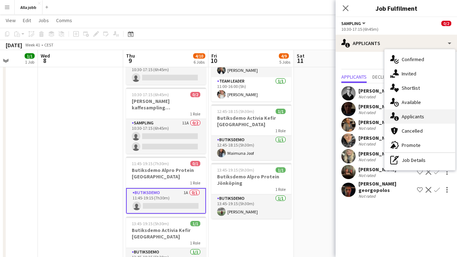
click at [406, 119] on span "Applicants" at bounding box center [413, 116] width 22 height 6
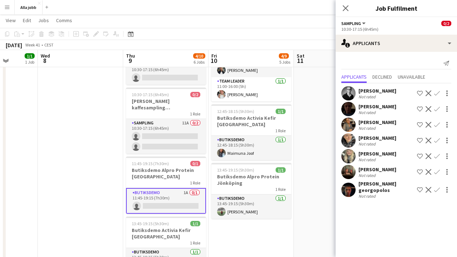
click at [94, 184] on app-date-cell at bounding box center [80, 69] width 85 height 452
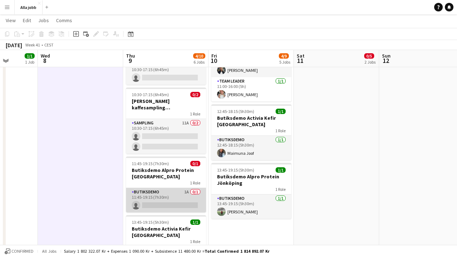
click at [159, 194] on app-card-role "Butiksdemo 1A 0/1 11:45-19:15 (7h30m) single-neutral-actions" at bounding box center [166, 200] width 80 height 24
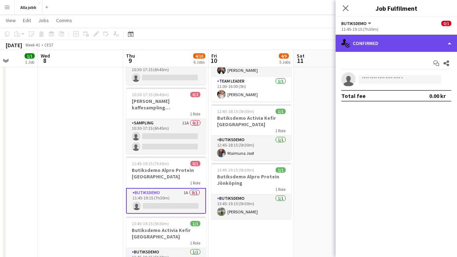
click at [383, 48] on div "single-neutral-actions-check-2 Confirmed" at bounding box center [396, 43] width 121 height 17
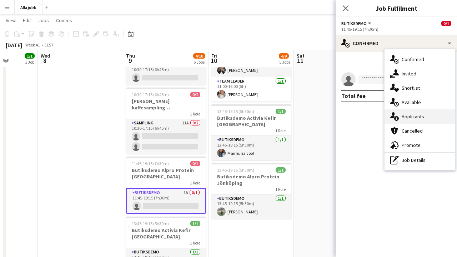
click at [405, 117] on span "Applicants" at bounding box center [413, 116] width 22 height 6
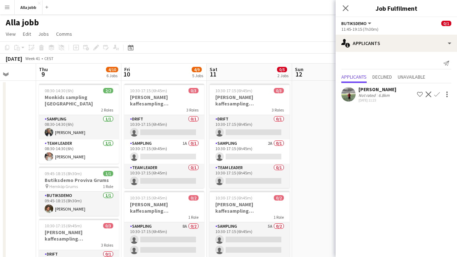
scroll to position [0, 311]
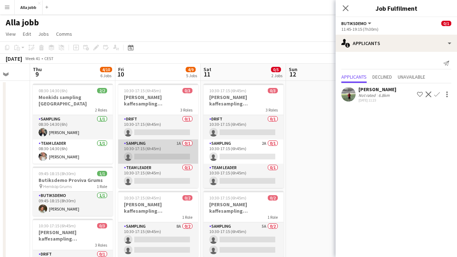
click at [166, 146] on app-card-role "Sampling 1A 0/1 10:30-17:15 (6h45m) single-neutral-actions" at bounding box center [158, 151] width 80 height 24
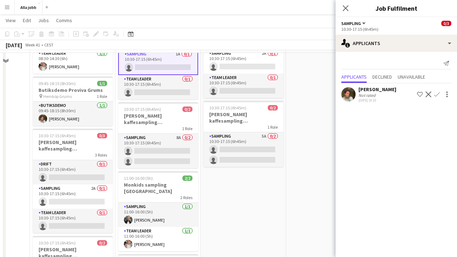
scroll to position [92, 0]
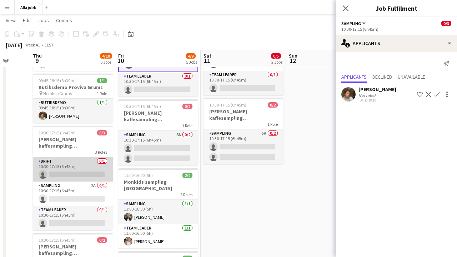
click at [93, 173] on app-card-role "Drift 0/1 10:30-17:15 (6h45m) single-neutral-actions" at bounding box center [73, 169] width 80 height 24
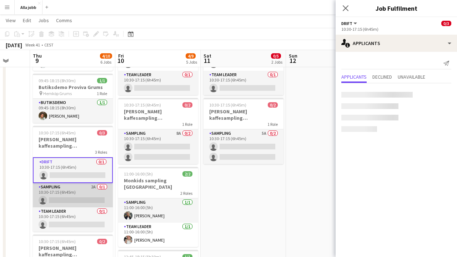
click at [93, 183] on app-card-role "Sampling 2A 0/1 10:30-17:15 (6h45m) single-neutral-actions" at bounding box center [73, 195] width 80 height 24
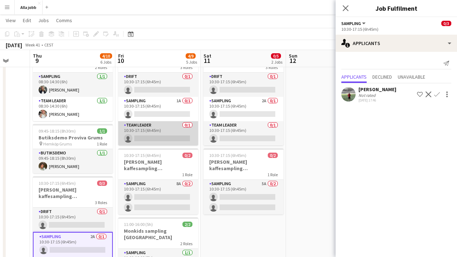
scroll to position [37, 0]
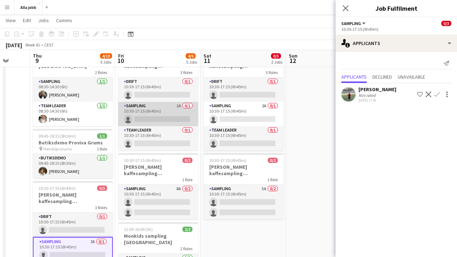
click at [175, 112] on app-card-role "Sampling 1A 0/1 10:30-17:15 (6h45m) single-neutral-actions" at bounding box center [158, 114] width 80 height 24
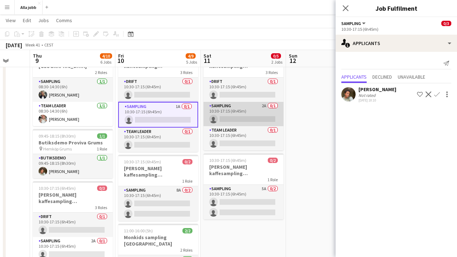
click at [267, 104] on app-card-role "Sampling 2A 0/1 10:30-17:15 (6h45m) single-neutral-actions" at bounding box center [244, 114] width 80 height 24
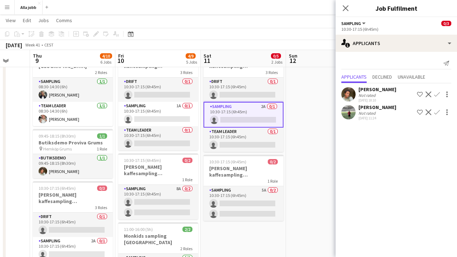
click at [348, 114] on app-user-avatar at bounding box center [348, 112] width 14 height 14
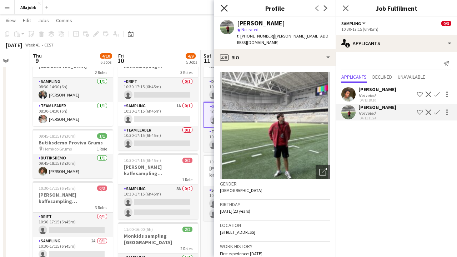
click at [224, 9] on icon "Close pop-in" at bounding box center [224, 8] width 7 height 7
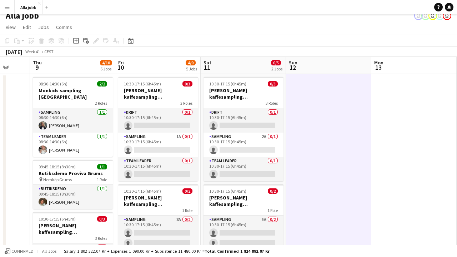
scroll to position [3, 0]
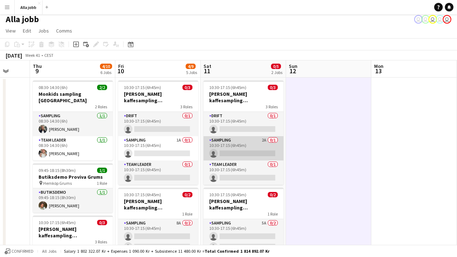
click at [244, 149] on app-card-role "Sampling 2A 0/1 10:30-17:15 (6h45m) single-neutral-actions" at bounding box center [244, 148] width 80 height 24
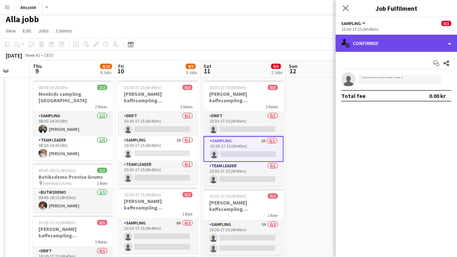
click at [382, 42] on div "single-neutral-actions-check-2 Confirmed" at bounding box center [396, 43] width 121 height 17
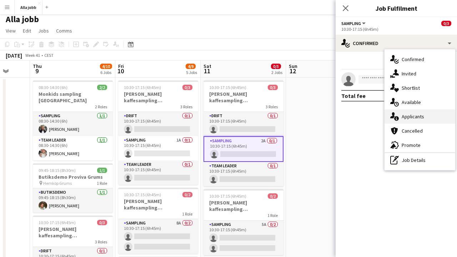
click at [406, 116] on span "Applicants" at bounding box center [413, 116] width 22 height 6
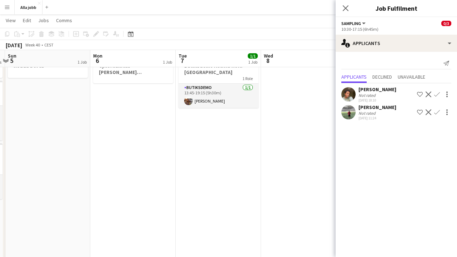
scroll to position [0, 212]
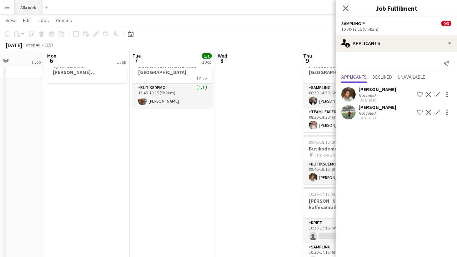
click at [32, 13] on button "Alla jobb Close" at bounding box center [29, 7] width 28 height 14
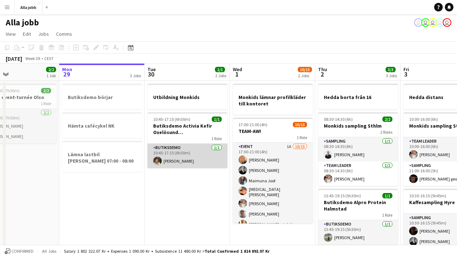
scroll to position [0, 198]
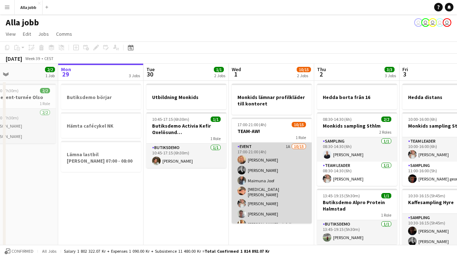
click at [299, 185] on app-card-role "Event 1A [DATE] 17:00-21:00 (4h) [PERSON_NAME] [PERSON_NAME] [PERSON_NAME] [MED…" at bounding box center [272, 227] width 80 height 171
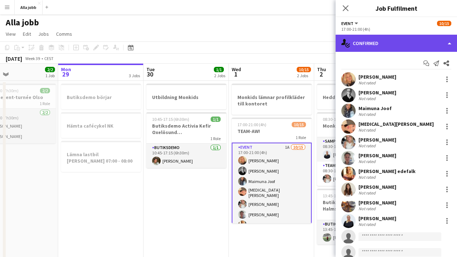
click at [400, 46] on div "single-neutral-actions-check-2 Confirmed" at bounding box center [396, 43] width 121 height 17
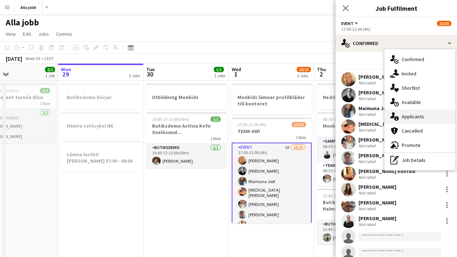
click at [416, 118] on span "Applicants" at bounding box center [413, 116] width 22 height 6
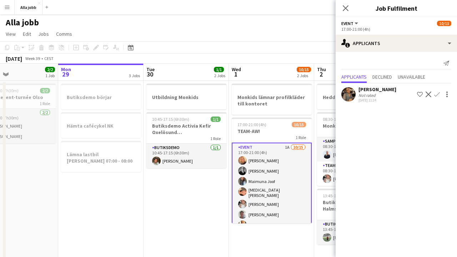
click at [436, 94] on app-icon "Confirm" at bounding box center [437, 94] width 6 height 6
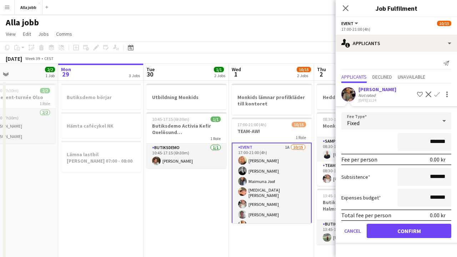
click at [399, 230] on button "Confirm" at bounding box center [409, 231] width 85 height 14
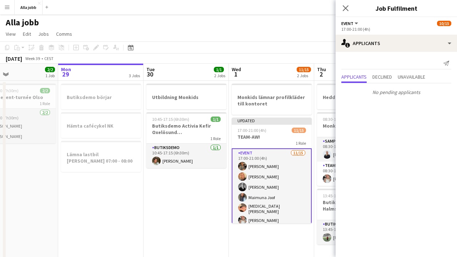
click at [203, 219] on app-date-cell "Utbildning Monkids 10:45-17:15 (6h30m) 1/1 Butiksdemo Activia Kefir Oxelösund (…" at bounding box center [186, 234] width 85 height 307
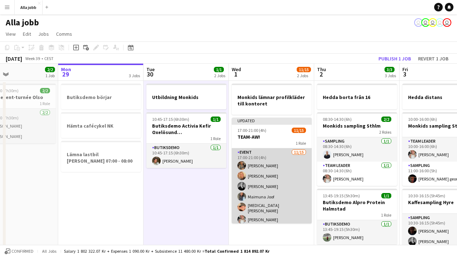
click at [269, 156] on app-card-role "Event [DATE] 17:00-21:00 (4h) [PERSON_NAME] Nwaugo [PERSON_NAME] [PERSON_NAME] …" at bounding box center [272, 233] width 80 height 171
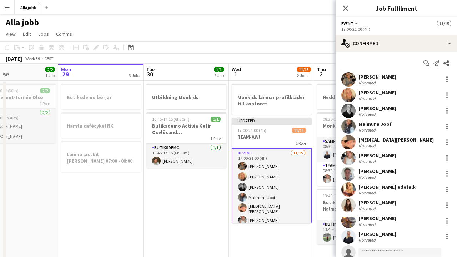
click at [313, 30] on app-page-menu "View Day view expanded Day view collapsed Month view Date picker Jump to [DATE]…" at bounding box center [228, 35] width 457 height 14
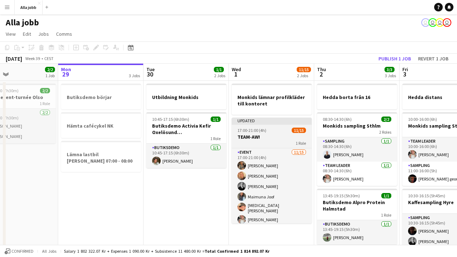
click at [271, 134] on h3 "TEAM-AW!" at bounding box center [272, 137] width 80 height 6
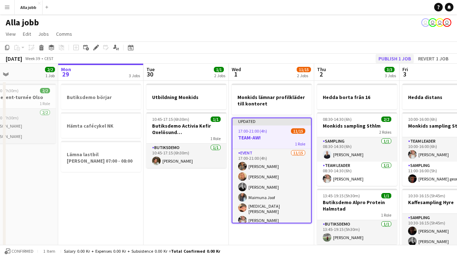
click at [391, 59] on button "Publish 1 job" at bounding box center [395, 58] width 38 height 9
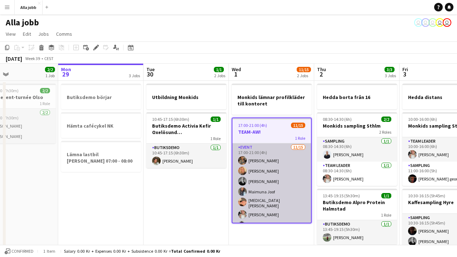
click at [273, 177] on app-card-role "Event [DATE] 17:00-21:00 (4h) [PERSON_NAME] Nwaugo [PERSON_NAME] [PERSON_NAME] …" at bounding box center [271, 228] width 79 height 171
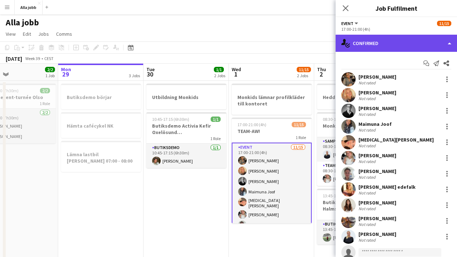
click at [386, 45] on div "single-neutral-actions-check-2 Confirmed" at bounding box center [396, 43] width 121 height 17
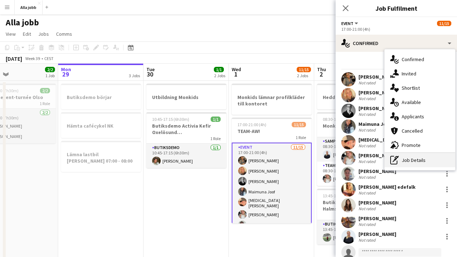
click at [411, 157] on div "pen-write Job Details" at bounding box center [420, 160] width 71 height 14
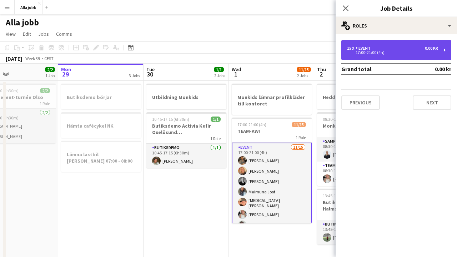
click at [410, 43] on div "15 x Event 0.00 kr 17:00-21:00 (4h)" at bounding box center [396, 50] width 110 height 20
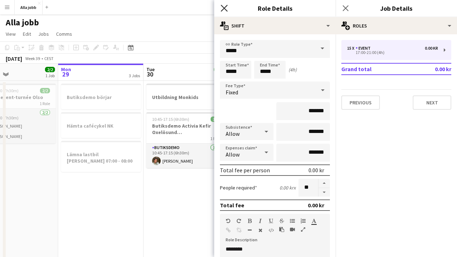
click at [225, 6] on icon "Close pop-in" at bounding box center [224, 8] width 7 height 7
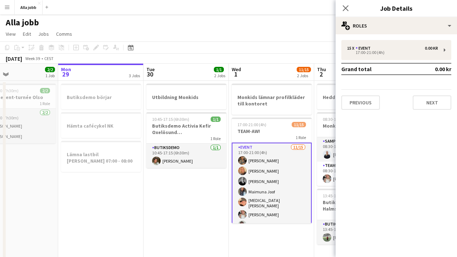
click at [235, 59] on div "[DATE] Week 39 • CEST" at bounding box center [228, 59] width 457 height 10
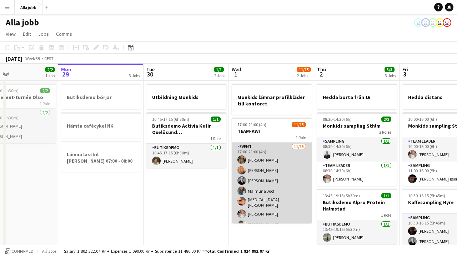
click at [283, 178] on app-card-role "Event [DATE] 17:00-21:00 (4h) [PERSON_NAME] Nwaugo [PERSON_NAME] [PERSON_NAME] …" at bounding box center [272, 227] width 80 height 171
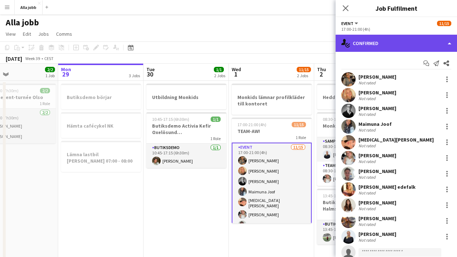
click at [377, 40] on div "single-neutral-actions-check-2 Confirmed" at bounding box center [396, 43] width 121 height 17
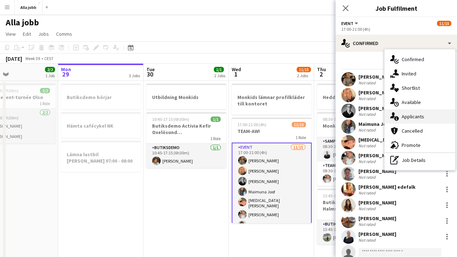
click at [420, 122] on div "single-neutral-actions-information Applicants" at bounding box center [420, 116] width 71 height 14
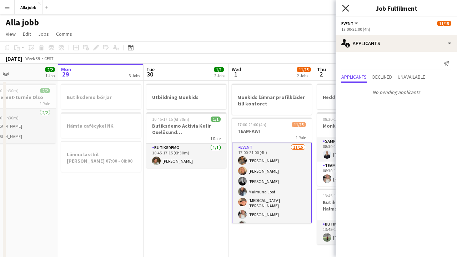
click at [344, 7] on icon "Close pop-in" at bounding box center [345, 8] width 7 height 7
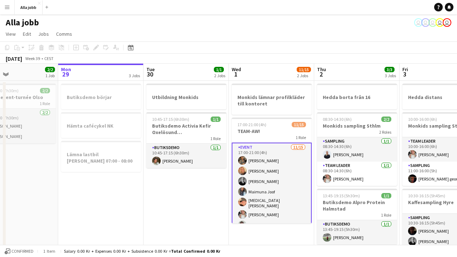
click at [305, 45] on app-toolbar "Copy Paste Paste Command V Paste with crew Command Shift V Paste linked Job [GE…" at bounding box center [228, 47] width 457 height 12
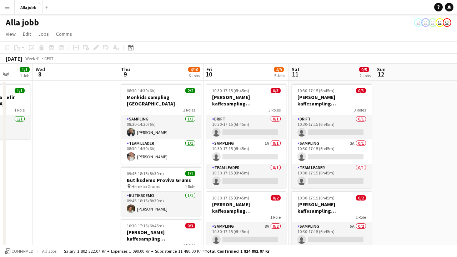
scroll to position [0, 315]
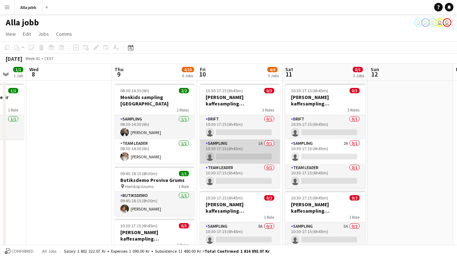
click at [260, 152] on app-card-role "Sampling 1A 0/1 10:30-17:15 (6h45m) single-neutral-actions" at bounding box center [240, 151] width 80 height 24
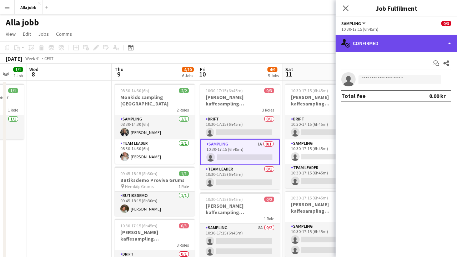
click at [400, 35] on div "single-neutral-actions-check-2 Confirmed" at bounding box center [396, 43] width 121 height 17
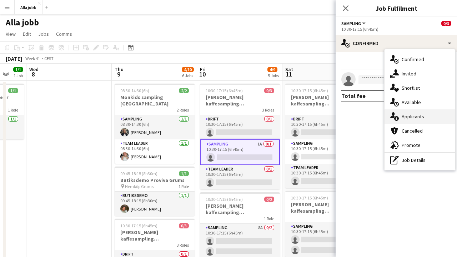
click at [406, 110] on div "single-neutral-actions-information Applicants" at bounding box center [420, 116] width 71 height 14
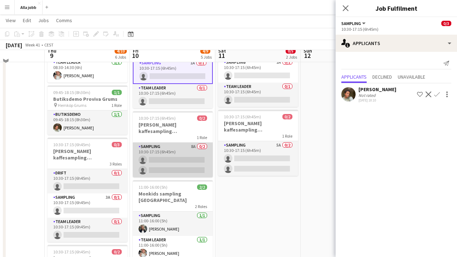
scroll to position [94, 0]
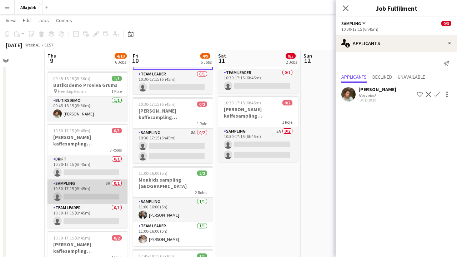
click at [106, 179] on app-card-role "Sampling 3A 0/1 10:30-17:15 (6h45m) single-neutral-actions" at bounding box center [87, 191] width 80 height 24
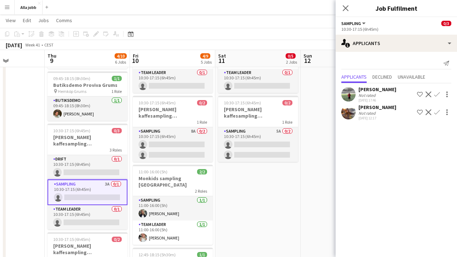
click at [255, 215] on app-date-cell "10:30-17:15 (6h45m) 0/3 [PERSON_NAME] kaffesampling Köpenhamn 3 Roles Drift 0/1…" at bounding box center [257, 212] width 85 height 452
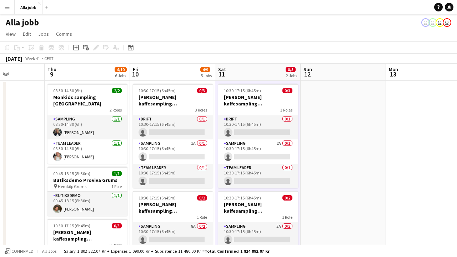
scroll to position [0, 0]
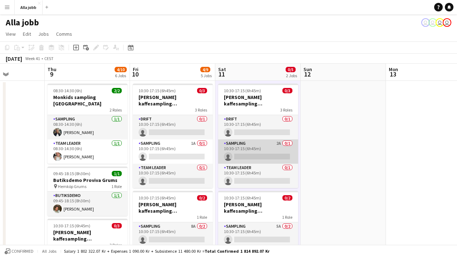
click at [271, 154] on app-card-role "Sampling 2A 0/1 10:30-17:15 (6h45m) single-neutral-actions" at bounding box center [258, 151] width 80 height 24
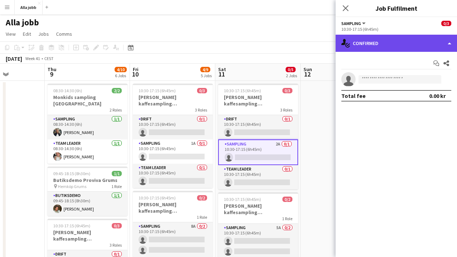
click at [397, 42] on div "single-neutral-actions-check-2 Confirmed" at bounding box center [396, 43] width 121 height 17
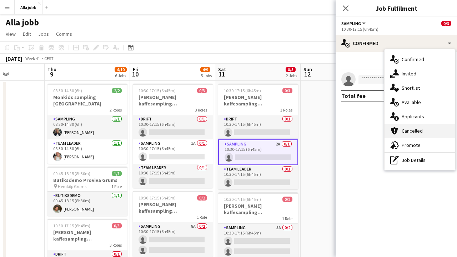
click at [403, 125] on div "cancellation Cancelled" at bounding box center [420, 131] width 71 height 14
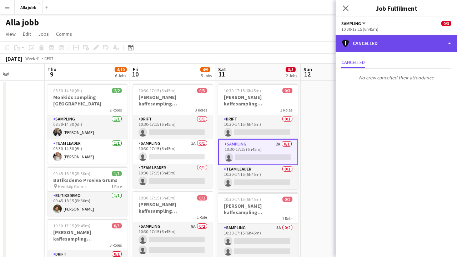
click at [388, 39] on div "cancellation Cancelled" at bounding box center [396, 43] width 121 height 17
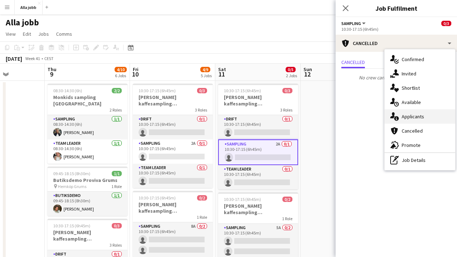
click at [400, 117] on div "single-neutral-actions-information Applicants" at bounding box center [420, 116] width 71 height 14
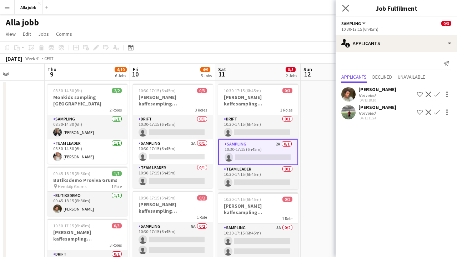
click at [345, 5] on app-icon "Close pop-in" at bounding box center [346, 8] width 10 height 10
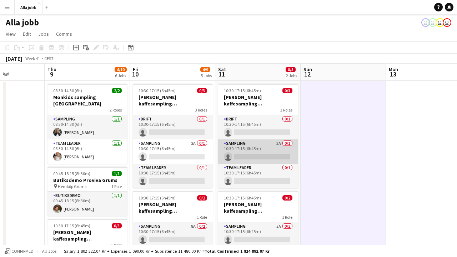
click at [257, 153] on app-card-role "Sampling 3A 0/1 10:30-17:15 (6h45m) single-neutral-actions" at bounding box center [258, 151] width 80 height 24
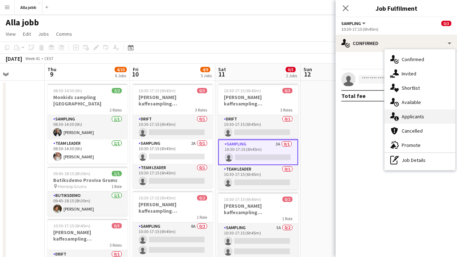
click at [411, 114] on span "Applicants" at bounding box center [413, 116] width 22 height 6
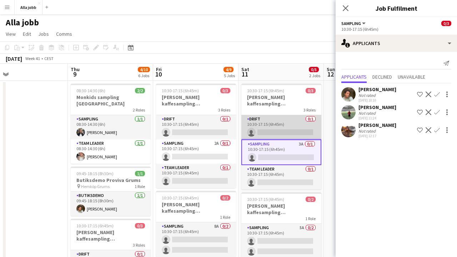
scroll to position [0, 166]
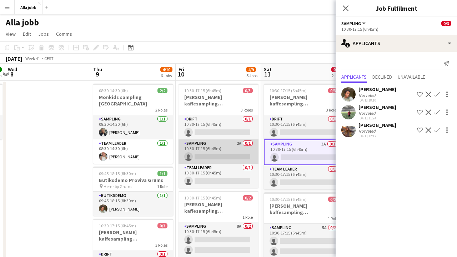
click at [228, 152] on app-card-role "Sampling 2A 0/1 10:30-17:15 (6h45m) single-neutral-actions" at bounding box center [219, 151] width 80 height 24
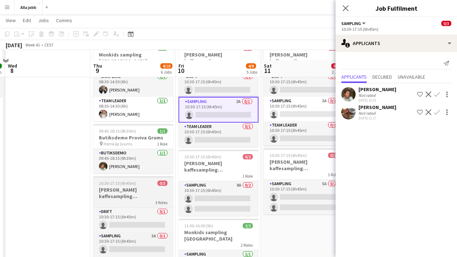
scroll to position [56, 0]
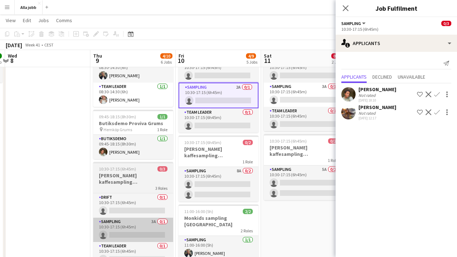
click at [156, 217] on app-card-role "Sampling 3A 0/1 10:30-17:15 (6h45m) single-neutral-actions" at bounding box center [133, 229] width 80 height 24
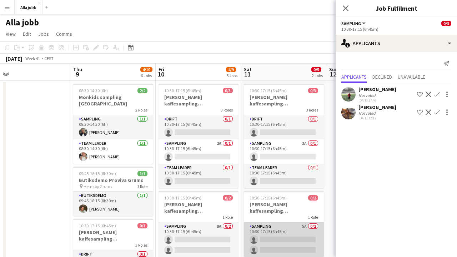
scroll to position [0, 189]
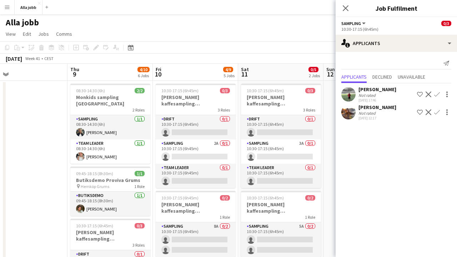
click at [351, 94] on app-user-avatar at bounding box center [348, 94] width 14 height 14
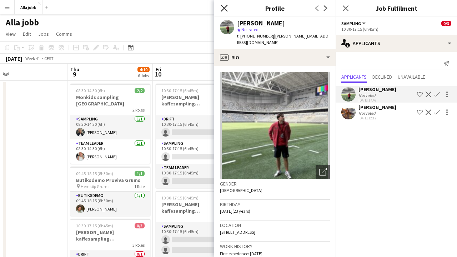
click at [225, 10] on icon "Close pop-in" at bounding box center [224, 8] width 7 height 7
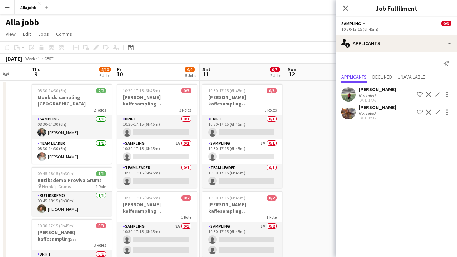
scroll to position [0, 220]
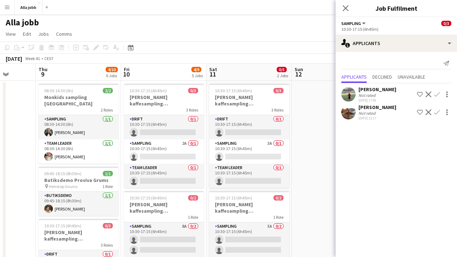
click at [342, 94] on app-user-avatar at bounding box center [348, 94] width 14 height 14
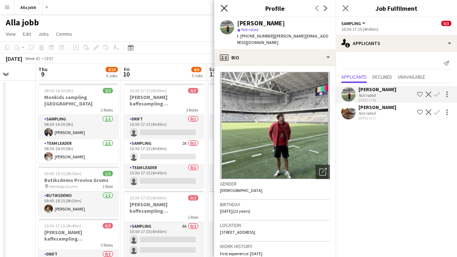
click at [225, 10] on icon "Close pop-in" at bounding box center [224, 8] width 7 height 7
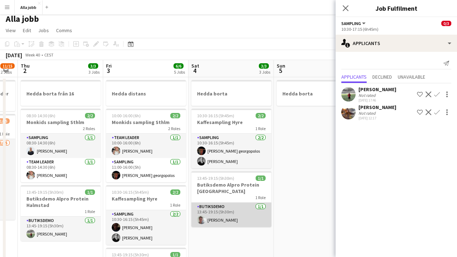
scroll to position [0, 255]
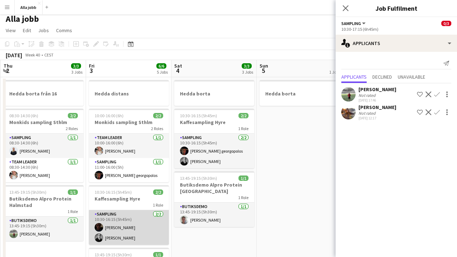
click at [129, 220] on app-card-role "Sampling [DATE] 10:30-16:15 (5h45m) [PERSON_NAME] [PERSON_NAME]" at bounding box center [129, 227] width 80 height 35
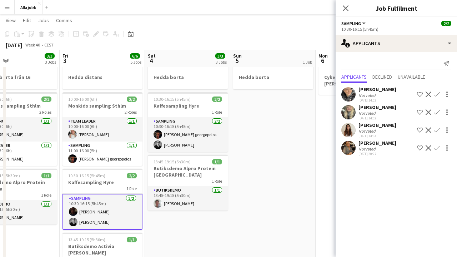
scroll to position [0, 282]
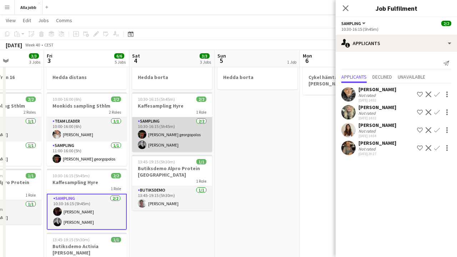
click at [162, 140] on app-card-role "Sampling [DATE] 10:30-16:15 (5h45m) [PERSON_NAME] georgopolos [PERSON_NAME]" at bounding box center [172, 134] width 80 height 35
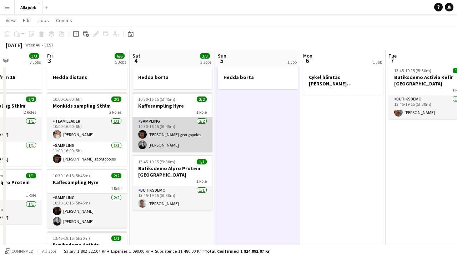
click at [166, 132] on app-card-role "Sampling [DATE] 10:30-16:15 (5h45m) [PERSON_NAME] georgopolos [PERSON_NAME]" at bounding box center [172, 134] width 80 height 35
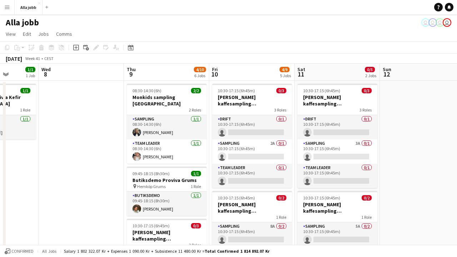
scroll to position [0, 0]
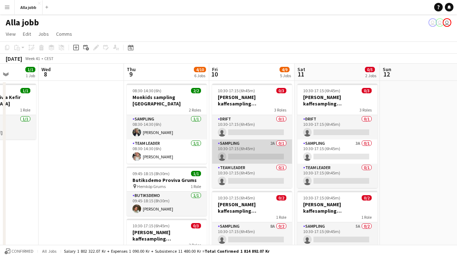
click at [290, 143] on app-card-role "Sampling 2A 0/1 10:30-17:15 (6h45m) single-neutral-actions" at bounding box center [252, 151] width 80 height 24
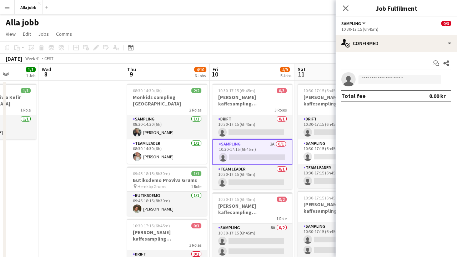
click at [252, 38] on app-page-menu "View Day view expanded Day view collapsed Month view Date picker Jump to [DATE]…" at bounding box center [228, 35] width 457 height 14
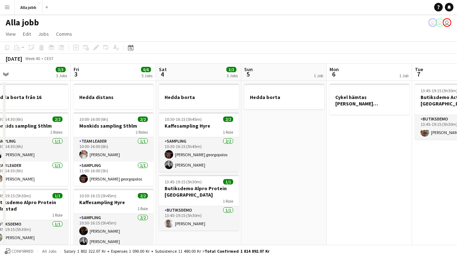
scroll to position [0, 178]
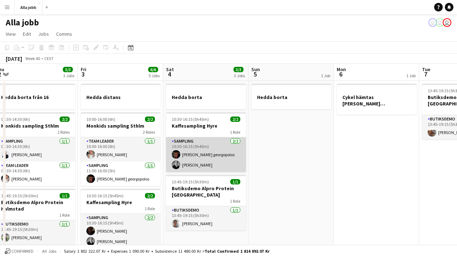
click at [227, 164] on app-card-role "Sampling [DATE] 10:30-16:15 (5h45m) [PERSON_NAME] georgopolos [PERSON_NAME]" at bounding box center [206, 154] width 80 height 35
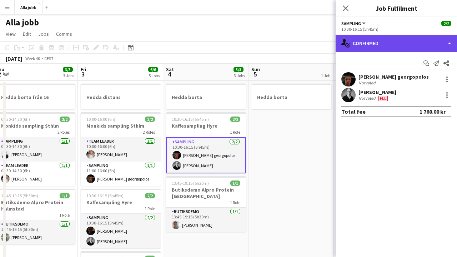
click at [390, 46] on div "single-neutral-actions-check-2 Confirmed" at bounding box center [396, 43] width 121 height 17
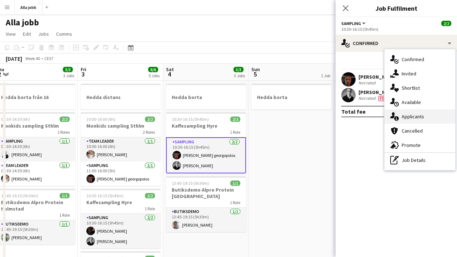
click at [410, 117] on span "Applicants" at bounding box center [413, 116] width 22 height 6
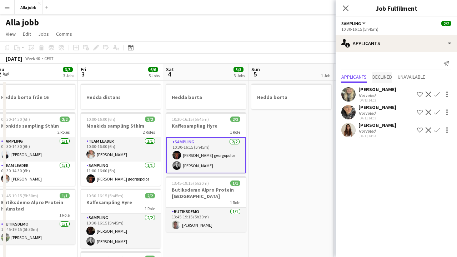
click at [387, 77] on span "Declined" at bounding box center [382, 76] width 20 height 5
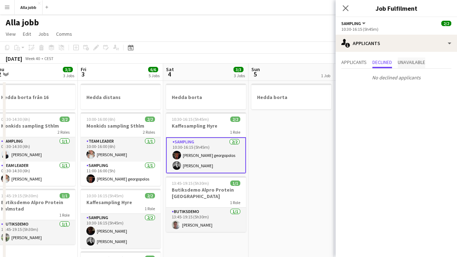
click at [408, 62] on span "Unavailable" at bounding box center [411, 62] width 27 height 5
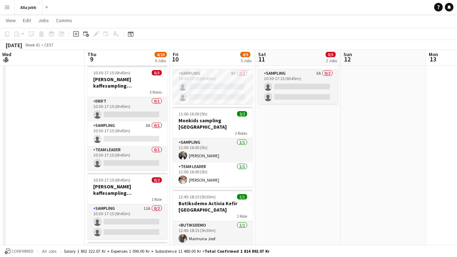
scroll to position [153, 0]
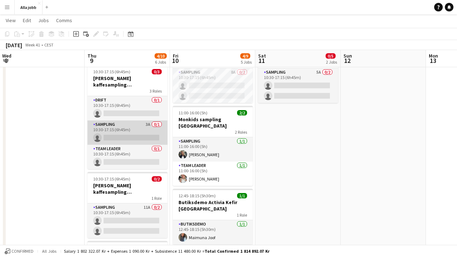
click at [145, 134] on app-card-role "Sampling 3A 0/1 10:30-17:15 (6h45m) single-neutral-actions" at bounding box center [127, 132] width 80 height 24
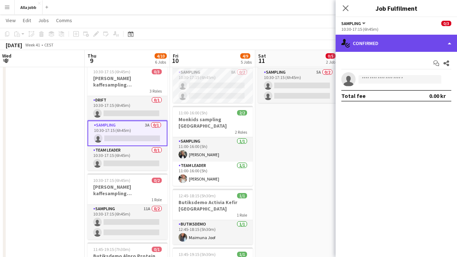
click at [383, 45] on div "single-neutral-actions-check-2 Confirmed" at bounding box center [396, 43] width 121 height 17
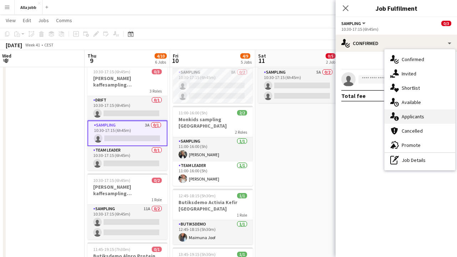
click at [404, 119] on span "Applicants" at bounding box center [413, 116] width 22 height 6
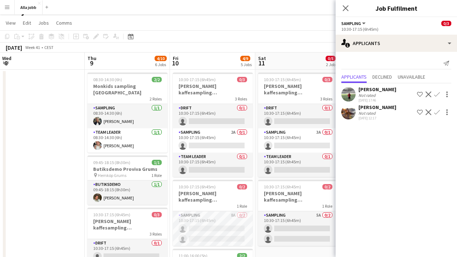
scroll to position [0, 0]
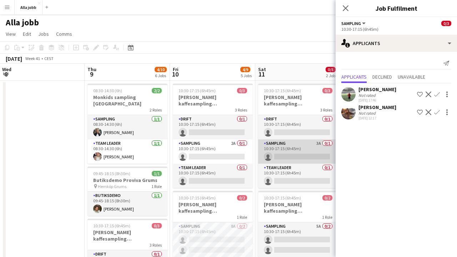
click at [301, 146] on app-card-role "Sampling 3A 0/1 10:30-17:15 (6h45m) single-neutral-actions" at bounding box center [298, 151] width 80 height 24
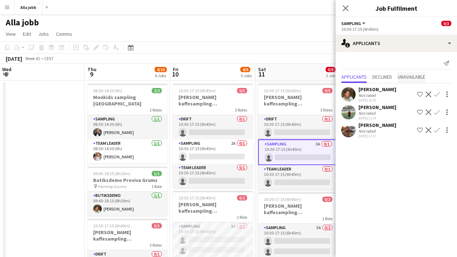
click at [411, 72] on span "Unavailable" at bounding box center [411, 77] width 27 height 11
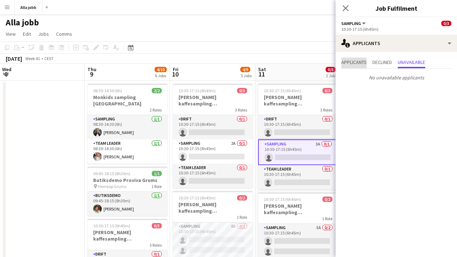
click at [355, 62] on span "Applicants" at bounding box center [353, 62] width 25 height 5
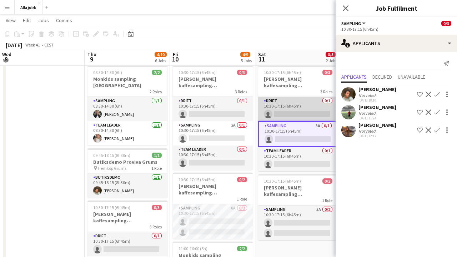
scroll to position [16, 0]
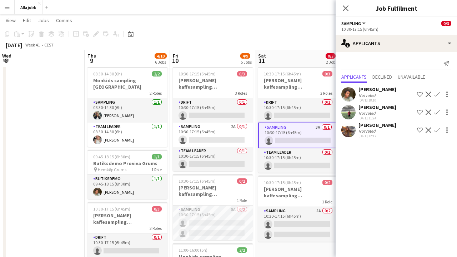
click at [349, 88] on app-user-avatar at bounding box center [348, 94] width 14 height 14
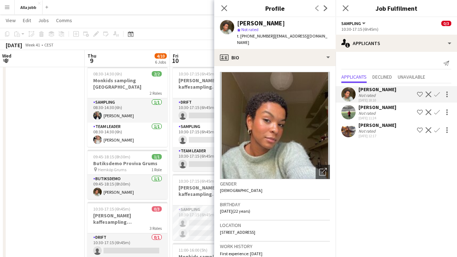
click at [352, 108] on app-user-avatar at bounding box center [348, 112] width 14 height 14
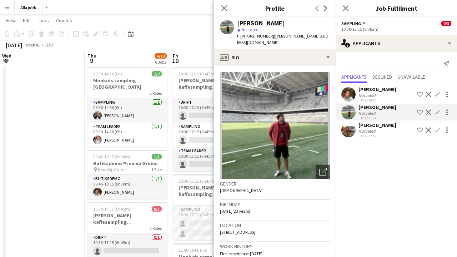
click at [354, 130] on app-user-avatar at bounding box center [348, 130] width 14 height 14
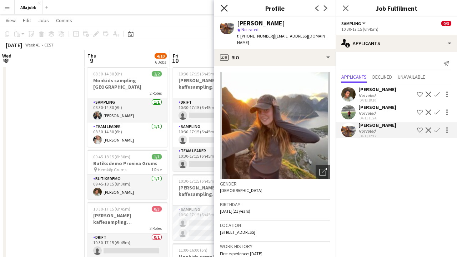
click at [226, 9] on icon at bounding box center [224, 8] width 7 height 7
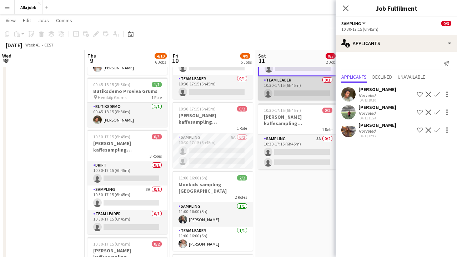
scroll to position [89, 0]
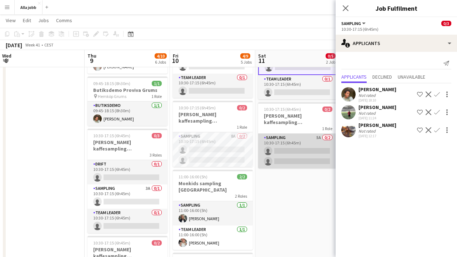
click at [295, 150] on app-card-role "Sampling 5A 0/2 10:30-17:15 (6h45m) single-neutral-actions single-neutral-actio…" at bounding box center [298, 151] width 80 height 35
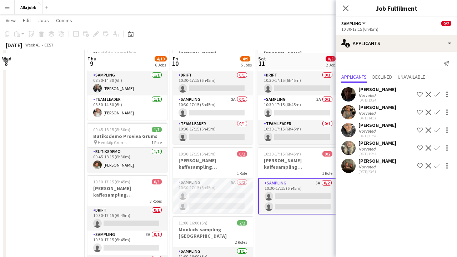
scroll to position [41, 0]
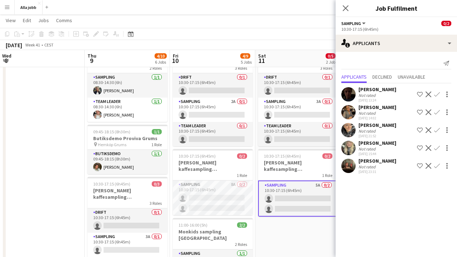
click at [9, 9] on app-icon "Menu" at bounding box center [7, 7] width 6 height 6
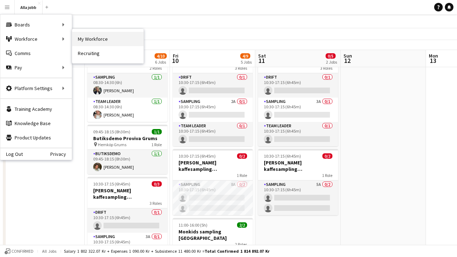
click at [98, 37] on link "My Workforce" at bounding box center [107, 39] width 71 height 14
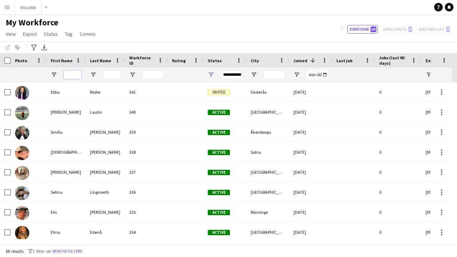
click at [76, 75] on input "First Name Filter Input" at bounding box center [73, 74] width 18 height 9
type input "****"
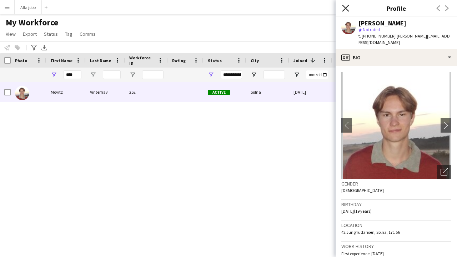
click at [344, 7] on icon at bounding box center [345, 8] width 7 height 7
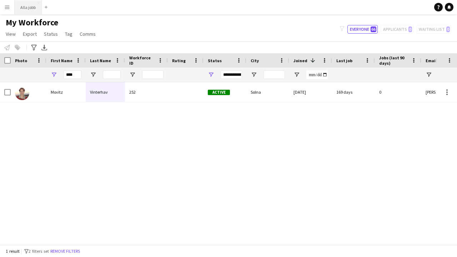
click at [31, 10] on button "Alla jobb Close" at bounding box center [28, 7] width 27 height 14
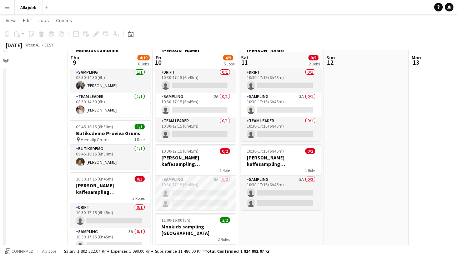
scroll to position [50, 0]
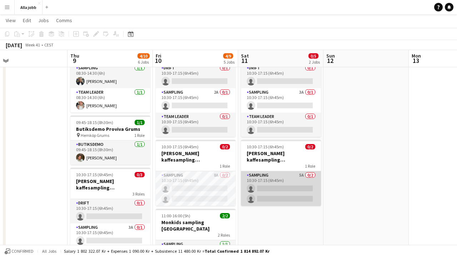
click at [267, 187] on app-card-role "Sampling 5A 0/2 10:30-17:15 (6h45m) single-neutral-actions single-neutral-actio…" at bounding box center [281, 188] width 80 height 35
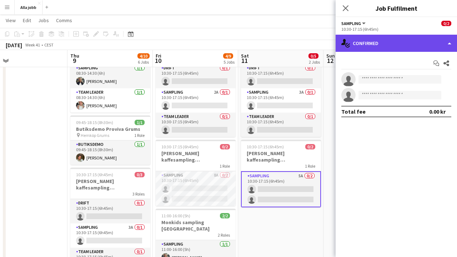
click at [402, 49] on div "single-neutral-actions-check-2 Confirmed" at bounding box center [396, 43] width 121 height 17
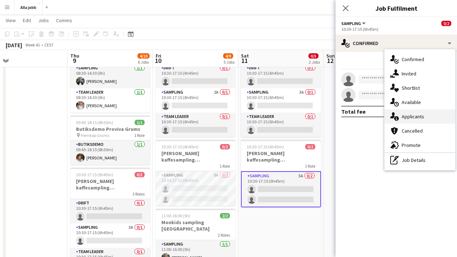
click at [406, 114] on span "Applicants" at bounding box center [413, 116] width 22 height 6
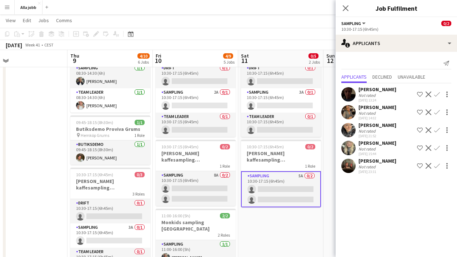
click at [233, 31] on app-toolbar "Copy Paste Paste Command V Paste with crew Command Shift V Paste linked Job [GE…" at bounding box center [228, 34] width 457 height 12
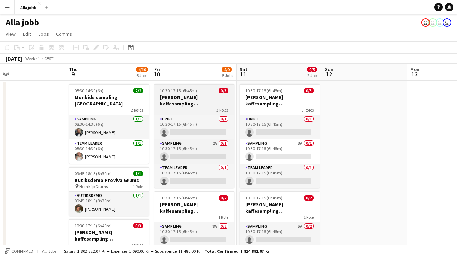
scroll to position [0, 0]
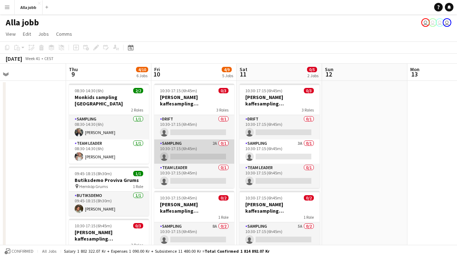
click at [205, 151] on app-card-role "Sampling 2A 0/1 10:30-17:15 (6h45m) single-neutral-actions" at bounding box center [194, 151] width 80 height 24
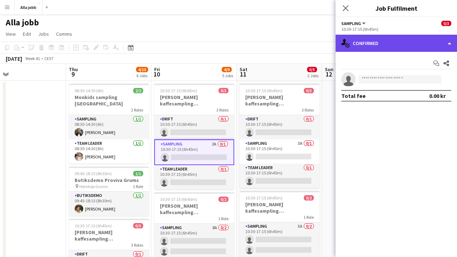
click at [380, 41] on div "single-neutral-actions-check-2 Confirmed" at bounding box center [396, 43] width 121 height 17
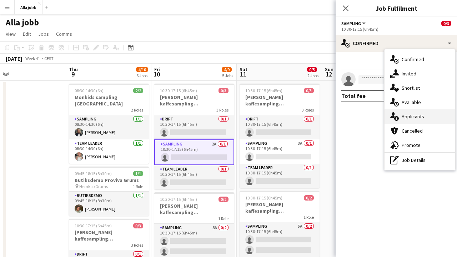
click at [391, 116] on icon "single-neutral-actions-information" at bounding box center [394, 116] width 9 height 9
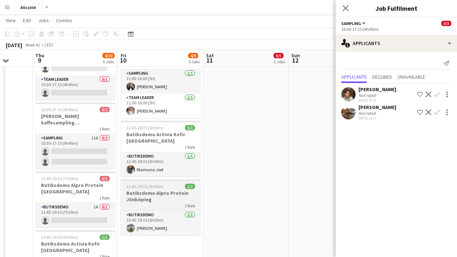
scroll to position [219, 0]
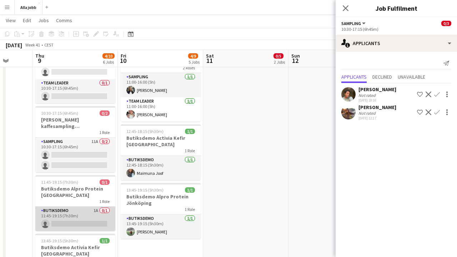
click at [83, 211] on app-card-role "Butiksdemo 1A 0/1 11:45-19:15 (7h30m) single-neutral-actions" at bounding box center [75, 218] width 80 height 24
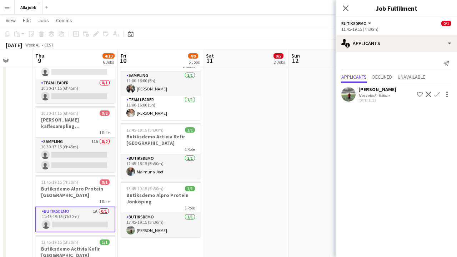
click at [237, 167] on app-date-cell "10:30-17:15 (6h45m) 0/3 Barbour kaffesampling Köpenhamn 3 Roles Drift 0/1 10:30…" at bounding box center [245, 87] width 85 height 452
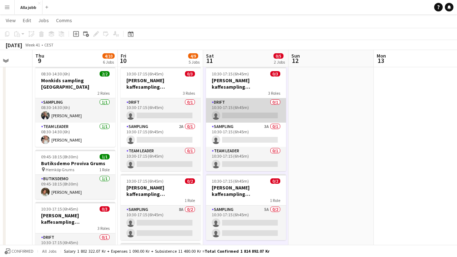
scroll to position [0, 285]
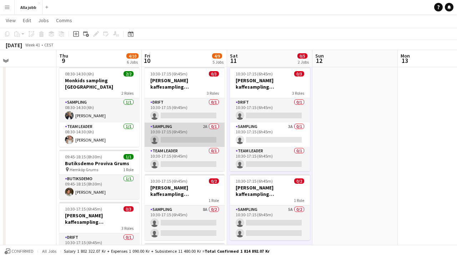
click at [201, 130] on app-card-role "Sampling 2A 0/1 10:30-17:15 (6h45m) single-neutral-actions" at bounding box center [185, 134] width 80 height 24
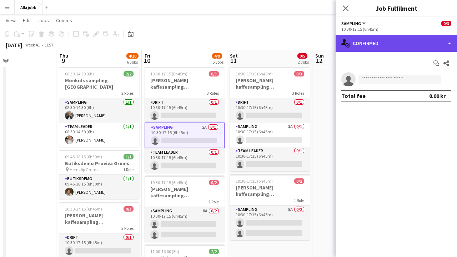
click at [399, 36] on div "single-neutral-actions-check-2 Confirmed" at bounding box center [396, 43] width 121 height 17
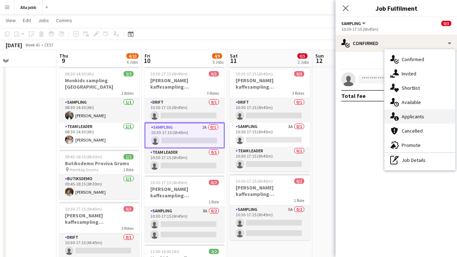
click at [401, 114] on div "single-neutral-actions-information Applicants" at bounding box center [420, 116] width 71 height 14
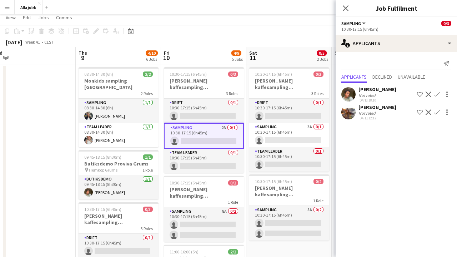
scroll to position [12, 0]
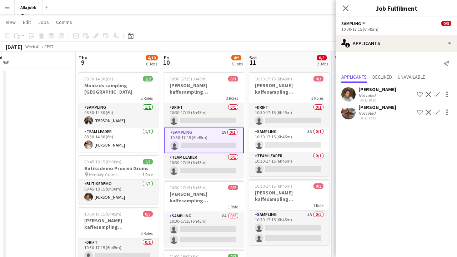
click at [353, 111] on app-user-avatar at bounding box center [348, 112] width 14 height 14
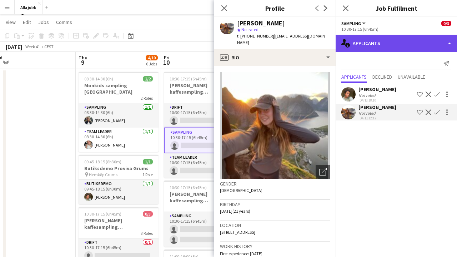
click at [400, 50] on div "single-neutral-actions-information Applicants" at bounding box center [396, 43] width 121 height 17
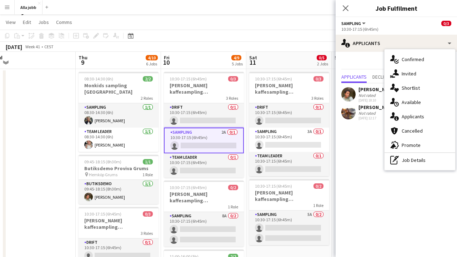
click at [352, 108] on app-user-avatar at bounding box center [348, 112] width 14 height 14
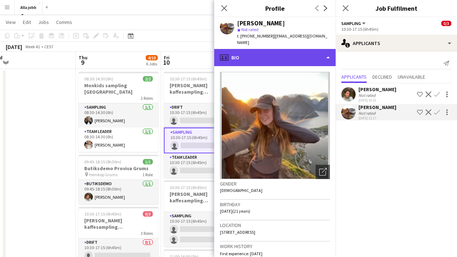
click at [278, 57] on div "profile Bio" at bounding box center [274, 57] width 121 height 17
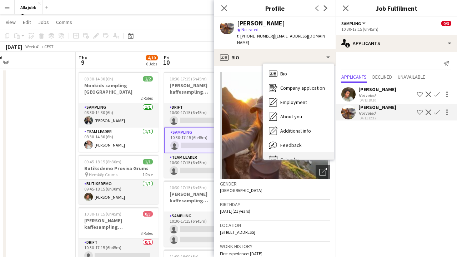
click at [282, 152] on div "Calendar Calendar" at bounding box center [298, 159] width 71 height 14
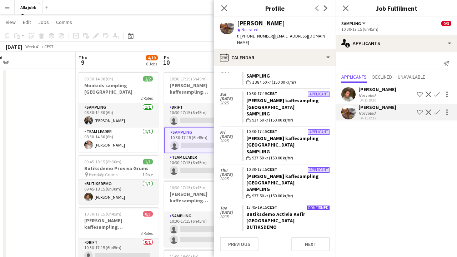
scroll to position [140, 0]
click at [222, 7] on icon "Close pop-in" at bounding box center [224, 8] width 7 height 7
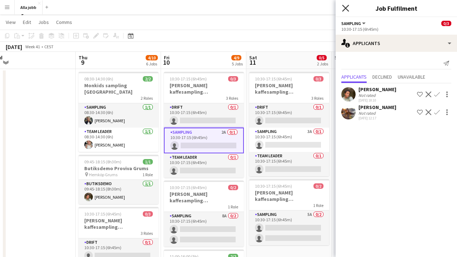
click at [348, 7] on icon "Close pop-in" at bounding box center [345, 8] width 7 height 7
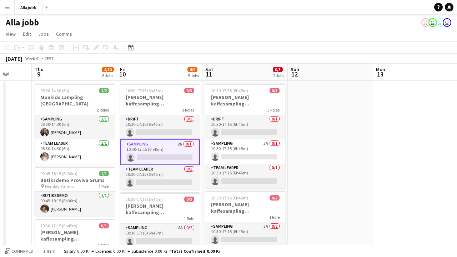
scroll to position [0, 0]
click at [175, 151] on app-card-role "Sampling 2A 0/1 10:30-17:15 (6h45m) single-neutral-actions" at bounding box center [160, 152] width 80 height 26
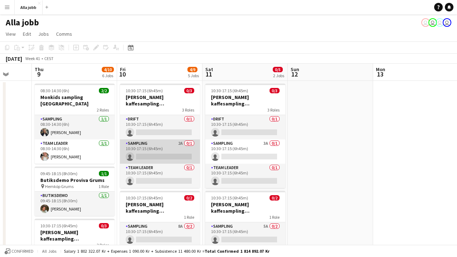
click at [159, 146] on app-card-role "Sampling 2A 0/1 10:30-17:15 (6h45m) single-neutral-actions" at bounding box center [160, 151] width 80 height 24
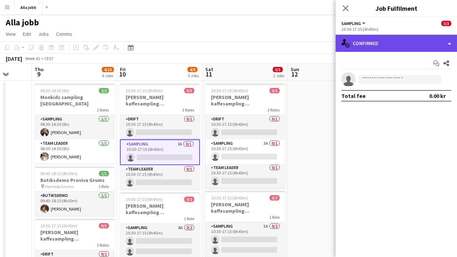
click at [390, 47] on div "single-neutral-actions-check-2 Confirmed" at bounding box center [396, 43] width 121 height 17
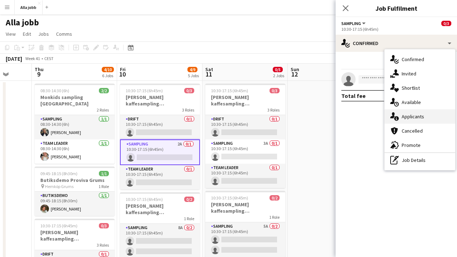
click at [403, 112] on div "single-neutral-actions-information Applicants" at bounding box center [420, 116] width 71 height 14
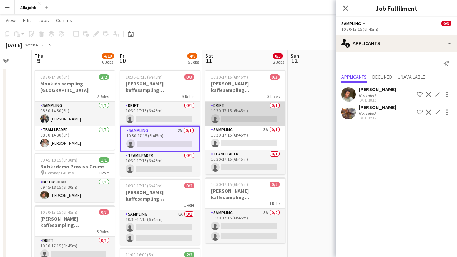
scroll to position [17, 0]
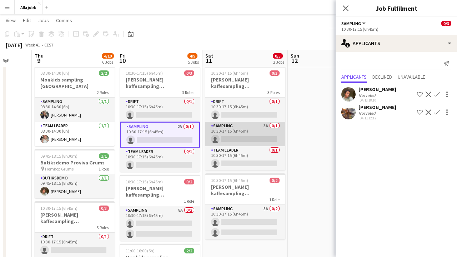
click at [259, 129] on app-card-role "Sampling 3A 0/1 10:30-17:15 (6h45m) single-neutral-actions" at bounding box center [245, 134] width 80 height 24
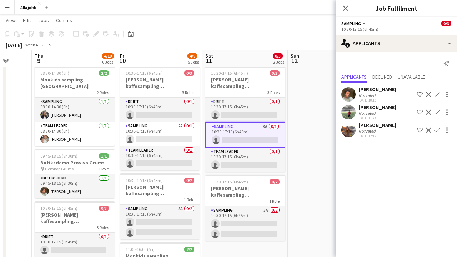
click at [352, 111] on app-user-avatar at bounding box center [348, 112] width 14 height 14
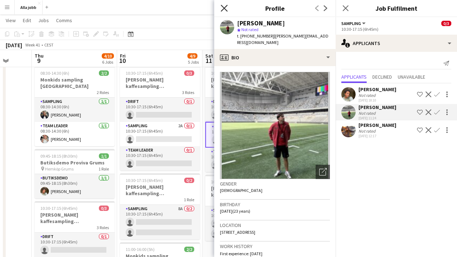
click at [226, 9] on icon "Close pop-in" at bounding box center [224, 8] width 7 height 7
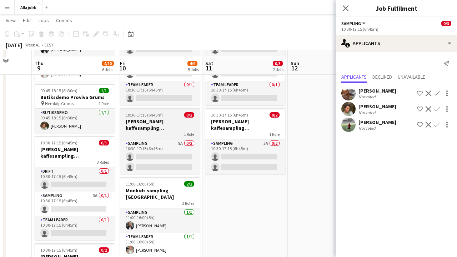
scroll to position [104, 0]
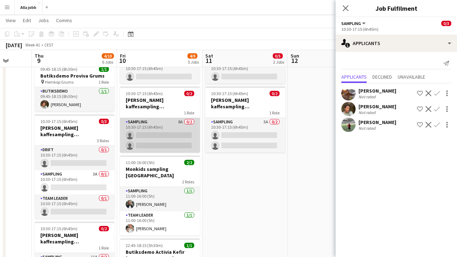
click at [166, 149] on app-card-role "Sampling 8A 0/2 10:30-17:15 (6h45m) single-neutral-actions single-neutral-actio…" at bounding box center [160, 135] width 80 height 35
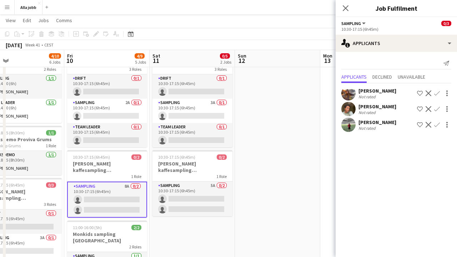
scroll to position [0, 277]
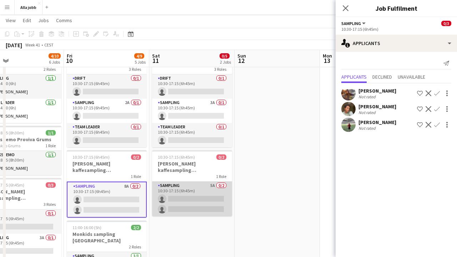
click at [214, 193] on app-card-role "Sampling 5A 0/2 10:30-17:15 (6h45m) single-neutral-actions single-neutral-actio…" at bounding box center [192, 198] width 80 height 35
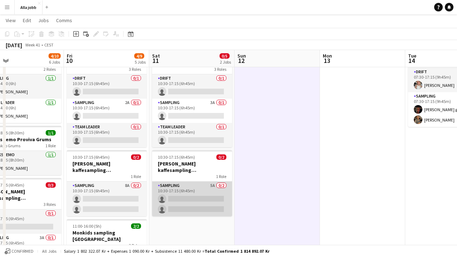
click at [217, 192] on app-card-role "Sampling 5A 0/2 10:30-17:15 (6h45m) single-neutral-actions single-neutral-actio…" at bounding box center [192, 198] width 80 height 35
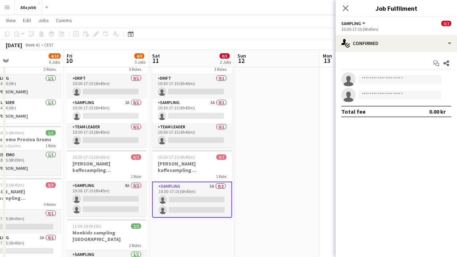
drag, startPoint x: 372, startPoint y: 57, endPoint x: 372, endPoint y: 53, distance: 3.9
click at [372, 56] on div "Start chat Share single-neutral-actions single-neutral-actions Total fee 0.00 kr" at bounding box center [396, 87] width 121 height 71
click at [372, 53] on div "Start chat Share single-neutral-actions single-neutral-actions Total fee 0.00 kr" at bounding box center [396, 87] width 121 height 71
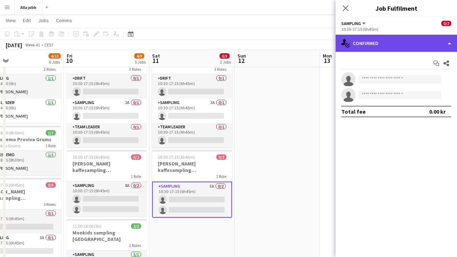
click at [380, 39] on div "single-neutral-actions-check-2 Confirmed" at bounding box center [396, 43] width 121 height 17
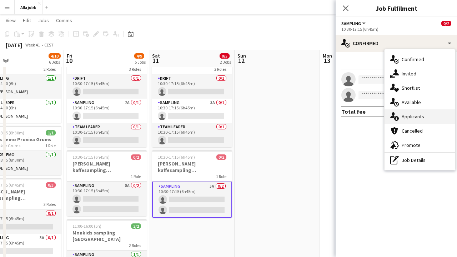
click at [400, 115] on div "single-neutral-actions-information Applicants" at bounding box center [420, 116] width 71 height 14
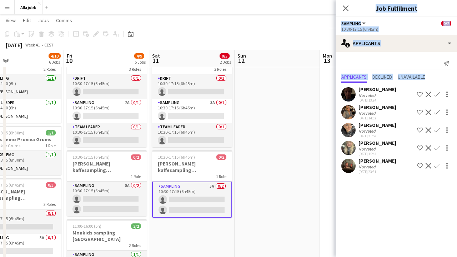
click at [323, 127] on body "Menu Boards Boards Boards All jobs Status Workforce Workforce My Workforce Recr…" at bounding box center [228, 232] width 457 height 544
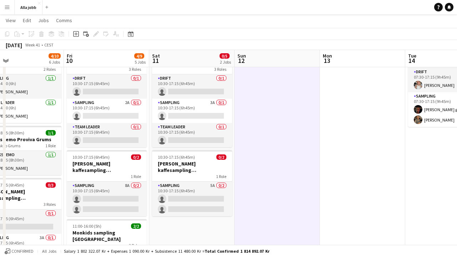
scroll to position [0, 277]
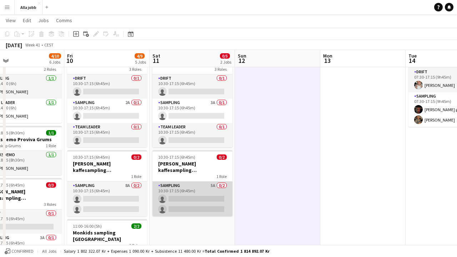
click at [189, 209] on app-card-role "Sampling 5A 0/2 10:30-17:15 (6h45m) single-neutral-actions single-neutral-actio…" at bounding box center [192, 198] width 80 height 35
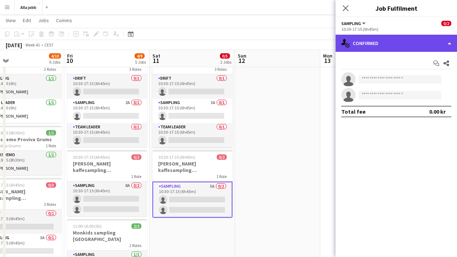
click at [380, 42] on div "single-neutral-actions-check-2 Confirmed" at bounding box center [396, 43] width 121 height 17
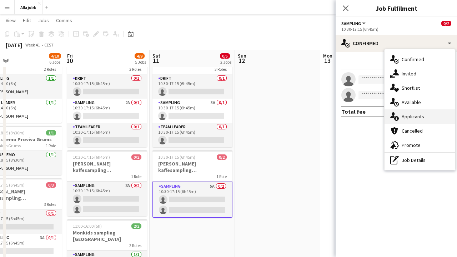
click at [399, 116] on div "single-neutral-actions-information Applicants" at bounding box center [420, 116] width 71 height 14
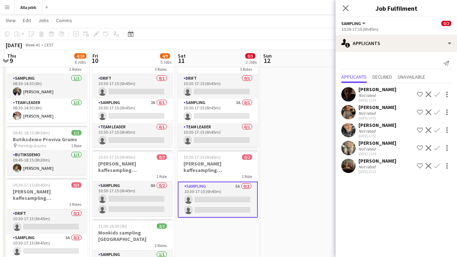
scroll to position [0, 242]
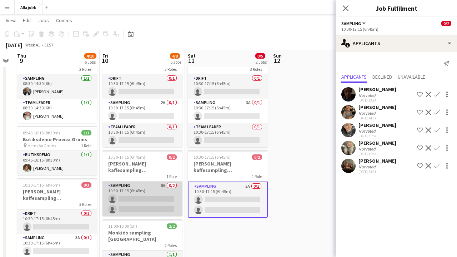
click at [171, 201] on app-card-role "Sampling 8A 0/2 10:30-17:15 (6h45m) single-neutral-actions single-neutral-actio…" at bounding box center [142, 198] width 80 height 35
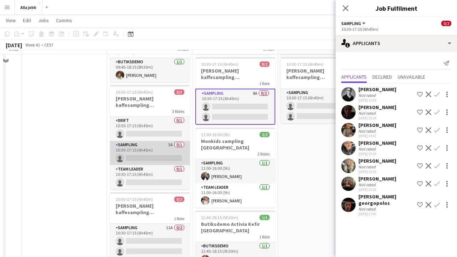
scroll to position [144, 0]
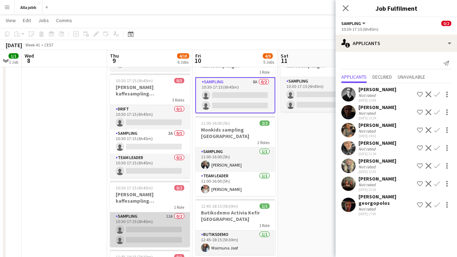
click at [150, 221] on app-card-role "Sampling 11A 0/2 10:30-17:15 (6h45m) single-neutral-actions single-neutral-acti…" at bounding box center [150, 229] width 80 height 35
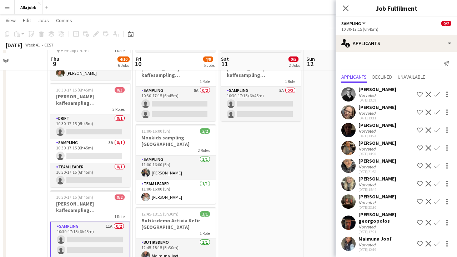
scroll to position [134, 0]
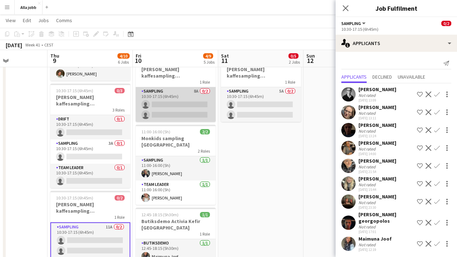
click at [192, 115] on app-card-role "Sampling 8A 0/2 10:30-17:15 (6h45m) single-neutral-actions single-neutral-actio…" at bounding box center [176, 104] width 80 height 35
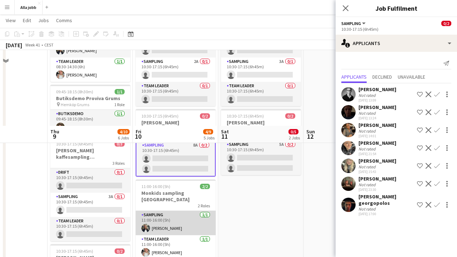
scroll to position [75, 0]
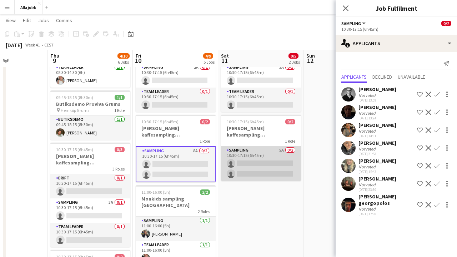
click at [252, 155] on app-card-role "Sampling 5A 0/2 10:30-17:15 (6h45m) single-neutral-actions single-neutral-actio…" at bounding box center [261, 163] width 80 height 35
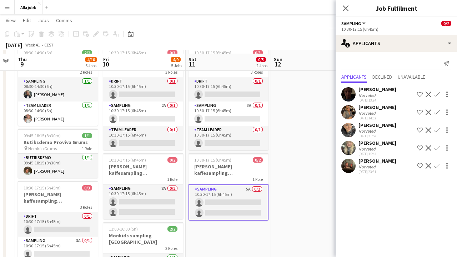
scroll to position [41, 0]
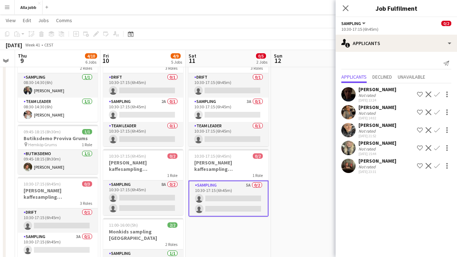
click at [350, 166] on app-user-avatar at bounding box center [348, 166] width 14 height 14
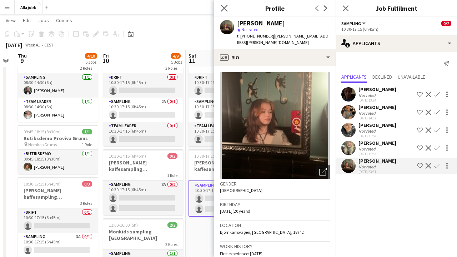
click at [223, 12] on app-icon "Close pop-in" at bounding box center [224, 8] width 10 height 10
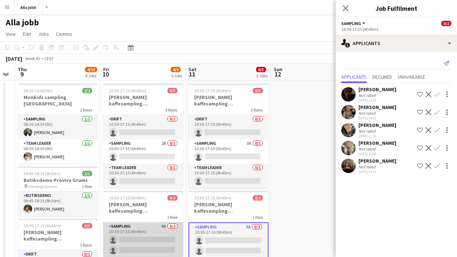
scroll to position [0, 0]
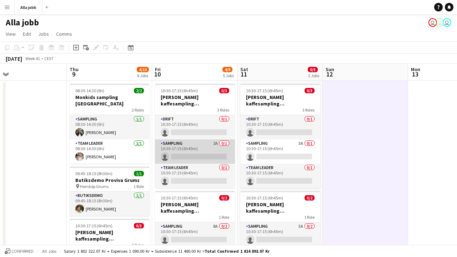
scroll to position [0, 200]
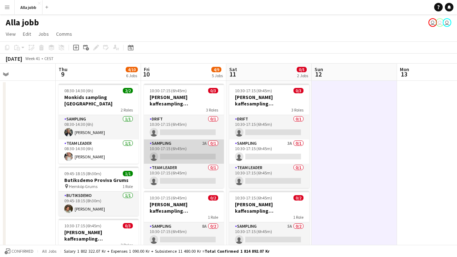
click at [211, 152] on app-card-role "Sampling 2A 0/1 10:30-17:15 (6h45m) single-neutral-actions" at bounding box center [184, 151] width 80 height 24
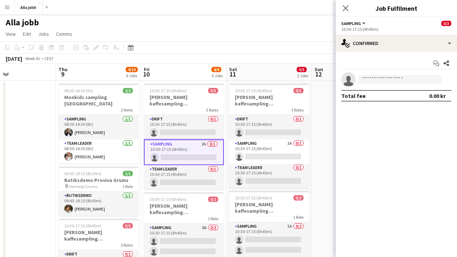
click at [411, 52] on div "Start chat Share single-neutral-actions Total fee 0.00 kr" at bounding box center [396, 79] width 121 height 55
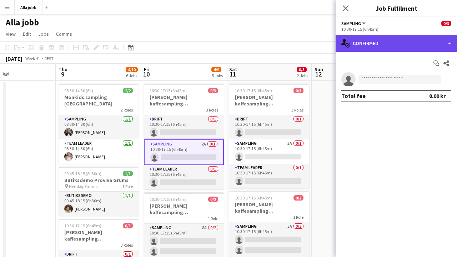
click at [408, 45] on div "single-neutral-actions-check-2 Confirmed" at bounding box center [396, 43] width 121 height 17
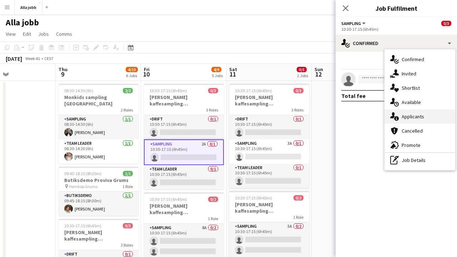
click at [420, 120] on div "single-neutral-actions-information Applicants" at bounding box center [420, 116] width 71 height 14
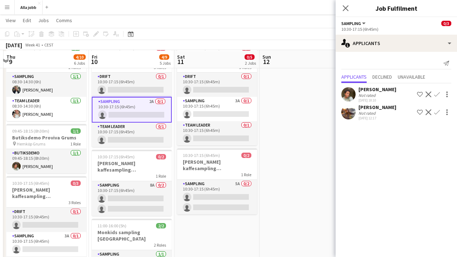
scroll to position [45, 0]
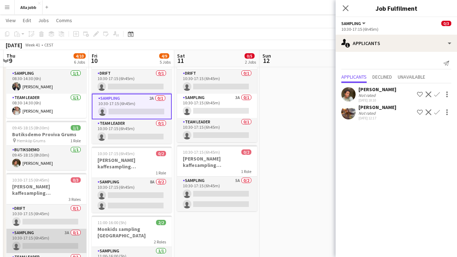
click at [45, 236] on app-card-role "Sampling 3A 0/1 10:30-17:15 (6h45m) single-neutral-actions" at bounding box center [46, 241] width 80 height 24
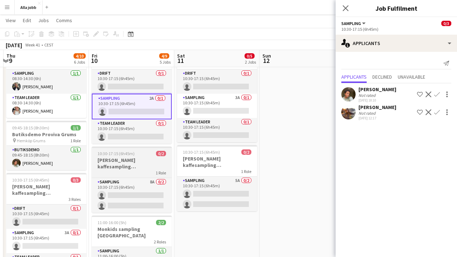
scroll to position [0, 252]
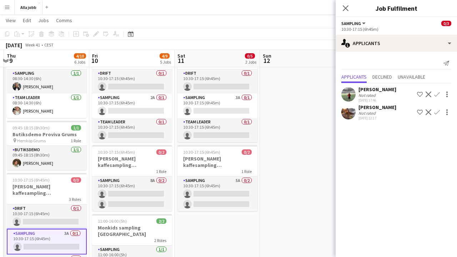
click at [312, 144] on app-date-cell at bounding box center [302, 261] width 85 height 452
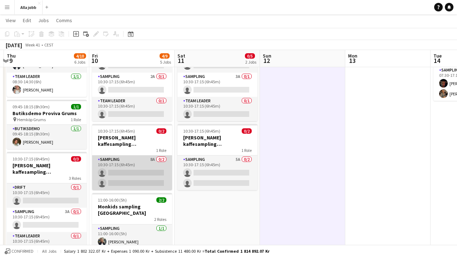
scroll to position [70, 0]
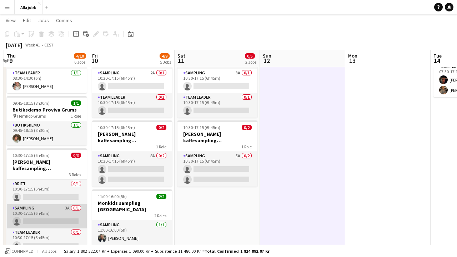
click at [70, 210] on app-card-role "Sampling 3A 0/1 10:30-17:15 (6h45m) single-neutral-actions" at bounding box center [47, 216] width 80 height 24
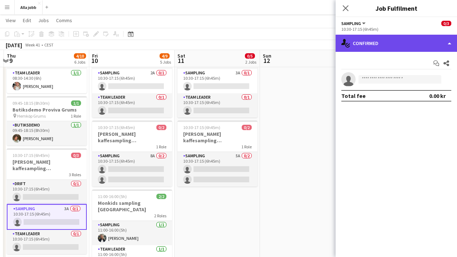
click at [390, 42] on div "single-neutral-actions-check-2 Confirmed" at bounding box center [396, 43] width 121 height 17
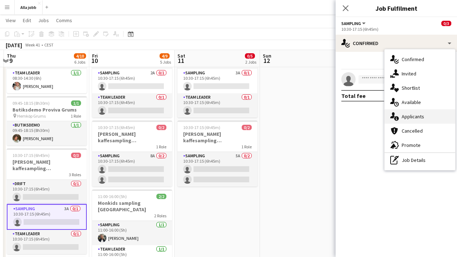
click at [413, 117] on span "Applicants" at bounding box center [413, 116] width 22 height 6
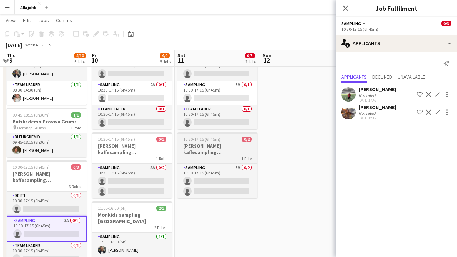
scroll to position [57, 0]
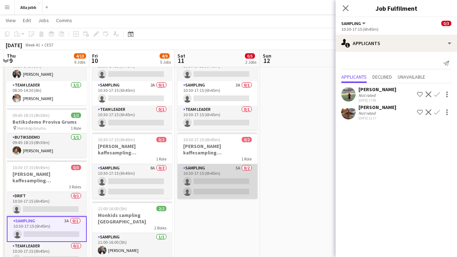
click at [217, 177] on app-card-role "Sampling 5A 0/2 10:30-17:15 (6h45m) single-neutral-actions single-neutral-actio…" at bounding box center [217, 181] width 80 height 35
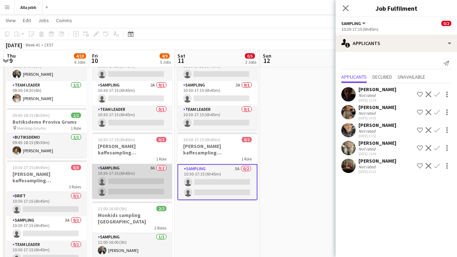
click at [139, 181] on app-card-role "Sampling 8A 0/2 10:30-17:15 (6h45m) single-neutral-actions single-neutral-actio…" at bounding box center [132, 181] width 80 height 35
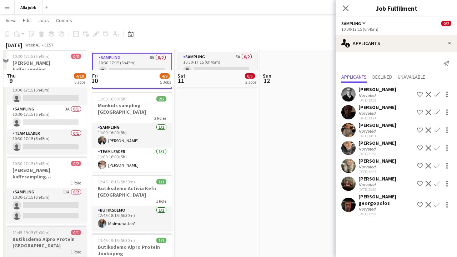
scroll to position [189, 0]
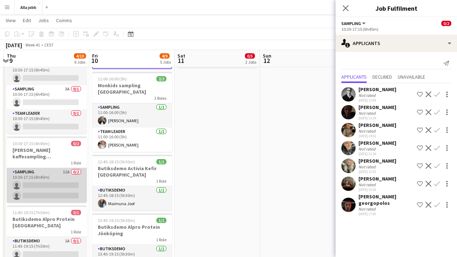
click at [62, 182] on app-card-role "Sampling 11A 0/2 10:30-17:15 (6h45m) single-neutral-actions single-neutral-acti…" at bounding box center [47, 185] width 80 height 35
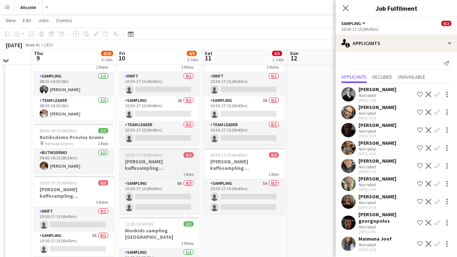
scroll to position [42, 0]
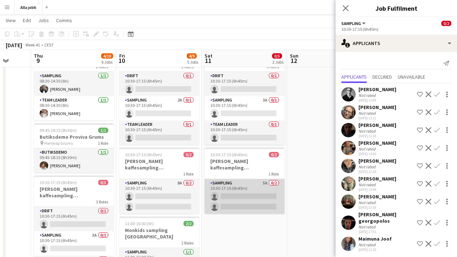
click at [235, 204] on app-card-role "Sampling 5A 0/2 10:30-17:15 (6h45m) single-neutral-actions single-neutral-actio…" at bounding box center [245, 196] width 80 height 35
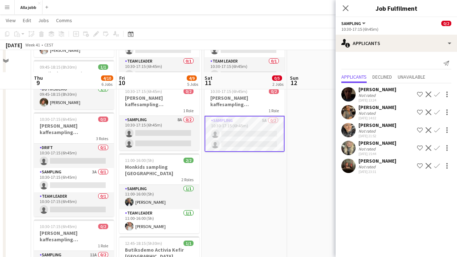
scroll to position [131, 0]
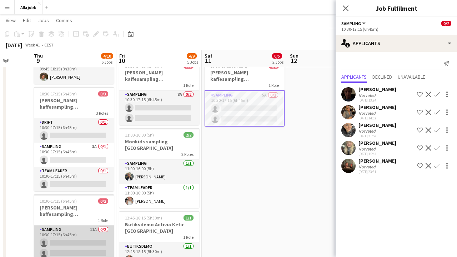
click at [87, 238] on app-card-role "Sampling 11A 0/2 10:30-17:15 (6h45m) single-neutral-actions single-neutral-acti…" at bounding box center [74, 242] width 80 height 35
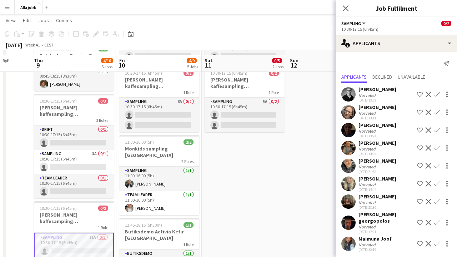
scroll to position [114, 0]
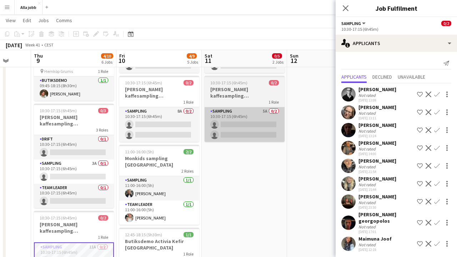
click at [245, 127] on app-card-role "Sampling 5A 0/2 10:30-17:15 (6h45m) single-neutral-actions single-neutral-actio…" at bounding box center [245, 124] width 80 height 35
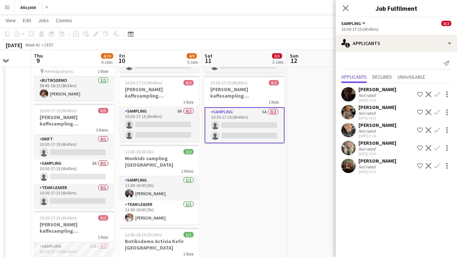
click at [349, 88] on app-user-avatar at bounding box center [348, 94] width 14 height 14
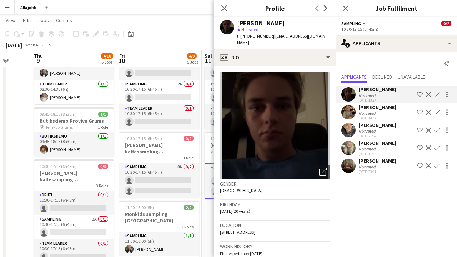
scroll to position [0, 0]
click at [226, 8] on icon "Close pop-in" at bounding box center [224, 8] width 7 height 7
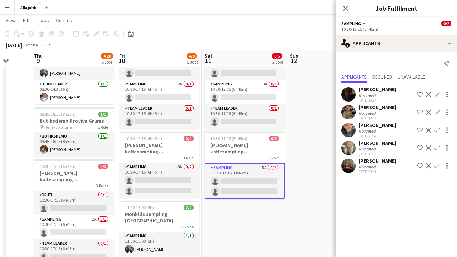
click at [254, 189] on app-card-role "Sampling 5A 0/2 10:30-17:15 (6h45m) single-neutral-actions single-neutral-actio…" at bounding box center [245, 181] width 80 height 36
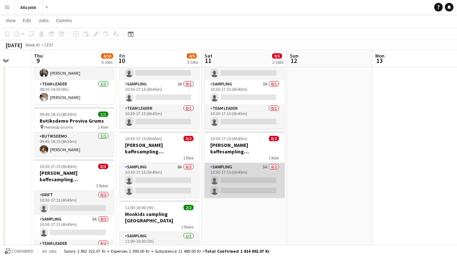
click at [237, 183] on app-card-role "Sampling 5A 0/2 10:30-17:15 (6h45m) single-neutral-actions single-neutral-actio…" at bounding box center [245, 180] width 80 height 35
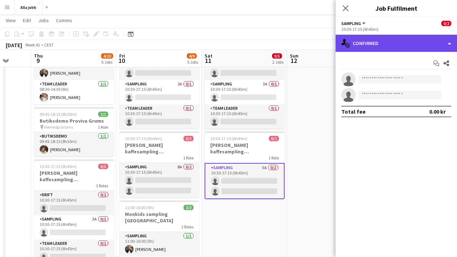
click at [393, 43] on div "single-neutral-actions-check-2 Confirmed" at bounding box center [396, 43] width 121 height 17
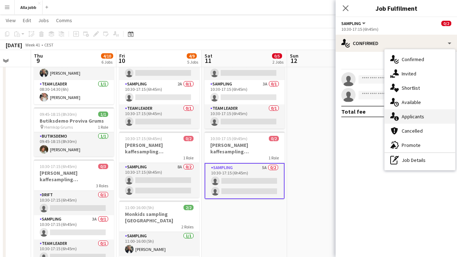
click at [399, 120] on div "single-neutral-actions-information Applicants" at bounding box center [420, 116] width 71 height 14
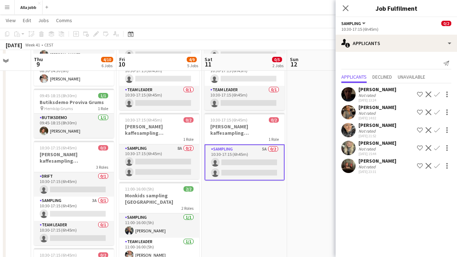
scroll to position [81, 0]
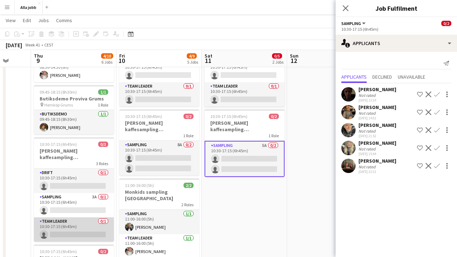
click at [79, 217] on app-card-role "Team Leader 0/1 10:30-17:15 (6h45m) single-neutral-actions" at bounding box center [74, 229] width 80 height 24
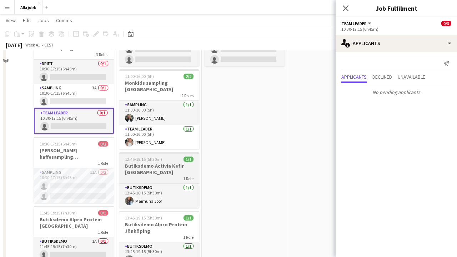
scroll to position [193, 0]
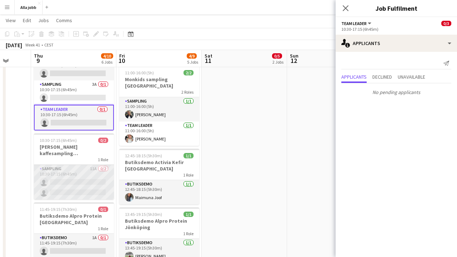
click at [80, 171] on app-card-role "Sampling 11A 0/2 10:30-17:15 (6h45m) single-neutral-actions single-neutral-acti…" at bounding box center [74, 182] width 80 height 35
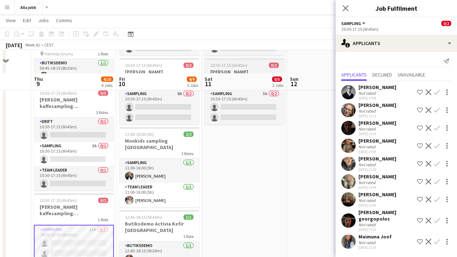
scroll to position [162, 0]
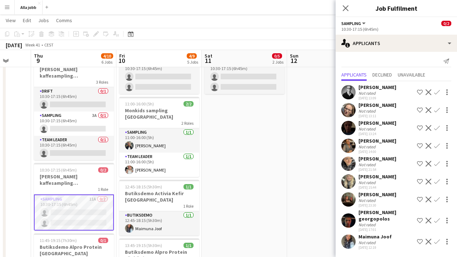
click at [438, 92] on app-icon "Confirm" at bounding box center [437, 92] width 6 height 6
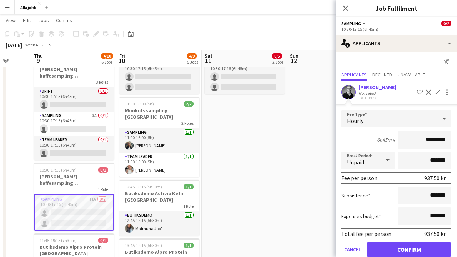
click at [429, 139] on input "*********" at bounding box center [425, 140] width 54 height 18
type input "******"
click at [409, 249] on button "Confirm" at bounding box center [409, 249] width 85 height 14
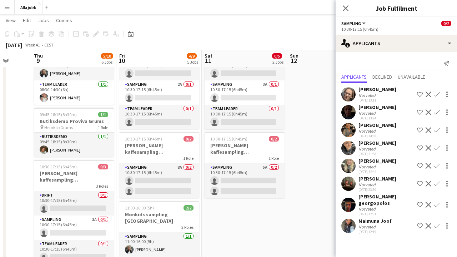
scroll to position [0, 225]
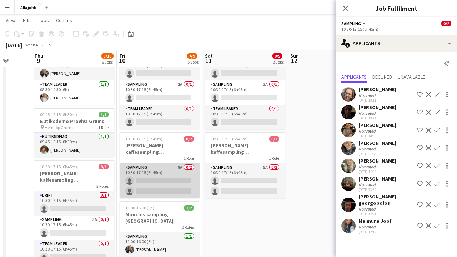
click at [157, 189] on app-card-role "Sampling 8A 0/2 10:30-17:15 (6h45m) single-neutral-actions single-neutral-actio…" at bounding box center [160, 180] width 80 height 35
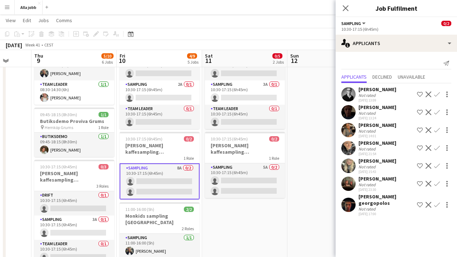
click at [437, 94] on app-icon "Confirm" at bounding box center [437, 94] width 6 height 6
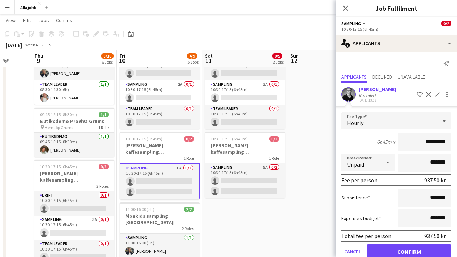
click at [426, 139] on input "*********" at bounding box center [425, 142] width 54 height 18
type input "******"
click at [409, 251] on button "Confirm" at bounding box center [409, 251] width 85 height 14
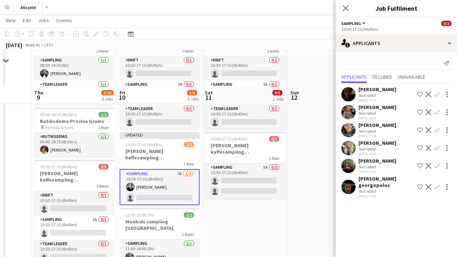
scroll to position [102, 0]
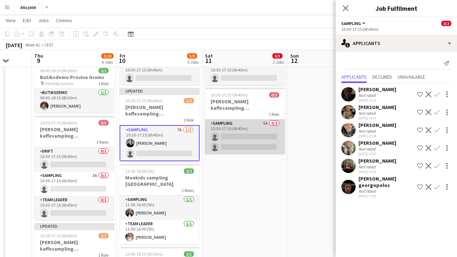
click at [259, 138] on app-card-role "Sampling 5A 0/2 10:30-17:15 (6h45m) single-neutral-actions single-neutral-actio…" at bounding box center [245, 136] width 80 height 35
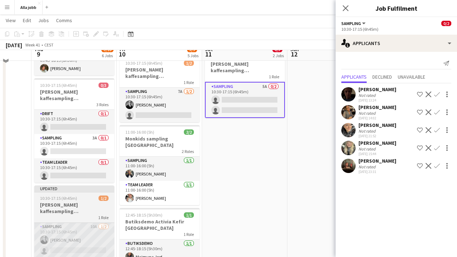
scroll to position [149, 0]
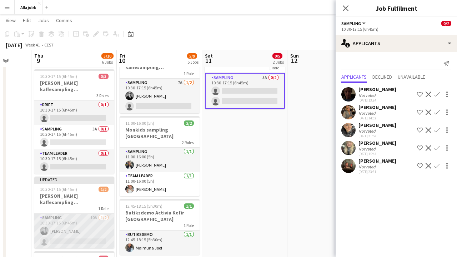
click at [89, 224] on app-card-role "Sampling 10A 1/2 10:30-17:15 (6h45m) Casper Lewin single-neutral-actions" at bounding box center [74, 231] width 80 height 35
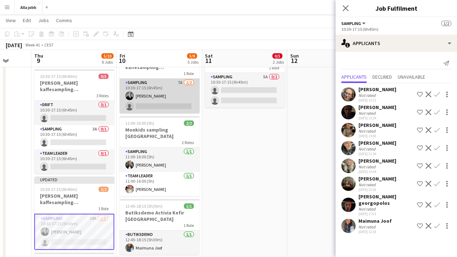
click at [177, 102] on app-card-role "Sampling 7A 1/2 10:30-17:15 (6h45m) Casper Lewin single-neutral-actions" at bounding box center [160, 96] width 80 height 35
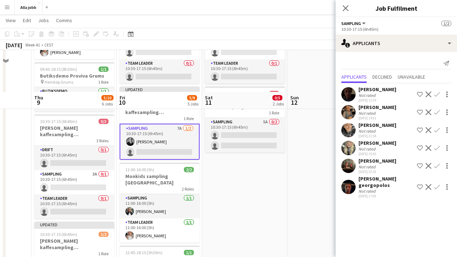
scroll to position [72, 0]
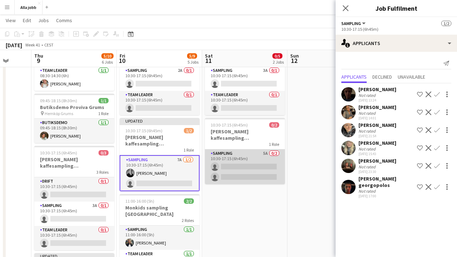
click at [251, 171] on app-card-role "Sampling 5A 0/2 10:30-17:15 (6h45m) single-neutral-actions single-neutral-actio…" at bounding box center [245, 166] width 80 height 35
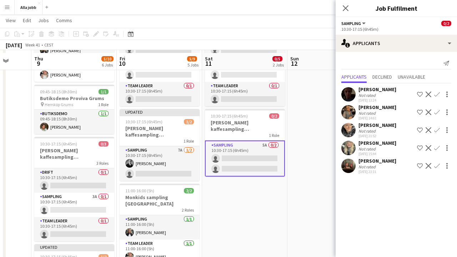
scroll to position [85, 0]
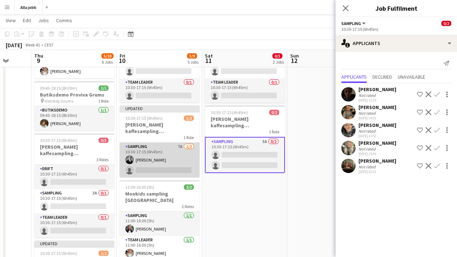
click at [174, 165] on app-card-role "Sampling 7A 1/2 10:30-17:15 (6h45m) Casper Lewin single-neutral-actions" at bounding box center [160, 159] width 80 height 35
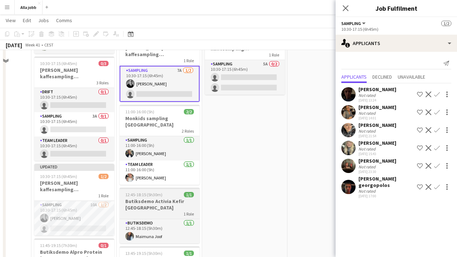
scroll to position [170, 0]
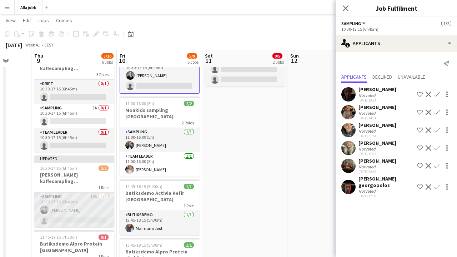
click at [88, 200] on app-card-role "Sampling 10A 1/2 10:30-17:15 (6h45m) Casper Lewin single-neutral-actions" at bounding box center [74, 209] width 80 height 35
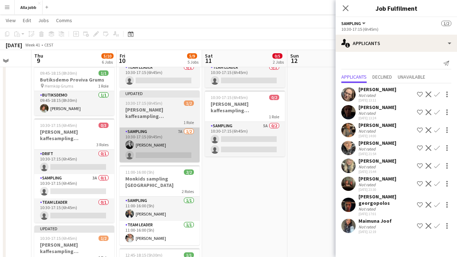
scroll to position [94, 0]
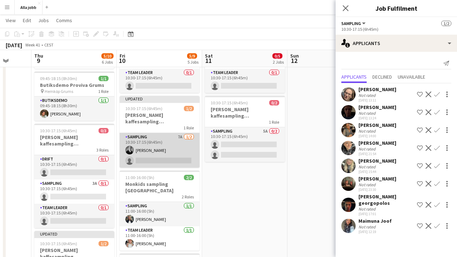
click at [180, 142] on app-card-role "Sampling 7A 1/2 10:30-17:15 (6h45m) Casper Lewin single-neutral-actions" at bounding box center [160, 150] width 80 height 35
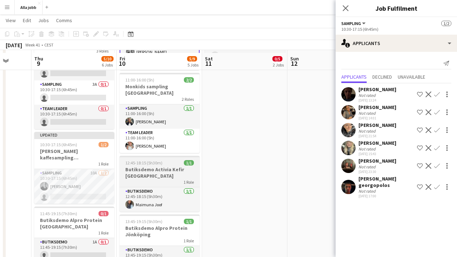
scroll to position [197, 0]
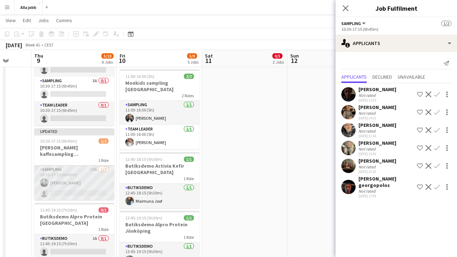
click at [85, 179] on app-card-role "Sampling 10A 1/2 10:30-17:15 (6h45m) Casper Lewin single-neutral-actions" at bounding box center [74, 182] width 80 height 35
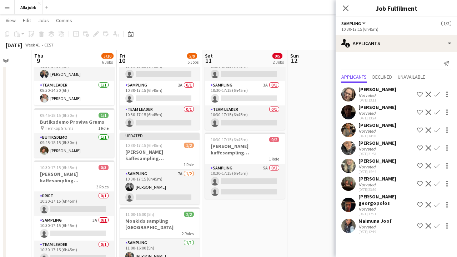
scroll to position [57, 0]
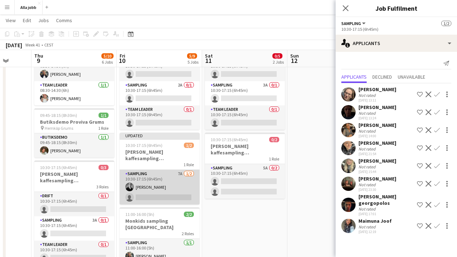
click at [165, 175] on app-card-role "Sampling 7A 1/2 10:30-17:15 (6h45m) Casper Lewin single-neutral-actions" at bounding box center [160, 187] width 80 height 35
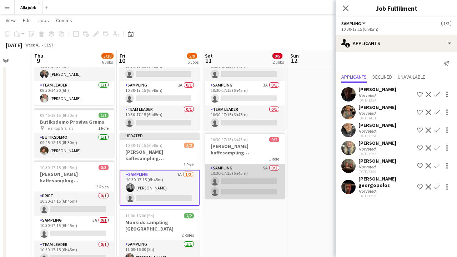
click at [244, 181] on app-card-role "Sampling 5A 0/2 10:30-17:15 (6h45m) single-neutral-actions single-neutral-actio…" at bounding box center [245, 181] width 80 height 35
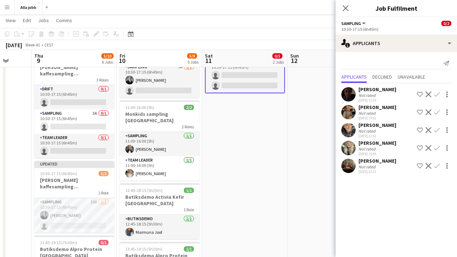
scroll to position [165, 0]
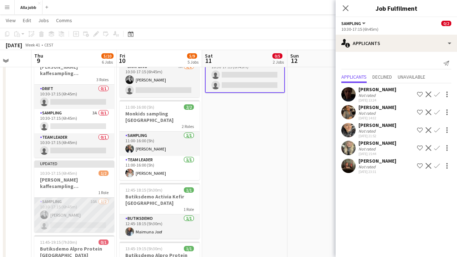
click at [101, 209] on app-card-role "Sampling 10A 1/2 10:30-17:15 (6h45m) Casper Lewin single-neutral-actions" at bounding box center [74, 214] width 80 height 35
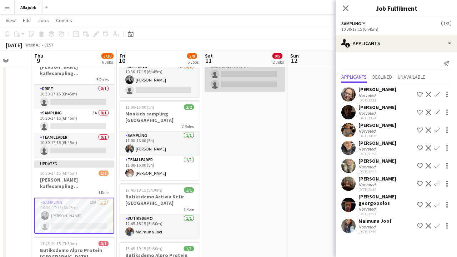
click at [244, 85] on app-card-role "Sampling 5A 0/2 10:30-17:15 (6h45m) single-neutral-actions single-neutral-actio…" at bounding box center [245, 74] width 80 height 35
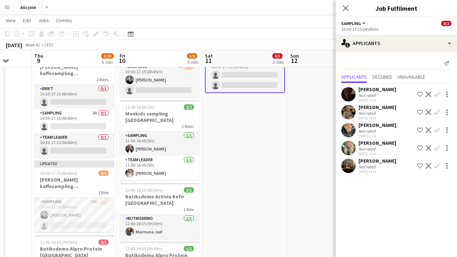
click at [347, 88] on app-user-avatar at bounding box center [348, 94] width 14 height 14
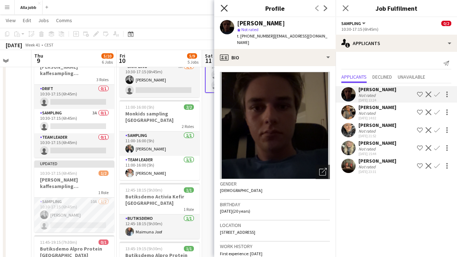
click at [224, 7] on icon "Close pop-in" at bounding box center [224, 8] width 7 height 7
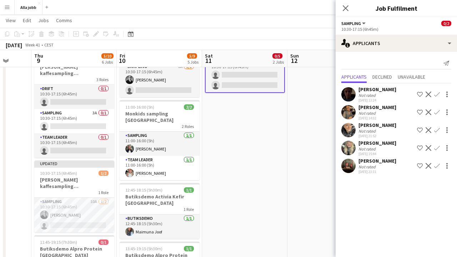
click at [232, 165] on app-date-cell "10:30-17:15 (6h45m) 0/3 Barbour kaffesampling Köpenhamn 3 Roles Drift 0/1 10:30…" at bounding box center [244, 144] width 85 height 458
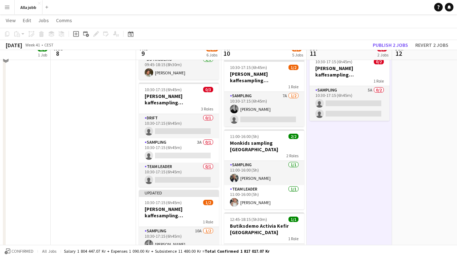
scroll to position [136, 0]
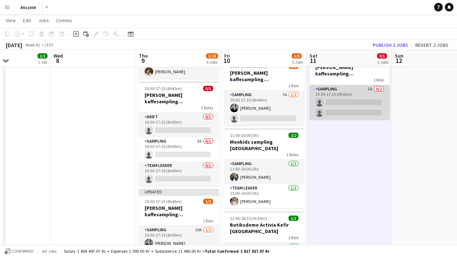
click at [365, 91] on app-card-role "Sampling 5A 0/2 10:30-17:15 (6h45m) single-neutral-actions single-neutral-actio…" at bounding box center [350, 102] width 80 height 35
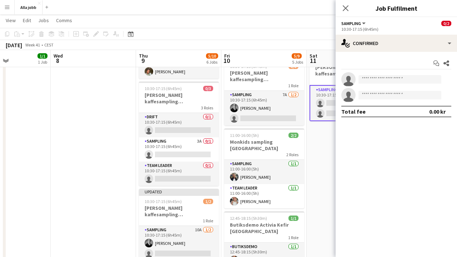
click at [330, 155] on app-date-cell "10:30-17:15 (6h45m) 0/3 Barbour kaffesampling Köpenhamn 3 Roles Drift 0/1 10:30…" at bounding box center [349, 173] width 85 height 458
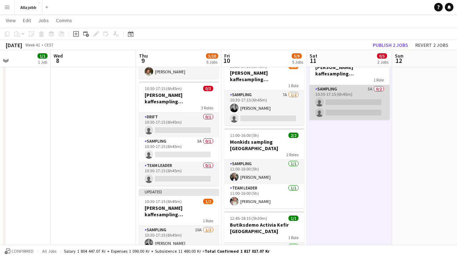
click at [343, 106] on app-card-role "Sampling 5A 0/2 10:30-17:15 (6h45m) single-neutral-actions single-neutral-actio…" at bounding box center [350, 102] width 80 height 35
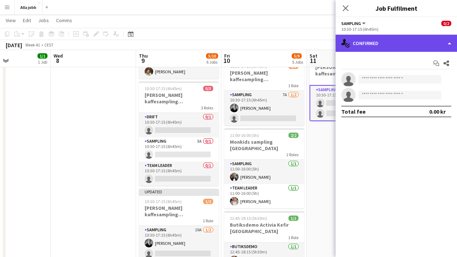
click at [382, 36] on div "single-neutral-actions-check-2 Confirmed" at bounding box center [396, 43] width 121 height 17
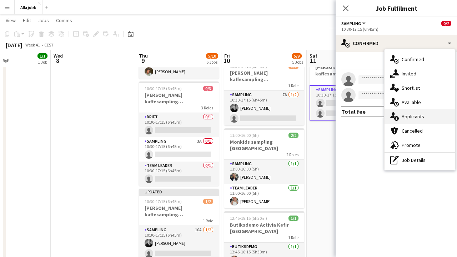
click at [412, 114] on span "Applicants" at bounding box center [413, 116] width 22 height 6
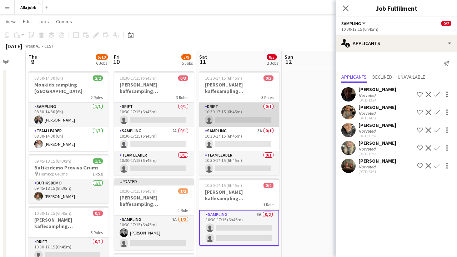
scroll to position [0, 144]
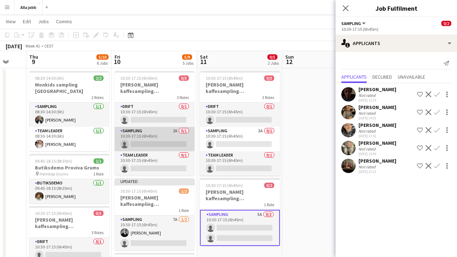
click at [162, 136] on app-card-role "Sampling 2A 0/1 10:30-17:15 (6h45m) single-neutral-actions" at bounding box center [155, 139] width 80 height 24
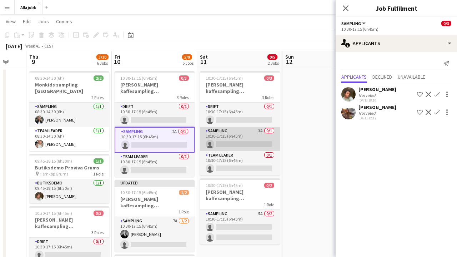
click at [265, 138] on app-card-role "Sampling 3A 0/1 10:30-17:15 (6h45m) single-neutral-actions" at bounding box center [240, 139] width 80 height 24
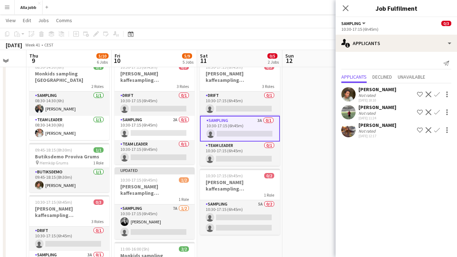
scroll to position [24, 0]
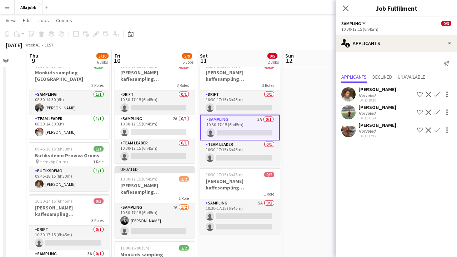
click at [351, 112] on app-user-avatar at bounding box center [348, 112] width 14 height 14
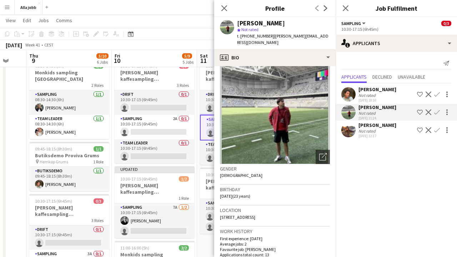
scroll to position [16, 0]
click at [221, 9] on app-icon "Close pop-in" at bounding box center [224, 8] width 10 height 10
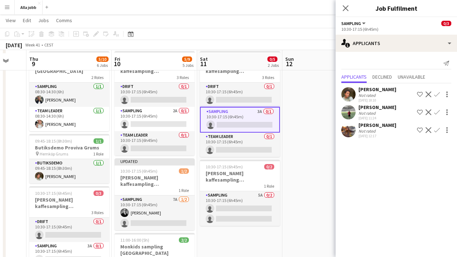
scroll to position [30, 0]
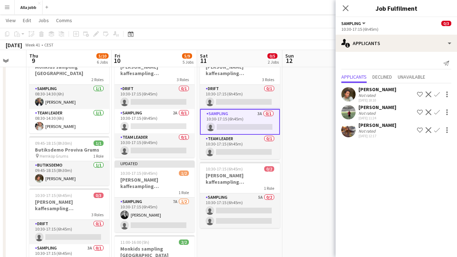
click at [347, 111] on app-user-avatar at bounding box center [348, 112] width 14 height 14
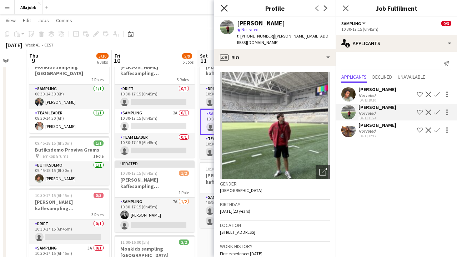
click at [225, 6] on icon "Close pop-in" at bounding box center [224, 8] width 7 height 7
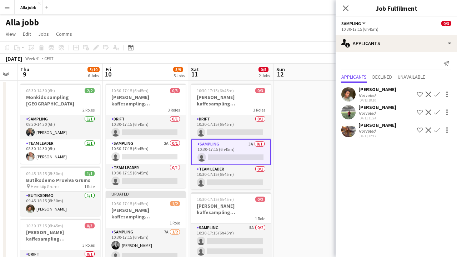
scroll to position [0, 0]
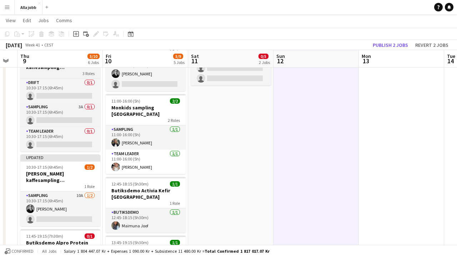
scroll to position [171, 0]
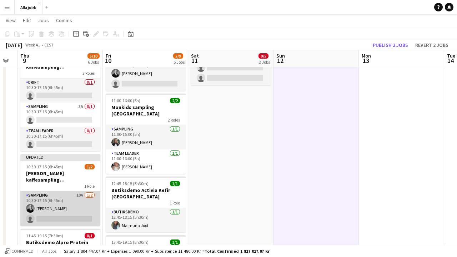
click at [68, 201] on app-card-role "Sampling 10A 1/2 10:30-17:15 (6h45m) Casper Lewin single-neutral-actions" at bounding box center [60, 208] width 80 height 35
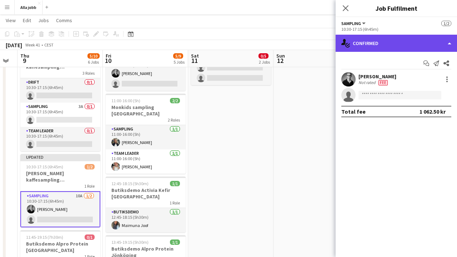
click at [401, 46] on div "single-neutral-actions-check-2 Confirmed" at bounding box center [396, 43] width 121 height 17
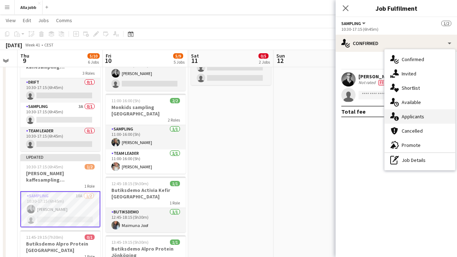
click at [406, 119] on span "Applicants" at bounding box center [413, 116] width 22 height 6
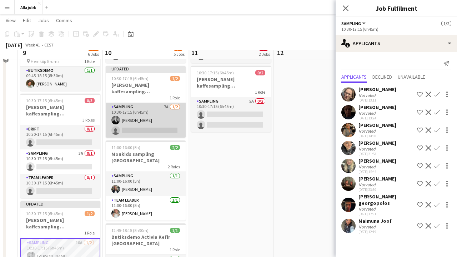
scroll to position [116, 0]
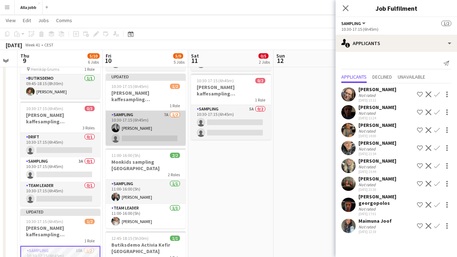
click at [149, 136] on app-card-role "Sampling 7A 1/2 10:30-17:15 (6h45m) Casper Lewin single-neutral-actions" at bounding box center [146, 128] width 80 height 35
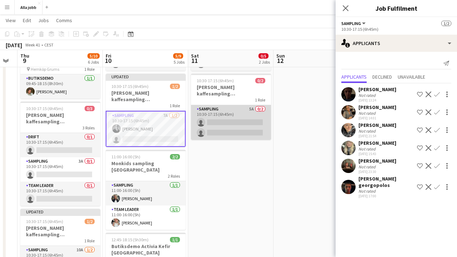
click at [211, 124] on app-card-role "Sampling 5A 0/2 10:30-17:15 (6h45m) single-neutral-actions single-neutral-actio…" at bounding box center [231, 122] width 80 height 35
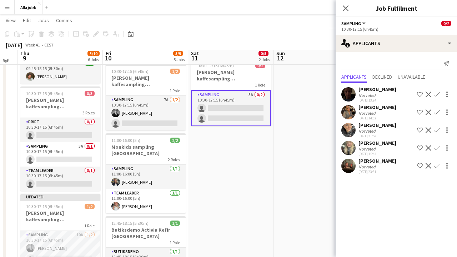
scroll to position [134, 0]
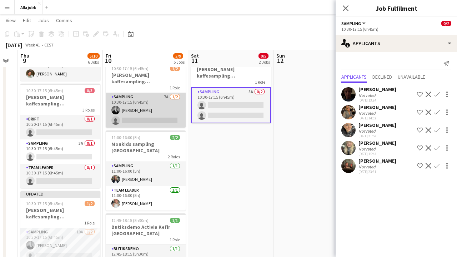
click at [157, 112] on app-card-role "Sampling 7A 1/2 10:30-17:15 (6h45m) Casper Lewin single-neutral-actions" at bounding box center [146, 110] width 80 height 35
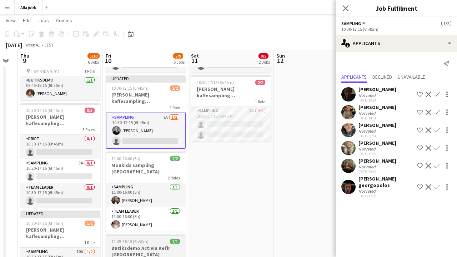
scroll to position [111, 0]
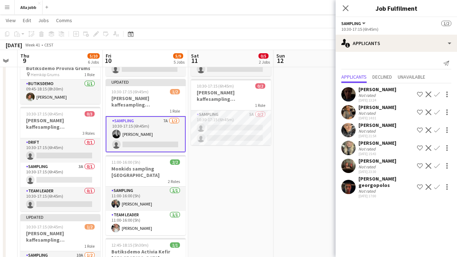
click at [146, 133] on app-card-role "Sampling 7A 1/2 10:30-17:15 (6h45m) Casper Lewin single-neutral-actions" at bounding box center [146, 134] width 80 height 36
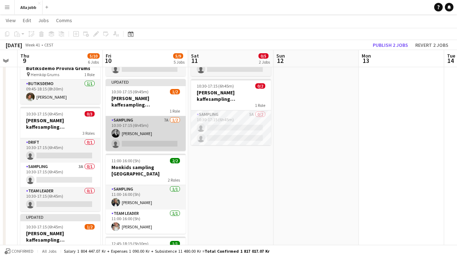
click at [139, 134] on app-card-role "Sampling 7A 1/2 10:30-17:15 (6h45m) Casper Lewin single-neutral-actions" at bounding box center [146, 133] width 80 height 35
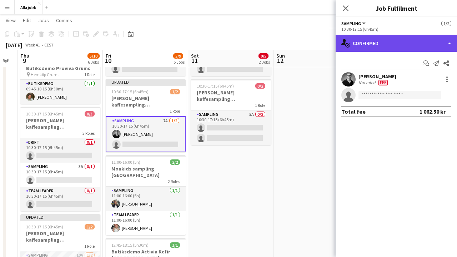
click at [389, 43] on div "single-neutral-actions-check-2 Confirmed" at bounding box center [396, 43] width 121 height 17
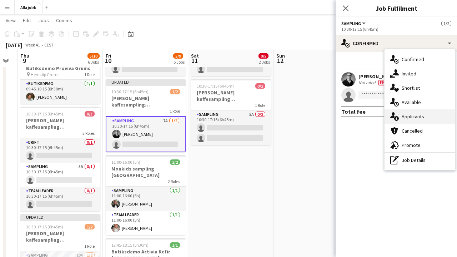
click at [397, 120] on icon at bounding box center [396, 118] width 5 height 5
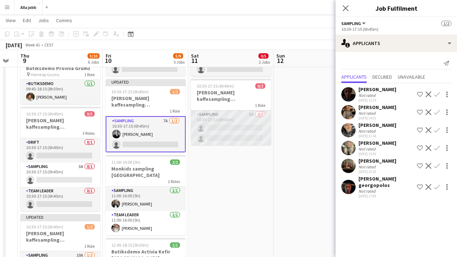
click at [229, 129] on app-card-role "Sampling 5A 0/2 10:30-17:15 (6h45m) single-neutral-actions single-neutral-actio…" at bounding box center [231, 127] width 80 height 35
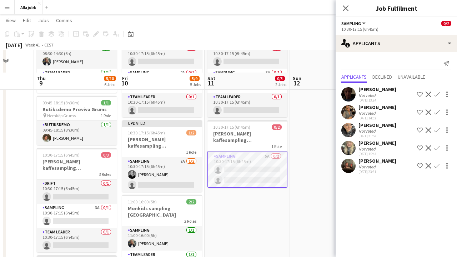
scroll to position [67, 0]
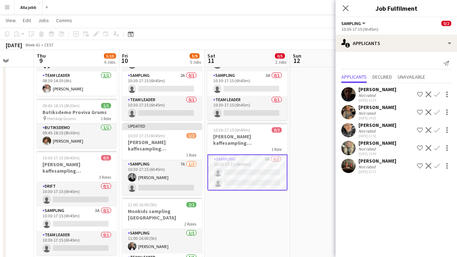
click at [347, 94] on app-user-avatar at bounding box center [348, 94] width 14 height 14
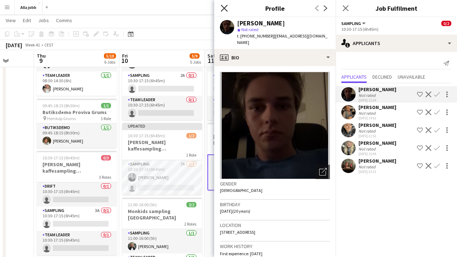
click at [225, 10] on icon "Close pop-in" at bounding box center [224, 8] width 7 height 7
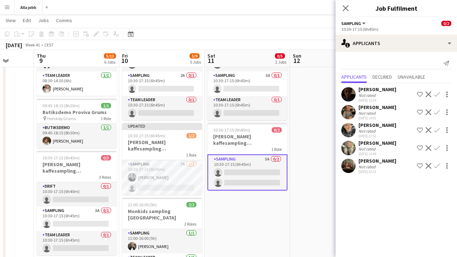
click at [235, 174] on app-card-role "Sampling 5A 0/2 10:30-17:15 (6h45m) single-neutral-actions single-neutral-actio…" at bounding box center [247, 172] width 80 height 36
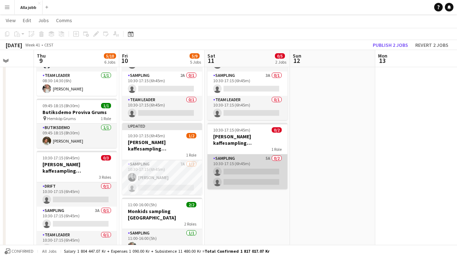
click at [241, 177] on app-card-role "Sampling 5A 0/2 10:30-17:15 (6h45m) single-neutral-actions single-neutral-actio…" at bounding box center [247, 171] width 80 height 35
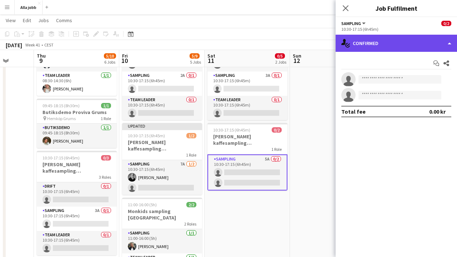
click at [364, 48] on div "single-neutral-actions-check-2 Confirmed" at bounding box center [396, 43] width 121 height 17
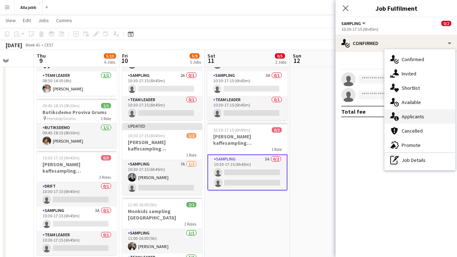
click at [406, 122] on div "single-neutral-actions-information Applicants" at bounding box center [420, 116] width 71 height 14
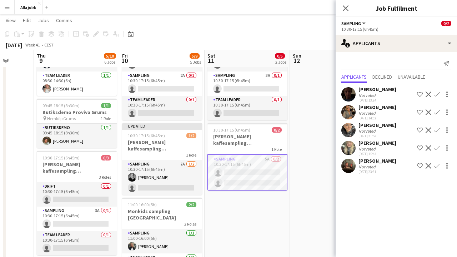
click at [346, 135] on app-user-avatar at bounding box center [348, 130] width 14 height 14
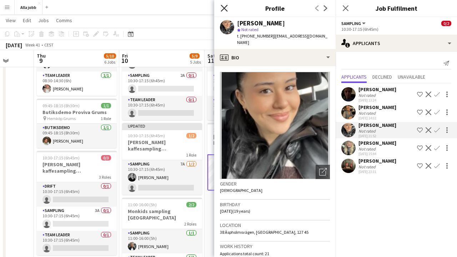
click at [227, 6] on icon "Close pop-in" at bounding box center [224, 8] width 7 height 7
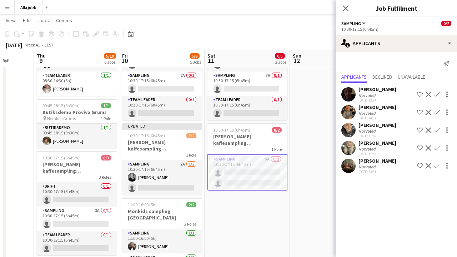
click at [353, 148] on app-user-avatar at bounding box center [348, 148] width 14 height 14
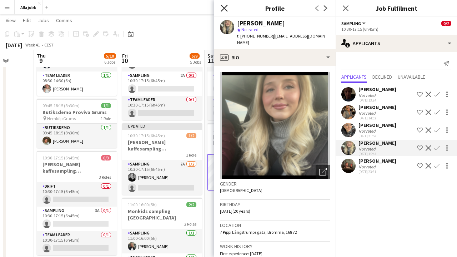
click at [227, 9] on icon "Close pop-in" at bounding box center [224, 8] width 7 height 7
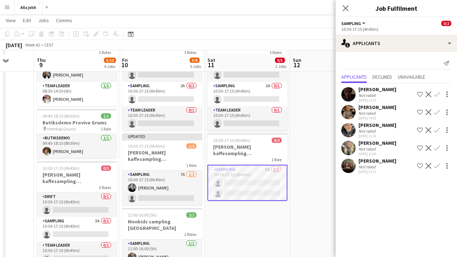
scroll to position [52, 0]
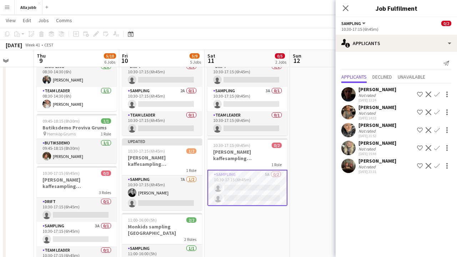
click at [310, 137] on app-date-cell at bounding box center [332, 257] width 85 height 458
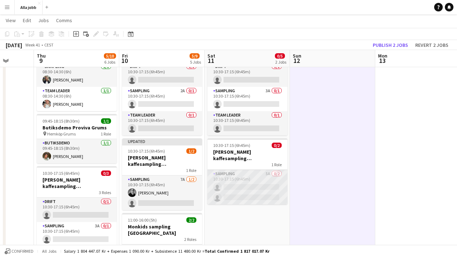
click at [269, 176] on app-card-role "Sampling 5A 0/2 10:30-17:15 (6h45m) single-neutral-actions single-neutral-actio…" at bounding box center [247, 187] width 80 height 35
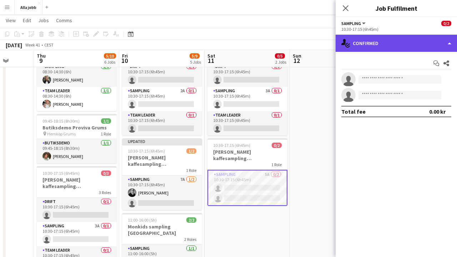
click at [390, 48] on div "single-neutral-actions-check-2 Confirmed" at bounding box center [396, 43] width 121 height 17
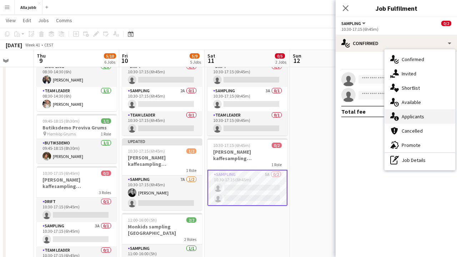
click at [406, 117] on span "Applicants" at bounding box center [413, 116] width 22 height 6
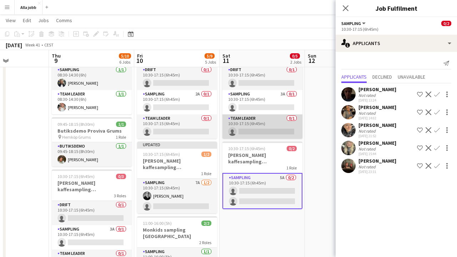
scroll to position [0, 195]
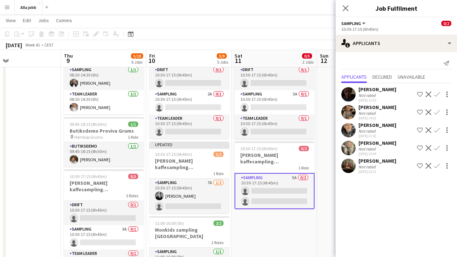
click at [351, 171] on app-user-avatar at bounding box center [348, 166] width 14 height 14
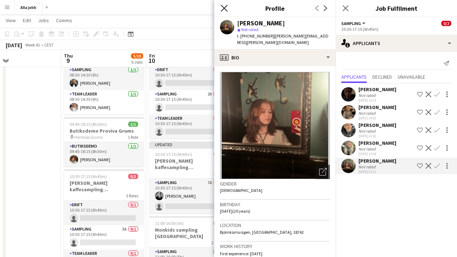
click at [225, 7] on icon "Close pop-in" at bounding box center [224, 8] width 7 height 7
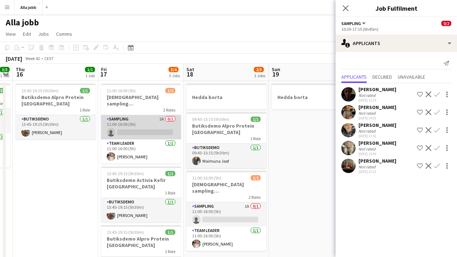
scroll to position [0, 313]
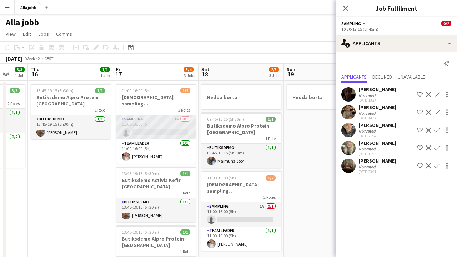
click at [173, 125] on app-card-role "Sampling 1A 0/1 11:00-16:00 (5h) single-neutral-actions" at bounding box center [156, 127] width 80 height 24
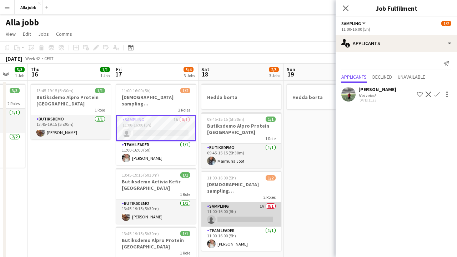
click at [244, 214] on app-card-role "Sampling 1A 0/1 11:00-16:00 (5h) single-neutral-actions" at bounding box center [241, 214] width 80 height 24
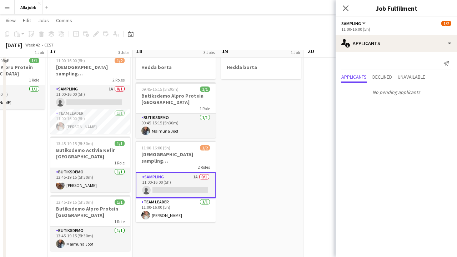
scroll to position [32, 0]
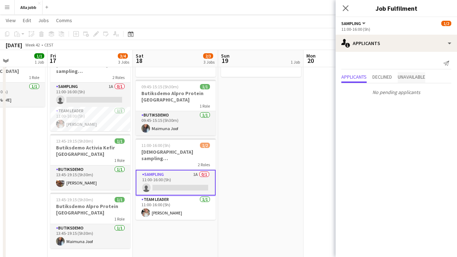
click at [414, 77] on span "Unavailable" at bounding box center [411, 76] width 27 height 5
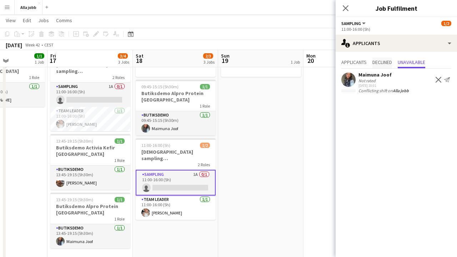
click at [390, 61] on span "Declined" at bounding box center [382, 62] width 20 height 5
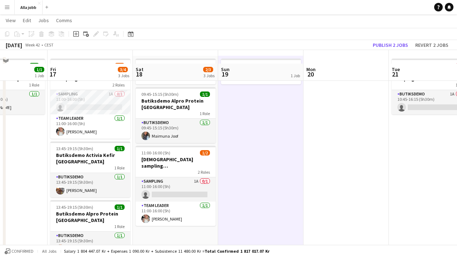
scroll to position [39, 0]
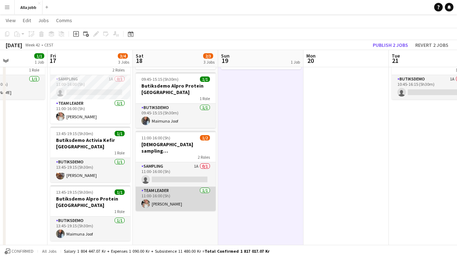
click at [174, 196] on app-card-role "Team Leader 1/1 11:00-16:00 (5h) Ida Malmborg" at bounding box center [176, 198] width 80 height 24
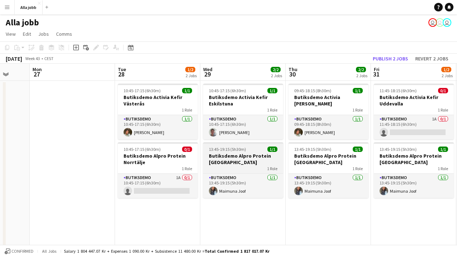
scroll to position [0, 313]
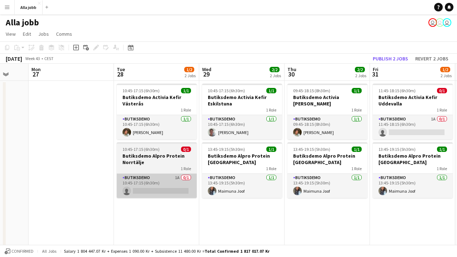
click at [185, 186] on app-card-role "Butiksdemo 1A 0/1 10:45-17:15 (6h30m) single-neutral-actions" at bounding box center [157, 186] width 80 height 24
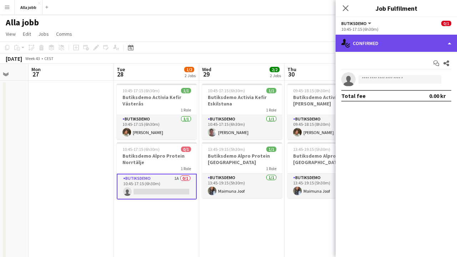
click at [367, 46] on div "single-neutral-actions-check-2 Confirmed" at bounding box center [396, 43] width 121 height 17
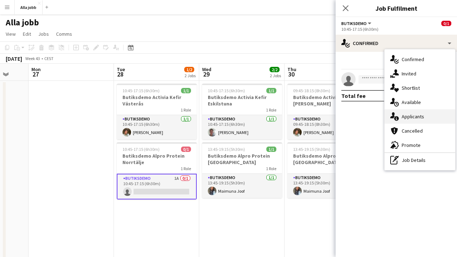
click at [406, 117] on span "Applicants" at bounding box center [413, 116] width 22 height 6
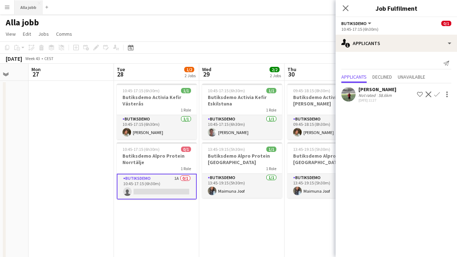
click at [29, 4] on button "Alla jobb Close" at bounding box center [29, 7] width 28 height 14
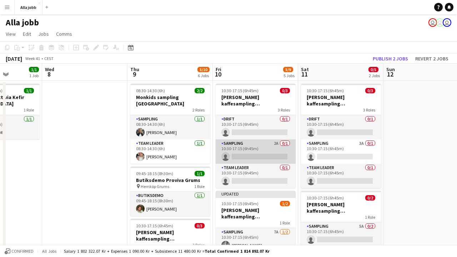
scroll to position [0, 215]
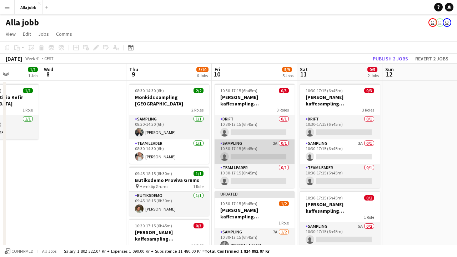
click at [275, 144] on app-card-role "Sampling 2A 0/1 10:30-17:15 (6h45m) single-neutral-actions" at bounding box center [255, 151] width 80 height 24
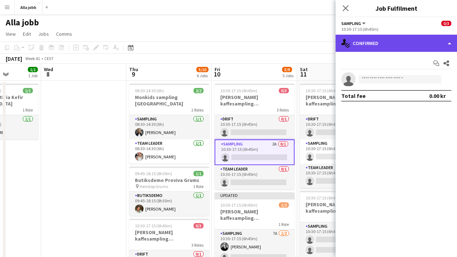
click at [391, 50] on div "single-neutral-actions-check-2 Confirmed" at bounding box center [396, 43] width 121 height 17
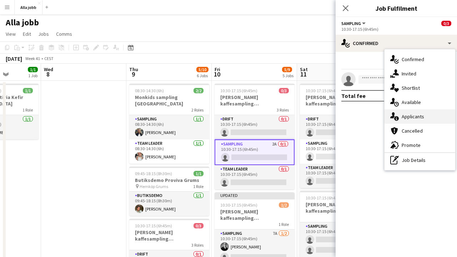
click at [398, 116] on icon "single-neutral-actions-information" at bounding box center [394, 116] width 9 height 9
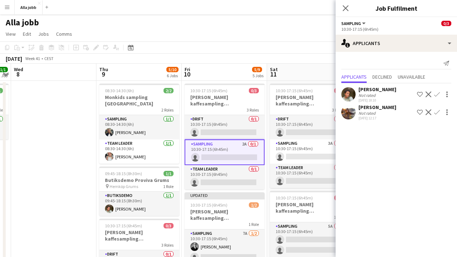
scroll to position [0, 250]
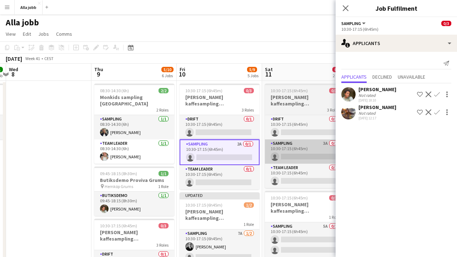
click at [297, 147] on app-card-role "Sampling 3A 0/1 10:30-17:15 (6h45m) single-neutral-actions" at bounding box center [305, 151] width 80 height 24
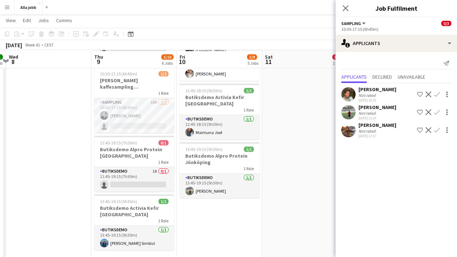
scroll to position [265, 0]
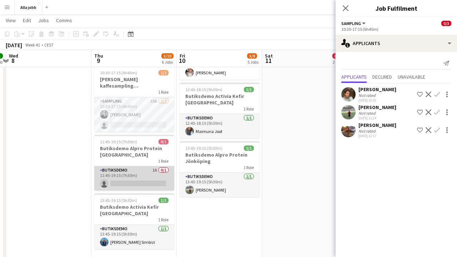
click at [123, 176] on app-card-role "Butiksdemo 1A 0/1 11:45-19:15 (7h30m) single-neutral-actions" at bounding box center [134, 178] width 80 height 24
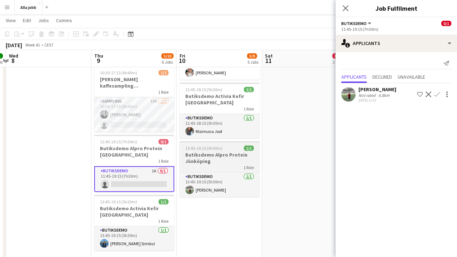
click at [252, 151] on h3 "Butiksdemo Alpro Protein Jönköping" at bounding box center [220, 157] width 80 height 13
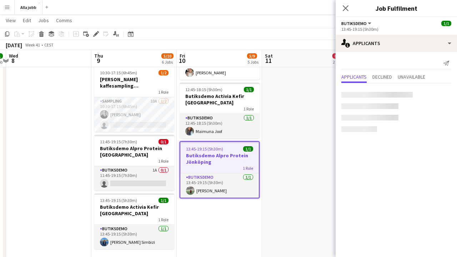
click at [295, 144] on app-date-cell "10:30-17:15 (6h45m) 0/3 Barbour kaffesampling Köpenhamn 3 Roles Drift 0/1 10:30…" at bounding box center [304, 44] width 85 height 458
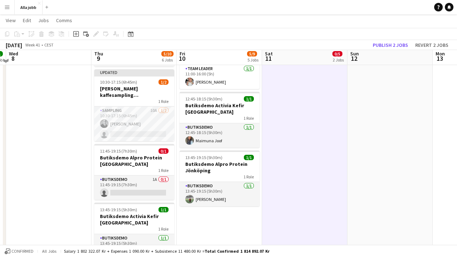
scroll to position [257, 0]
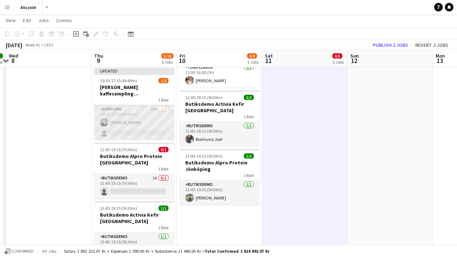
click at [152, 121] on app-card-role "Sampling 10A 1/2 10:30-17:15 (6h45m) Casper Lewin single-neutral-actions" at bounding box center [134, 122] width 80 height 35
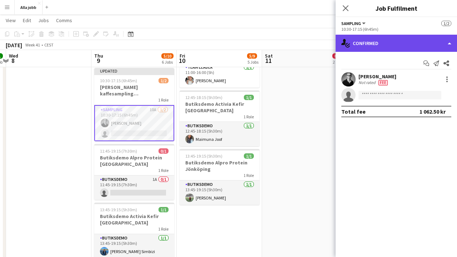
click at [407, 45] on div "single-neutral-actions-check-2 Confirmed" at bounding box center [396, 43] width 121 height 17
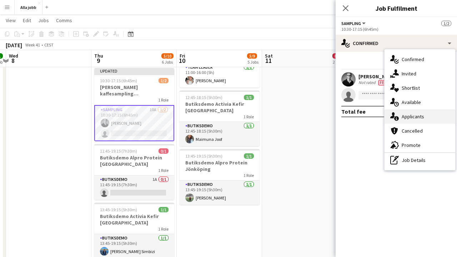
click at [412, 115] on span "Applicants" at bounding box center [413, 116] width 22 height 6
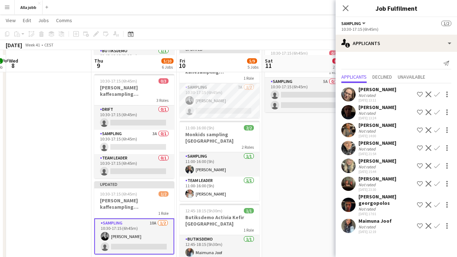
scroll to position [142, 0]
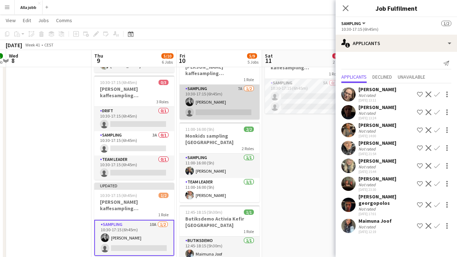
click at [235, 105] on app-card-role "Sampling 7A 1/2 10:30-17:15 (6h45m) Casper Lewin single-neutral-actions" at bounding box center [220, 102] width 80 height 35
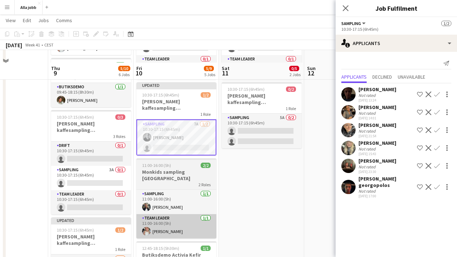
scroll to position [120, 0]
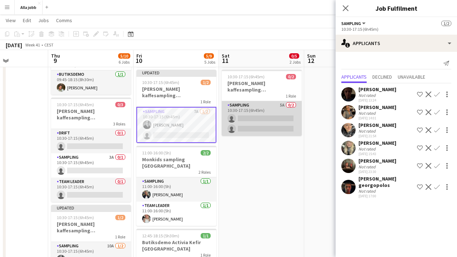
click at [253, 124] on app-card-role "Sampling 5A 0/2 10:30-17:15 (6h45m) single-neutral-actions single-neutral-actio…" at bounding box center [262, 118] width 80 height 35
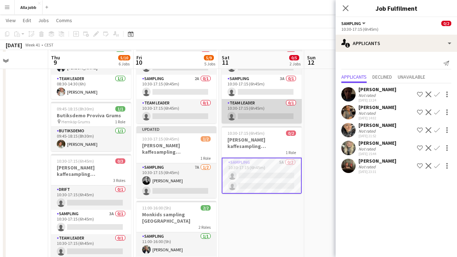
scroll to position [66, 0]
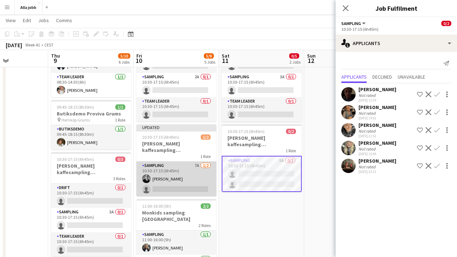
click at [179, 167] on app-card-role "Sampling 7A 1/2 10:30-17:15 (6h45m) Casper Lewin single-neutral-actions" at bounding box center [176, 178] width 80 height 35
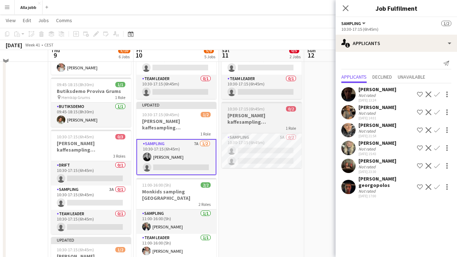
scroll to position [81, 0]
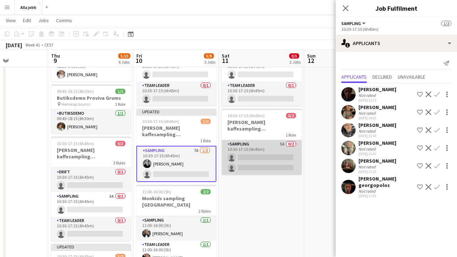
click at [270, 159] on app-card-role "Sampling 5A 0/2 10:30-17:15 (6h45m) single-neutral-actions single-neutral-actio…" at bounding box center [262, 157] width 80 height 35
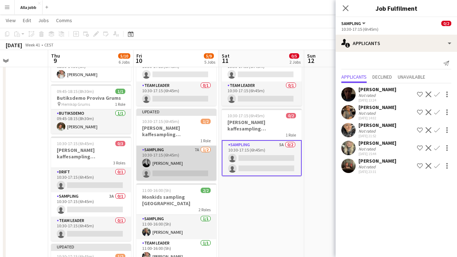
click at [188, 162] on app-card-role "Sampling 7A 1/2 10:30-17:15 (6h45m) Casper Lewin single-neutral-actions" at bounding box center [176, 163] width 80 height 35
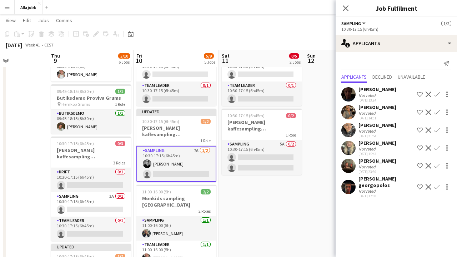
click at [343, 166] on app-user-avatar at bounding box center [348, 166] width 14 height 14
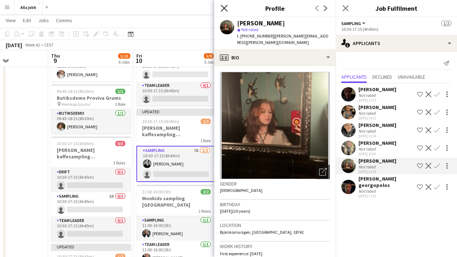
click at [226, 9] on icon "Close pop-in" at bounding box center [224, 8] width 7 height 7
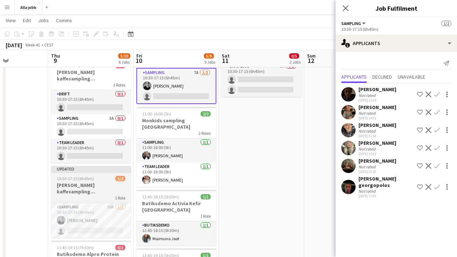
scroll to position [167, 0]
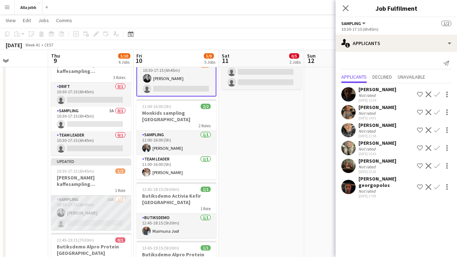
click at [90, 204] on app-card-role "Sampling 10A 1/2 10:30-17:15 (6h45m) Casper Lewin single-neutral-actions" at bounding box center [91, 212] width 80 height 35
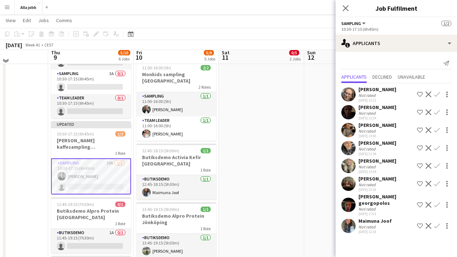
scroll to position [207, 0]
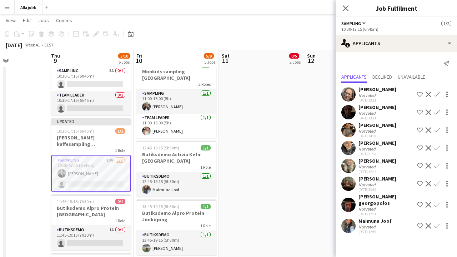
click at [345, 206] on app-user-avatar at bounding box center [348, 204] width 14 height 14
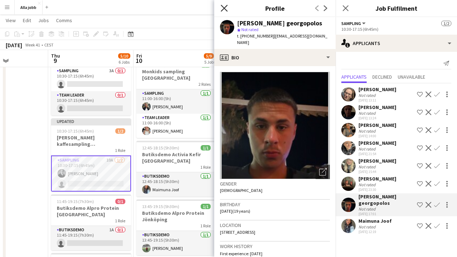
click at [226, 11] on icon "Close pop-in" at bounding box center [224, 8] width 7 height 7
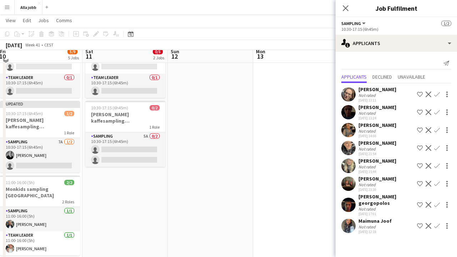
scroll to position [84, 0]
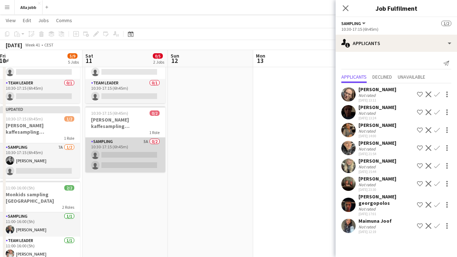
click at [142, 156] on app-card-role "Sampling 5A 0/2 10:30-17:15 (6h45m) single-neutral-actions single-neutral-actio…" at bounding box center [125, 154] width 80 height 35
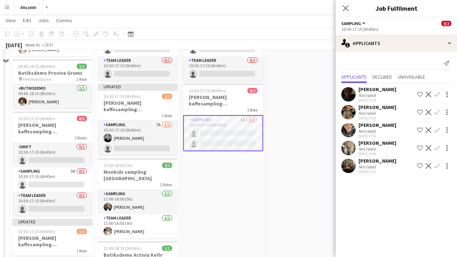
scroll to position [125, 0]
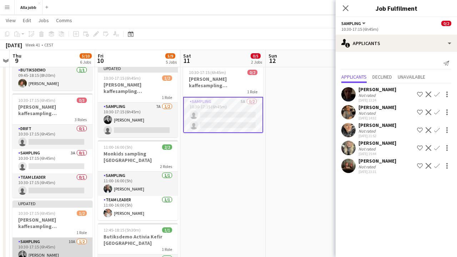
click at [47, 244] on app-card-role "Sampling 10A 1/2 10:30-17:15 (6h45m) Casper Lewin single-neutral-actions" at bounding box center [52, 254] width 80 height 35
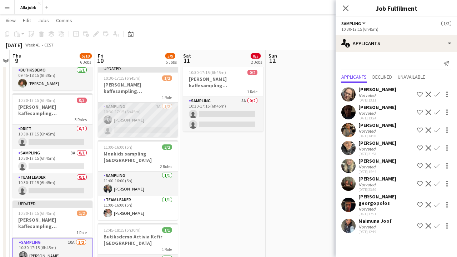
click at [154, 119] on app-card-role "Sampling 7A 1/2 10:30-17:15 (6h45m) Casper Lewin single-neutral-actions" at bounding box center [138, 119] width 80 height 35
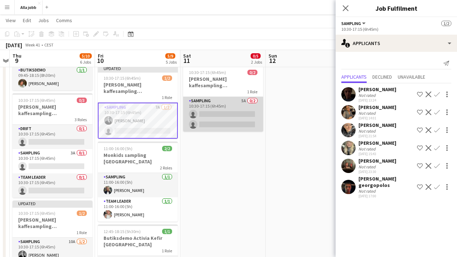
click at [241, 126] on app-card-role "Sampling 5A 0/2 10:30-17:15 (6h45m) single-neutral-actions single-neutral-actio…" at bounding box center [223, 114] width 80 height 35
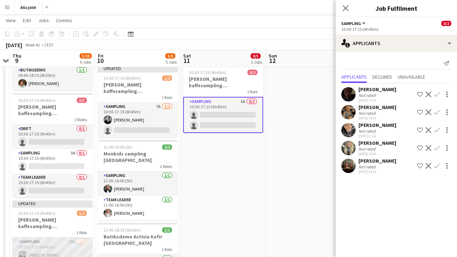
click at [68, 242] on app-card-role "Sampling 10A 1/2 10:30-17:15 (6h45m) Casper Lewin single-neutral-actions" at bounding box center [52, 254] width 80 height 35
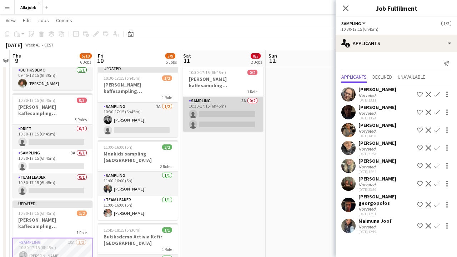
click at [210, 116] on app-card-role "Sampling 5A 0/2 10:30-17:15 (6h45m) single-neutral-actions single-neutral-actio…" at bounding box center [223, 114] width 80 height 35
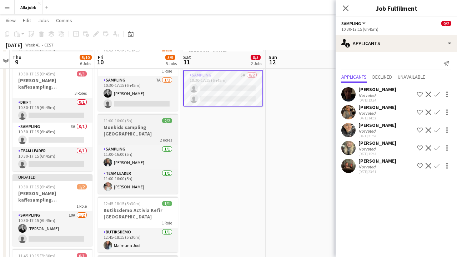
scroll to position [152, 0]
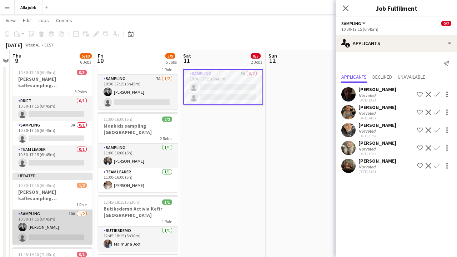
click at [68, 215] on app-card-role "Sampling 10A 1/2 10:30-17:15 (6h45m) Casper Lewin single-neutral-actions" at bounding box center [52, 227] width 80 height 35
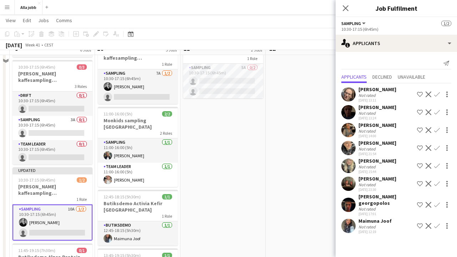
scroll to position [160, 0]
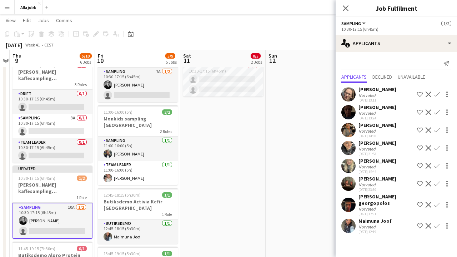
click at [57, 215] on app-card-role "Sampling 10A 1/2 10:30-17:15 (6h45m) Casper Lewin single-neutral-actions" at bounding box center [52, 220] width 80 height 36
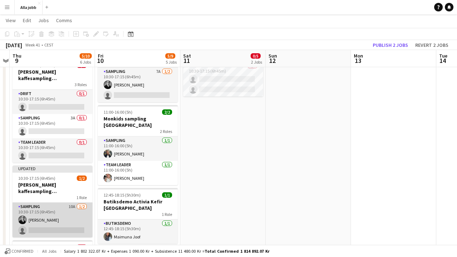
click at [62, 205] on app-card-role "Sampling 10A 1/2 10:30-17:15 (6h45m) Casper Lewin single-neutral-actions" at bounding box center [52, 219] width 80 height 35
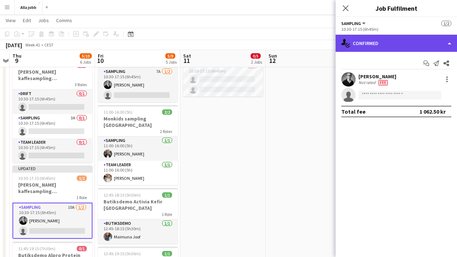
click at [433, 39] on div "single-neutral-actions-check-2 Confirmed" at bounding box center [396, 43] width 121 height 17
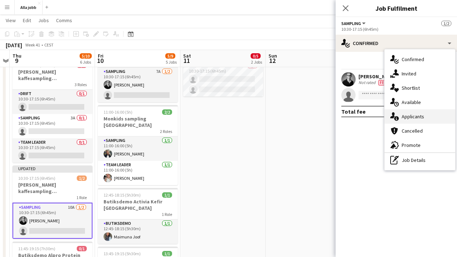
click at [404, 118] on span "Applicants" at bounding box center [413, 116] width 22 height 6
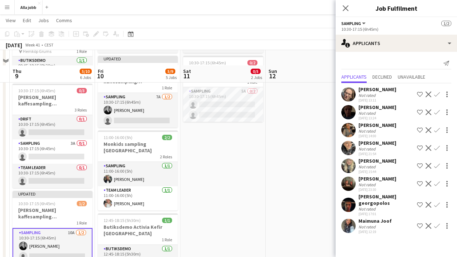
scroll to position [130, 0]
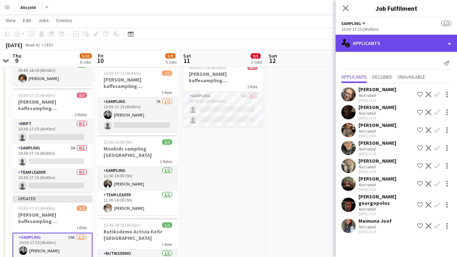
click at [389, 41] on div "single-neutral-actions-information Applicants" at bounding box center [396, 43] width 121 height 17
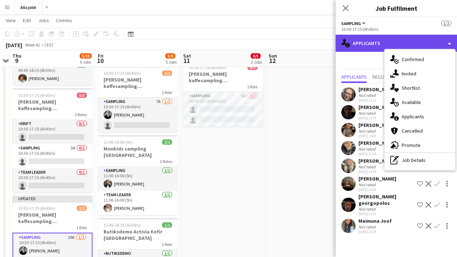
click at [363, 45] on div "single-neutral-actions-information Applicants" at bounding box center [396, 43] width 121 height 17
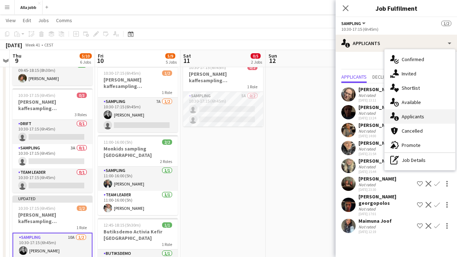
click at [410, 118] on span "Applicants" at bounding box center [413, 116] width 22 height 6
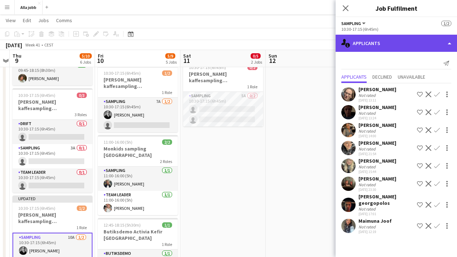
click at [380, 40] on div "single-neutral-actions-information Applicants" at bounding box center [396, 43] width 121 height 17
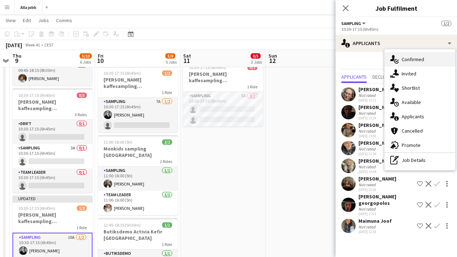
click at [407, 62] on span "Confirmed" at bounding box center [413, 59] width 22 height 6
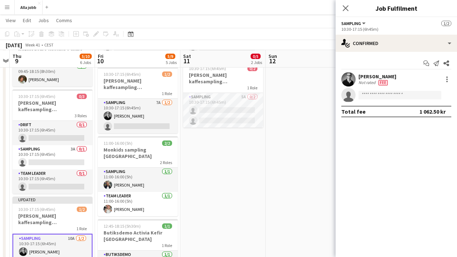
scroll to position [128, 0]
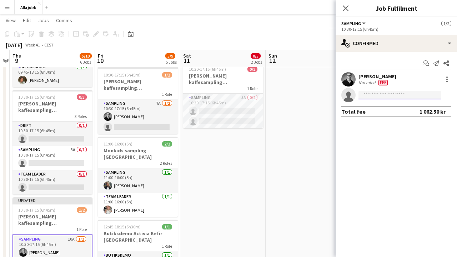
click at [373, 97] on input at bounding box center [399, 95] width 83 height 9
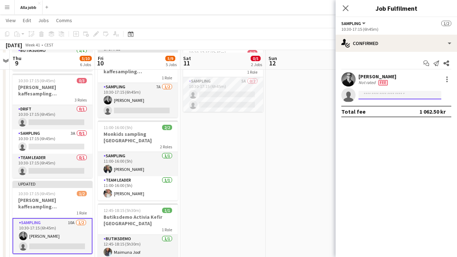
scroll to position [147, 0]
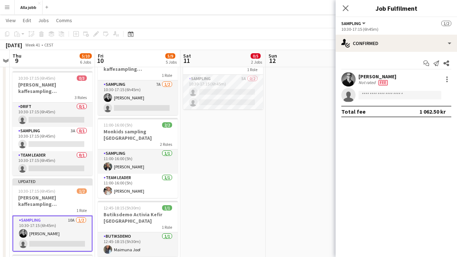
click at [60, 231] on app-card-role "Sampling 10A 1/2 10:30-17:15 (6h45m) Casper Lewin single-neutral-actions" at bounding box center [52, 233] width 80 height 36
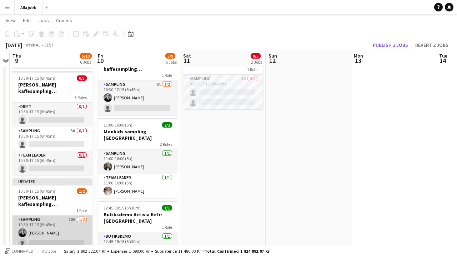
click at [67, 225] on app-card-role "Sampling 10A 1/2 10:30-17:15 (6h45m) Casper Lewin single-neutral-actions" at bounding box center [52, 232] width 80 height 35
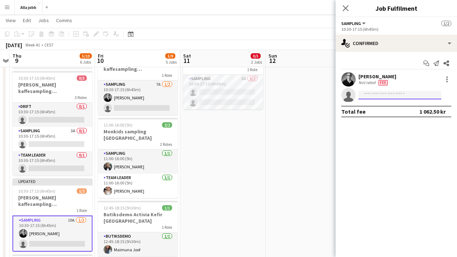
click at [372, 93] on input at bounding box center [399, 95] width 83 height 9
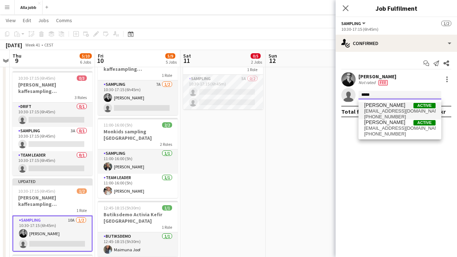
type input "*****"
drag, startPoint x: 367, startPoint y: 106, endPoint x: 393, endPoint y: 109, distance: 25.9
click at [393, 109] on span "[EMAIL_ADDRESS][DOMAIN_NAME]" at bounding box center [399, 111] width 71 height 6
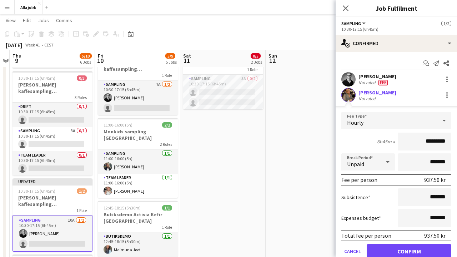
click at [397, 251] on button "Confirm" at bounding box center [409, 251] width 85 height 14
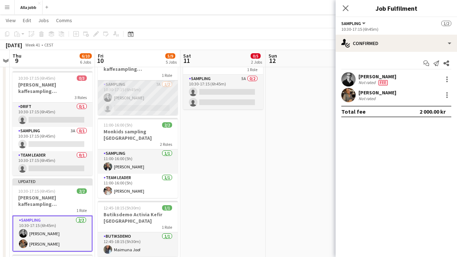
click at [153, 104] on app-card-role "Sampling 7A 1/2 10:30-17:15 (6h45m) Casper Lewin single-neutral-actions" at bounding box center [138, 97] width 80 height 35
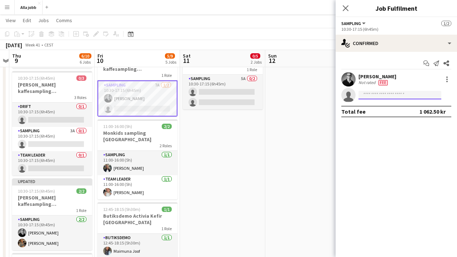
click at [387, 96] on input at bounding box center [399, 95] width 83 height 9
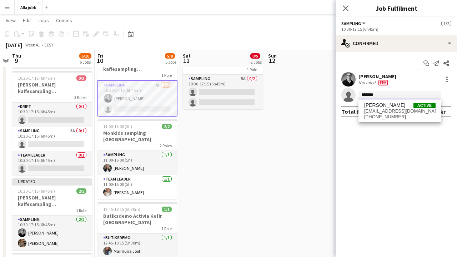
type input "*******"
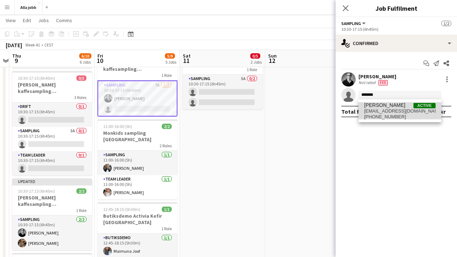
drag, startPoint x: 389, startPoint y: 100, endPoint x: 395, endPoint y: 114, distance: 15.5
click at [395, 114] on span "[PHONE_NUMBER]" at bounding box center [399, 117] width 71 height 6
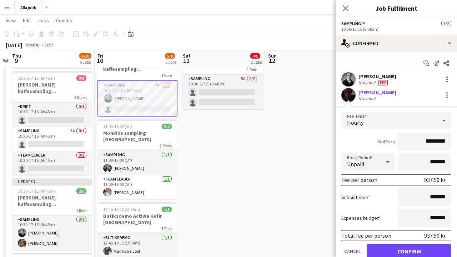
click at [407, 253] on button "Confirm" at bounding box center [409, 251] width 85 height 14
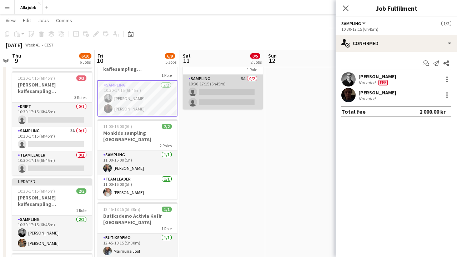
click at [234, 92] on app-card-role "Sampling 5A 0/2 10:30-17:15 (6h45m) single-neutral-actions single-neutral-actio…" at bounding box center [223, 92] width 80 height 35
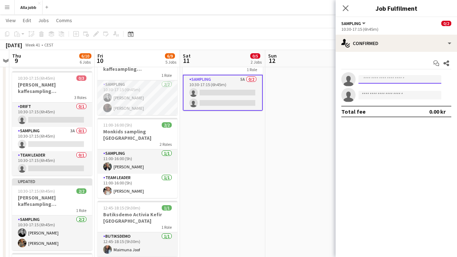
click at [365, 77] on input at bounding box center [399, 79] width 83 height 9
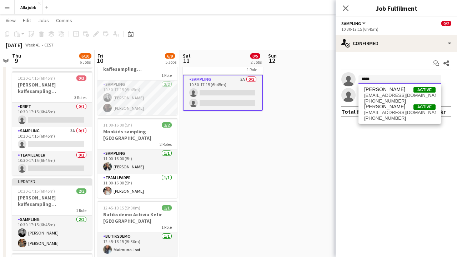
type input "*****"
drag, startPoint x: 370, startPoint y: 91, endPoint x: 391, endPoint y: 97, distance: 22.0
click at [391, 97] on span "[EMAIL_ADDRESS][DOMAIN_NAME]" at bounding box center [399, 95] width 71 height 6
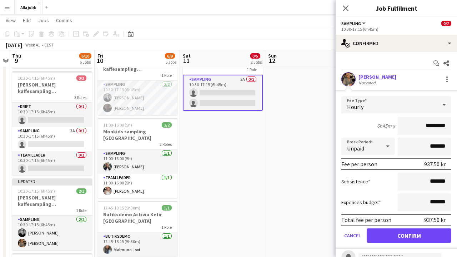
click at [390, 238] on button "Confirm" at bounding box center [409, 235] width 85 height 14
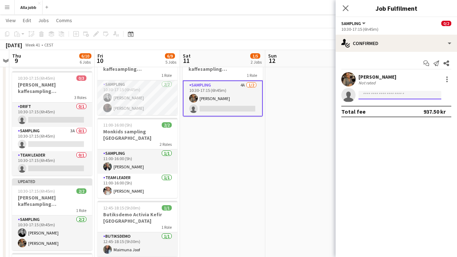
click at [381, 97] on input at bounding box center [399, 95] width 83 height 9
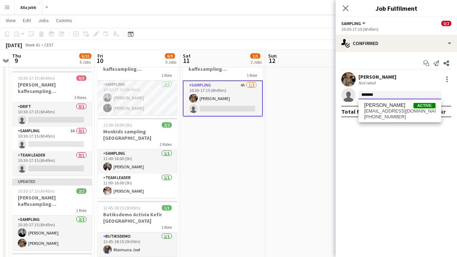
type input "*******"
drag, startPoint x: 381, startPoint y: 98, endPoint x: 396, endPoint y: 114, distance: 21.2
click at [396, 114] on span "[PHONE_NUMBER]" at bounding box center [399, 117] width 71 height 6
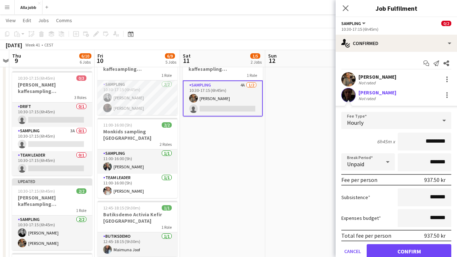
click at [403, 250] on button "Confirm" at bounding box center [409, 251] width 85 height 14
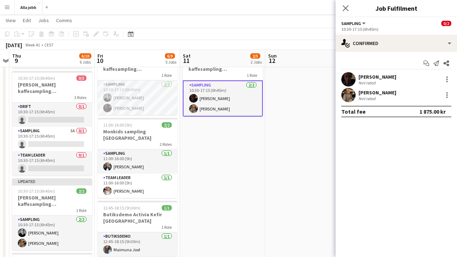
click at [255, 175] on app-date-cell "10:30-17:15 (6h45m) 0/3 Barbour kaffesampling Köpenhamn 3 Roles Drift 0/1 10:30…" at bounding box center [222, 162] width 85 height 458
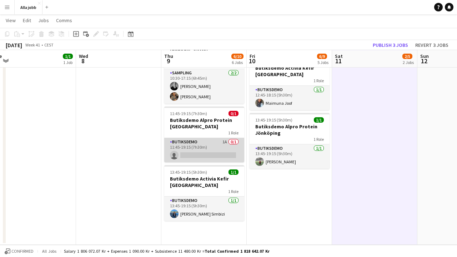
scroll to position [293, 0]
click at [218, 149] on app-card-role "Butiksdemo 1A 0/1 11:45-19:15 (7h30m) single-neutral-actions" at bounding box center [204, 150] width 80 height 24
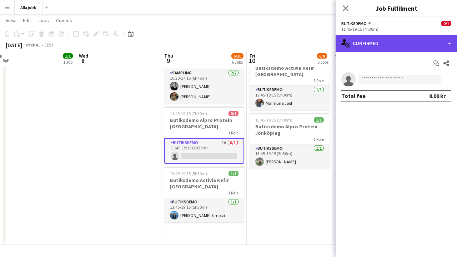
click at [373, 41] on div "single-neutral-actions-check-2 Confirmed" at bounding box center [396, 43] width 121 height 17
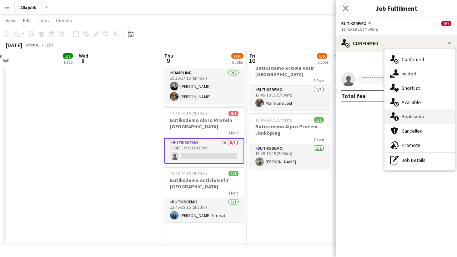
click at [396, 116] on icon "single-neutral-actions-information" at bounding box center [394, 116] width 9 height 9
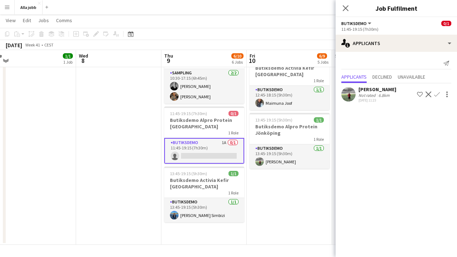
click at [274, 217] on app-date-cell "10:30-17:15 (6h45m) 0/3 Barbour kaffesampling Köpenhamn 3 Roles Drift 0/1 10:30…" at bounding box center [289, 16] width 85 height 458
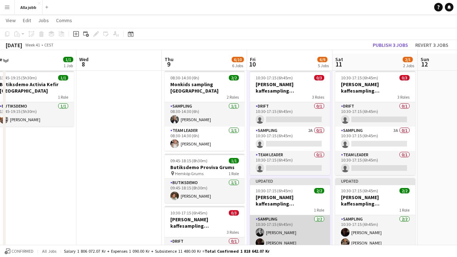
scroll to position [10, 0]
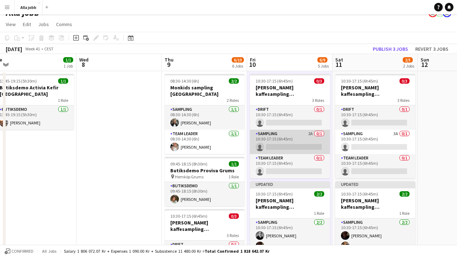
click at [310, 142] on app-card-role "Sampling 2A 0/1 10:30-17:15 (6h45m) single-neutral-actions" at bounding box center [290, 142] width 80 height 24
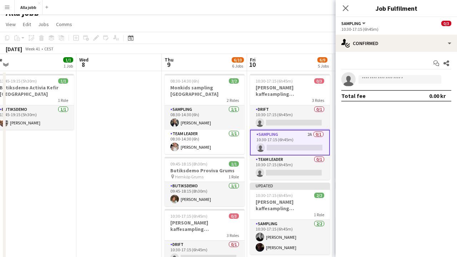
click at [373, 54] on div "Start chat Share single-neutral-actions Total fee 0.00 kr" at bounding box center [396, 79] width 121 height 55
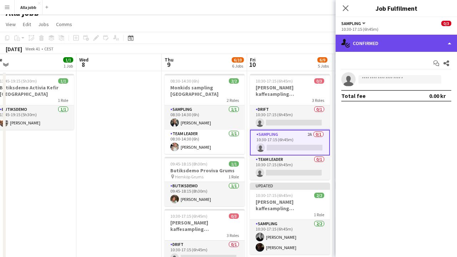
click at [377, 50] on div "single-neutral-actions-check-2 Confirmed" at bounding box center [396, 43] width 121 height 17
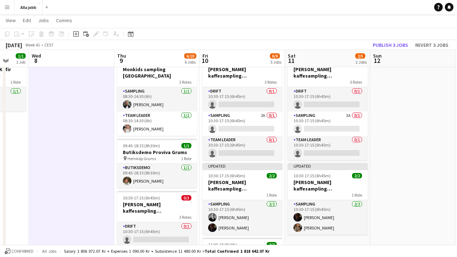
scroll to position [0, 231]
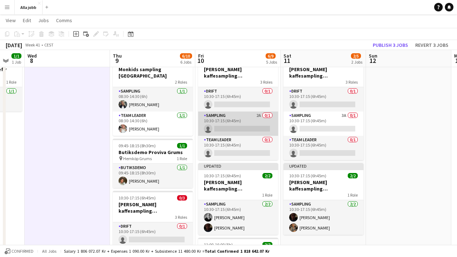
click at [254, 126] on app-card-role "Sampling 2A 0/1 10:30-17:15 (6h45m) single-neutral-actions" at bounding box center [238, 123] width 80 height 24
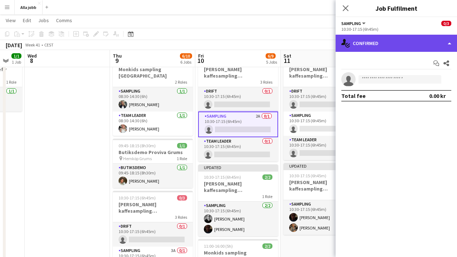
click at [387, 46] on div "single-neutral-actions-check-2 Confirmed" at bounding box center [396, 43] width 121 height 17
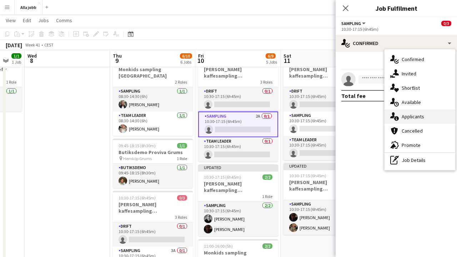
click at [407, 119] on span "Applicants" at bounding box center [413, 116] width 22 height 6
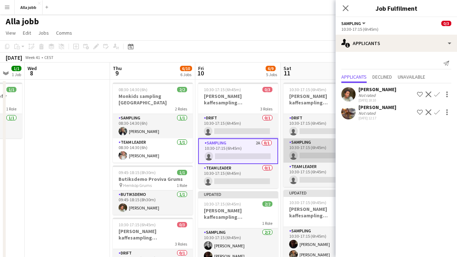
scroll to position [1, 0]
click at [294, 56] on div "October 2025 Week 41 • CEST Publish 3 jobs Revert 3 jobs" at bounding box center [228, 57] width 457 height 10
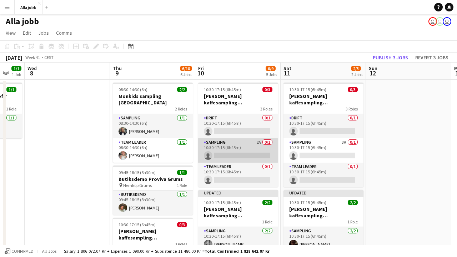
click at [234, 144] on app-card-role "Sampling 2A 0/1 10:30-17:15 (6h45m) single-neutral-actions" at bounding box center [238, 150] width 80 height 24
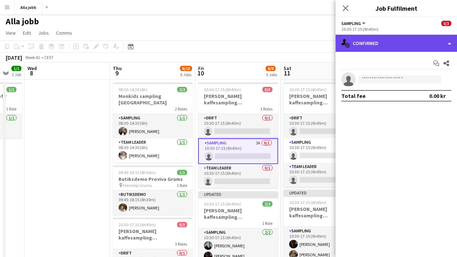
click at [371, 42] on div "single-neutral-actions-check-2 Confirmed" at bounding box center [396, 43] width 121 height 17
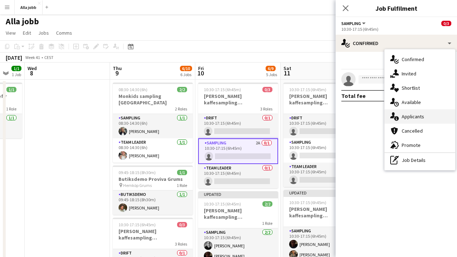
click at [393, 115] on icon at bounding box center [392, 115] width 5 height 6
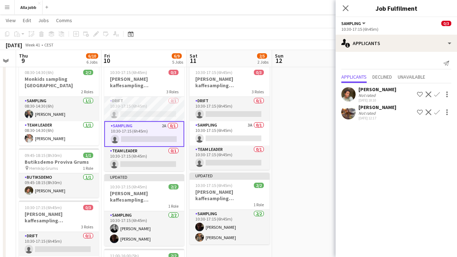
scroll to position [0, 232]
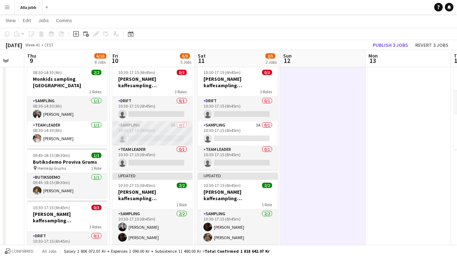
click at [149, 129] on app-card-role "Sampling 2A 0/1 10:30-17:15 (6h45m) single-neutral-actions" at bounding box center [152, 133] width 80 height 24
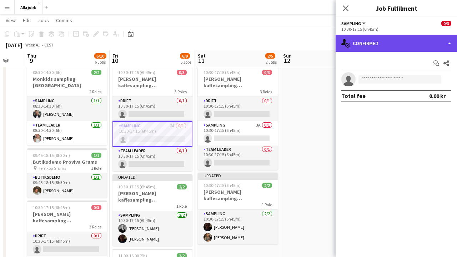
click at [367, 40] on div "single-neutral-actions-check-2 Confirmed" at bounding box center [396, 43] width 121 height 17
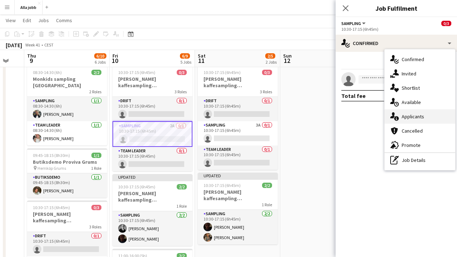
click at [407, 120] on div "single-neutral-actions-information Applicants" at bounding box center [420, 116] width 71 height 14
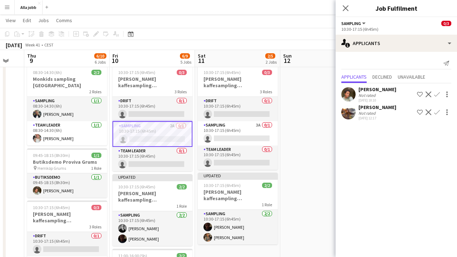
click at [348, 115] on app-user-avatar at bounding box center [348, 112] width 14 height 14
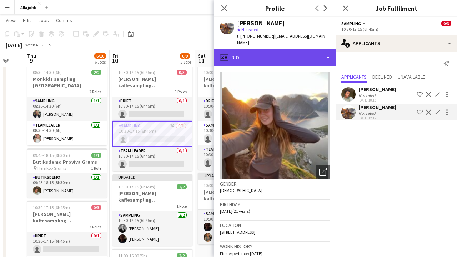
click at [291, 49] on div "profile Bio" at bounding box center [274, 57] width 121 height 17
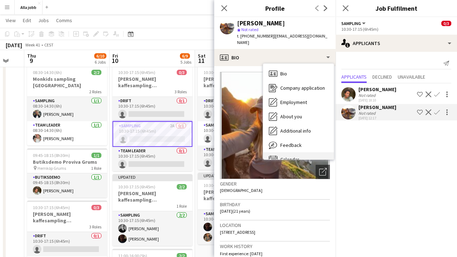
click at [287, 156] on span "Calendar" at bounding box center [289, 159] width 19 height 6
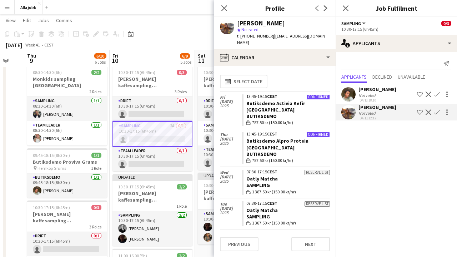
scroll to position [0, 0]
click at [226, 8] on icon "Close pop-in" at bounding box center [224, 8] width 7 height 7
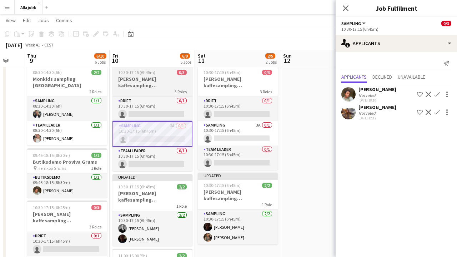
click at [153, 84] on h3 "[PERSON_NAME] kaffesampling [GEOGRAPHIC_DATA]" at bounding box center [152, 82] width 80 height 13
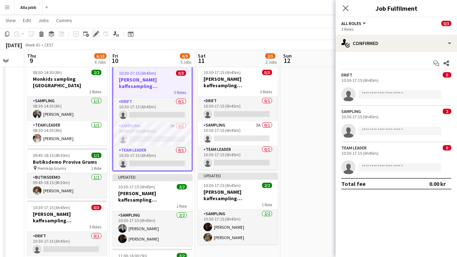
click at [97, 32] on icon at bounding box center [96, 34] width 4 height 4
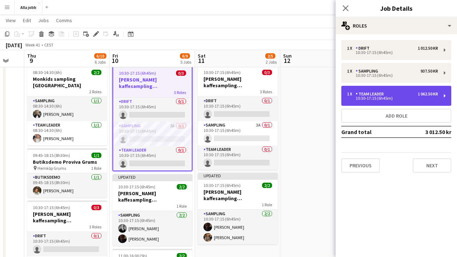
click at [369, 95] on div "Team Leader" at bounding box center [371, 93] width 31 height 5
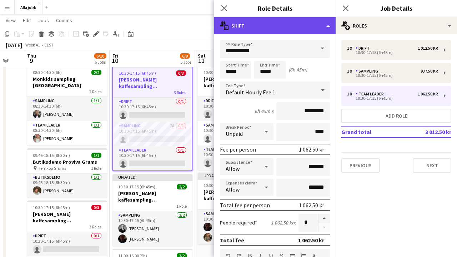
click at [290, 30] on div "multiple-actions-text Shift" at bounding box center [274, 25] width 121 height 17
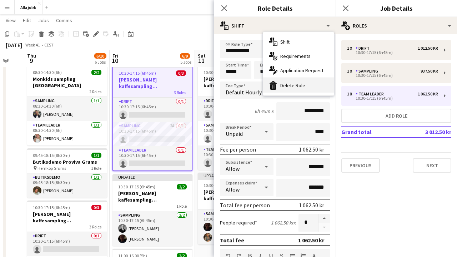
click at [288, 85] on div "bin-2 Delete Role" at bounding box center [298, 85] width 71 height 14
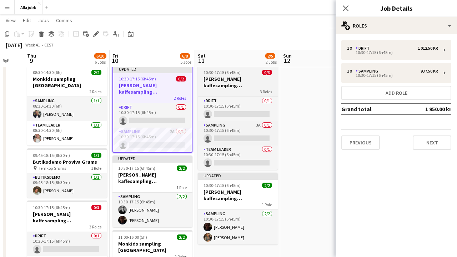
click at [239, 85] on h3 "[PERSON_NAME] kaffesampling [GEOGRAPHIC_DATA]" at bounding box center [238, 82] width 80 height 13
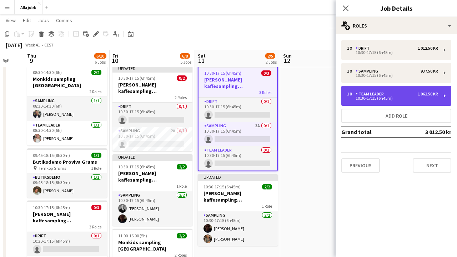
click at [377, 96] on div "Team Leader" at bounding box center [371, 93] width 31 height 5
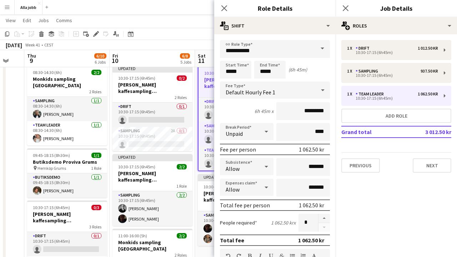
click at [274, 39] on div "**********" at bounding box center [274, 259] width 121 height 450
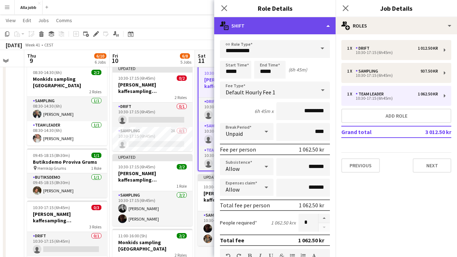
click at [274, 33] on div "multiple-actions-text Shift" at bounding box center [274, 25] width 121 height 17
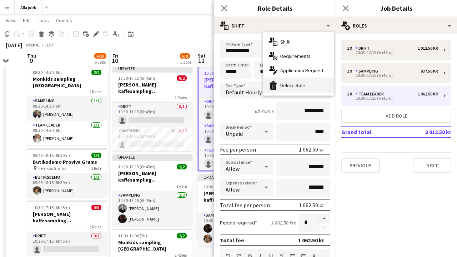
click at [290, 84] on div "bin-2 Delete Role" at bounding box center [298, 85] width 71 height 14
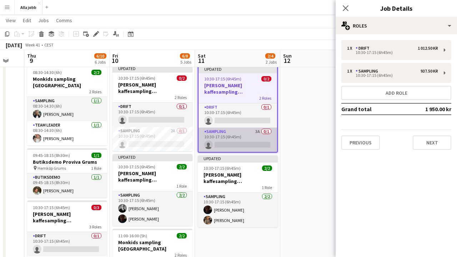
click at [236, 131] on app-card-role "Sampling 3A 0/1 10:30-17:15 (6h45m) single-neutral-actions" at bounding box center [238, 139] width 79 height 24
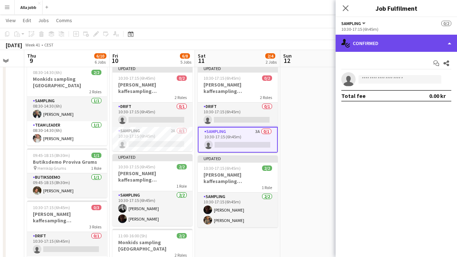
click at [406, 41] on div "single-neutral-actions-check-2 Confirmed" at bounding box center [396, 43] width 121 height 17
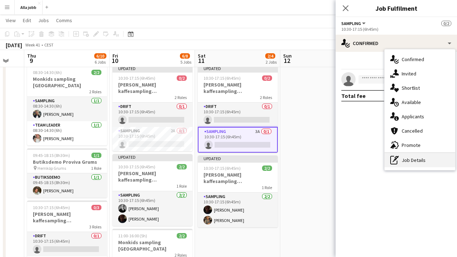
click at [405, 166] on div "pen-write Job Details" at bounding box center [420, 160] width 71 height 14
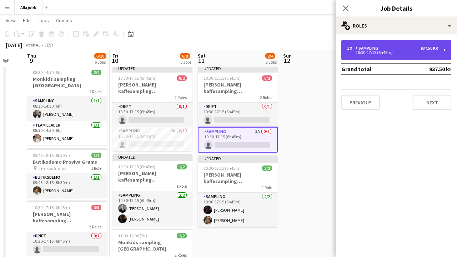
click at [427, 55] on div "1 x Sampling 937.50 kr 10:30-17:15 (6h45m)" at bounding box center [396, 50] width 110 height 20
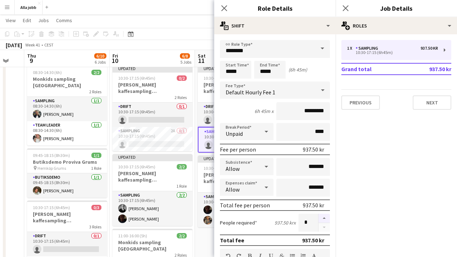
click at [325, 216] on button "button" at bounding box center [323, 218] width 11 height 9
type input "*"
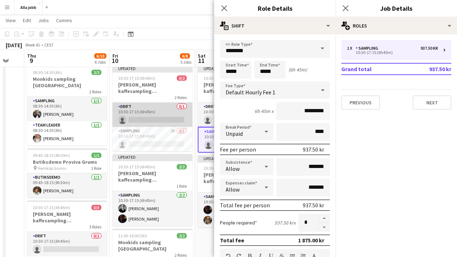
click at [164, 110] on app-card-role "Drift 0/1 10:30-17:15 (6h45m) single-neutral-actions" at bounding box center [152, 114] width 80 height 24
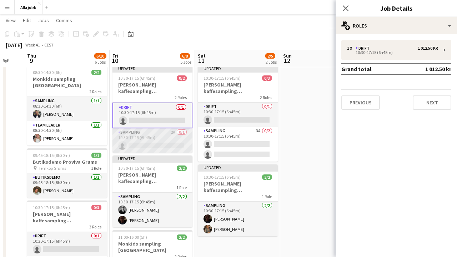
click at [157, 149] on app-card-role "Sampling 2A 0/1 10:30-17:15 (6h45m) single-neutral-actions" at bounding box center [152, 140] width 80 height 24
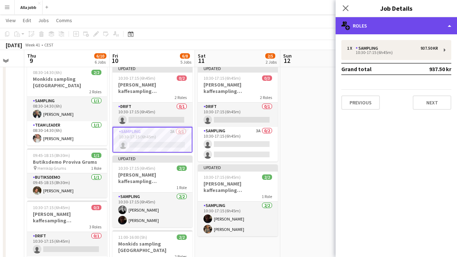
click at [393, 31] on div "multiple-users-add Roles" at bounding box center [396, 25] width 121 height 17
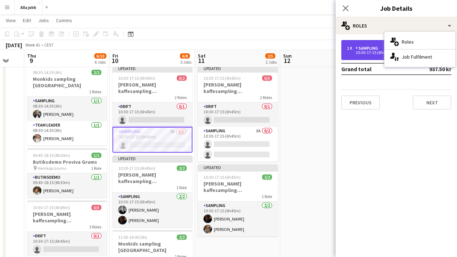
click at [369, 53] on div "10:30-17:15 (6h45m)" at bounding box center [392, 53] width 91 height 4
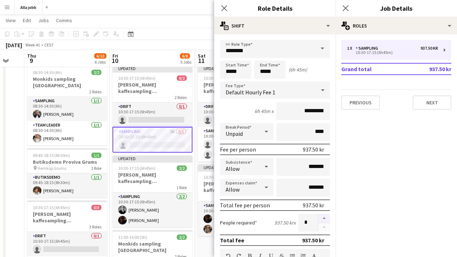
click at [325, 218] on button "button" at bounding box center [323, 218] width 11 height 9
type input "*"
click at [181, 34] on app-toolbar "Copy Paste Paste Command V Paste with crew Command Shift V Paste linked Job [GE…" at bounding box center [228, 34] width 457 height 12
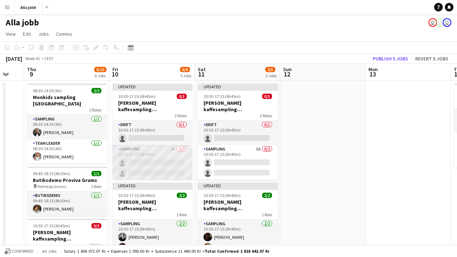
click at [139, 170] on app-card-role "Sampling 2A 0/2 10:30-17:15 (6h45m) single-neutral-actions single-neutral-actio…" at bounding box center [152, 162] width 80 height 35
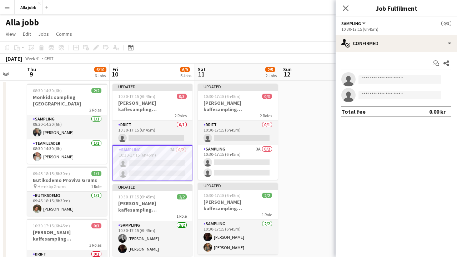
click at [370, 86] on app-invite-slot "single-neutral-actions" at bounding box center [396, 79] width 121 height 14
click at [370, 82] on input at bounding box center [399, 79] width 83 height 9
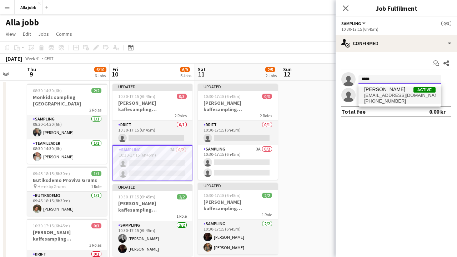
type input "*****"
click at [395, 95] on span "[EMAIL_ADDRESS][DOMAIN_NAME]" at bounding box center [399, 95] width 71 height 6
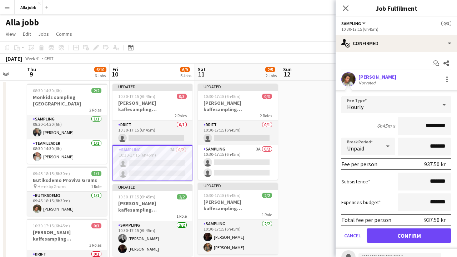
click at [402, 238] on button "Confirm" at bounding box center [409, 235] width 85 height 14
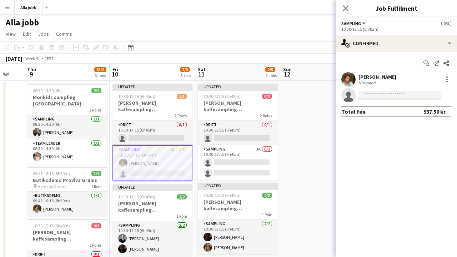
click at [391, 96] on input at bounding box center [399, 95] width 83 height 9
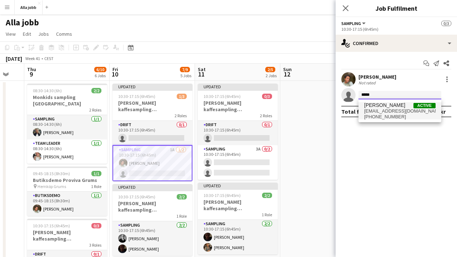
type input "*****"
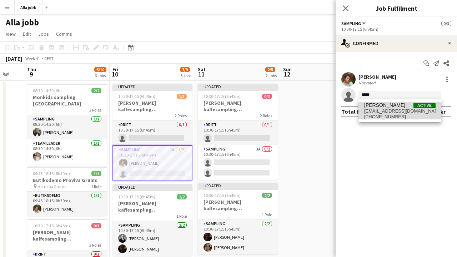
click at [406, 111] on span "[EMAIL_ADDRESS][DOMAIN_NAME]" at bounding box center [399, 111] width 71 height 6
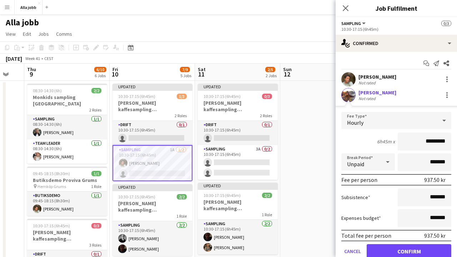
click at [401, 251] on button "Confirm" at bounding box center [409, 251] width 85 height 14
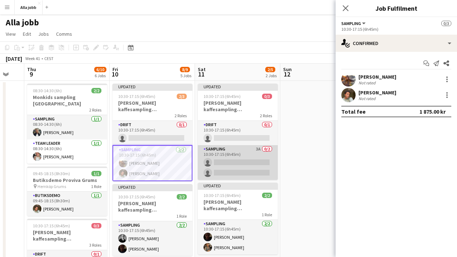
click at [258, 155] on app-card-role "Sampling 3A 0/2 10:30-17:15 (6h45m) single-neutral-actions single-neutral-actio…" at bounding box center [238, 162] width 80 height 35
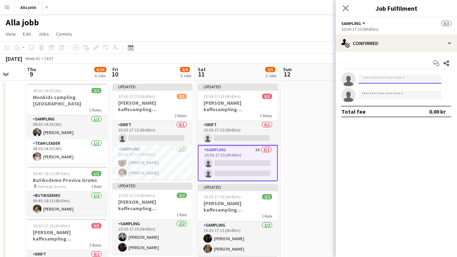
click at [373, 80] on input at bounding box center [399, 79] width 83 height 9
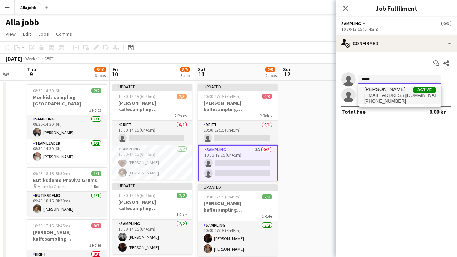
type input "*****"
click at [379, 99] on span "[PHONE_NUMBER]" at bounding box center [399, 101] width 71 height 6
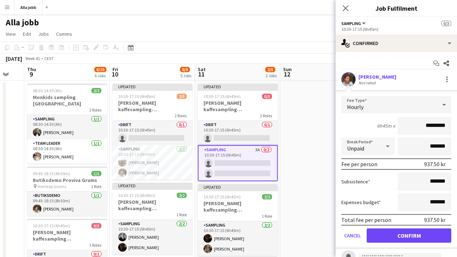
click at [416, 236] on button "Confirm" at bounding box center [409, 235] width 85 height 14
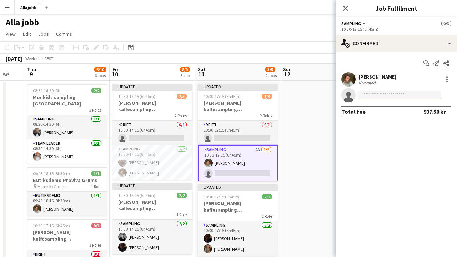
click at [376, 94] on input at bounding box center [399, 95] width 83 height 9
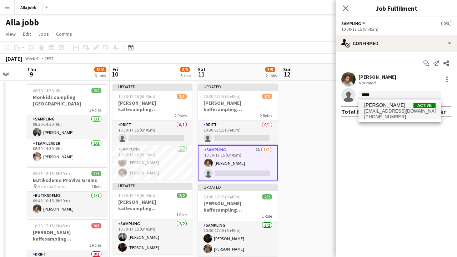
type input "*****"
click at [381, 111] on span "[EMAIL_ADDRESS][DOMAIN_NAME]" at bounding box center [399, 111] width 71 height 6
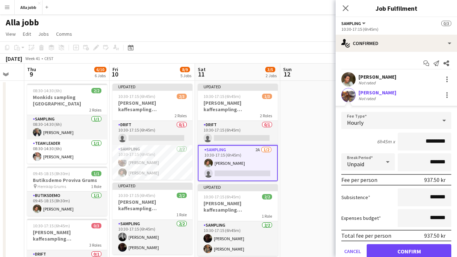
click at [408, 251] on button "Confirm" at bounding box center [409, 251] width 85 height 14
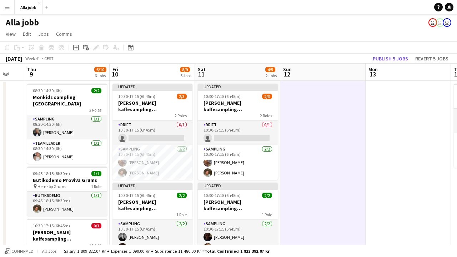
scroll to position [16, 0]
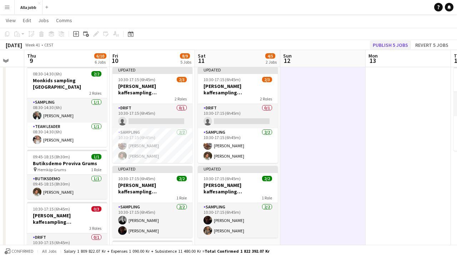
click at [394, 46] on button "Publish 5 jobs" at bounding box center [390, 44] width 41 height 9
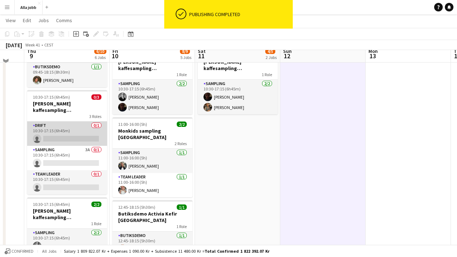
scroll to position [122, 0]
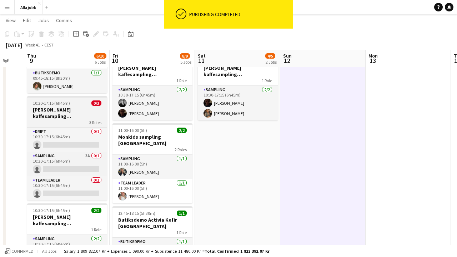
click at [62, 111] on h3 "[PERSON_NAME] kaffesampling [GEOGRAPHIC_DATA]" at bounding box center [67, 112] width 80 height 13
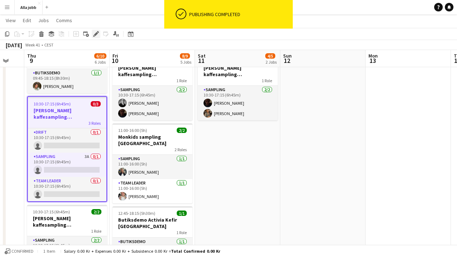
click at [96, 35] on icon at bounding box center [96, 34] width 4 height 4
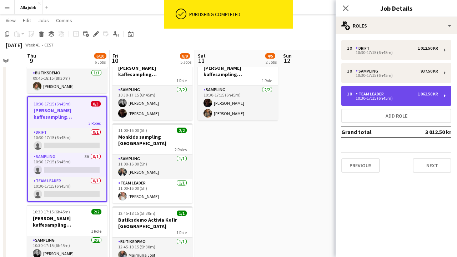
click at [384, 100] on div "10:30-17:15 (6h45m)" at bounding box center [392, 98] width 91 height 4
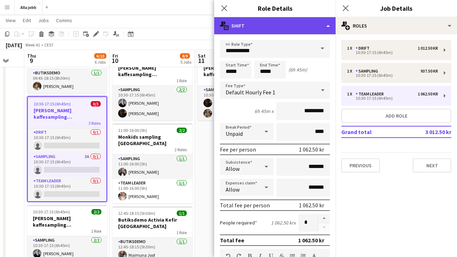
click at [290, 27] on div "multiple-actions-text Shift" at bounding box center [274, 25] width 121 height 17
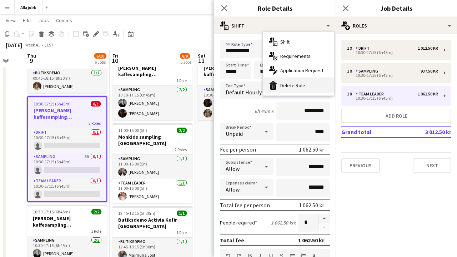
click at [286, 90] on div "bin-2 Delete Role" at bounding box center [298, 85] width 71 height 14
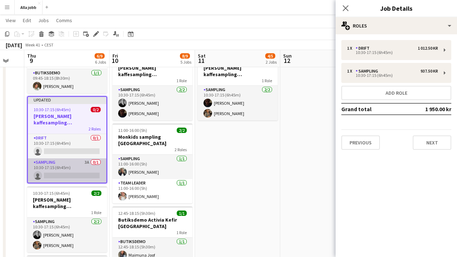
click at [80, 162] on app-card-role "Sampling 3A 0/1 10:30-17:15 (6h45m) single-neutral-actions" at bounding box center [67, 170] width 79 height 24
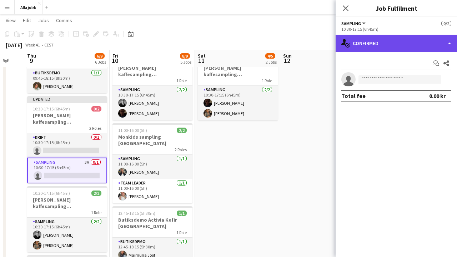
click at [389, 38] on div "single-neutral-actions-check-2 Confirmed" at bounding box center [396, 43] width 121 height 17
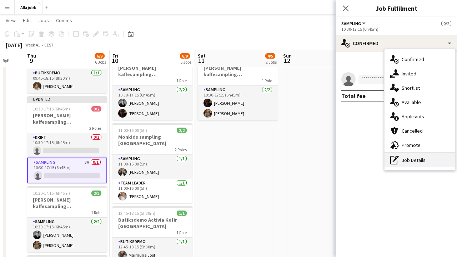
click at [395, 160] on icon at bounding box center [395, 158] width 3 height 3
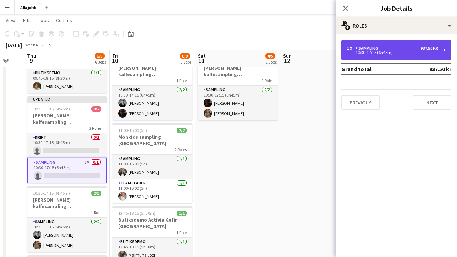
click at [388, 54] on div "10:30-17:15 (6h45m)" at bounding box center [392, 53] width 91 height 4
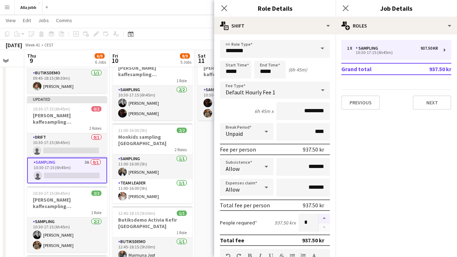
click at [325, 218] on button "button" at bounding box center [323, 218] width 11 height 9
type input "*"
click at [206, 185] on app-date-cell "10:30-17:15 (6h45m) 2/3 Barbour kaffesampling Köpenhamn 2 Roles Drift 0/1 10:30…" at bounding box center [237, 174] width 85 height 433
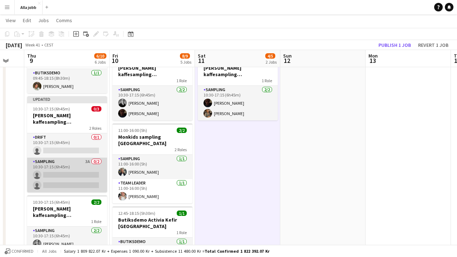
click at [78, 163] on app-card-role "Sampling 3A 0/2 10:30-17:15 (6h45m) single-neutral-actions single-neutral-actio…" at bounding box center [67, 174] width 80 height 35
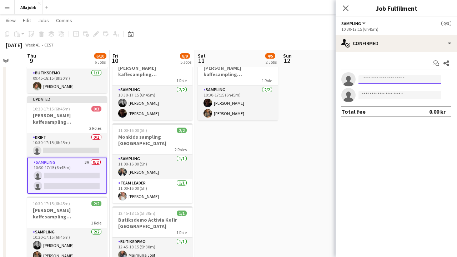
click at [380, 80] on input at bounding box center [399, 79] width 83 height 9
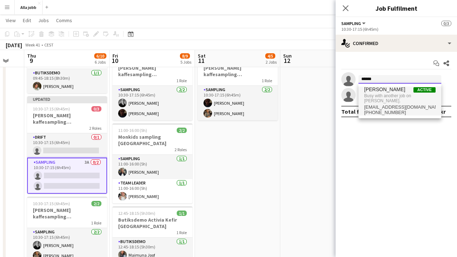
type input "******"
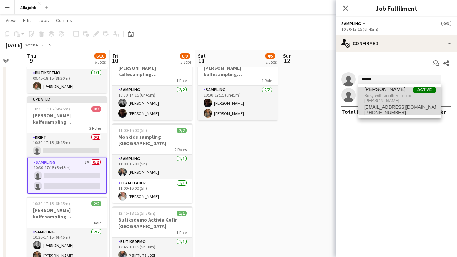
click at [405, 104] on span "[EMAIL_ADDRESS][DOMAIN_NAME]" at bounding box center [399, 107] width 71 height 6
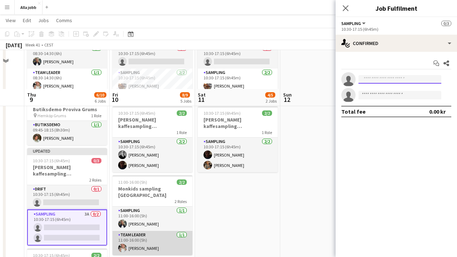
scroll to position [25, 0]
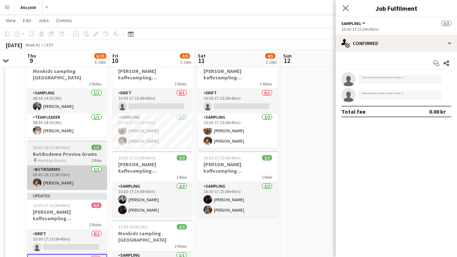
click at [51, 172] on app-card-role "Butiksdemo 1/1 09:45-18:15 (8h30m) Lauren Lamptey" at bounding box center [67, 177] width 80 height 24
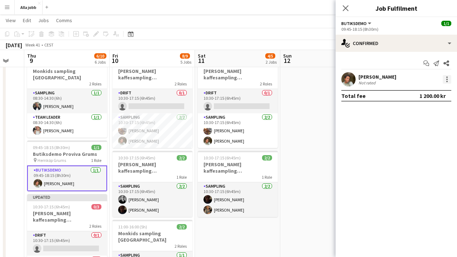
click at [445, 79] on div at bounding box center [447, 79] width 9 height 9
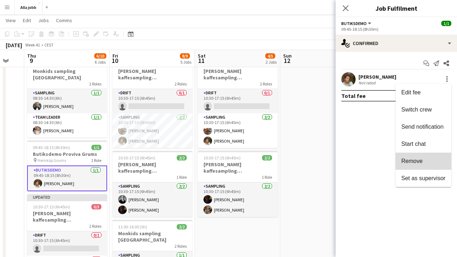
click at [408, 158] on span "Remove" at bounding box center [411, 161] width 21 height 6
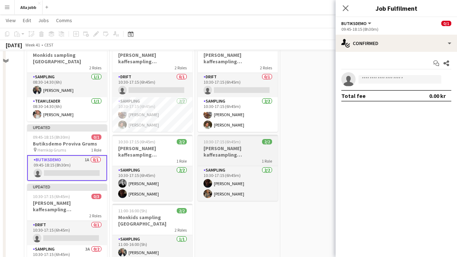
scroll to position [44, 0]
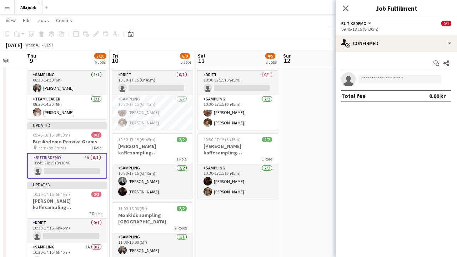
click at [282, 143] on app-date-cell at bounding box center [322, 258] width 85 height 444
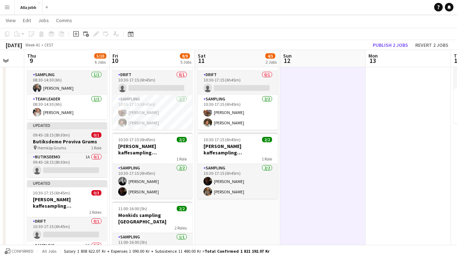
click at [41, 138] on h3 "Butiksdemo Proviva Grums" at bounding box center [67, 141] width 80 height 6
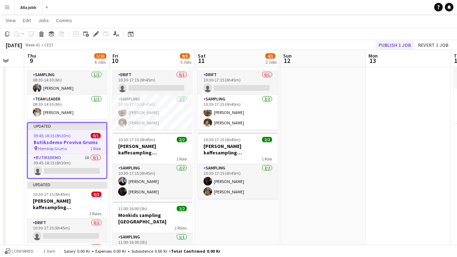
click at [397, 44] on button "Publish 1 job" at bounding box center [395, 44] width 38 height 9
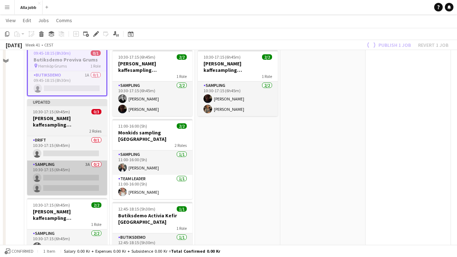
scroll to position [140, 0]
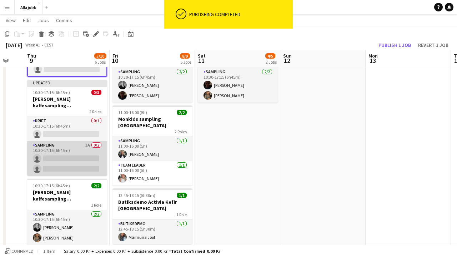
click at [75, 144] on app-card-role "Sampling 3A 0/2 10:30-17:15 (6h45m) single-neutral-actions single-neutral-actio…" at bounding box center [67, 158] width 80 height 35
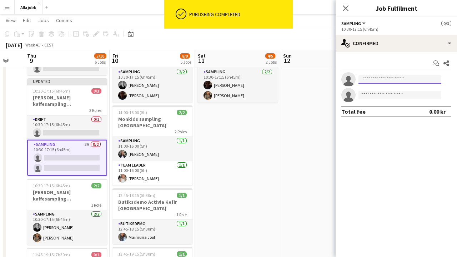
click at [375, 82] on input at bounding box center [399, 79] width 83 height 9
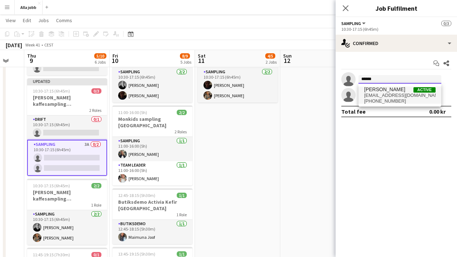
type input "******"
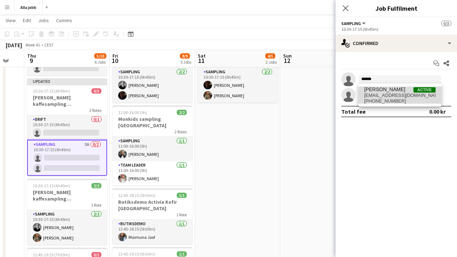
click at [397, 96] on span "[EMAIL_ADDRESS][DOMAIN_NAME]" at bounding box center [399, 95] width 71 height 6
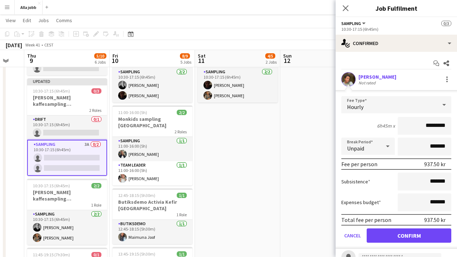
click at [396, 234] on button "Confirm" at bounding box center [409, 235] width 85 height 14
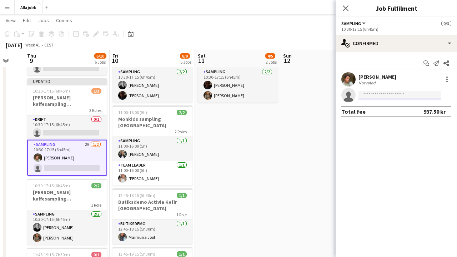
click at [411, 95] on input at bounding box center [399, 95] width 83 height 9
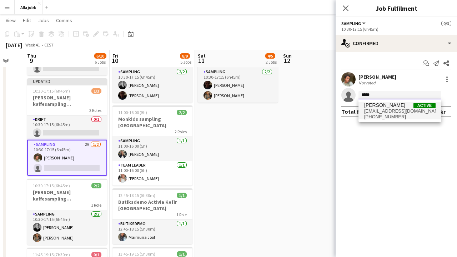
type input "*****"
click at [416, 117] on span "[PHONE_NUMBER]" at bounding box center [399, 117] width 71 height 6
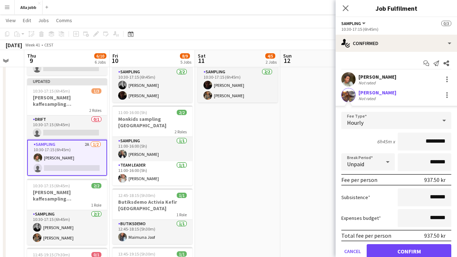
click at [406, 255] on button "Confirm" at bounding box center [409, 251] width 85 height 14
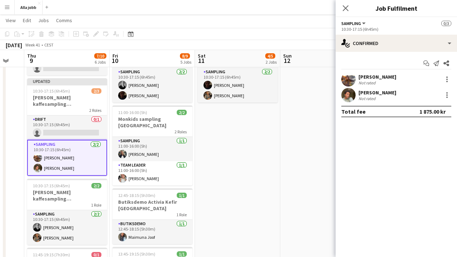
click at [295, 157] on app-date-cell at bounding box center [322, 162] width 85 height 444
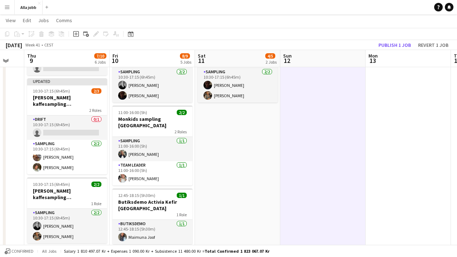
click at [98, 100] on h3 "[PERSON_NAME] kaffesampling [GEOGRAPHIC_DATA]" at bounding box center [67, 100] width 80 height 13
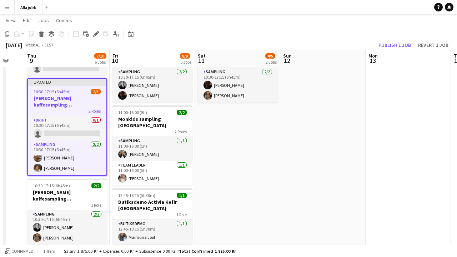
click at [390, 37] on app-toolbar "Copy Paste Paste Command V Paste with crew Command Shift V Paste linked Job [GE…" at bounding box center [228, 34] width 457 height 12
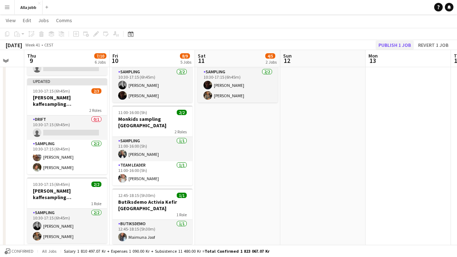
click at [390, 43] on button "Publish 1 job" at bounding box center [395, 44] width 38 height 9
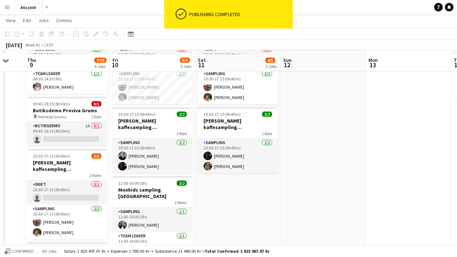
scroll to position [54, 0]
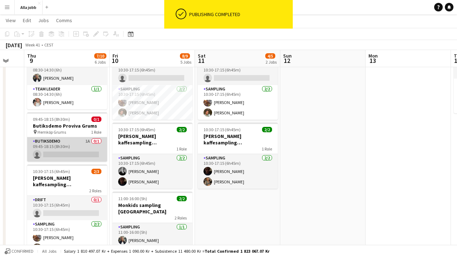
click at [92, 141] on app-card-role "Butiksdemo 1A 0/1 09:45-18:15 (8h30m) single-neutral-actions" at bounding box center [67, 149] width 80 height 24
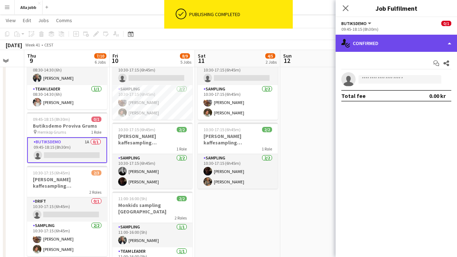
click at [366, 47] on div "single-neutral-actions-check-2 Confirmed" at bounding box center [396, 43] width 121 height 17
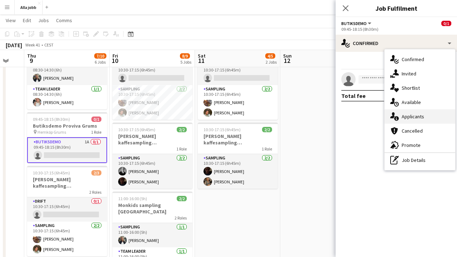
click at [406, 122] on div "single-neutral-actions-information Applicants" at bounding box center [420, 116] width 71 height 14
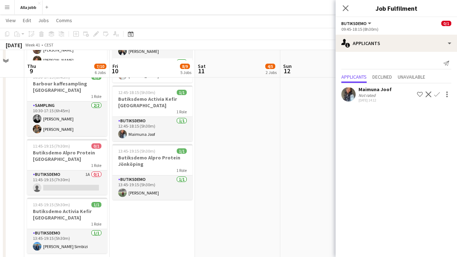
scroll to position [238, 0]
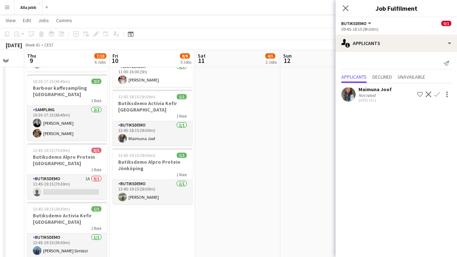
click at [437, 95] on app-icon "Confirm" at bounding box center [437, 94] width 6 height 6
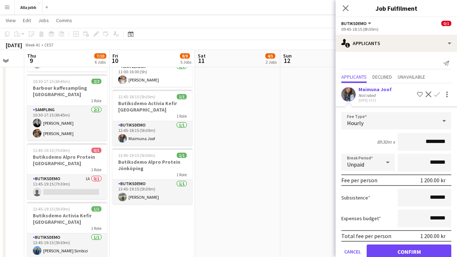
click at [392, 250] on button "Confirm" at bounding box center [409, 251] width 85 height 14
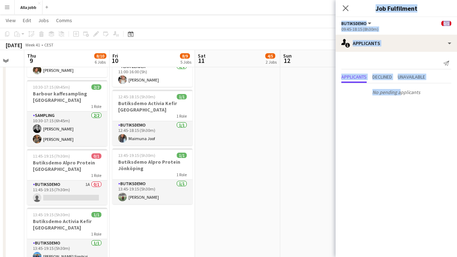
drag, startPoint x: 392, startPoint y: 250, endPoint x: 289, endPoint y: 223, distance: 106.8
click at [290, 223] on body "Menu Boards Boards Boards All jobs Status Workforce Workforce My Workforce Recr…" at bounding box center [228, 27] width 457 height 530
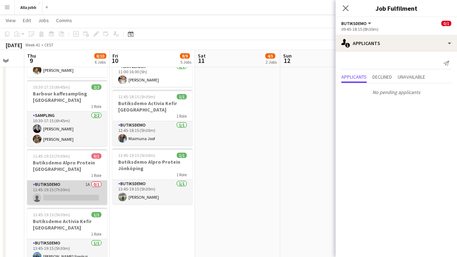
click at [82, 185] on app-card-role "Butiksdemo 1A 0/1 11:45-19:15 (7h30m) single-neutral-actions" at bounding box center [67, 192] width 80 height 24
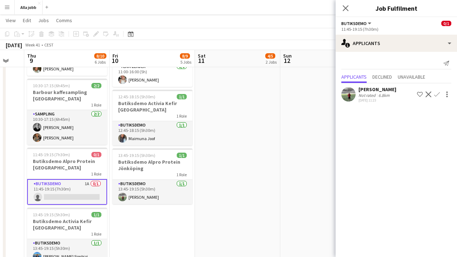
click at [273, 169] on app-date-cell "10:30-17:15 (6h45m) 2/3 Barbour kaffesampling Köpenhamn 2 Roles Drift 0/1 10:30…" at bounding box center [237, 64] width 85 height 444
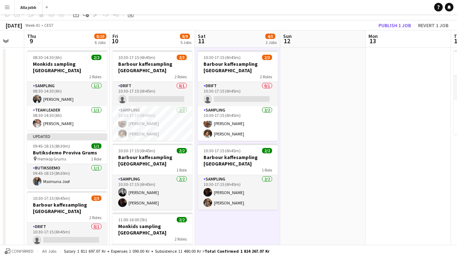
scroll to position [10, 0]
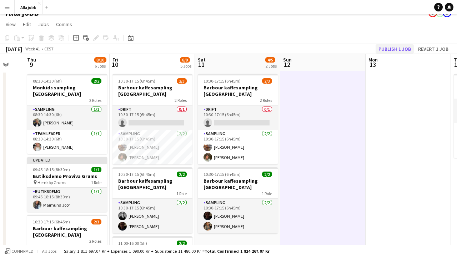
click at [399, 49] on button "Publish 1 job" at bounding box center [395, 48] width 38 height 9
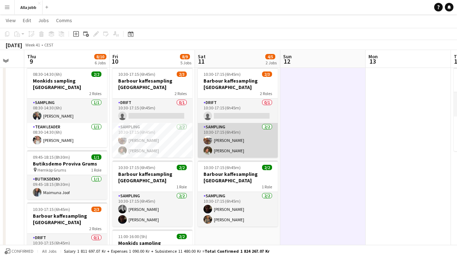
scroll to position [16, 0]
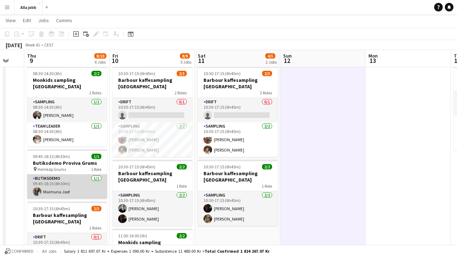
click at [67, 175] on app-card-role "Butiksdemo 1/1 09:45-18:15 (8h30m) Maimuna Joof" at bounding box center [67, 186] width 80 height 24
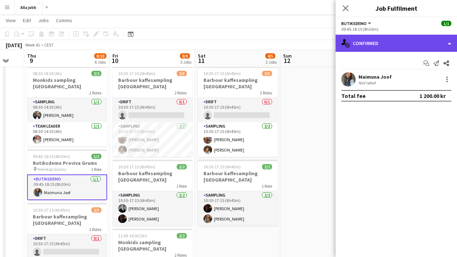
click at [401, 49] on div "single-neutral-actions-check-2 Confirmed" at bounding box center [396, 43] width 121 height 17
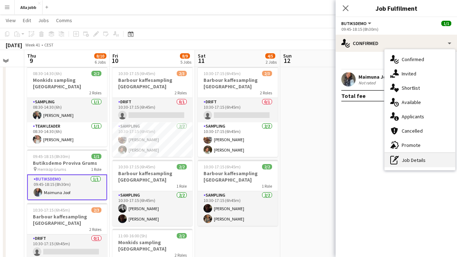
click at [404, 159] on div "pen-write Job Details" at bounding box center [420, 160] width 71 height 14
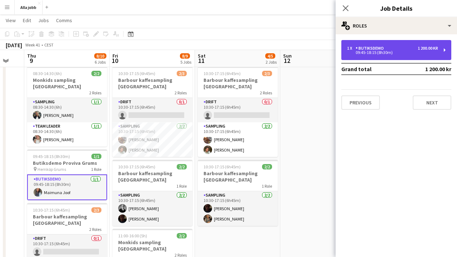
click at [382, 47] on div "Butiksdemo" at bounding box center [371, 48] width 31 height 5
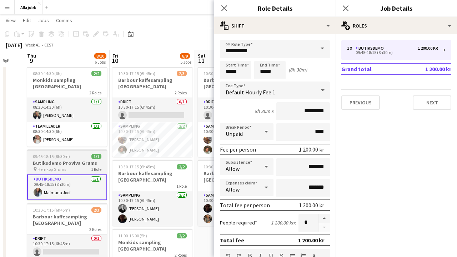
click at [45, 166] on span "Hemköp Grums" at bounding box center [51, 168] width 29 height 5
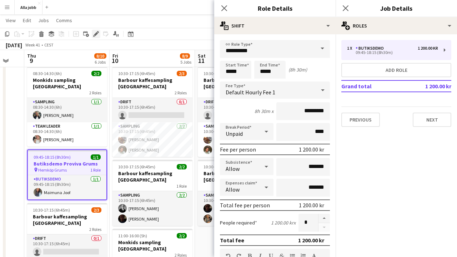
click at [95, 32] on icon "Edit" at bounding box center [96, 34] width 6 height 6
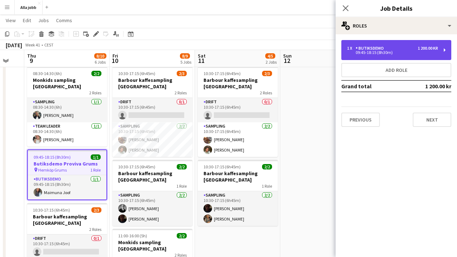
click at [385, 45] on div "1 x Butiksdemo 1 200.00 kr 09:45-18:15 (8h30m)" at bounding box center [396, 50] width 110 height 20
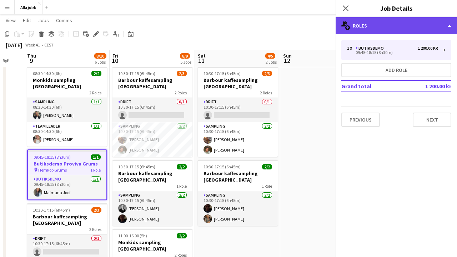
click at [383, 24] on div "multiple-users-add Roles" at bounding box center [396, 25] width 121 height 17
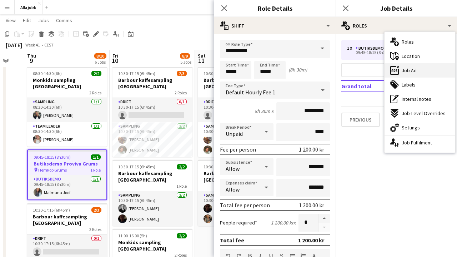
click at [413, 71] on span "Job Ad" at bounding box center [409, 70] width 15 height 6
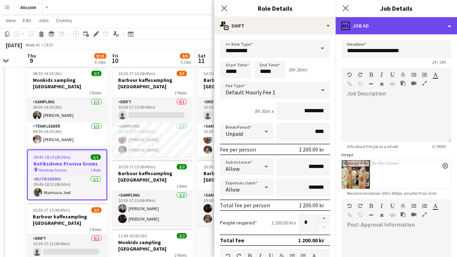
click at [402, 27] on div "ads-window Job Ad" at bounding box center [396, 25] width 121 height 17
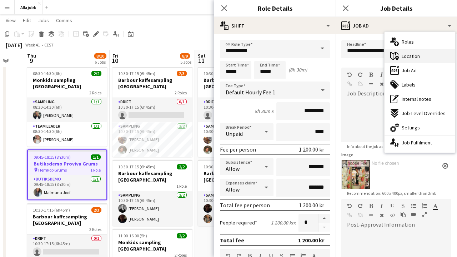
click at [408, 56] on span "Location" at bounding box center [411, 56] width 18 height 6
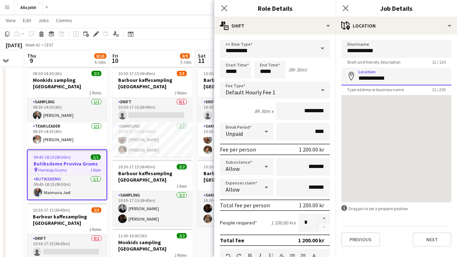
click at [373, 79] on input "**********" at bounding box center [396, 76] width 110 height 18
type input "**********"
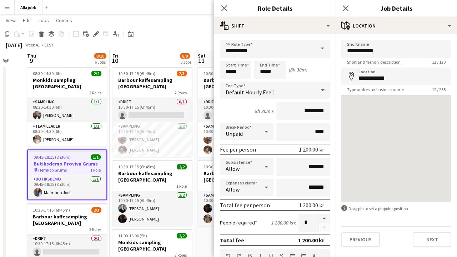
click at [341, 8] on div "Close pop-in" at bounding box center [346, 8] width 20 height 16
click at [344, 8] on icon "Close pop-in" at bounding box center [345, 8] width 7 height 7
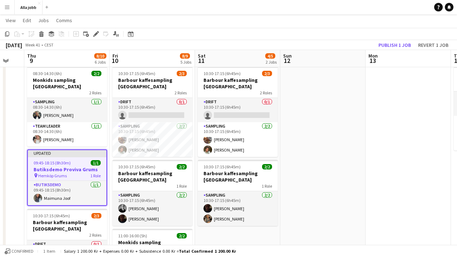
click at [303, 46] on div "October 2025 Week 41 • CEST Publish 1 job Revert 1 job" at bounding box center [228, 45] width 457 height 10
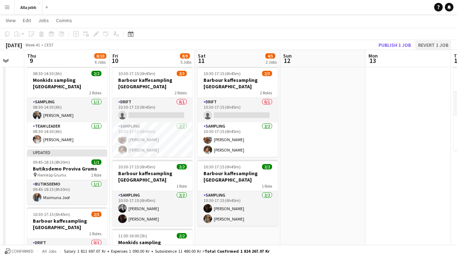
click at [433, 44] on button "Revert 1 job" at bounding box center [433, 44] width 36 height 9
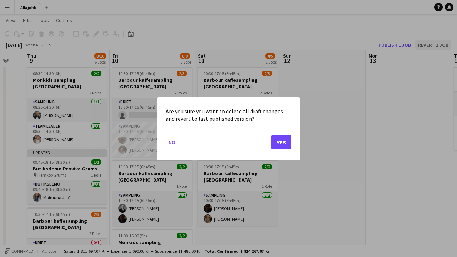
scroll to position [0, 0]
click at [281, 139] on button "Yes" at bounding box center [281, 142] width 20 height 14
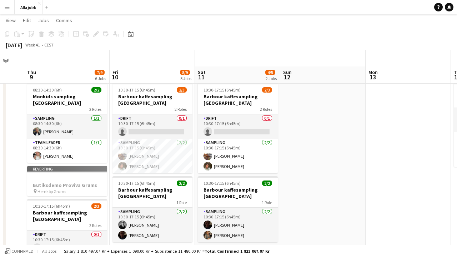
scroll to position [16, 0]
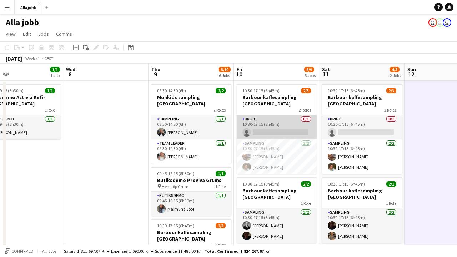
scroll to position [0, 318]
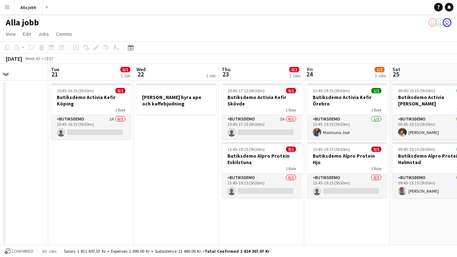
scroll to position [0, 210]
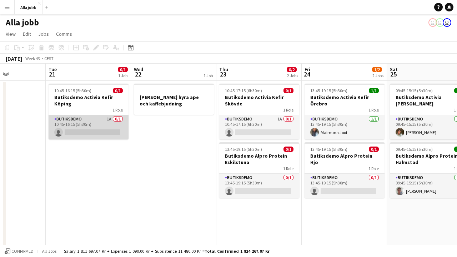
click at [114, 132] on app-card-role "Butiksdemo 1A 0/1 10:45-16:15 (5h30m) single-neutral-actions" at bounding box center [89, 127] width 80 height 24
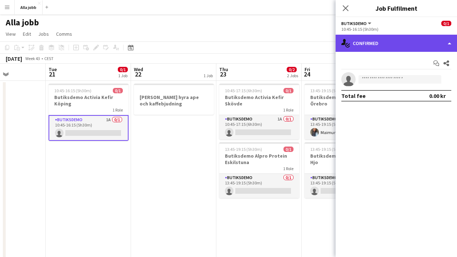
click at [425, 43] on div "single-neutral-actions-check-2 Confirmed" at bounding box center [396, 43] width 121 height 17
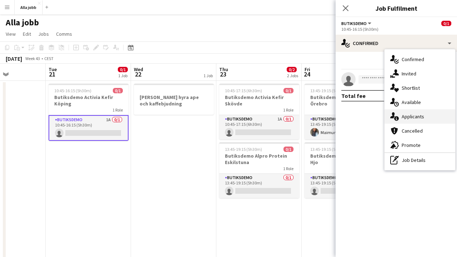
click at [419, 116] on span "Applicants" at bounding box center [413, 116] width 22 height 6
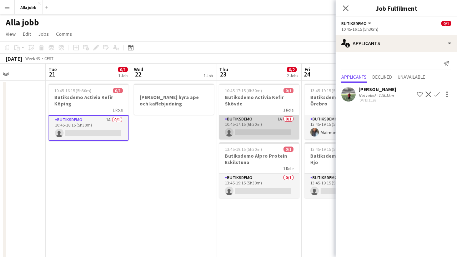
click at [282, 133] on app-card-role "Butiksdemo 1A 0/1 10:45-17:15 (6h30m) single-neutral-actions" at bounding box center [259, 127] width 80 height 24
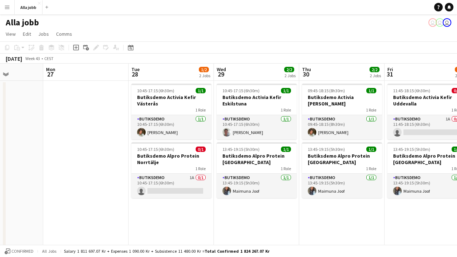
scroll to position [0, 304]
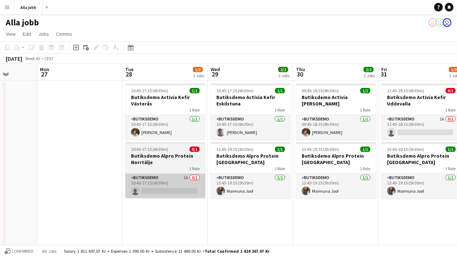
click at [170, 187] on app-card-role "Butiksdemo 1A 0/1 10:45-17:15 (6h30m) single-neutral-actions" at bounding box center [165, 186] width 80 height 24
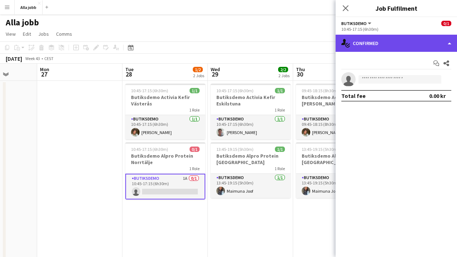
click at [391, 51] on div "single-neutral-actions-check-2 Confirmed" at bounding box center [396, 43] width 121 height 17
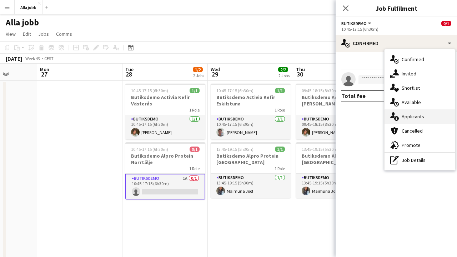
click at [405, 114] on span "Applicants" at bounding box center [413, 116] width 22 height 6
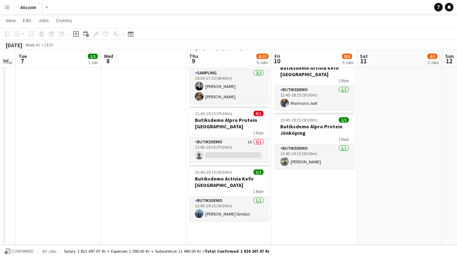
scroll to position [274, 0]
click at [34, 9] on button "Alla jobb Close" at bounding box center [29, 7] width 28 height 14
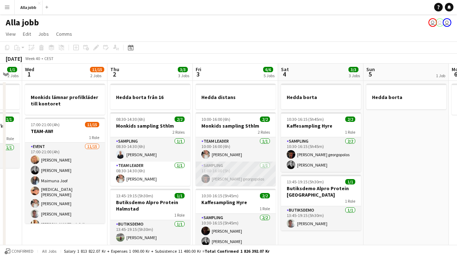
scroll to position [1, 0]
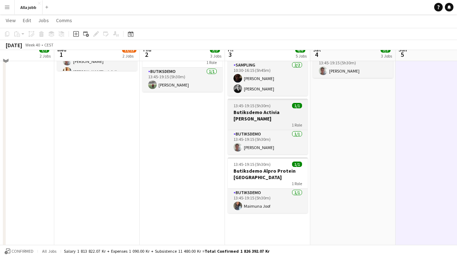
scroll to position [159, 0]
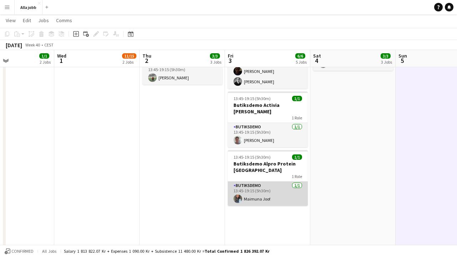
click at [262, 196] on app-card-role "Butiksdemo 1/1 13:45-19:15 (5h30m) Maimuna Joof" at bounding box center [268, 193] width 80 height 24
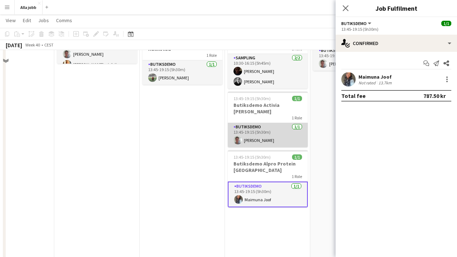
scroll to position [136, 0]
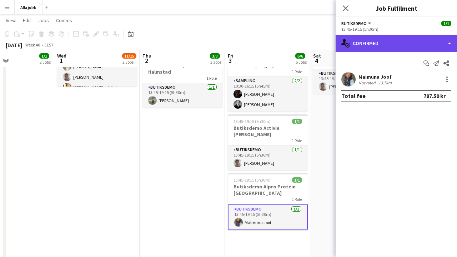
click at [375, 44] on div "single-neutral-actions-check-2 Confirmed" at bounding box center [396, 43] width 121 height 17
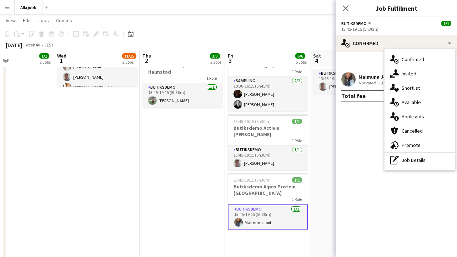
click at [201, 143] on app-date-cell "Hedda borta från 16 08:30-14:30 (6h) 2/2 Monkids sampling Sthlm 2 Roles Samplin…" at bounding box center [182, 163] width 85 height 438
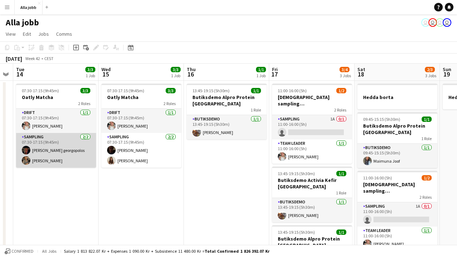
scroll to position [0, 155]
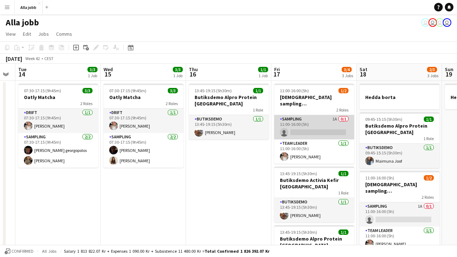
click at [316, 125] on app-card-role "Sampling 1A 0/1 11:00-16:00 (5h) single-neutral-actions" at bounding box center [314, 127] width 80 height 24
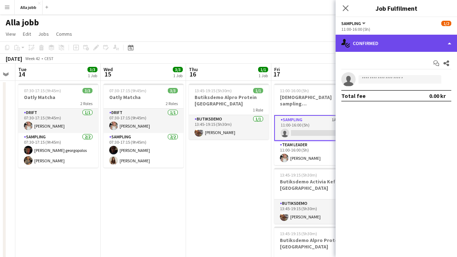
click at [371, 47] on div "single-neutral-actions-check-2 Confirmed" at bounding box center [396, 43] width 121 height 17
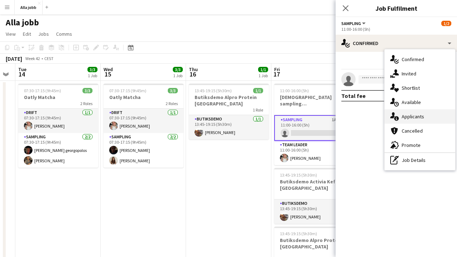
click at [394, 111] on div "single-neutral-actions-information Applicants" at bounding box center [420, 116] width 71 height 14
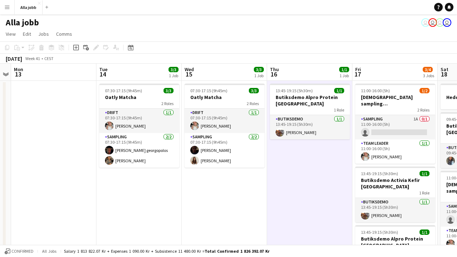
scroll to position [0, 159]
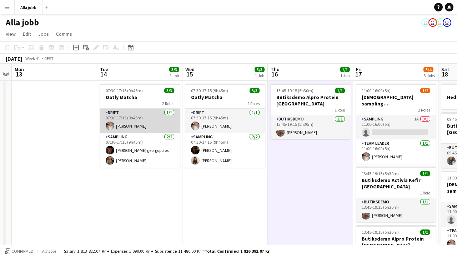
click at [130, 124] on app-card-role "Drift 1/1 07:30-17:15 (9h45m) Ida Malmborg" at bounding box center [140, 121] width 80 height 24
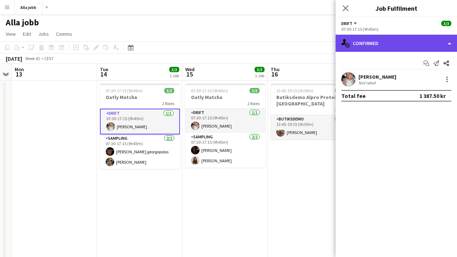
click at [388, 49] on div "single-neutral-actions-check-2 Confirmed" at bounding box center [396, 43] width 121 height 17
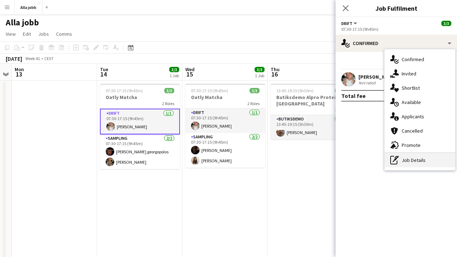
click at [403, 163] on div "pen-write Job Details" at bounding box center [420, 160] width 71 height 14
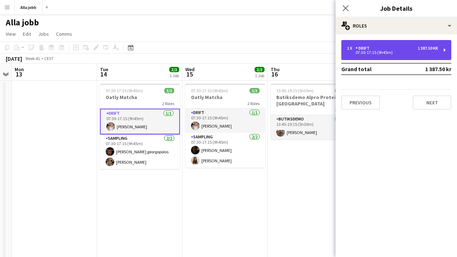
click at [363, 54] on div "07:30-17:15 (9h45m)" at bounding box center [392, 53] width 91 height 4
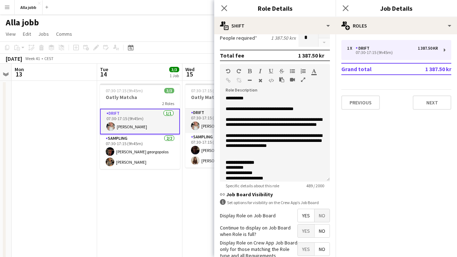
scroll to position [0, 0]
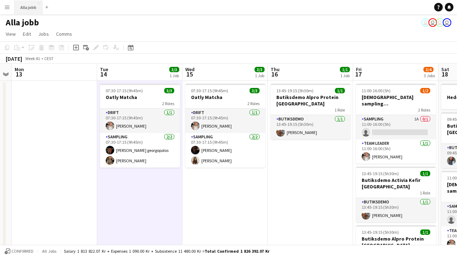
click at [29, 11] on button "Alla jobb Close" at bounding box center [29, 7] width 28 height 14
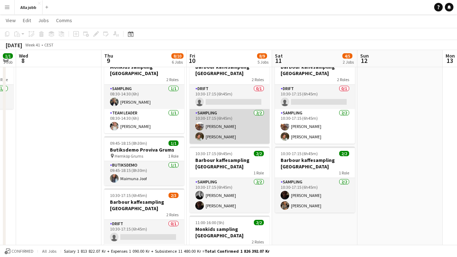
scroll to position [25, 0]
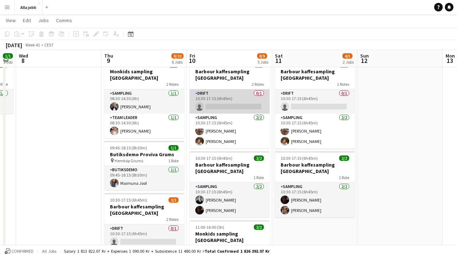
click at [243, 100] on app-card-role "Drift 0/1 10:30-17:15 (6h45m) single-neutral-actions" at bounding box center [230, 101] width 80 height 24
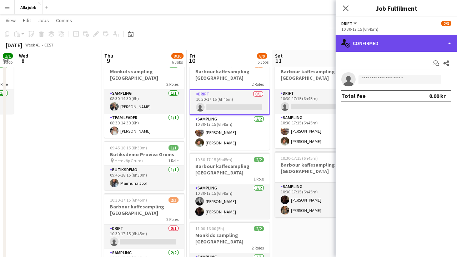
click at [367, 47] on div "single-neutral-actions-check-2 Confirmed" at bounding box center [396, 43] width 121 height 17
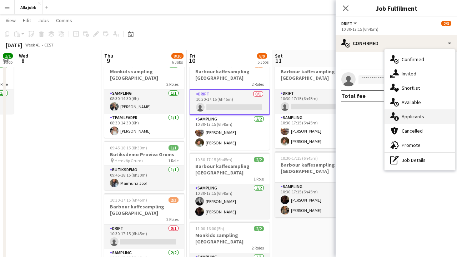
click at [400, 113] on div "single-neutral-actions-information Applicants" at bounding box center [420, 116] width 71 height 14
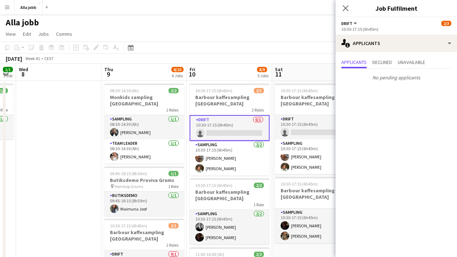
scroll to position [0, 0]
click at [255, 50] on app-toolbar "Copy Paste Paste Command V Paste with crew Command Shift V Paste linked Job [GE…" at bounding box center [228, 47] width 457 height 12
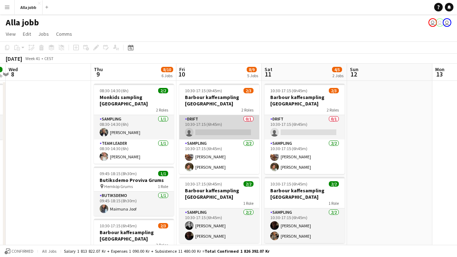
click at [235, 125] on app-card-role "Drift 0/1 10:30-17:15 (6h45m) single-neutral-actions" at bounding box center [219, 127] width 80 height 24
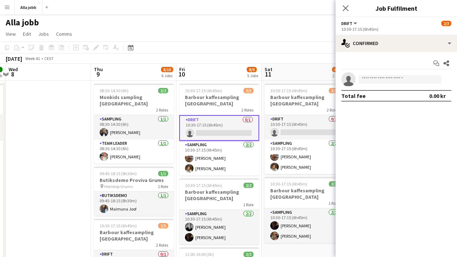
click at [266, 49] on app-toolbar "Copy Paste Paste Command V Paste with crew Command Shift V Paste linked Job [GE…" at bounding box center [228, 47] width 457 height 12
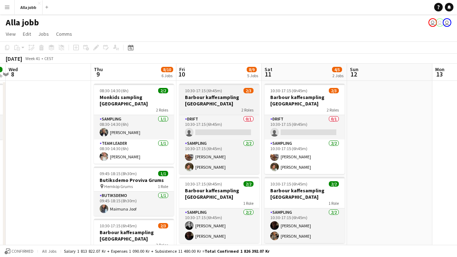
click at [215, 115] on div "Drift 0/1 10:30-17:15 (6h45m) single-neutral-actions Sampling 2/2 10:30-17:15 (…" at bounding box center [219, 144] width 80 height 59
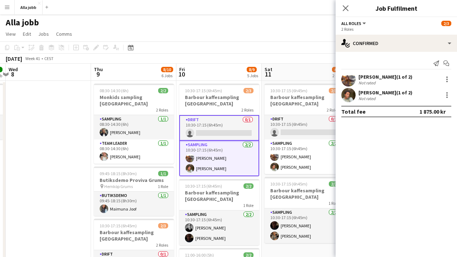
click at [231, 121] on app-card-role "Drift 0/1 10:30-17:15 (6h45m) single-neutral-actions" at bounding box center [219, 128] width 80 height 26
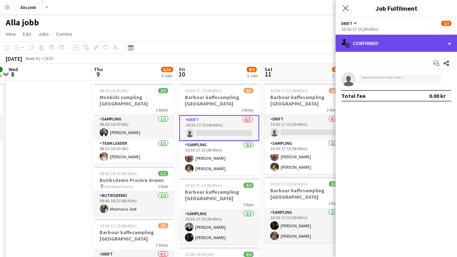
click at [376, 50] on div "single-neutral-actions-check-2 Confirmed" at bounding box center [396, 43] width 121 height 17
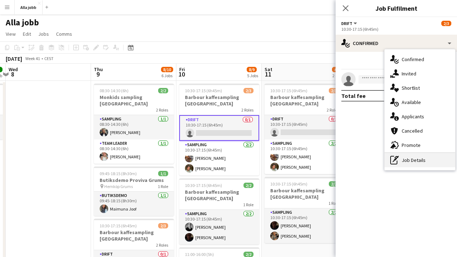
click at [396, 165] on div "pen-write Job Details" at bounding box center [420, 160] width 71 height 14
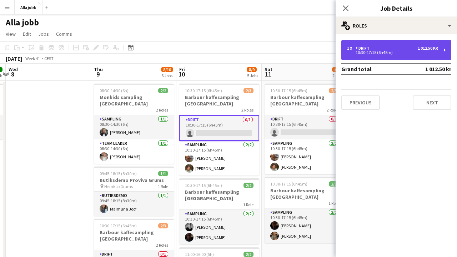
click at [386, 54] on div "10:30-17:15 (6h45m)" at bounding box center [392, 53] width 91 height 4
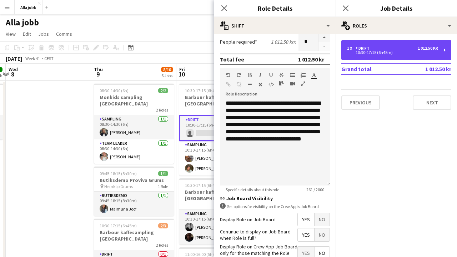
scroll to position [209, 0]
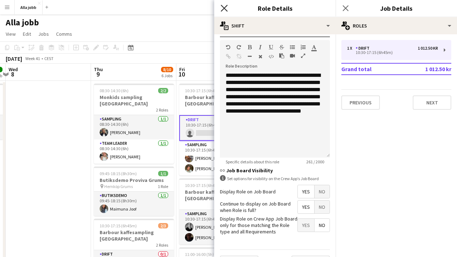
click at [222, 9] on icon "Close pop-in" at bounding box center [224, 8] width 7 height 7
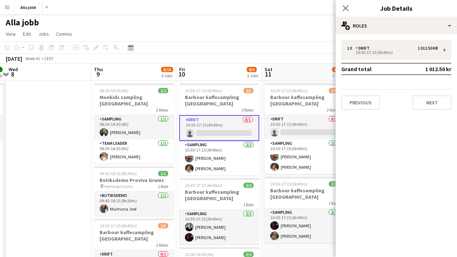
click at [234, 50] on app-toolbar "Copy Paste Paste Command V Paste with crew Command Shift V Paste linked Job [GE…" at bounding box center [228, 47] width 457 height 12
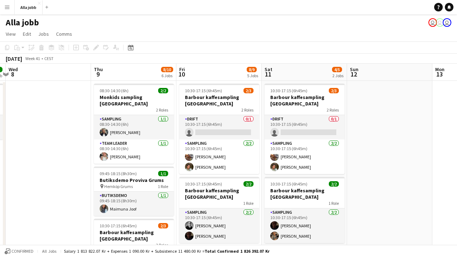
scroll to position [0, 0]
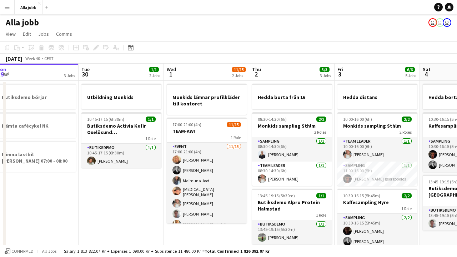
click at [116, 194] on app-date-cell "Utbildning Monkids 10:45-17:15 (6h30m) 1/1 Butiksdemo Activia Kefir Oxelösund (…" at bounding box center [121, 234] width 85 height 307
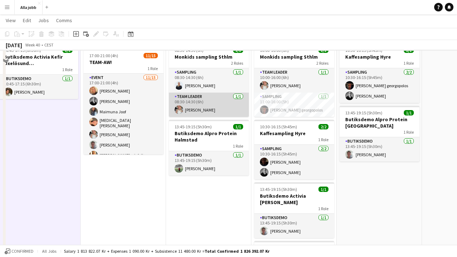
scroll to position [50, 0]
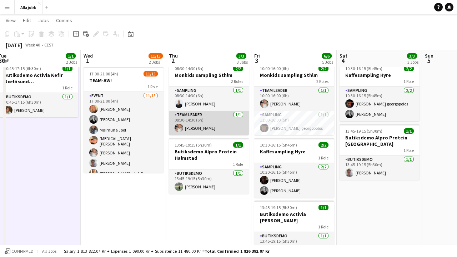
click at [186, 130] on app-card-role "Team Leader 1/1 08:30-14:30 (6h) Ida Malmborg" at bounding box center [209, 123] width 80 height 24
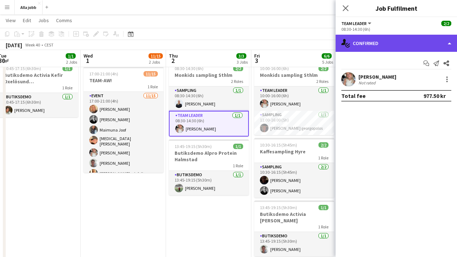
click at [379, 41] on div "single-neutral-actions-check-2 Confirmed" at bounding box center [396, 43] width 121 height 17
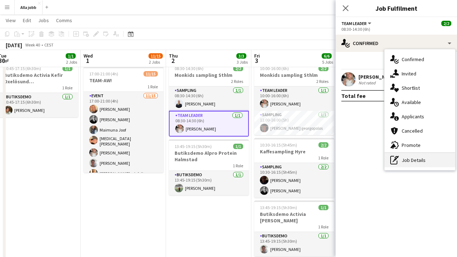
click at [410, 165] on div "pen-write Job Details" at bounding box center [420, 160] width 71 height 14
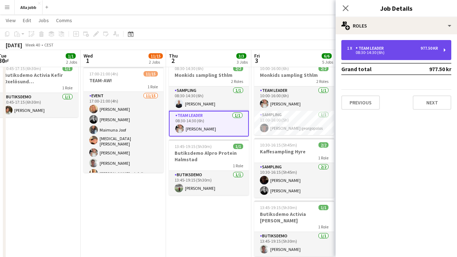
click at [400, 54] on div "1 x Team Leader 977.50 kr 08:30-14:30 (6h)" at bounding box center [396, 50] width 110 height 20
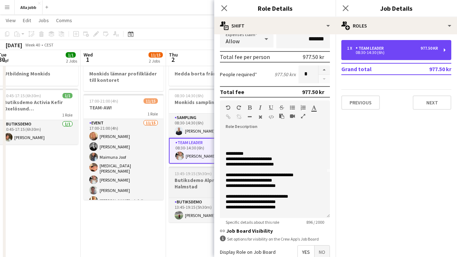
scroll to position [22, 0]
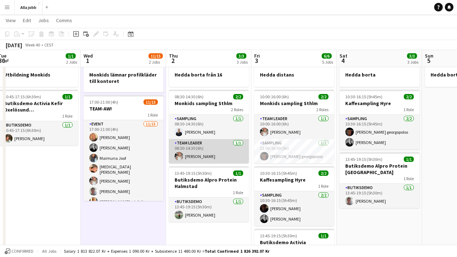
click at [220, 153] on app-card-role "Team Leader 1/1 08:30-14:30 (6h) Ida Malmborg" at bounding box center [209, 151] width 80 height 24
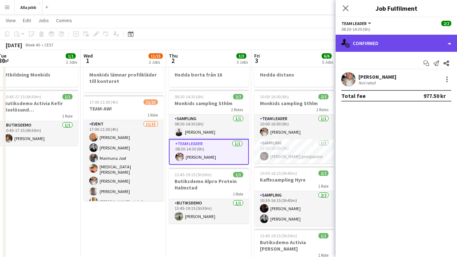
click at [414, 40] on div "single-neutral-actions-check-2 Confirmed" at bounding box center [396, 43] width 121 height 17
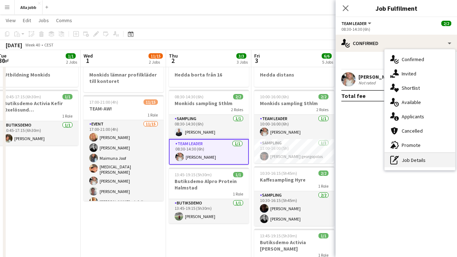
click at [411, 161] on div "pen-write Job Details" at bounding box center [420, 160] width 71 height 14
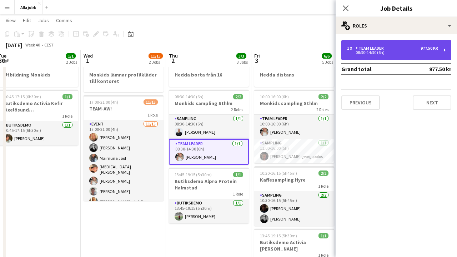
click at [391, 51] on div "08:30-14:30 (6h)" at bounding box center [392, 53] width 91 height 4
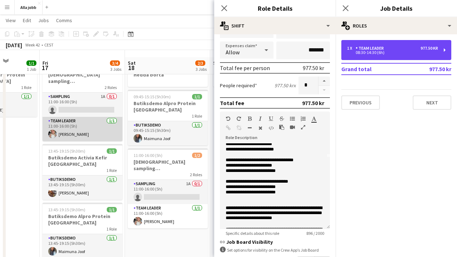
scroll to position [38, 0]
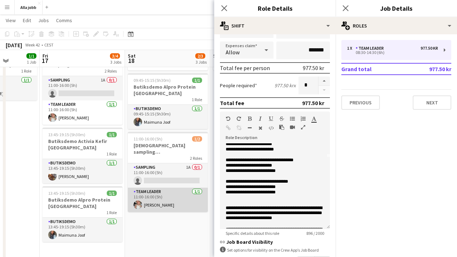
click at [152, 196] on app-card-role "Team Leader 1/1 11:00-16:00 (5h) Ida Malmborg" at bounding box center [168, 199] width 80 height 24
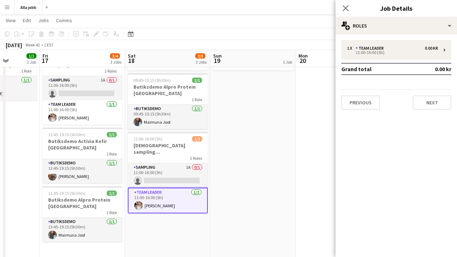
click at [239, 154] on app-date-cell "Hedda borta" at bounding box center [252, 261] width 85 height 438
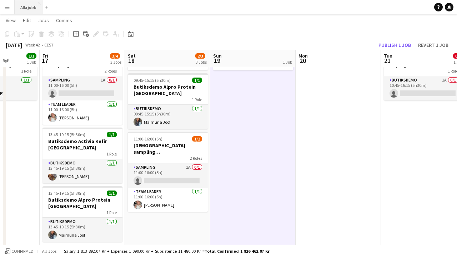
click at [38, 7] on button "Alla jobb Close" at bounding box center [29, 7] width 28 height 14
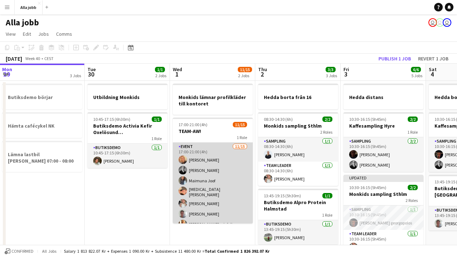
scroll to position [0, 265]
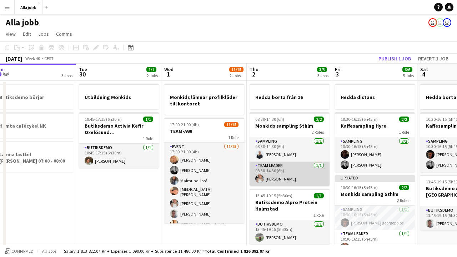
click at [287, 185] on app-card-role "Team Leader 1/1 08:30-14:30 (6h) Ida Malmborg" at bounding box center [290, 173] width 80 height 24
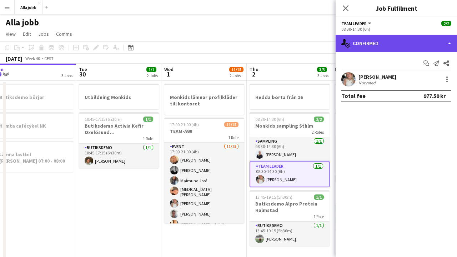
click at [430, 44] on div "single-neutral-actions-check-2 Confirmed" at bounding box center [396, 43] width 121 height 17
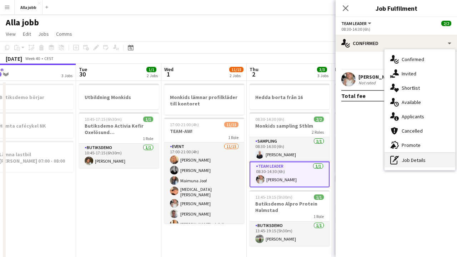
click at [422, 158] on div "pen-write Job Details" at bounding box center [420, 160] width 71 height 14
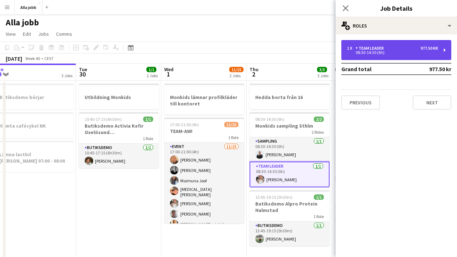
click at [401, 50] on div "1 x Team Leader 977.50 kr" at bounding box center [392, 48] width 91 height 5
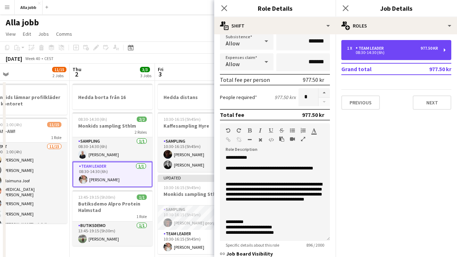
scroll to position [0, 272]
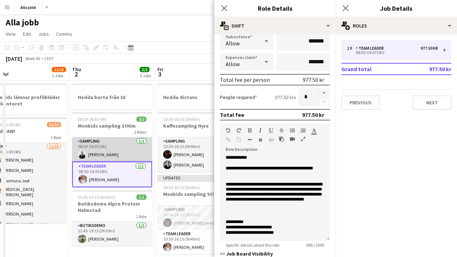
click at [133, 151] on app-card-role "Sampling 1/1 08:30-14:30 (6h) Evelina Modh" at bounding box center [112, 149] width 80 height 24
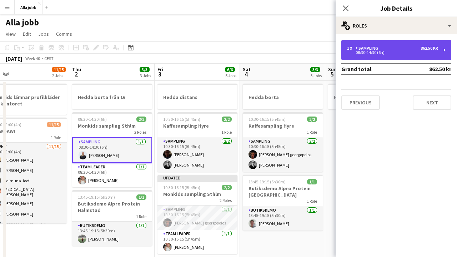
click at [366, 56] on div "1 x Sampling 862.50 kr 08:30-14:30 (6h)" at bounding box center [396, 50] width 110 height 20
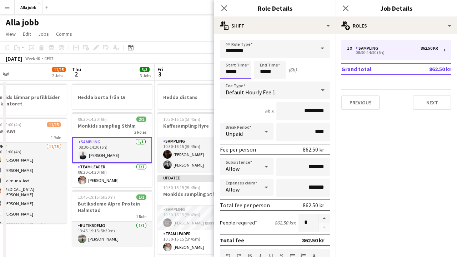
click at [242, 74] on input "*****" at bounding box center [235, 70] width 31 height 18
click at [228, 81] on div at bounding box center [228, 82] width 14 height 7
click at [229, 58] on div at bounding box center [228, 57] width 14 height 7
click at [247, 57] on div at bounding box center [243, 57] width 14 height 7
type input "*****"
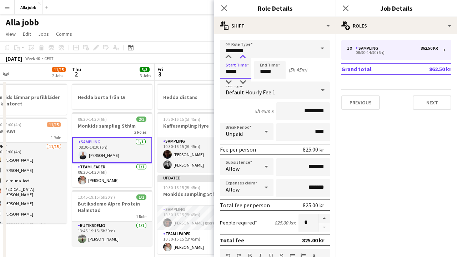
click at [247, 57] on div at bounding box center [243, 57] width 14 height 7
click at [274, 76] on input "*****" at bounding box center [269, 70] width 31 height 18
type input "*****"
click at [278, 56] on div at bounding box center [277, 57] width 14 height 7
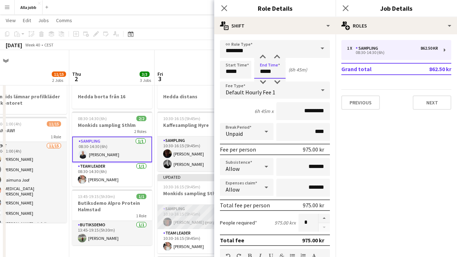
scroll to position [38, 0]
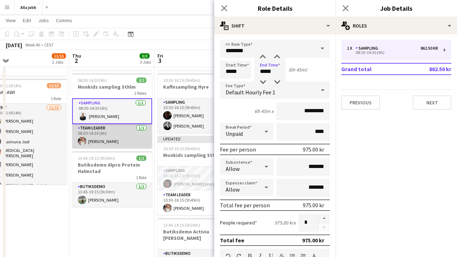
click at [137, 145] on app-card-role "Team Leader 1/1 08:30-14:30 (6h) Ida Malmborg" at bounding box center [112, 136] width 80 height 24
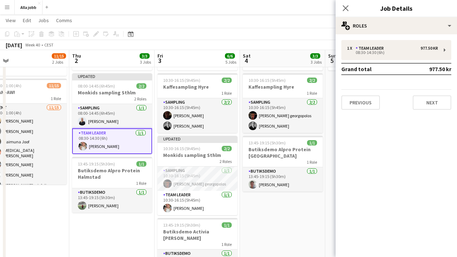
click at [376, 61] on div "1 x Team Leader 977.50 kr 08:30-14:30 (6h) Grand total 977.50 kr Previous Next" at bounding box center [396, 75] width 121 height 70
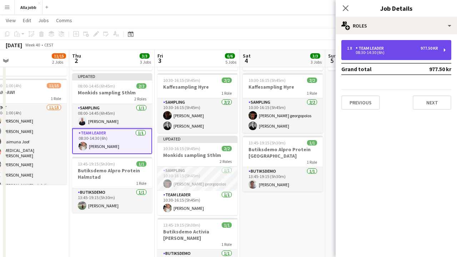
click at [374, 55] on div "1 x Team Leader 977.50 kr 08:30-14:30 (6h)" at bounding box center [396, 50] width 110 height 20
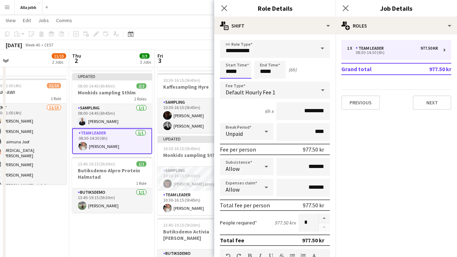
click at [247, 70] on input "*****" at bounding box center [235, 70] width 31 height 18
type input "*****"
click at [282, 67] on input "*****" at bounding box center [269, 70] width 31 height 18
click at [281, 81] on div at bounding box center [277, 82] width 14 height 7
click at [278, 54] on div at bounding box center [277, 57] width 14 height 7
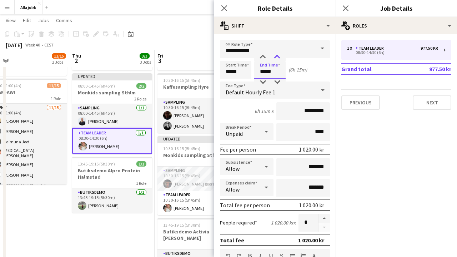
type input "*****"
click at [278, 54] on div at bounding box center [277, 57] width 14 height 7
click at [189, 32] on app-toolbar "Copy Paste Paste Command V Paste with crew Command Shift V Paste linked Job [GE…" at bounding box center [228, 34] width 457 height 12
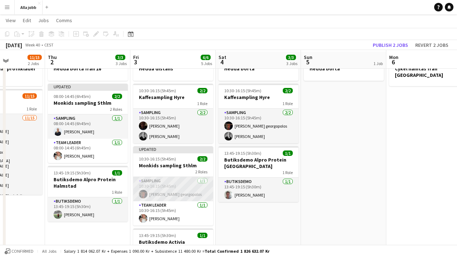
scroll to position [26, 0]
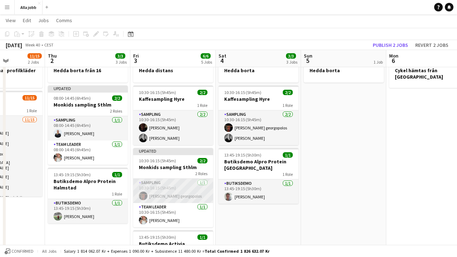
click at [164, 191] on app-card-role "Sampling 1/1 10:30-16:15 (5h45m) Leo Fogelberg georgopolos" at bounding box center [173, 191] width 80 height 24
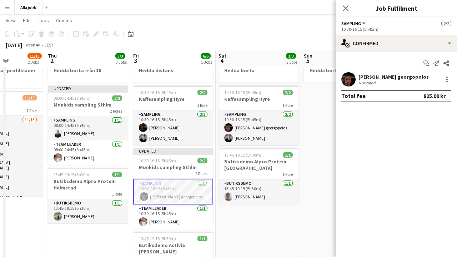
click at [229, 146] on app-date-cell "Hedda borta 10:30-16:15 (5h45m) 2/2 Kaffesampling Hyre 1 Role Sampling 2/2 10:3…" at bounding box center [258, 210] width 85 height 313
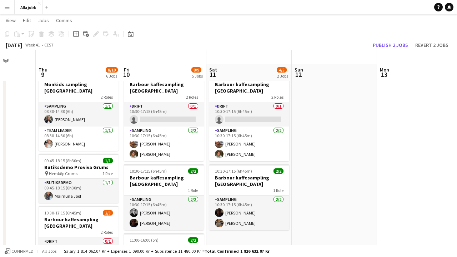
scroll to position [9, 0]
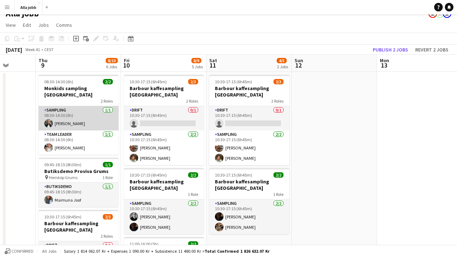
click at [87, 114] on app-card-role "Sampling 1/1 08:30-14:30 (6h) Smilla Nordenfridh" at bounding box center [79, 118] width 80 height 24
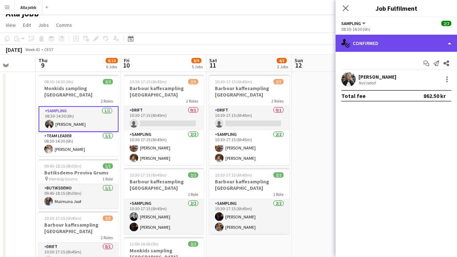
click at [368, 46] on div "single-neutral-actions-check-2 Confirmed" at bounding box center [396, 43] width 121 height 17
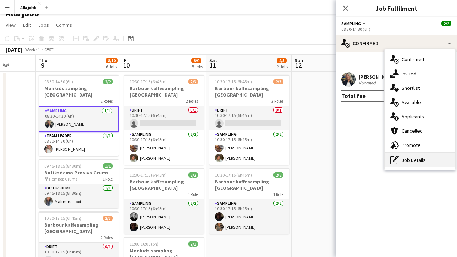
click at [393, 156] on icon at bounding box center [393, 160] width 7 height 9
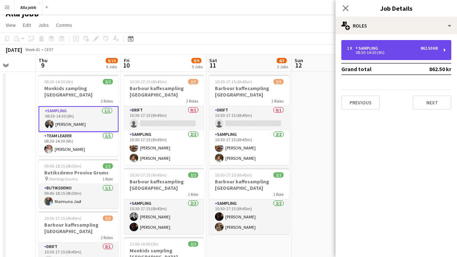
click at [372, 50] on div "Sampling" at bounding box center [368, 48] width 25 height 5
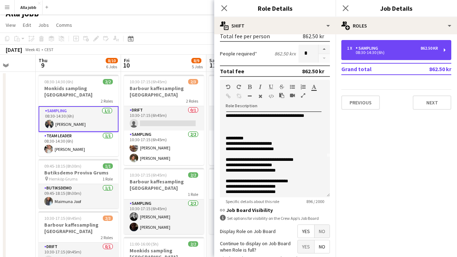
scroll to position [40, 0]
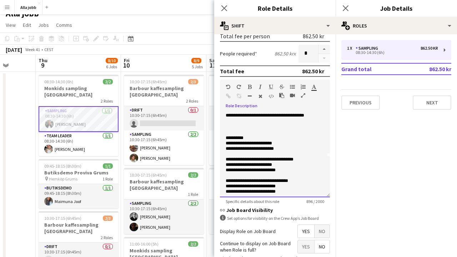
click at [257, 164] on p "**********" at bounding box center [275, 164] width 99 height 5
click at [281, 164] on p "**********" at bounding box center [275, 164] width 99 height 5
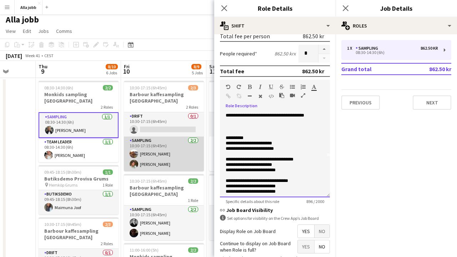
scroll to position [0, 0]
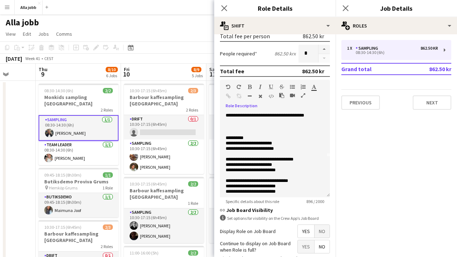
click at [80, 121] on app-card-role "Sampling 1/1 08:30-14:30 (6h) Smilla Nordenfridh" at bounding box center [79, 128] width 80 height 26
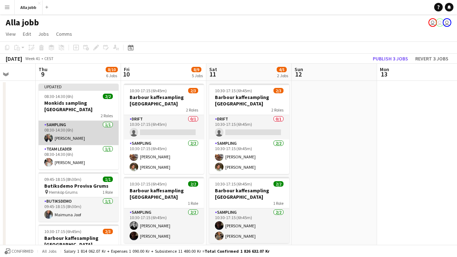
click at [83, 127] on app-card-role "Sampling 1/1 08:30-14:30 (6h) Smilla Nordenfridh" at bounding box center [79, 133] width 80 height 24
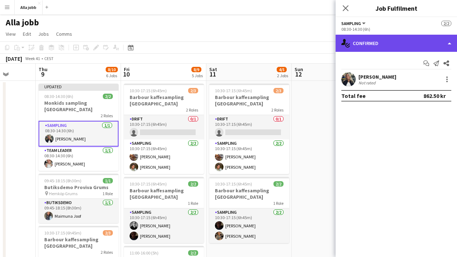
click at [373, 45] on div "single-neutral-actions-check-2 Confirmed" at bounding box center [396, 43] width 121 height 17
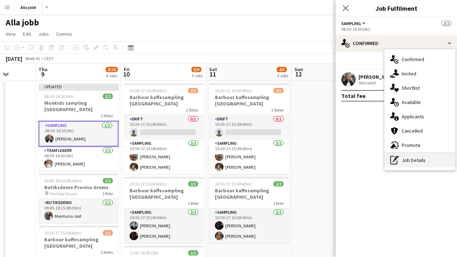
click at [396, 162] on icon "pen-write" at bounding box center [394, 160] width 9 height 9
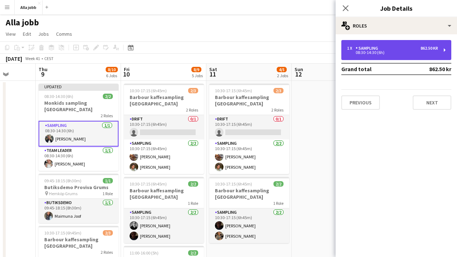
click at [369, 50] on div "Sampling" at bounding box center [368, 48] width 25 height 5
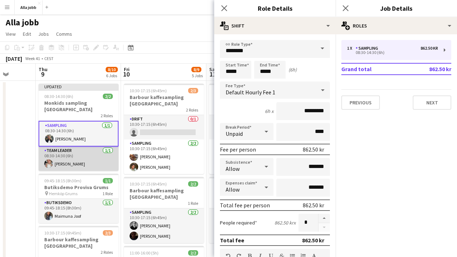
click at [95, 146] on app-card-role "Team Leader 1/1 08:30-14:30 (6h) Ida Malmborg" at bounding box center [79, 158] width 80 height 24
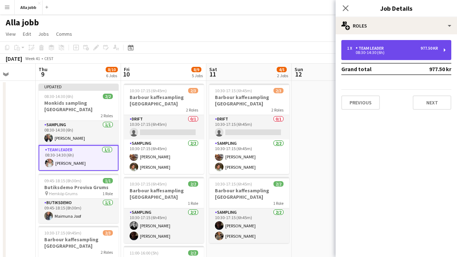
click at [373, 42] on div "1 x Team Leader 977.50 kr 08:30-14:30 (6h)" at bounding box center [396, 50] width 110 height 20
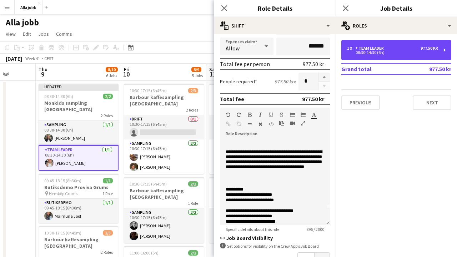
scroll to position [25, 0]
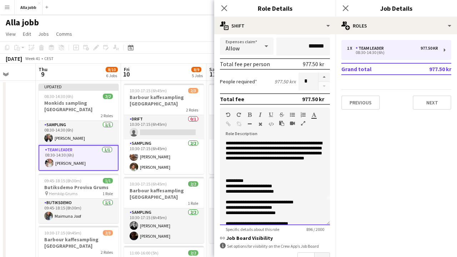
click at [259, 187] on p "**********" at bounding box center [275, 186] width 99 height 5
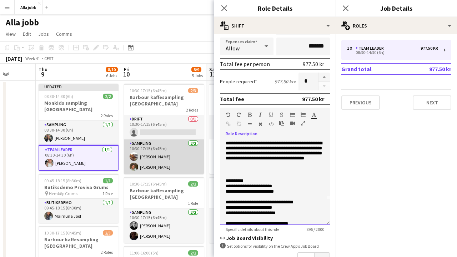
scroll to position [0, 0]
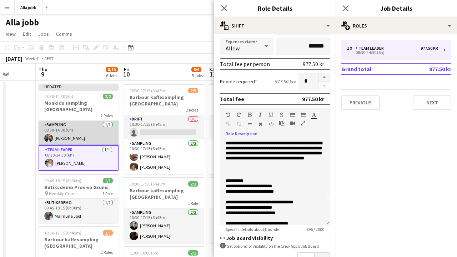
click at [87, 124] on app-card-role "Sampling 1/1 08:30-14:30 (6h) Smilla Nordenfridh" at bounding box center [79, 133] width 80 height 24
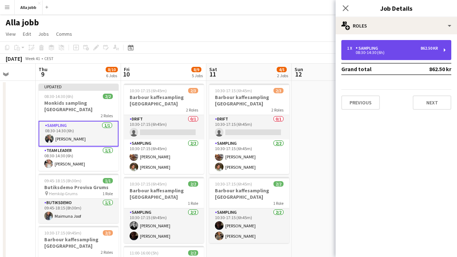
click at [353, 57] on div "1 x Sampling 862.50 kr 08:30-14:30 (6h)" at bounding box center [396, 50] width 110 height 20
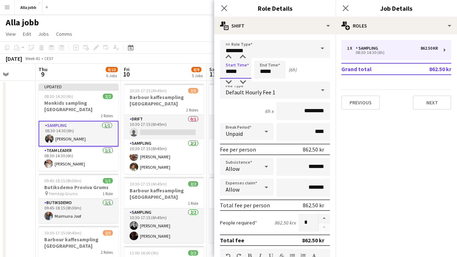
click at [237, 65] on input "*****" at bounding box center [235, 70] width 31 height 18
click at [230, 55] on div at bounding box center [228, 57] width 14 height 7
click at [231, 80] on div at bounding box center [228, 82] width 14 height 7
click at [246, 81] on div at bounding box center [243, 82] width 14 height 7
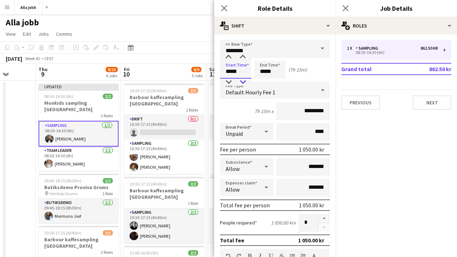
type input "*****"
click at [246, 81] on div at bounding box center [243, 82] width 14 height 7
click at [269, 71] on input "*****" at bounding box center [269, 70] width 31 height 18
click at [281, 80] on div at bounding box center [277, 82] width 14 height 7
click at [280, 54] on div at bounding box center [277, 57] width 14 height 7
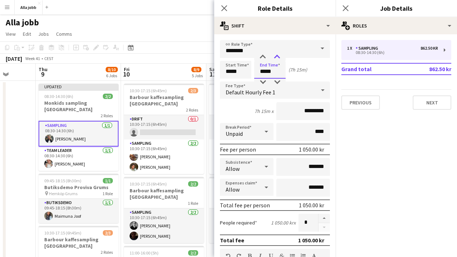
type input "*****"
click at [280, 54] on div at bounding box center [277, 57] width 14 height 7
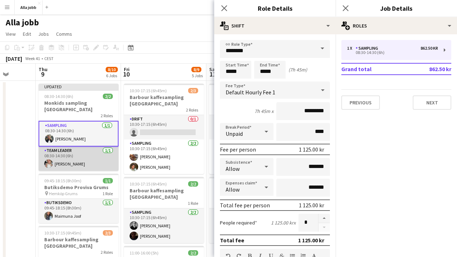
click at [96, 149] on app-card-role "Team Leader 1/1 08:30-14:30 (6h) Ida Malmborg" at bounding box center [79, 158] width 80 height 24
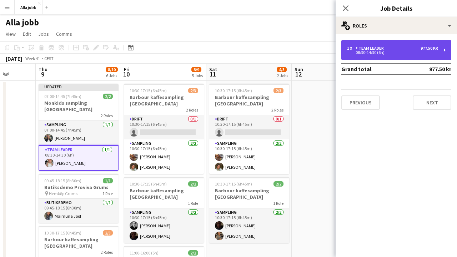
click at [359, 52] on div "08:30-14:30 (6h)" at bounding box center [392, 53] width 91 height 4
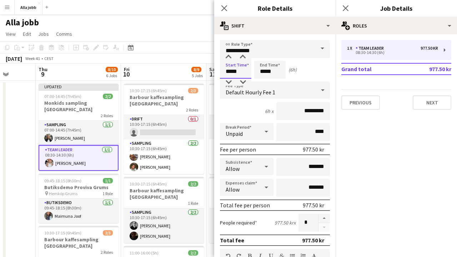
click at [239, 75] on input "*****" at bounding box center [235, 70] width 31 height 18
click at [230, 82] on div at bounding box center [228, 82] width 14 height 7
click at [242, 85] on div at bounding box center [243, 82] width 14 height 7
type input "*****"
click at [242, 84] on div at bounding box center [243, 82] width 14 height 7
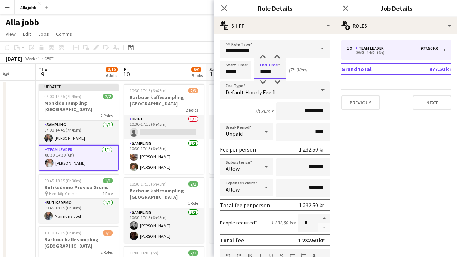
click at [267, 73] on input "*****" at bounding box center [269, 70] width 31 height 18
click at [264, 82] on div at bounding box center [263, 82] width 14 height 7
type input "*****"
click at [264, 82] on div at bounding box center [263, 82] width 14 height 7
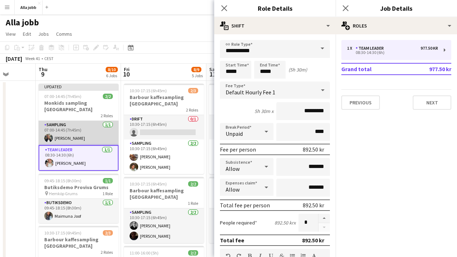
click at [101, 132] on app-card-role "Sampling 1/1 07:00-14:45 (7h45m) Smilla Nordenfridh" at bounding box center [79, 133] width 80 height 24
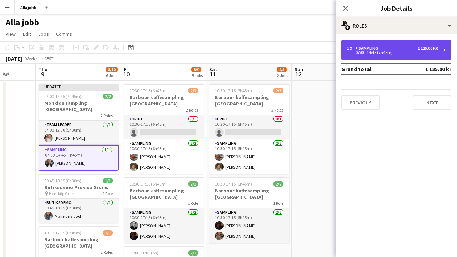
click at [354, 58] on div "1 x Sampling 1 125.00 kr 07:00-14:45 (7h45m)" at bounding box center [396, 50] width 110 height 20
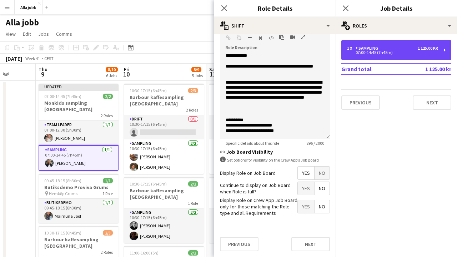
scroll to position [227, 0]
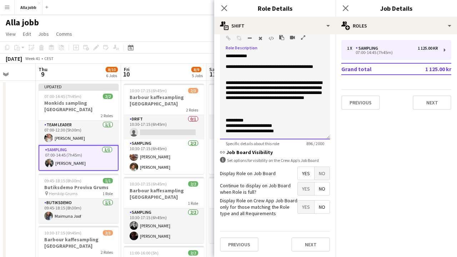
click at [271, 125] on p "**********" at bounding box center [275, 125] width 99 height 5
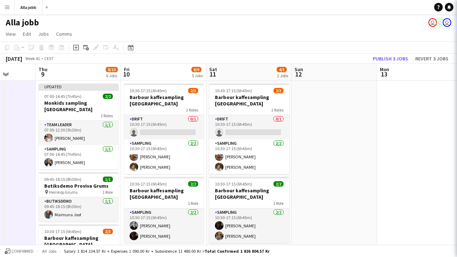
scroll to position [0, 213]
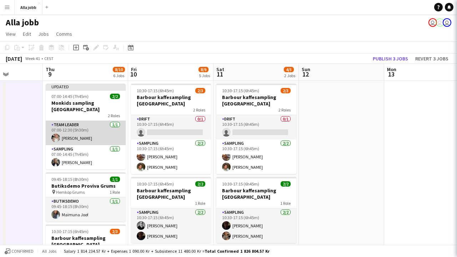
click at [76, 133] on app-card-role "Team Leader 1/1 07:00-12:30 (5h30m) Ida Malmborg" at bounding box center [86, 133] width 80 height 24
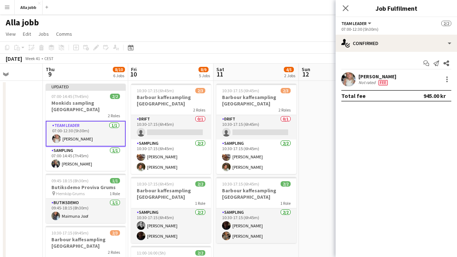
click at [407, 33] on app-options-switcher "Team Leader All roles Team Leader 2/2 07:00-12:30 (5h30m)" at bounding box center [396, 25] width 121 height 17
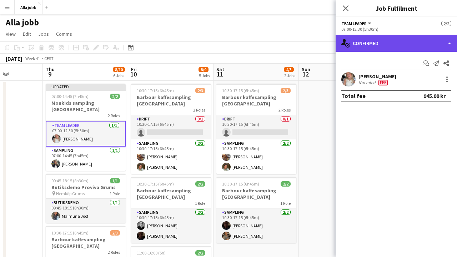
click at [405, 47] on div "single-neutral-actions-check-2 Confirmed" at bounding box center [396, 43] width 121 height 17
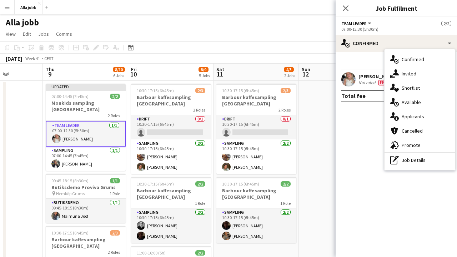
click at [400, 157] on div "pen-write Job Details" at bounding box center [420, 160] width 71 height 14
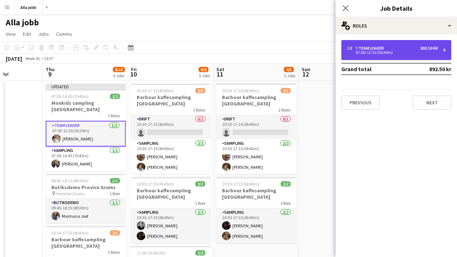
click at [388, 54] on div "07:00-12:30 (5h30m)" at bounding box center [392, 53] width 91 height 4
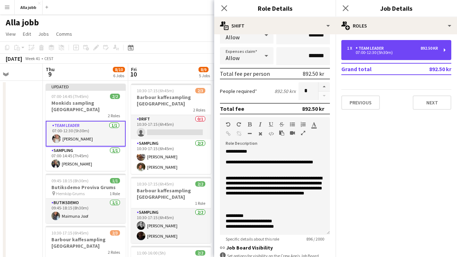
scroll to position [138, 0]
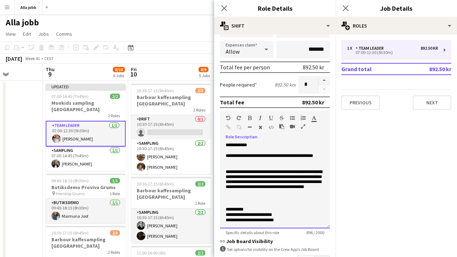
click at [271, 214] on p "**********" at bounding box center [275, 214] width 99 height 5
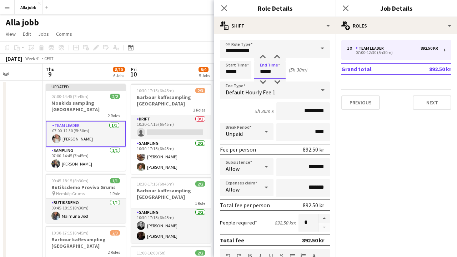
scroll to position [0, 0]
click at [267, 69] on input "*****" at bounding box center [269, 70] width 31 height 18
click at [264, 79] on div at bounding box center [263, 82] width 14 height 7
click at [264, 58] on div at bounding box center [263, 57] width 14 height 7
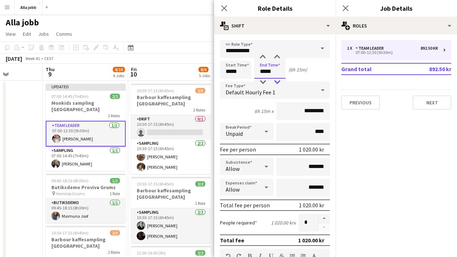
click at [277, 80] on div at bounding box center [277, 82] width 14 height 7
click at [277, 57] on div at bounding box center [277, 57] width 14 height 7
type input "*****"
click at [277, 57] on div at bounding box center [277, 57] width 14 height 7
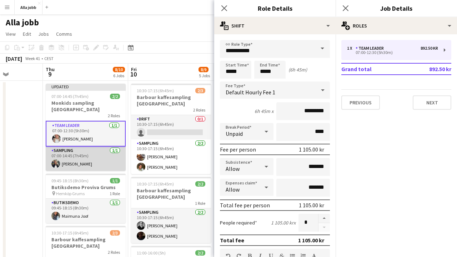
click at [79, 153] on app-card-role "Sampling 1/1 07:00-14:45 (7h45m) Smilla Nordenfridh" at bounding box center [86, 158] width 80 height 24
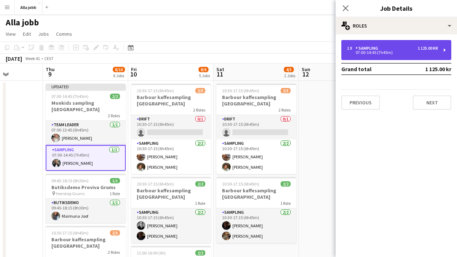
click at [364, 51] on div "07:00-14:45 (7h45m)" at bounding box center [392, 53] width 91 height 4
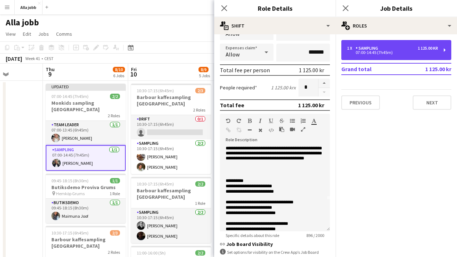
scroll to position [34, 0]
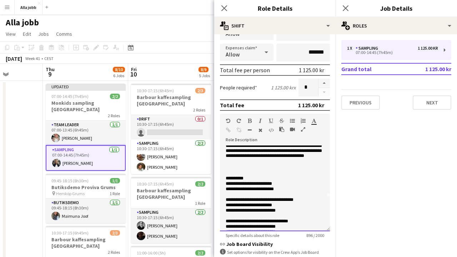
click at [259, 184] on p "**********" at bounding box center [275, 183] width 99 height 5
click at [271, 184] on p "**********" at bounding box center [275, 183] width 99 height 5
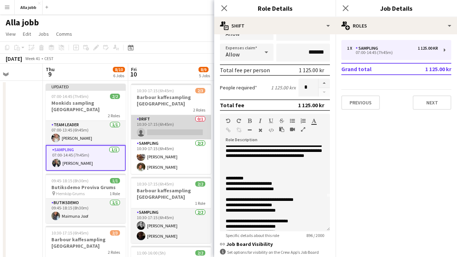
click at [162, 130] on app-card-role "Drift 0/1 10:30-17:15 (6h45m) single-neutral-actions" at bounding box center [171, 127] width 80 height 24
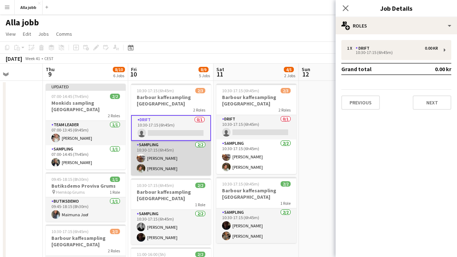
click at [175, 162] on app-card-role "Sampling 2/2 10:30-17:15 (6h45m) Fanny Murman Lauren Lamptey" at bounding box center [171, 158] width 80 height 35
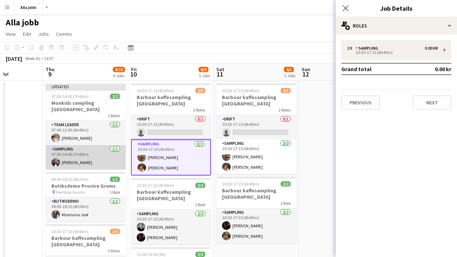
click at [91, 151] on app-card-role "Sampling 1/1 07:00-14:45 (7h45m) Smilla Nordenfridh" at bounding box center [86, 157] width 80 height 24
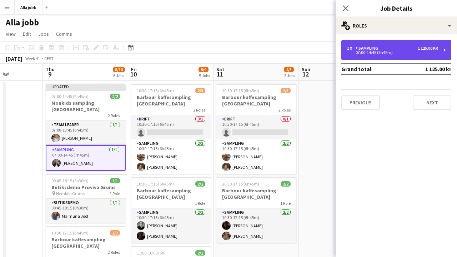
click at [372, 50] on div "Sampling" at bounding box center [368, 48] width 25 height 5
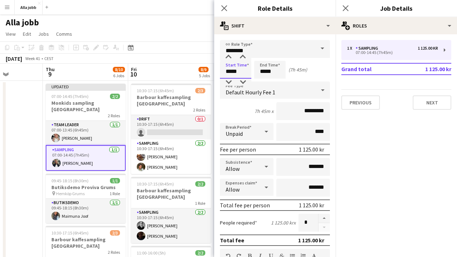
click at [235, 67] on input "*****" at bounding box center [235, 70] width 31 height 18
click at [264, 70] on input "*****" at bounding box center [269, 70] width 31 height 18
type input "*****"
click at [262, 79] on div at bounding box center [263, 82] width 14 height 7
click at [169, 50] on app-toolbar "Copy Paste Paste Command V Paste with crew Command Shift V Paste linked Job [GE…" at bounding box center [228, 47] width 457 height 12
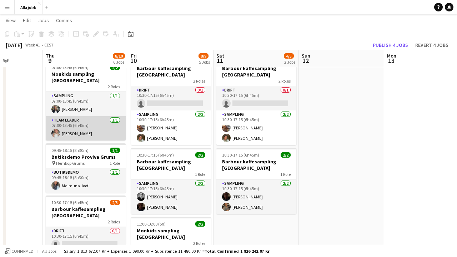
scroll to position [21, 0]
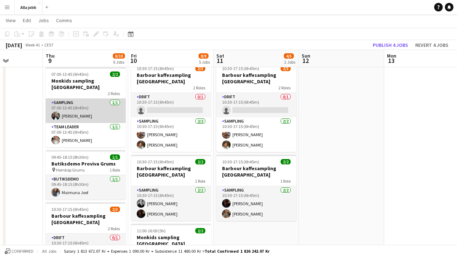
click at [93, 108] on app-card-role "Sampling 1/1 07:00-13:45 (6h45m) Smilla Nordenfridh" at bounding box center [86, 111] width 80 height 24
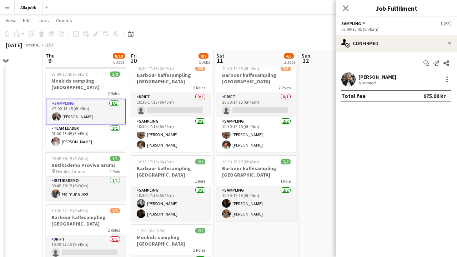
click at [212, 31] on app-toolbar "Copy Paste Paste Command V Paste with crew Command Shift V Paste linked Job [GE…" at bounding box center [228, 34] width 457 height 12
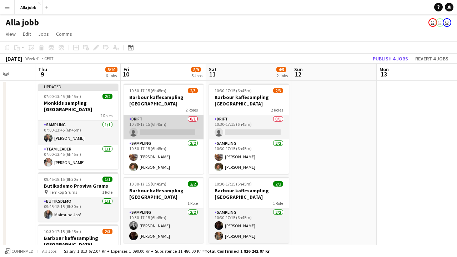
scroll to position [0, 225]
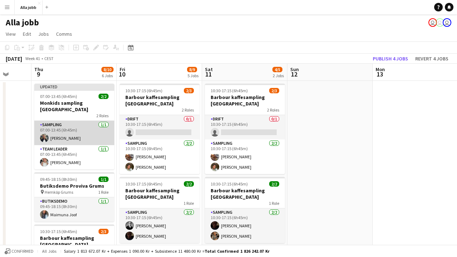
click at [99, 124] on app-card-role "Sampling 1/1 07:00-13:45 (6h45m) Smilla Nordenfridh" at bounding box center [74, 133] width 80 height 24
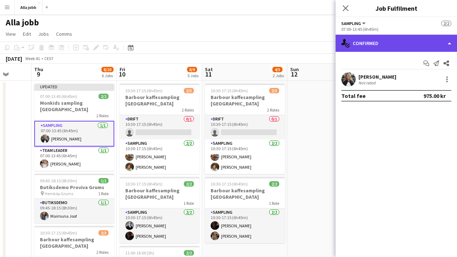
click at [383, 47] on div "single-neutral-actions-check-2 Confirmed" at bounding box center [396, 43] width 121 height 17
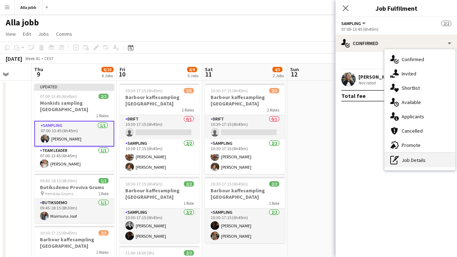
click at [397, 157] on icon at bounding box center [397, 157] width 4 height 2
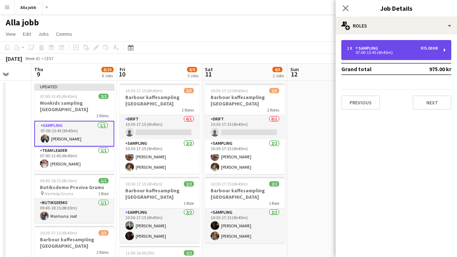
click at [389, 52] on div "07:00-13:45 (6h45m)" at bounding box center [392, 53] width 91 height 4
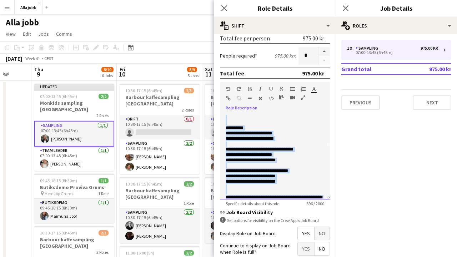
scroll to position [129, 0]
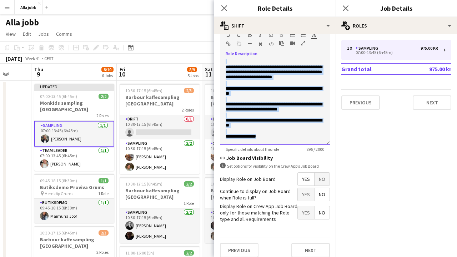
drag, startPoint x: 227, startPoint y: 117, endPoint x: 297, endPoint y: 256, distance: 154.9
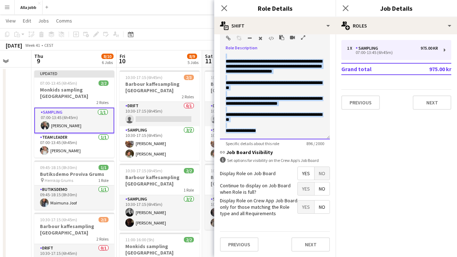
copy div "**********"
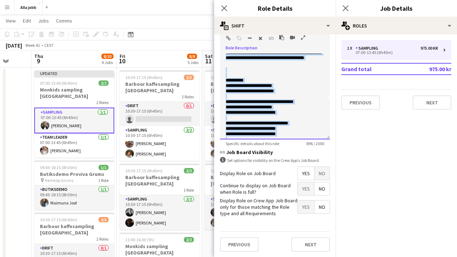
scroll to position [41, 0]
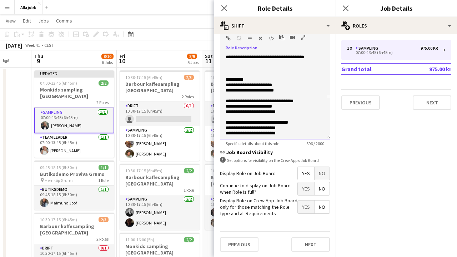
click at [271, 108] on p "**********" at bounding box center [275, 106] width 99 height 5
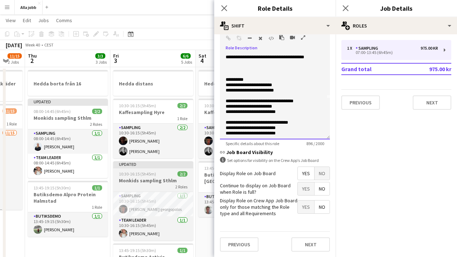
scroll to position [0, 145]
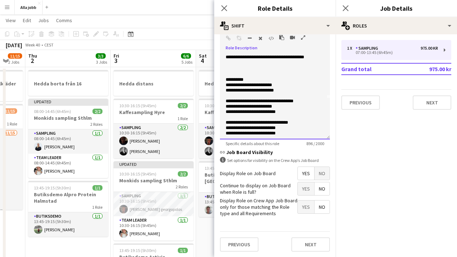
click at [258, 83] on p "**********" at bounding box center [275, 84] width 99 height 5
click at [271, 84] on p "**********" at bounding box center [275, 84] width 99 height 5
click at [246, 88] on p "**********" at bounding box center [275, 90] width 99 height 5
click at [259, 90] on p "**********" at bounding box center [275, 90] width 99 height 5
click at [272, 92] on p "**********" at bounding box center [275, 90] width 99 height 5
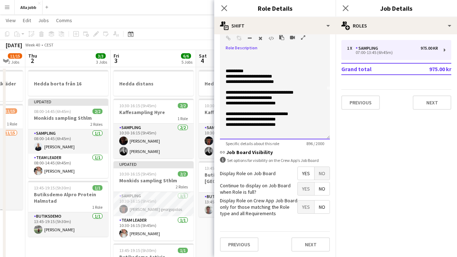
scroll to position [51, 0]
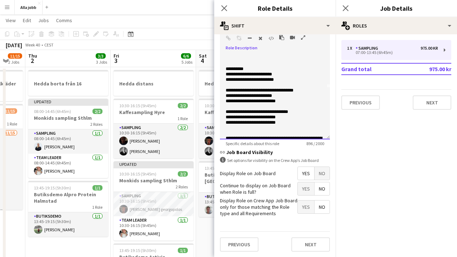
click at [272, 96] on p "**********" at bounding box center [275, 95] width 99 height 5
click at [252, 108] on p at bounding box center [275, 106] width 99 height 5
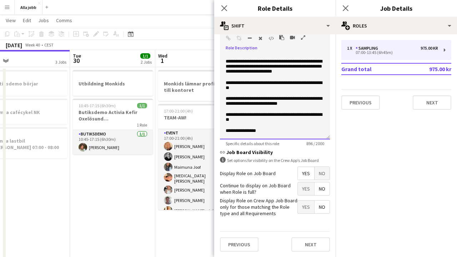
scroll to position [129, 0]
drag, startPoint x: 270, startPoint y: 125, endPoint x: 260, endPoint y: 129, distance: 10.3
click at [260, 129] on div "**********" at bounding box center [275, 97] width 110 height 86
click at [270, 129] on p "**********" at bounding box center [275, 130] width 99 height 5
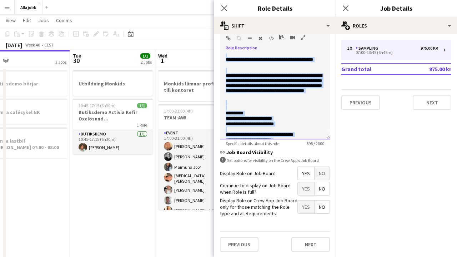
scroll to position [0, 0]
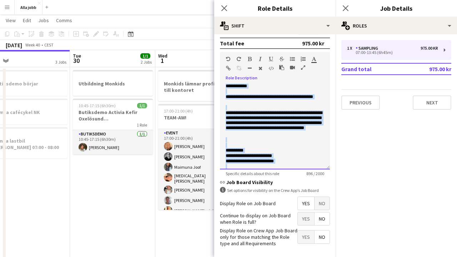
drag, startPoint x: 270, startPoint y: 129, endPoint x: 204, endPoint y: 29, distance: 119.1
click at [204, 29] on body "Menu Boards Boards Boards All jobs Status Workforce Workforce My Workforce Recr…" at bounding box center [228, 254] width 457 height 537
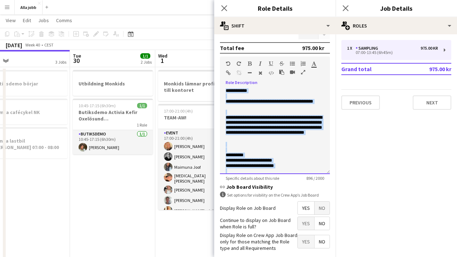
copy div "**********"
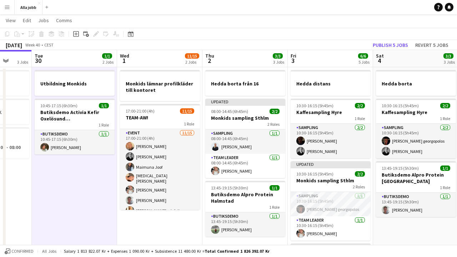
scroll to position [0, 311]
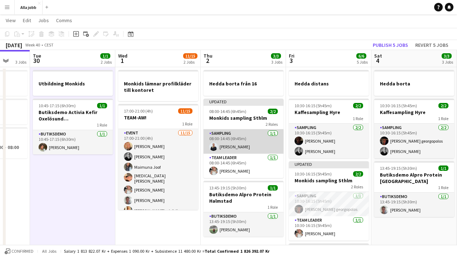
click at [237, 149] on app-card-role "Sampling 1/1 08:00-14:45 (6h45m) Evelina Modh" at bounding box center [244, 141] width 80 height 24
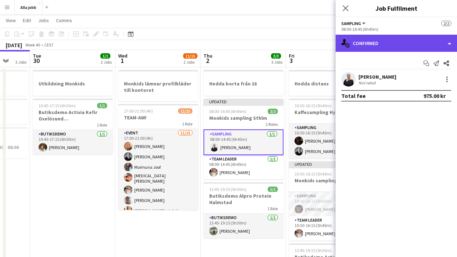
click at [374, 51] on div "single-neutral-actions-check-2 Confirmed" at bounding box center [396, 43] width 121 height 17
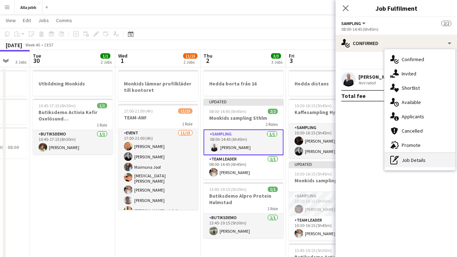
click at [397, 162] on icon at bounding box center [393, 160] width 7 height 9
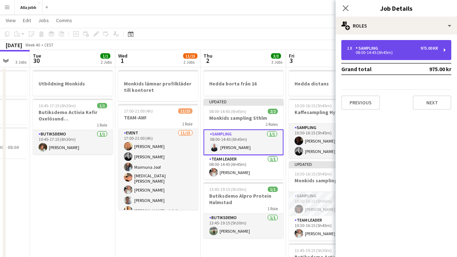
click at [385, 60] on div "1 x Sampling 975.00 kr 08:00-14:45 (6h45m)" at bounding box center [396, 50] width 110 height 20
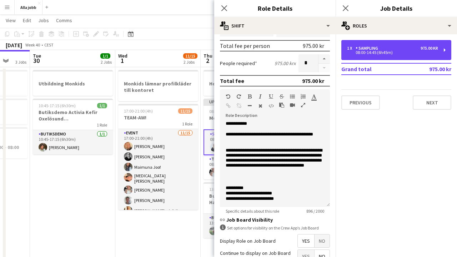
scroll to position [0, 0]
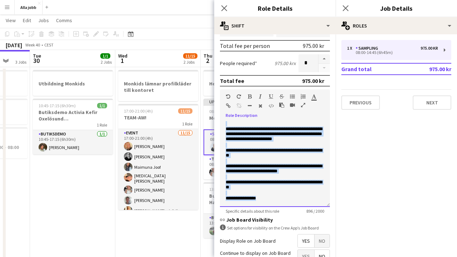
drag, startPoint x: 226, startPoint y: 125, endPoint x: 283, endPoint y: 235, distance: 124.7
paste div
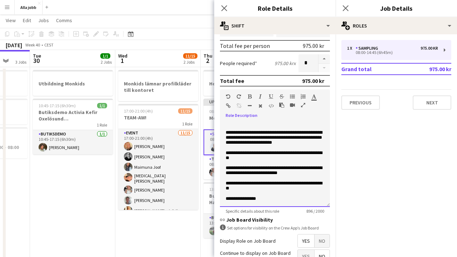
scroll to position [129, 0]
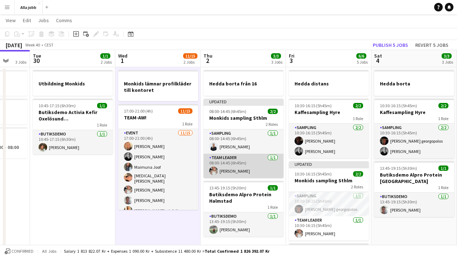
click at [235, 174] on app-card-role "Team Leader 1/1 08:00-14:45 (6h45m) Ida Malmborg" at bounding box center [244, 166] width 80 height 24
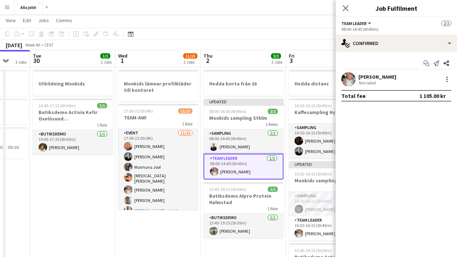
click at [377, 53] on div "Start chat Send notification Share Ida Malmborg Not rated Total fee 1 105.00 kr" at bounding box center [396, 79] width 121 height 55
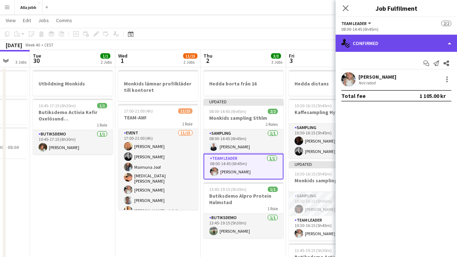
click at [378, 41] on div "single-neutral-actions-check-2 Confirmed" at bounding box center [396, 43] width 121 height 17
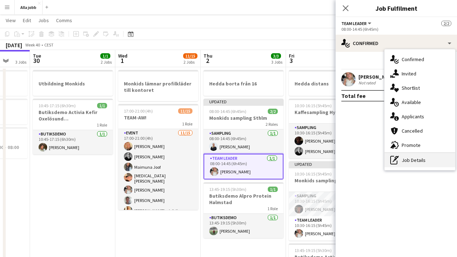
click at [401, 158] on div "pen-write Job Details" at bounding box center [420, 160] width 71 height 14
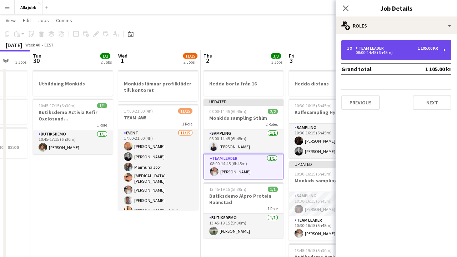
click at [388, 51] on div "08:00-14:45 (6h45m)" at bounding box center [392, 53] width 91 height 4
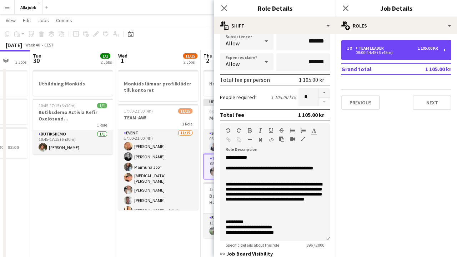
scroll to position [149, 0]
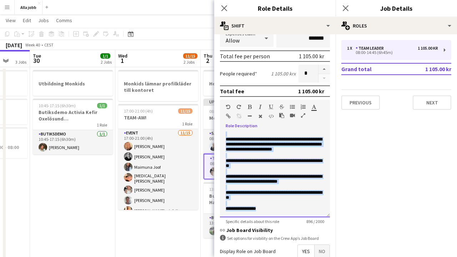
drag, startPoint x: 225, startPoint y: 136, endPoint x: 301, endPoint y: 235, distance: 125.5
click at [301, 235] on form "**********" at bounding box center [274, 113] width 121 height 444
paste div
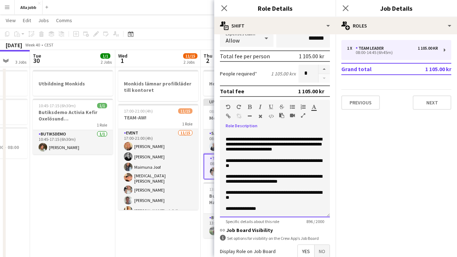
scroll to position [129, 0]
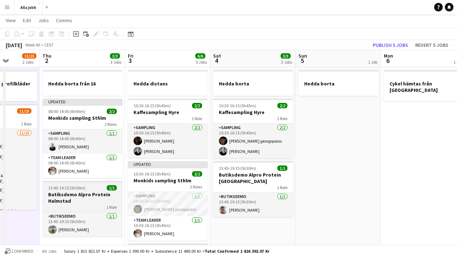
scroll to position [0, 304]
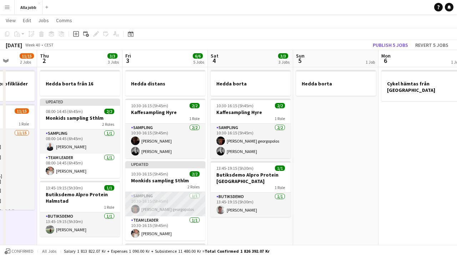
click at [181, 195] on app-card-role "Sampling 1/1 10:30-16:15 (5h45m) Leo Fogelberg georgopolos" at bounding box center [165, 204] width 80 height 24
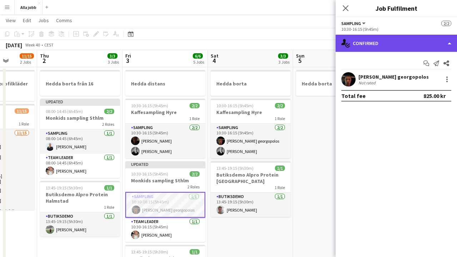
click at [377, 46] on div "single-neutral-actions-check-2 Confirmed" at bounding box center [396, 43] width 121 height 17
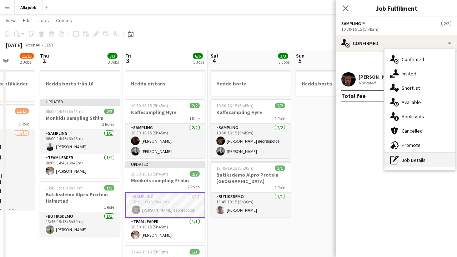
click at [396, 161] on icon "pen-write" at bounding box center [394, 160] width 9 height 9
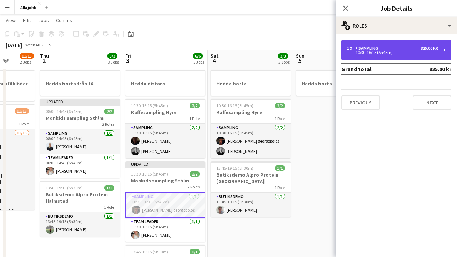
click at [386, 45] on div "1 x Sampling 825.00 kr 10:30-16:15 (5h45m)" at bounding box center [396, 50] width 110 height 20
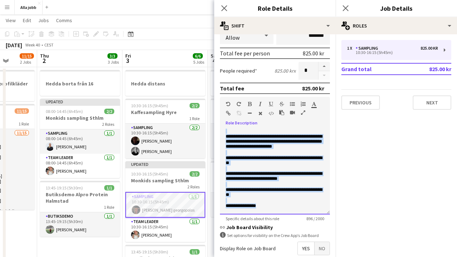
scroll to position [171, 0]
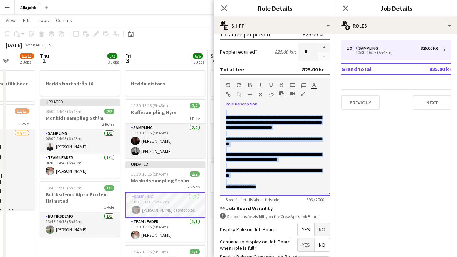
drag, startPoint x: 222, startPoint y: 152, endPoint x: 292, endPoint y: 255, distance: 125.0
click at [292, 255] on form "**********" at bounding box center [274, 91] width 121 height 444
paste div
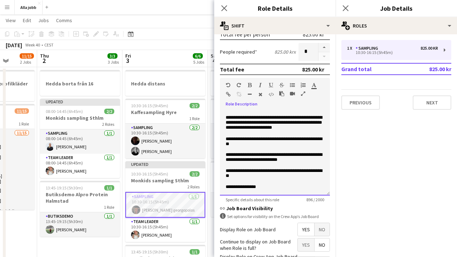
scroll to position [129, 0]
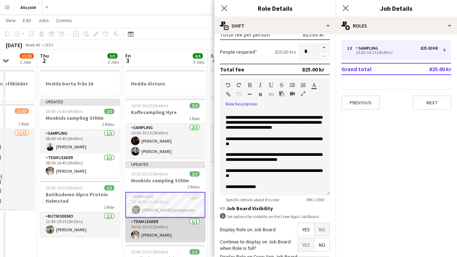
click at [160, 231] on app-card-role "Team Leader 1/1 10:30-16:15 (5h45m) Ida Malmborg" at bounding box center [165, 229] width 80 height 24
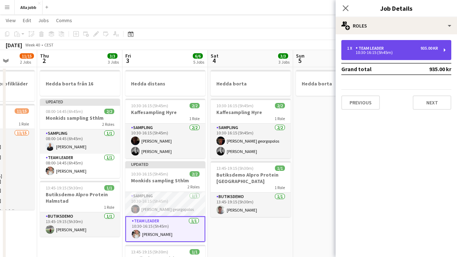
click at [378, 44] on div "1 x Team Leader 935.00 kr 10:30-16:15 (5h45m)" at bounding box center [396, 50] width 110 height 20
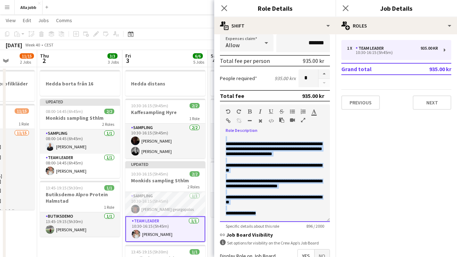
drag, startPoint x: 225, startPoint y: 148, endPoint x: 290, endPoint y: 251, distance: 121.6
click at [290, 251] on form "**********" at bounding box center [274, 118] width 121 height 444
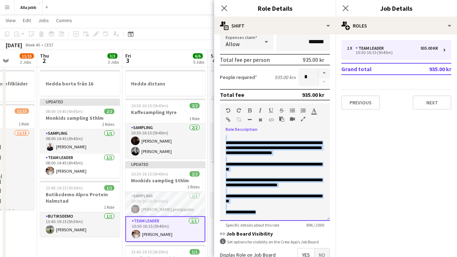
paste div
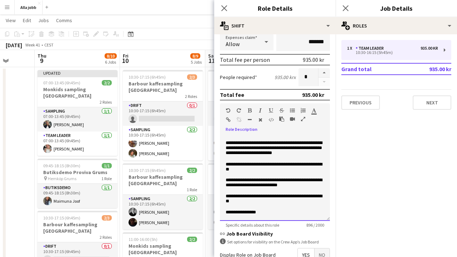
scroll to position [0, 309]
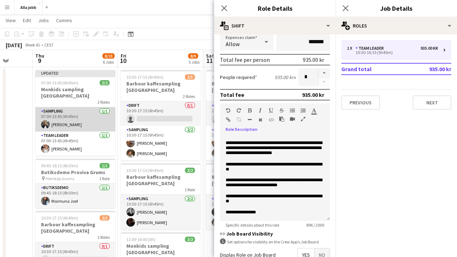
click at [86, 111] on app-card-role "Sampling 1/1 07:00-13:45 (6h45m) Smilla Nordenfridh" at bounding box center [75, 119] width 80 height 24
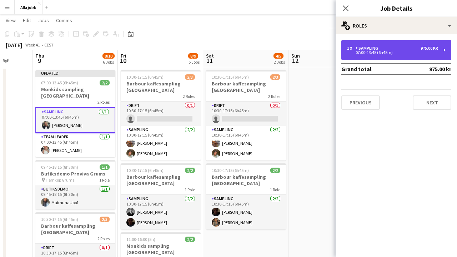
click at [385, 52] on div "07:00-13:45 (6h45m)" at bounding box center [392, 53] width 91 height 4
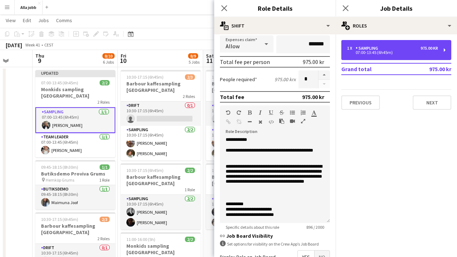
scroll to position [0, 0]
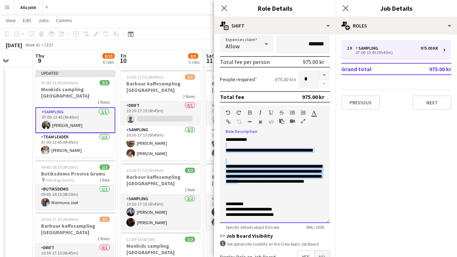
drag, startPoint x: 225, startPoint y: 143, endPoint x: 313, endPoint y: 181, distance: 96.3
click at [313, 181] on div "**********" at bounding box center [275, 180] width 110 height 86
click at [312, 181] on p "**********" at bounding box center [275, 177] width 99 height 27
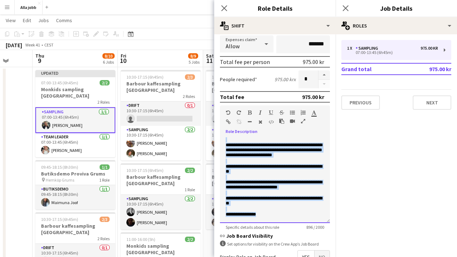
drag, startPoint x: 227, startPoint y: 137, endPoint x: 320, endPoint y: 238, distance: 137.5
paste div
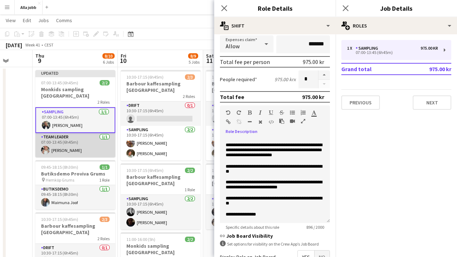
click at [68, 136] on app-card-role "Team Leader 1/1 07:00-13:45 (6h45m) Ida Malmborg" at bounding box center [75, 145] width 80 height 24
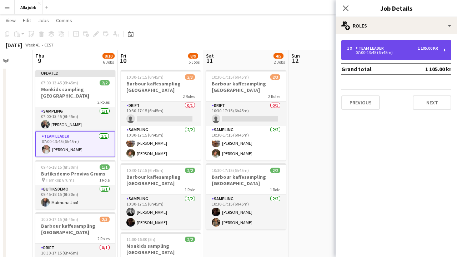
click at [369, 54] on div "07:00-13:45 (6h45m)" at bounding box center [392, 53] width 91 height 4
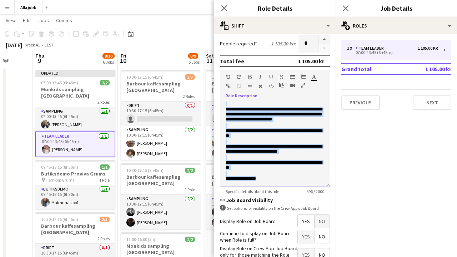
drag, startPoint x: 225, startPoint y: 158, endPoint x: 286, endPoint y: 256, distance: 115.1
click at [286, 256] on form "**********" at bounding box center [274, 83] width 121 height 444
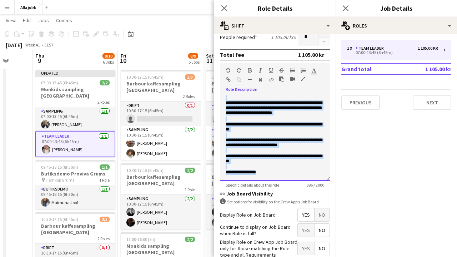
paste div
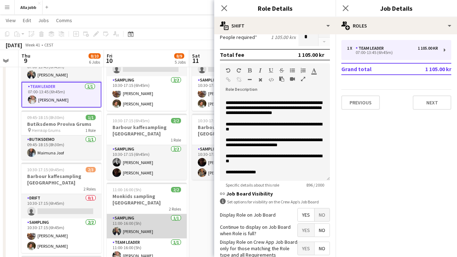
click at [134, 225] on app-card-role "Sampling 1/1 11:00-16:00 (5h) Smilla Nordenfridh" at bounding box center [147, 226] width 80 height 24
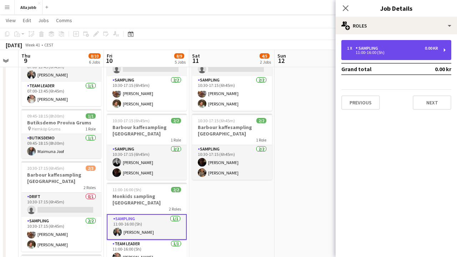
click at [375, 55] on div "1 x Sampling 0.00 kr 11:00-16:00 (5h)" at bounding box center [396, 50] width 110 height 20
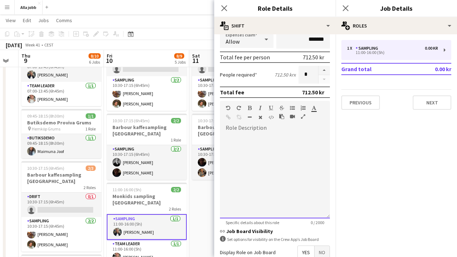
click at [271, 161] on div at bounding box center [275, 175] width 110 height 86
click at [224, 206] on div at bounding box center [275, 175] width 110 height 86
click at [198, 206] on app-date-cell "10:30-17:15 (6h45m) 2/3 Barbour kaffesampling Köpenhamn 2 Roles Drift 0/1 10:30…" at bounding box center [231, 239] width 85 height 444
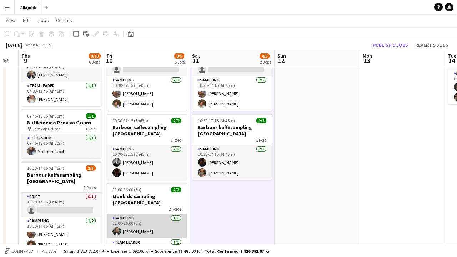
click at [153, 214] on app-card-role "Sampling 1/1 11:00-16:00 (5h) Smilla Nordenfridh" at bounding box center [147, 226] width 80 height 24
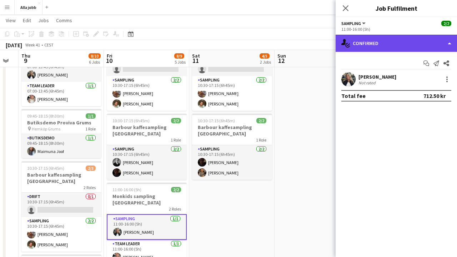
click at [383, 48] on div "single-neutral-actions-check-2 Confirmed" at bounding box center [396, 43] width 121 height 17
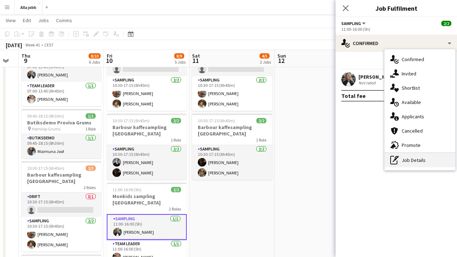
click at [397, 163] on icon at bounding box center [393, 160] width 7 height 9
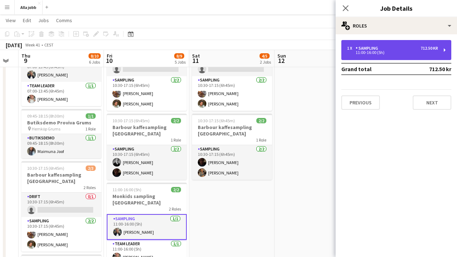
click at [389, 56] on div "1 x Sampling 712.50 kr 11:00-16:00 (5h)" at bounding box center [396, 50] width 110 height 20
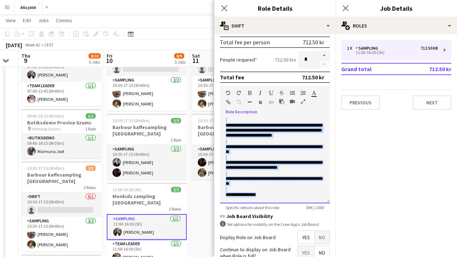
drag, startPoint x: 224, startPoint y: 120, endPoint x: 280, endPoint y: 206, distance: 102.6
click at [280, 206] on app-form-group "**********" at bounding box center [275, 148] width 110 height 124
paste div
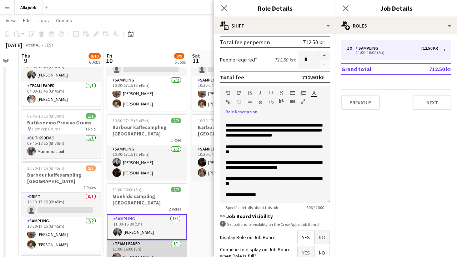
click at [141, 245] on app-card-role "Team Leader 1/1 11:00-16:00 (5h) Ida Malmborg" at bounding box center [147, 252] width 80 height 24
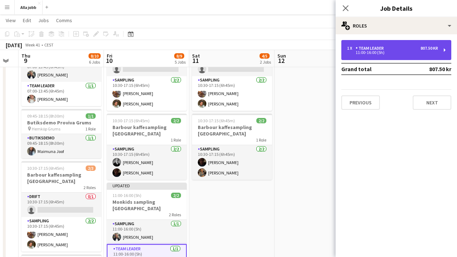
click at [382, 51] on div "11:00-16:00 (5h)" at bounding box center [392, 53] width 91 height 4
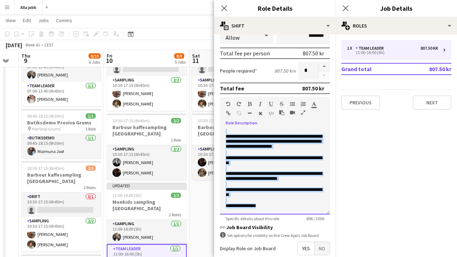
drag, startPoint x: 224, startPoint y: 130, endPoint x: 305, endPoint y: 242, distance: 137.9
click at [305, 242] on form "**********" at bounding box center [274, 110] width 121 height 444
paste div
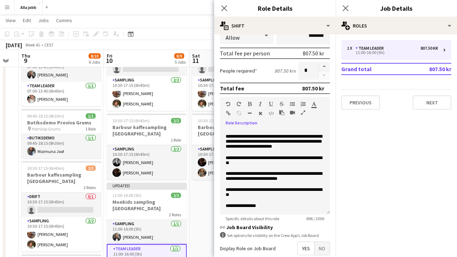
click at [210, 213] on app-date-cell "10:30-17:15 (6h45m) 2/3 Barbour kaffesampling Köpenhamn 2 Roles Drift 0/1 10:30…" at bounding box center [231, 239] width 85 height 444
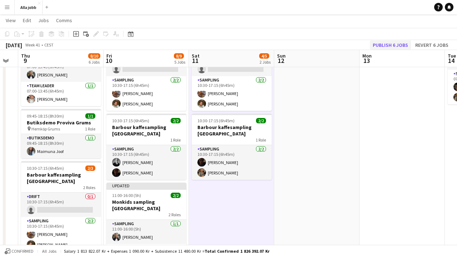
click at [401, 43] on button "Publish 6 jobs" at bounding box center [390, 44] width 41 height 9
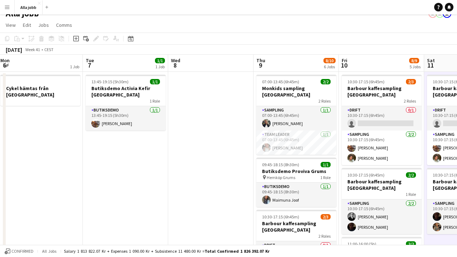
scroll to position [0, 269]
